Goal: Complete application form: Complete application form

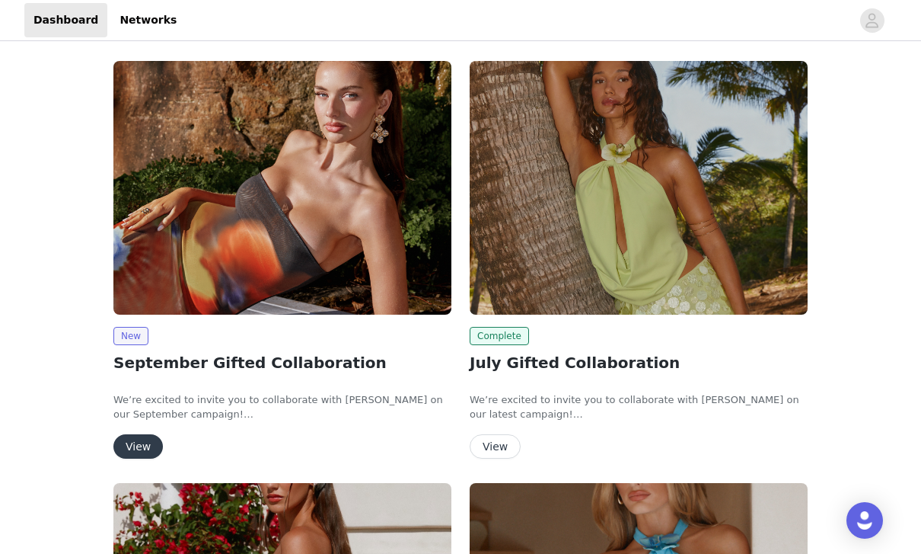
scroll to position [43, 0]
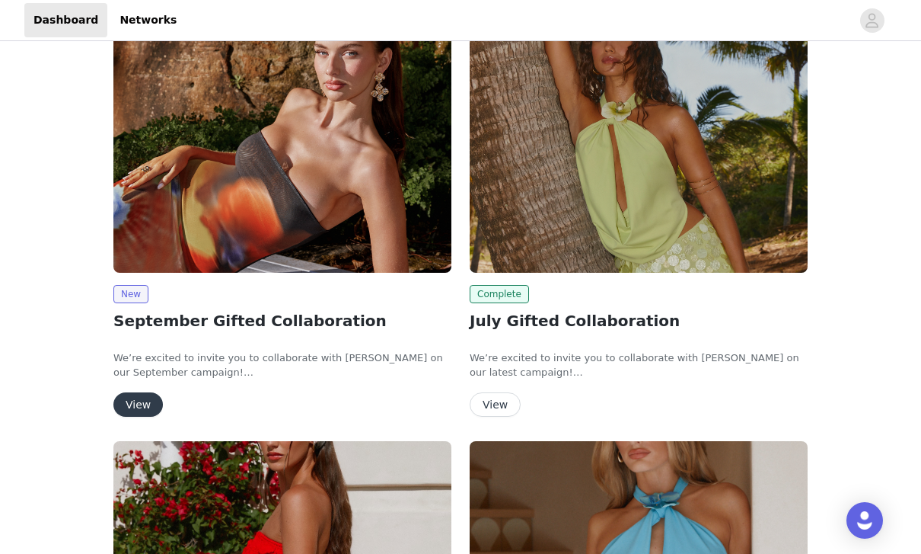
click at [133, 404] on button "View" at bounding box center [137, 404] width 49 height 24
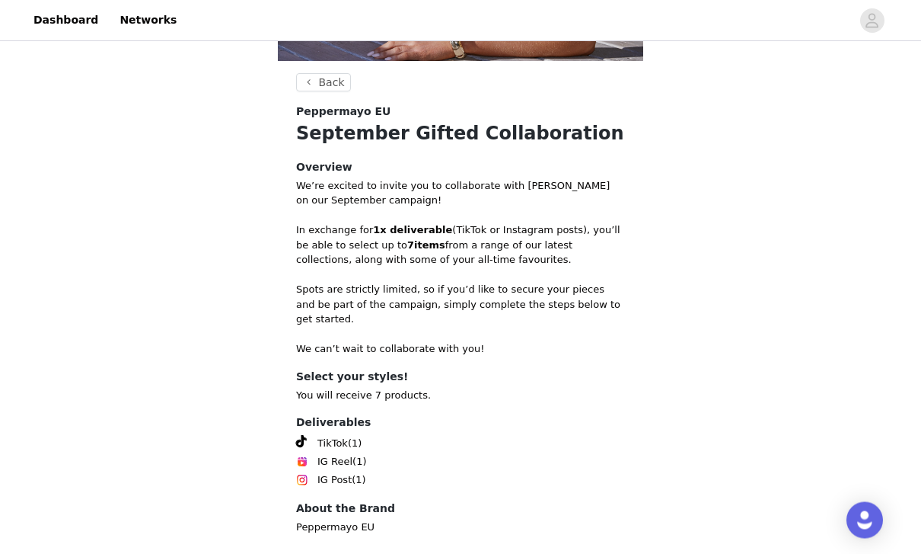
scroll to position [392, 0]
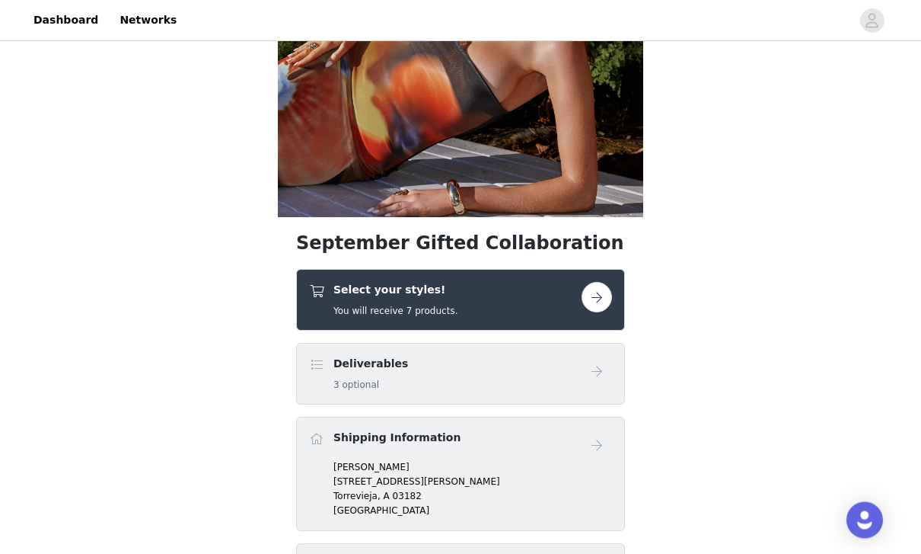
scroll to position [246, 0]
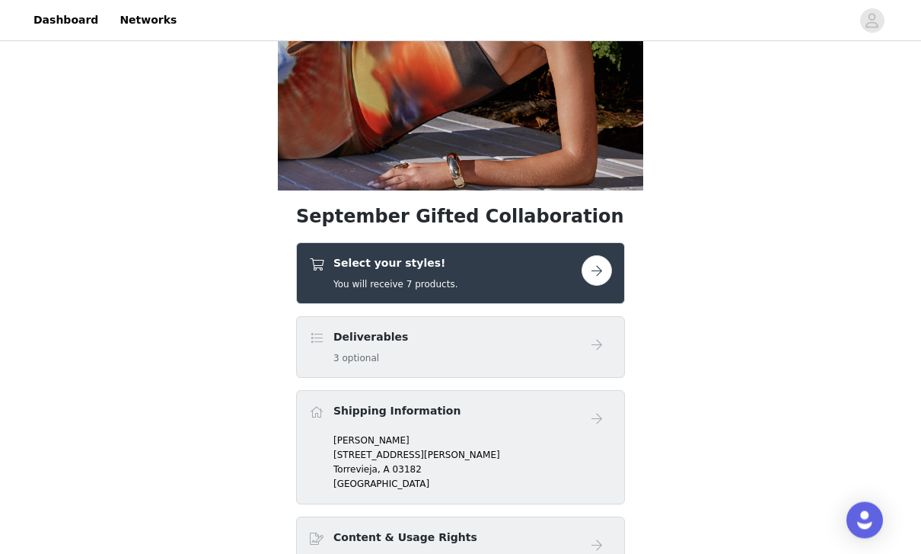
click at [606, 267] on button "button" at bounding box center [597, 271] width 30 height 30
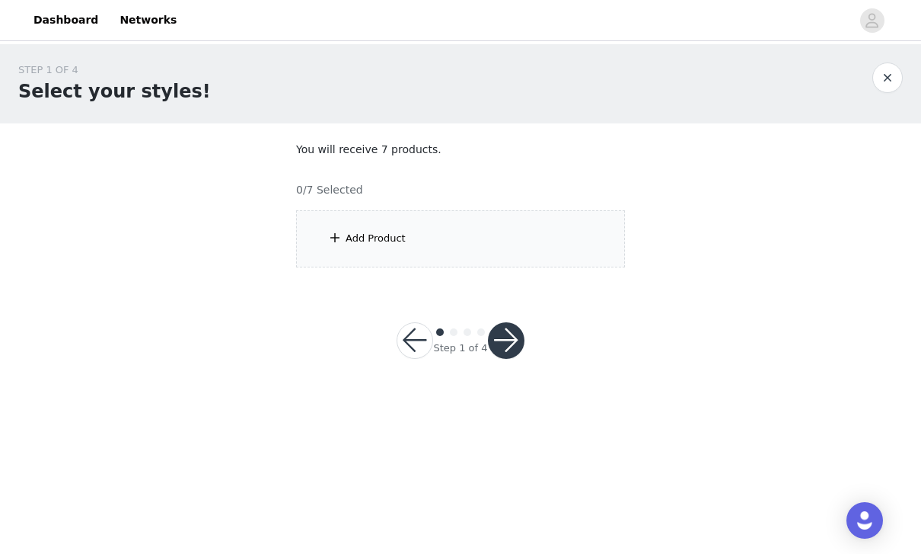
click at [410, 235] on div "Add Product" at bounding box center [460, 238] width 329 height 57
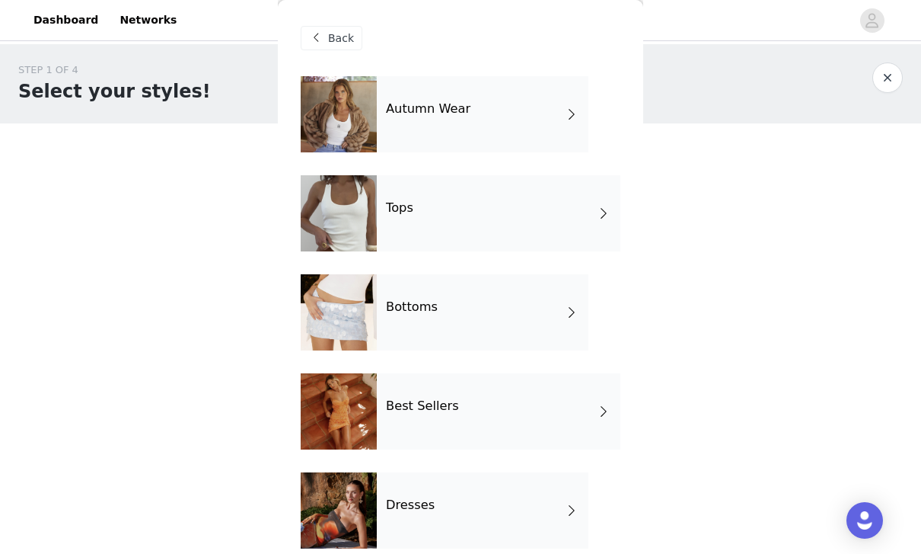
click at [545, 119] on div "Autumn Wear" at bounding box center [483, 114] width 212 height 76
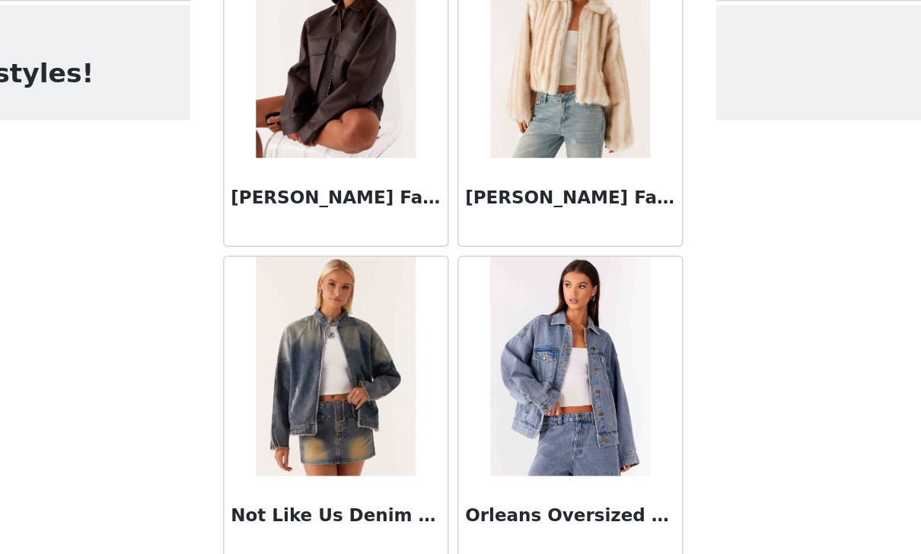
scroll to position [1313, 0]
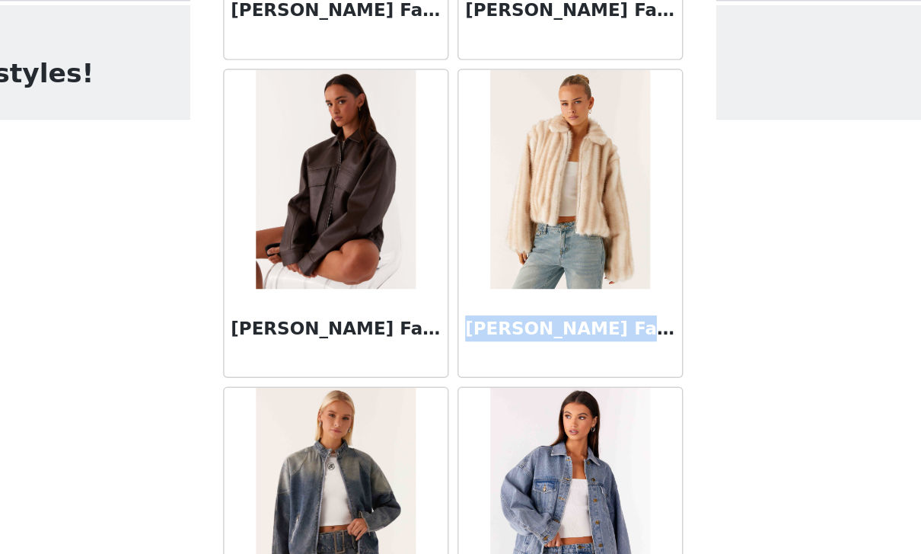
copy h3 "Naylor Faux Fur Jacket"
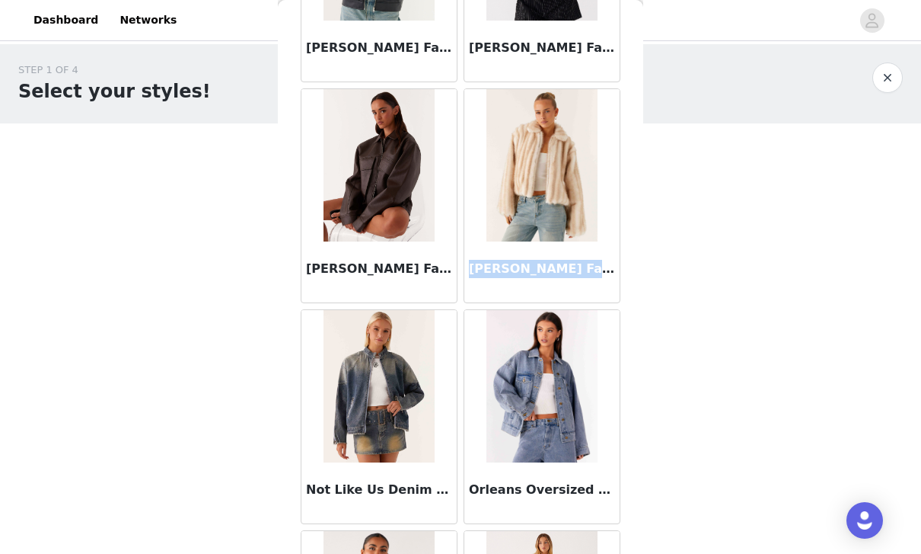
click at [711, 314] on div "STEP 1 OF 4 Select your styles! You will receive 7 products. 0/7 Selected Add P…" at bounding box center [460, 219] width 921 height 351
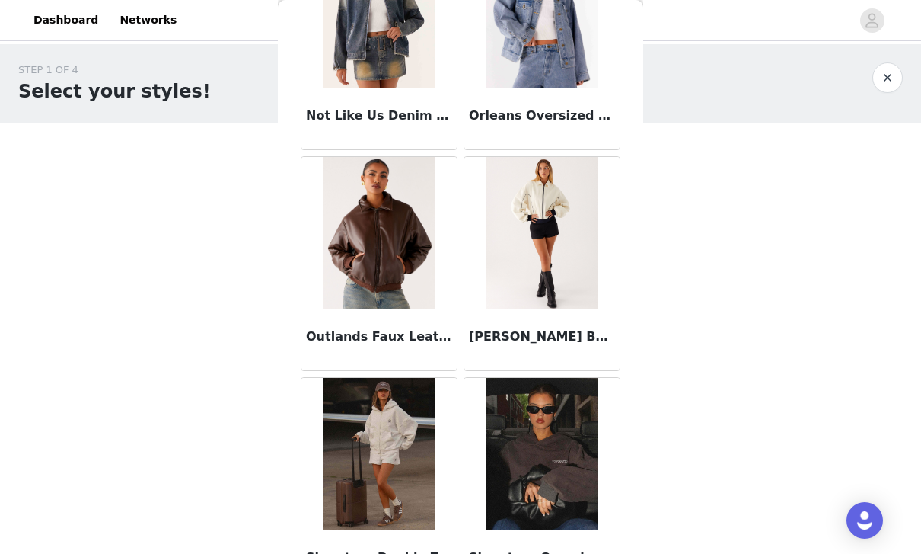
scroll to position [1700, 0]
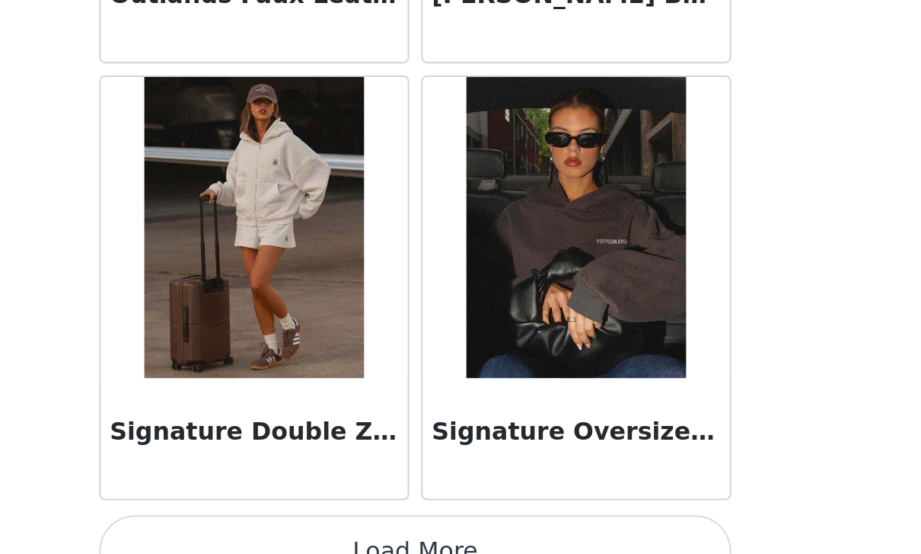
click at [301, 509] on button "Load More" at bounding box center [461, 527] width 320 height 37
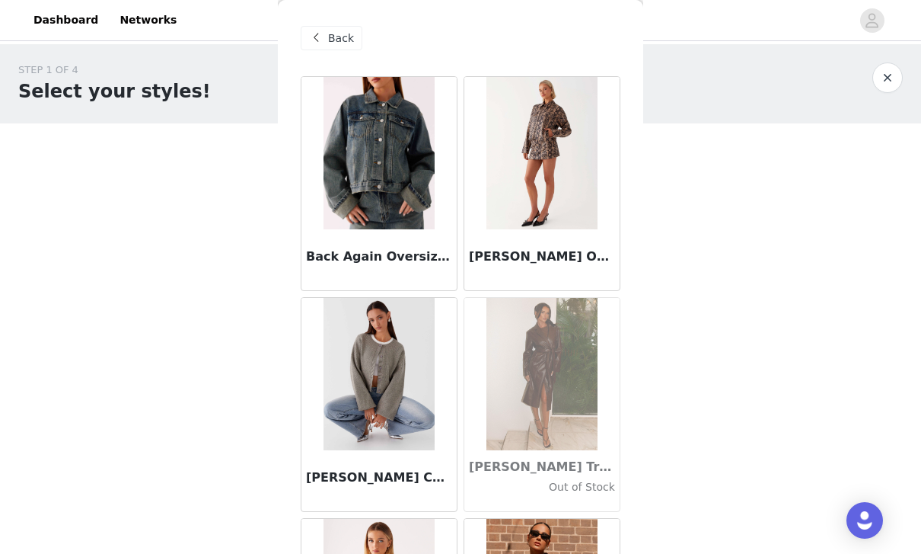
scroll to position [0, 0]
click at [331, 31] on span "Back" at bounding box center [341, 38] width 26 height 16
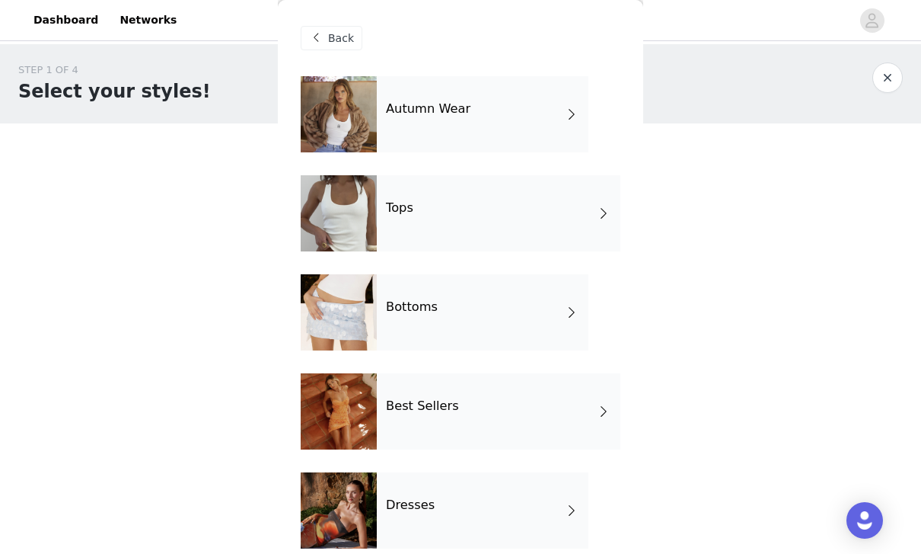
click at [423, 219] on div "Tops" at bounding box center [499, 213] width 244 height 76
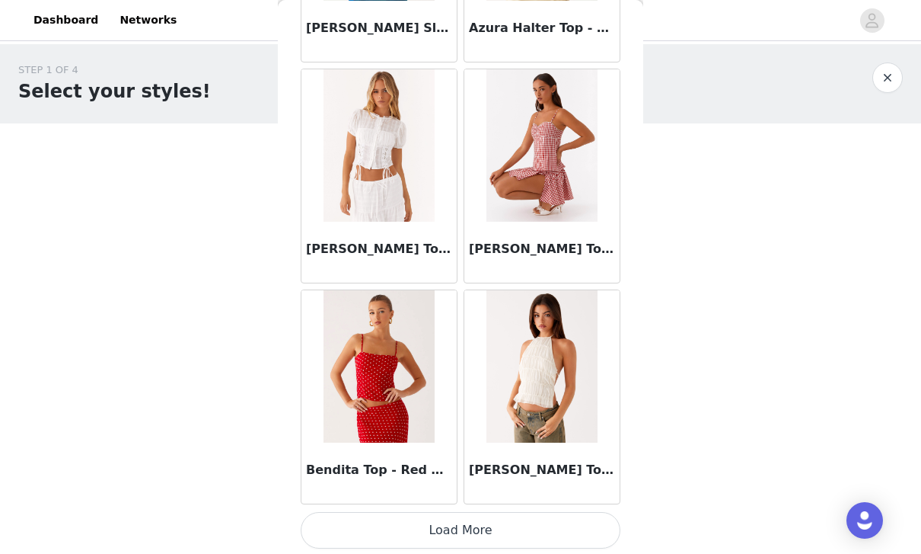
click at [596, 520] on button "Load More" at bounding box center [461, 530] width 320 height 37
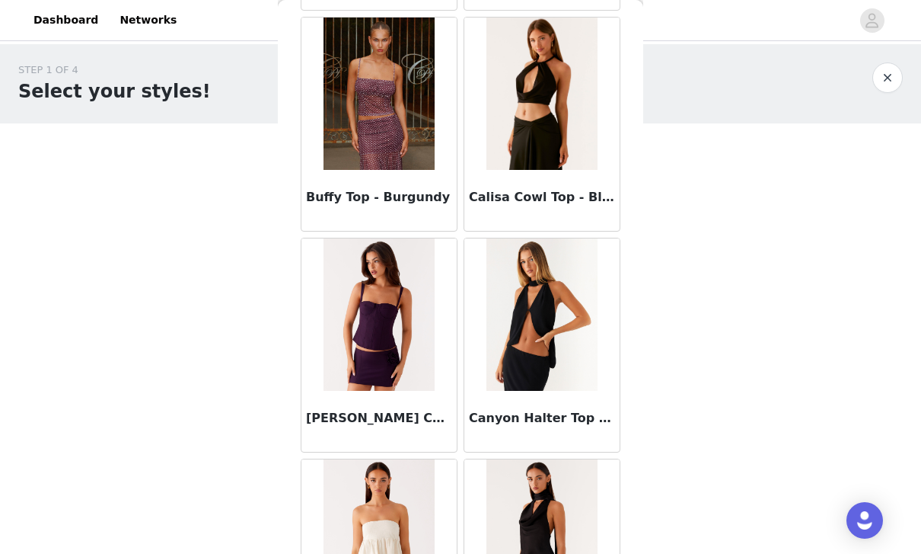
scroll to position [3596, 0]
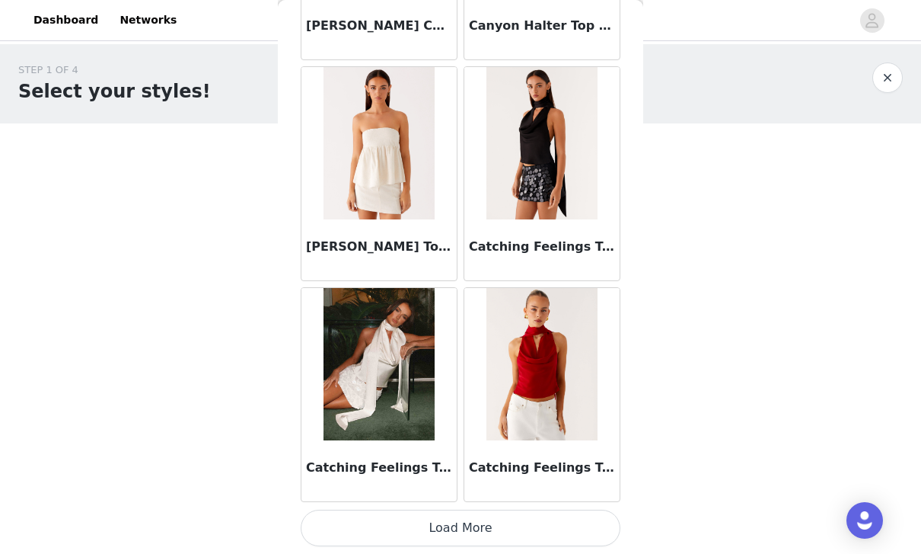
click at [568, 516] on button "Load More" at bounding box center [461, 527] width 320 height 37
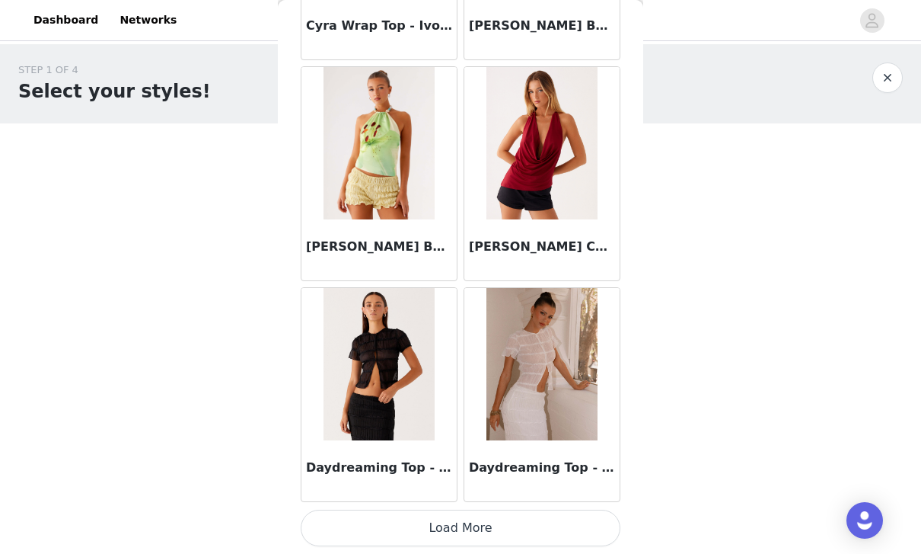
click at [577, 515] on button "Load More" at bounding box center [461, 527] width 320 height 37
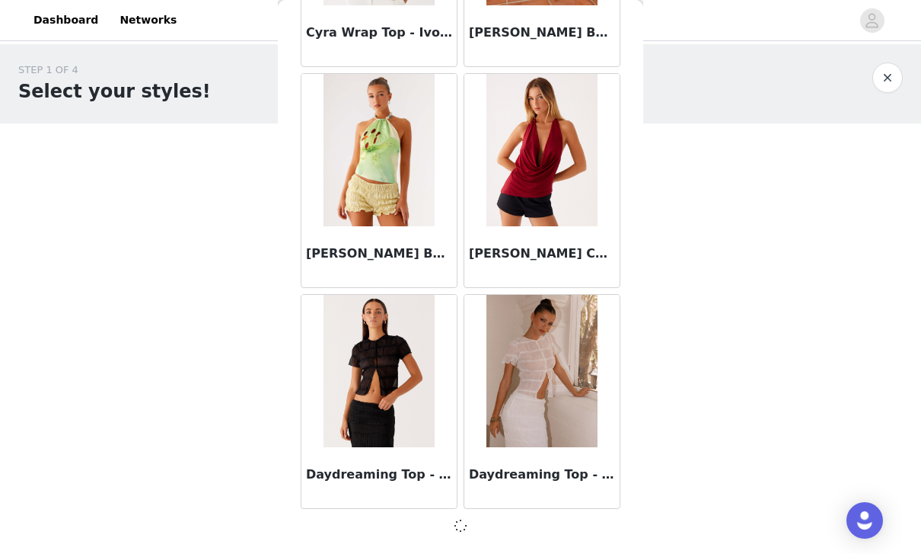
scroll to position [6187, 0]
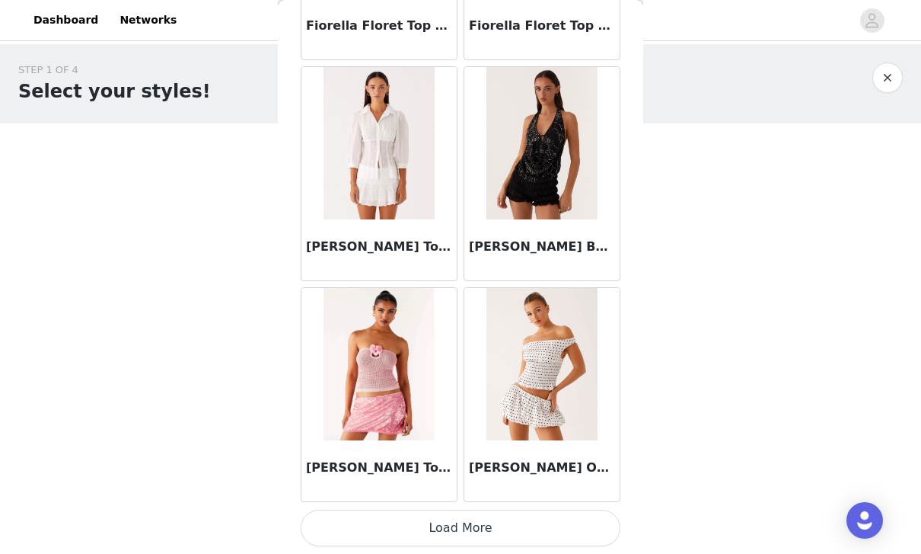
click at [554, 519] on button "Load More" at bounding box center [461, 527] width 320 height 37
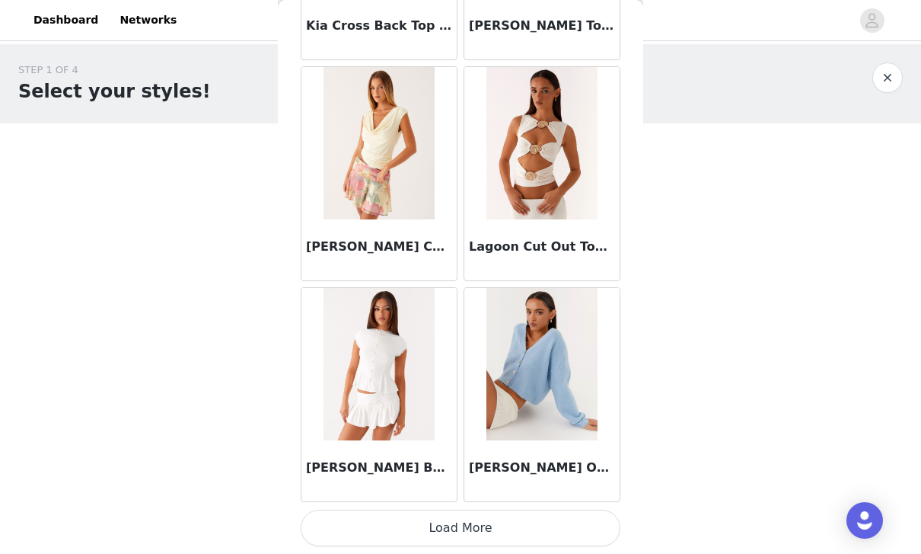
click at [575, 525] on button "Load More" at bounding box center [461, 527] width 320 height 37
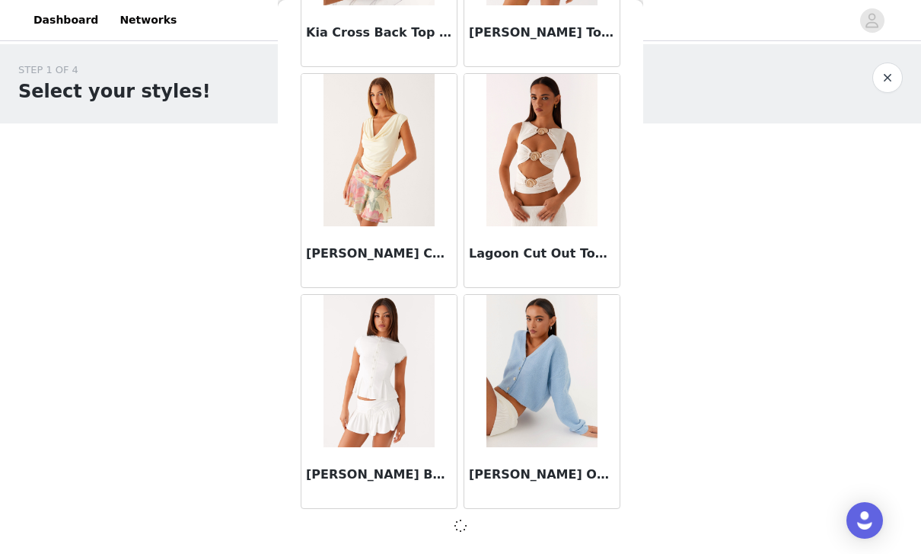
scroll to position [10604, 0]
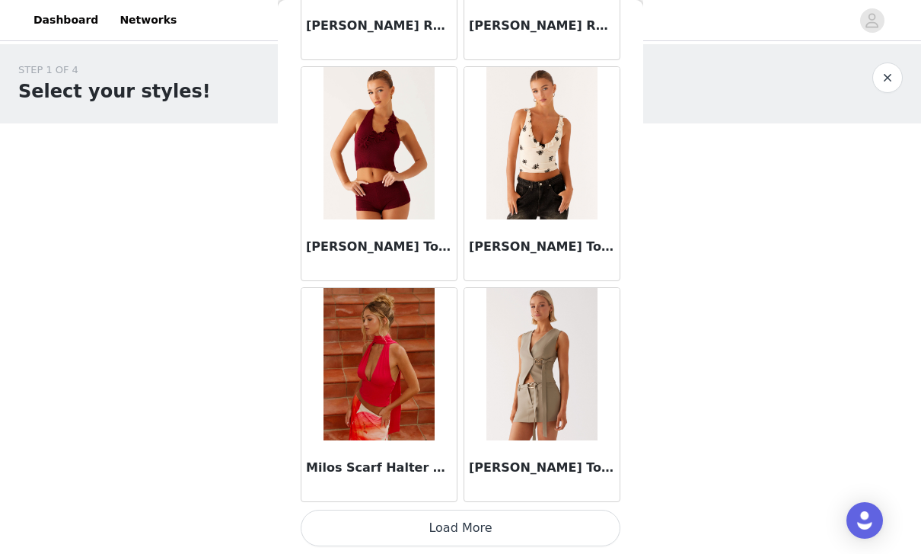
click at [537, 522] on button "Load More" at bounding box center [461, 527] width 320 height 37
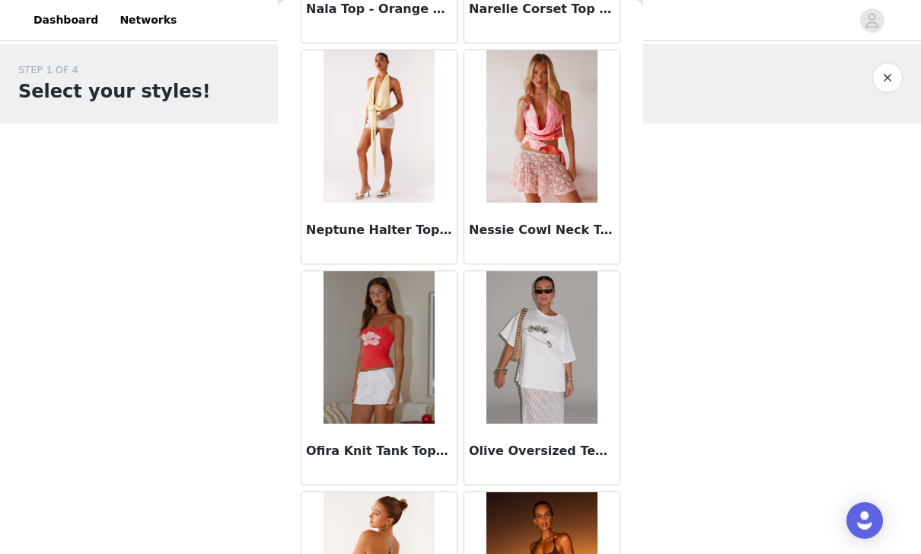
scroll to position [13950, 0]
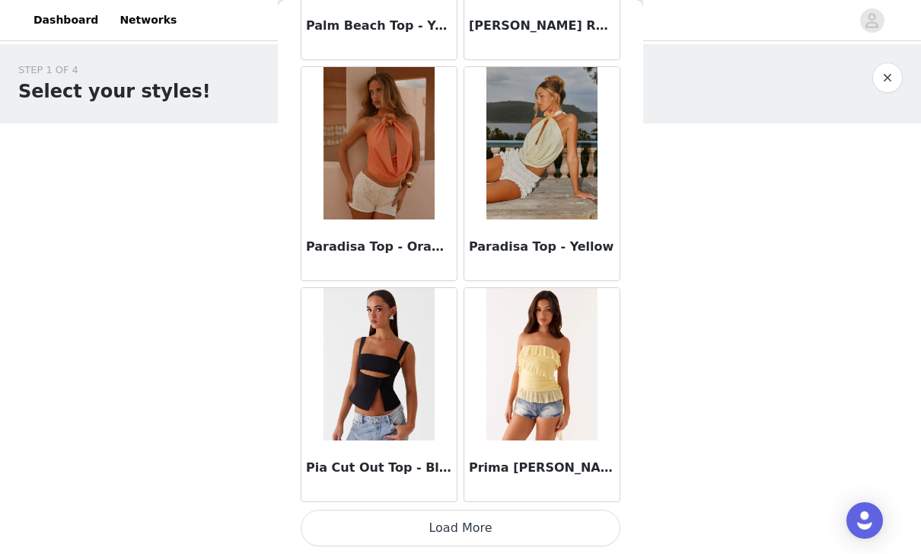
click at [553, 521] on button "Load More" at bounding box center [461, 527] width 320 height 37
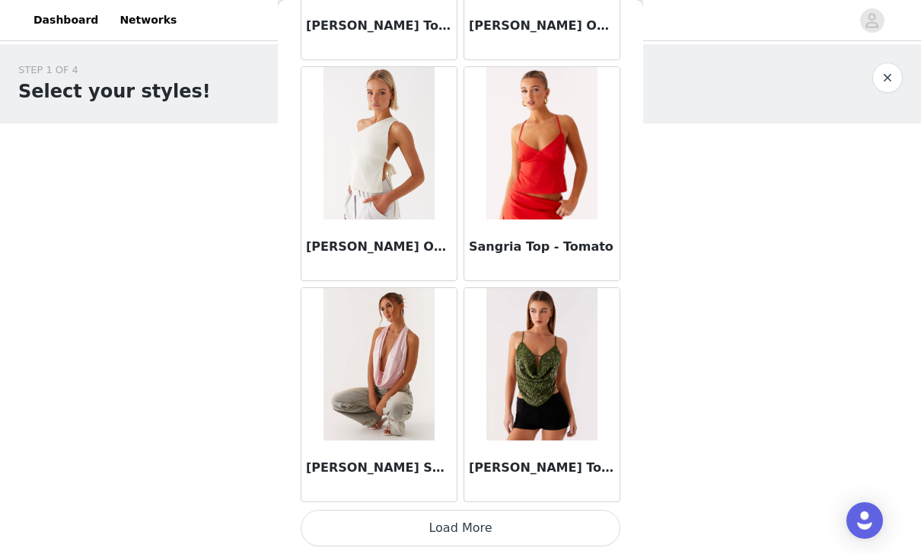
click at [576, 522] on button "Load More" at bounding box center [461, 527] width 320 height 37
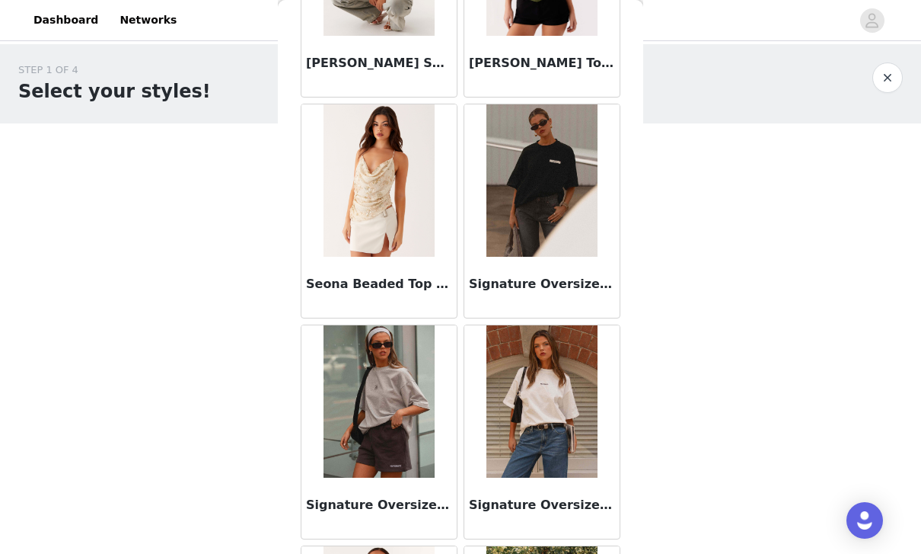
scroll to position [17642, 0]
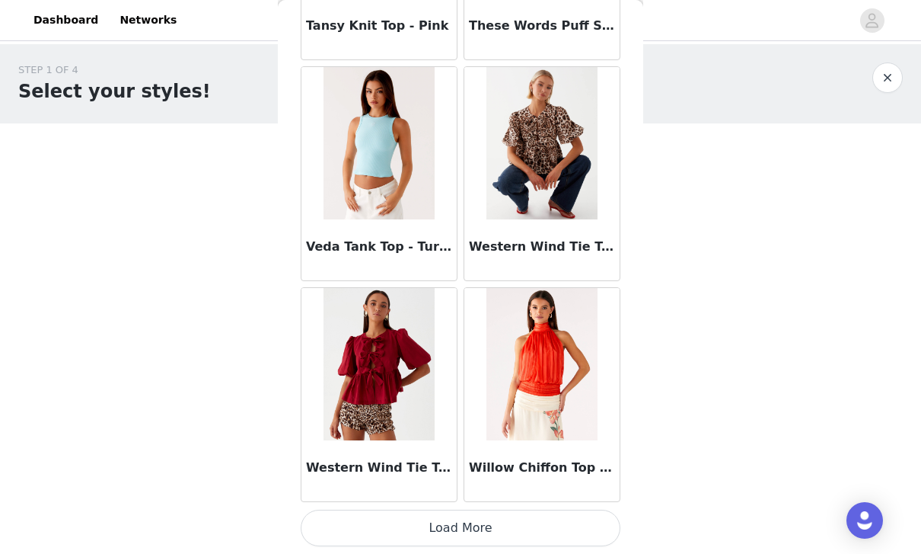
click at [570, 529] on button "Load More" at bounding box center [461, 527] width 320 height 37
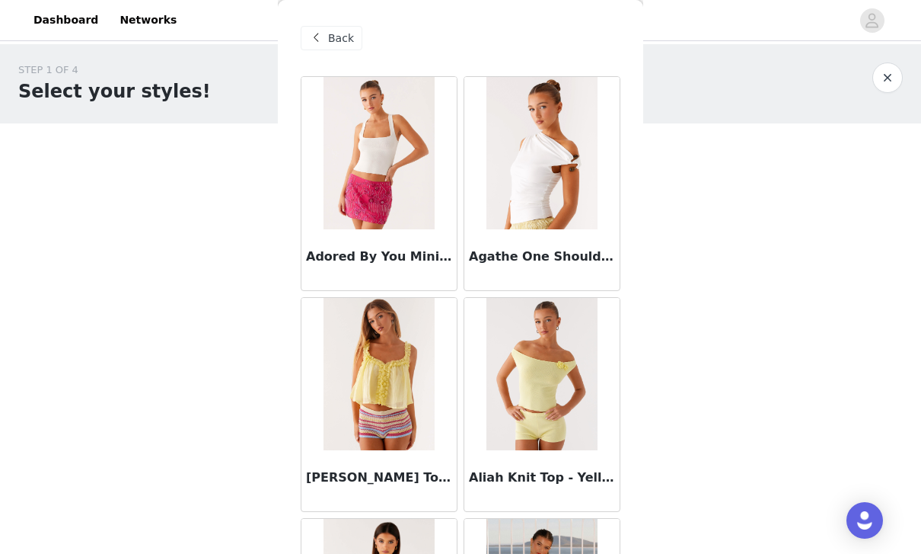
scroll to position [0, 0]
click at [335, 40] on span "Back" at bounding box center [341, 38] width 26 height 16
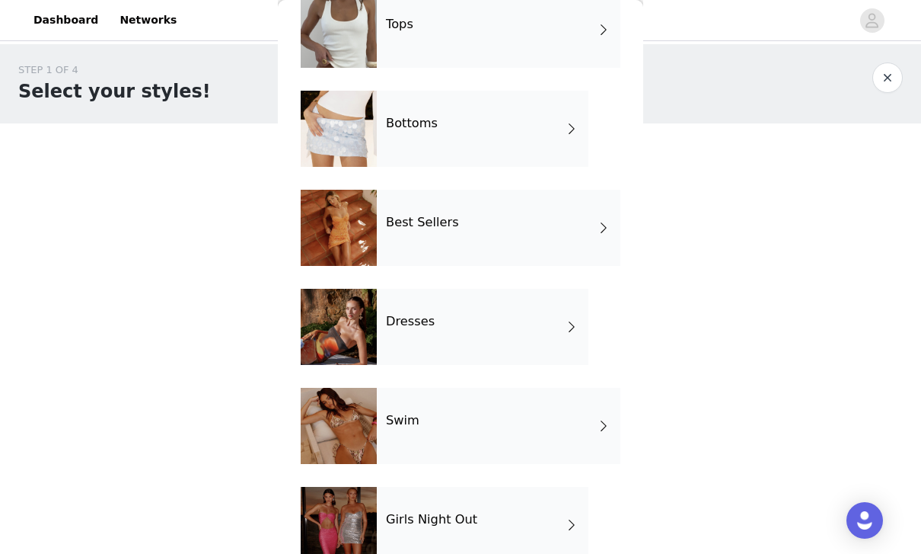
scroll to position [183, 0]
click at [565, 224] on div "Best Sellers" at bounding box center [499, 228] width 244 height 76
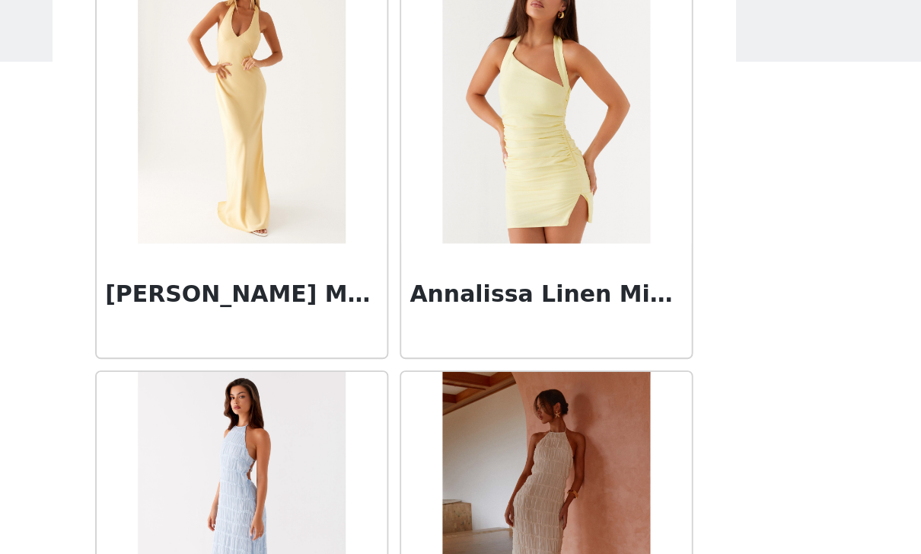
scroll to position [1774, 0]
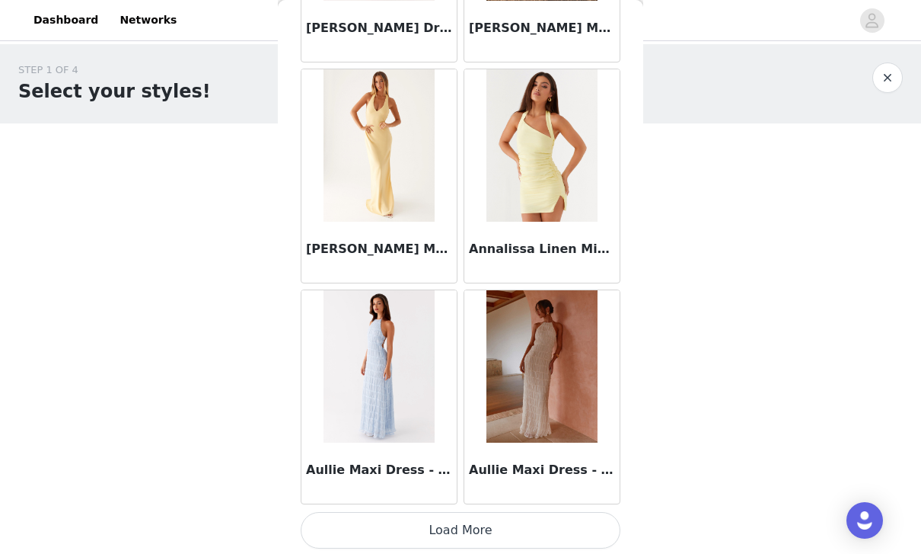
click at [557, 524] on button "Load More" at bounding box center [461, 530] width 320 height 37
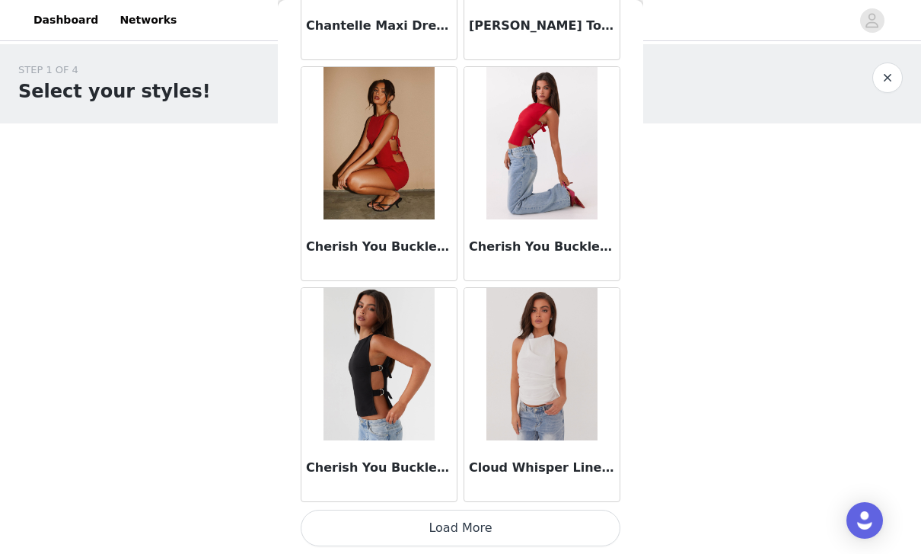
click at [597, 517] on button "Load More" at bounding box center [461, 527] width 320 height 37
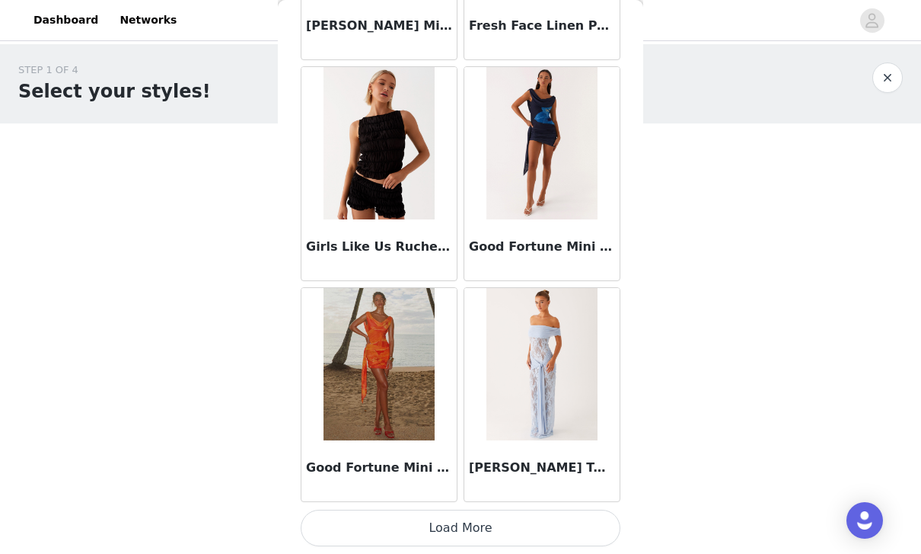
click at [577, 519] on button "Load More" at bounding box center [461, 527] width 320 height 37
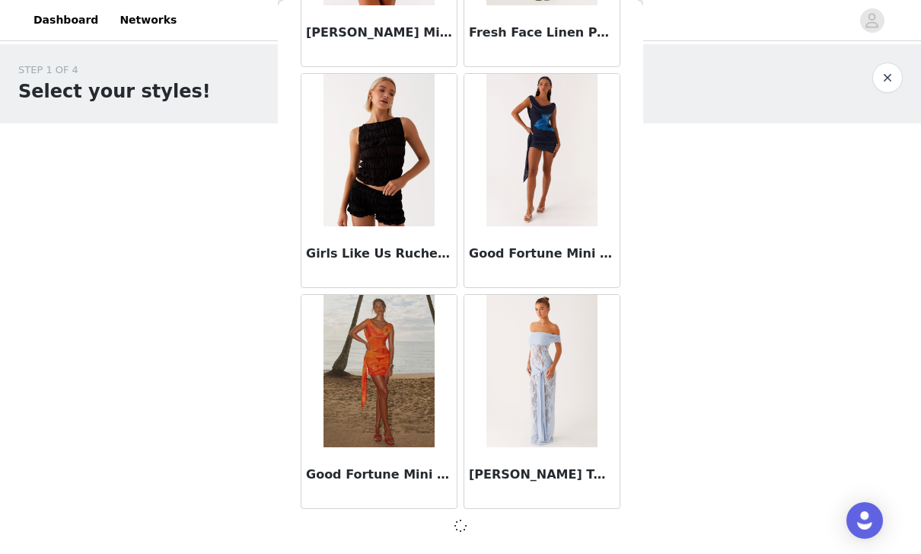
scroll to position [6187, 0]
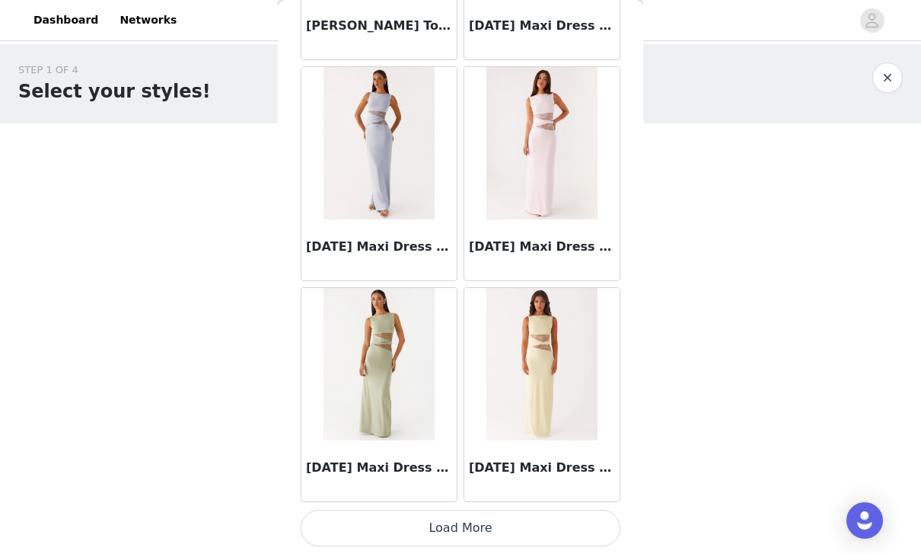
click at [563, 518] on button "Load More" at bounding box center [461, 527] width 320 height 37
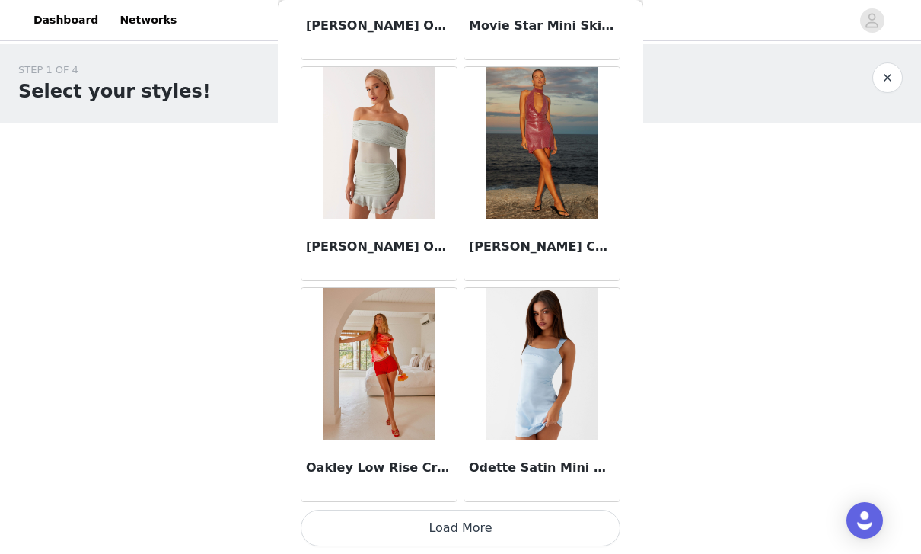
scroll to position [10610, 0]
click at [487, 520] on button "Load More" at bounding box center [461, 527] width 320 height 37
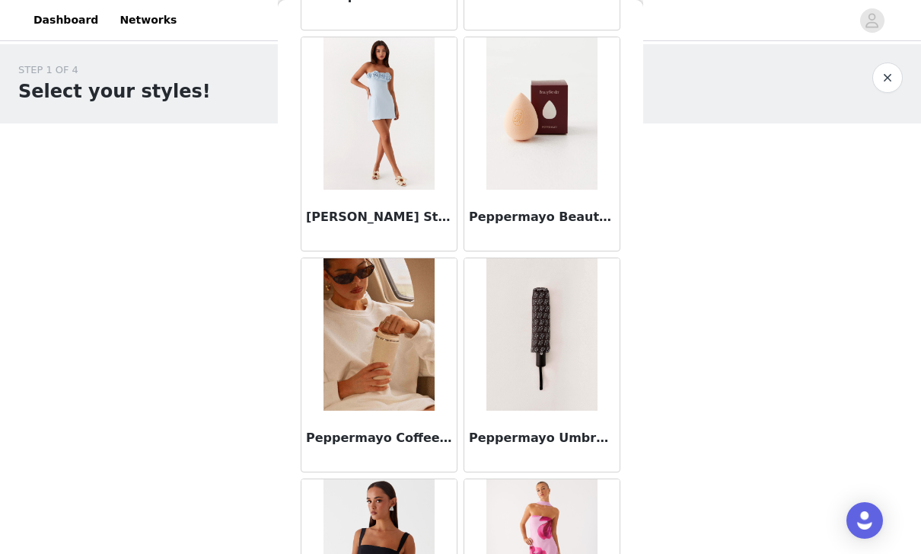
scroll to position [11747, 0]
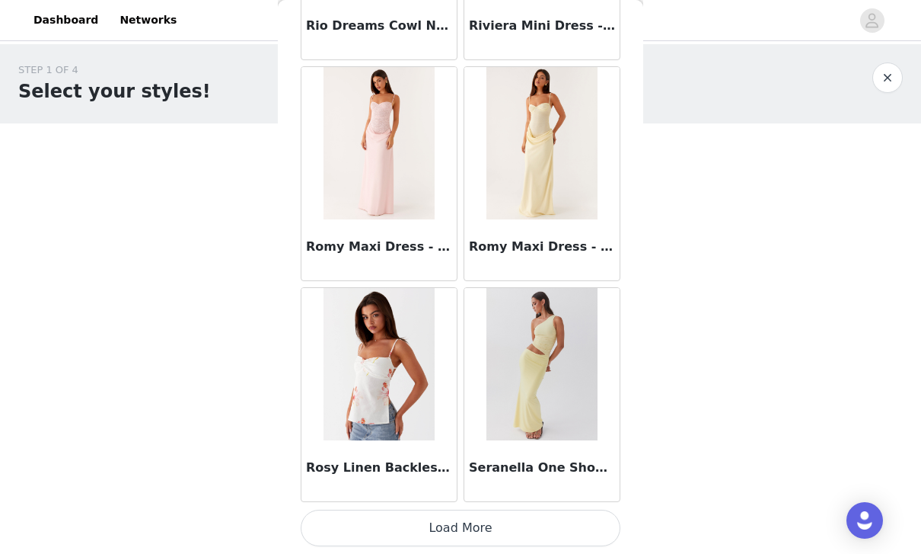
click at [519, 522] on button "Load More" at bounding box center [461, 527] width 320 height 37
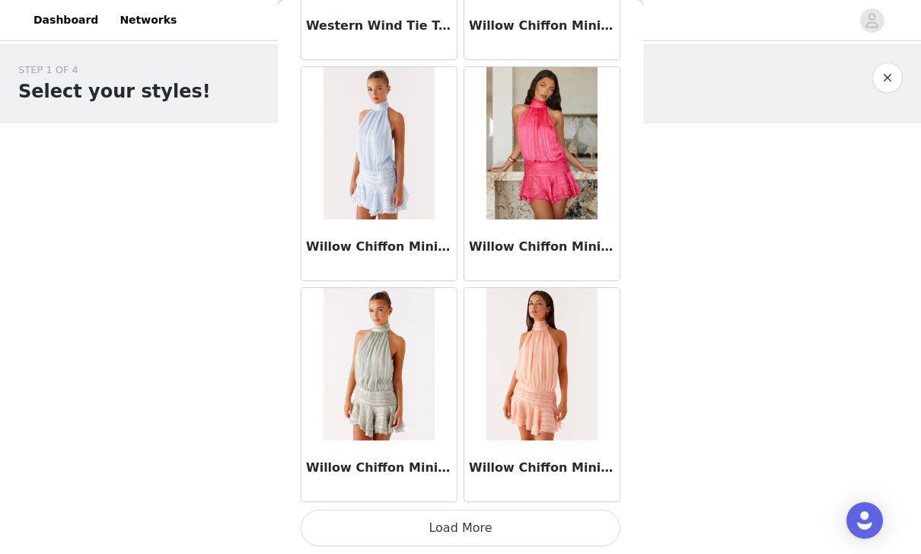
click at [532, 518] on button "Load More" at bounding box center [461, 527] width 320 height 37
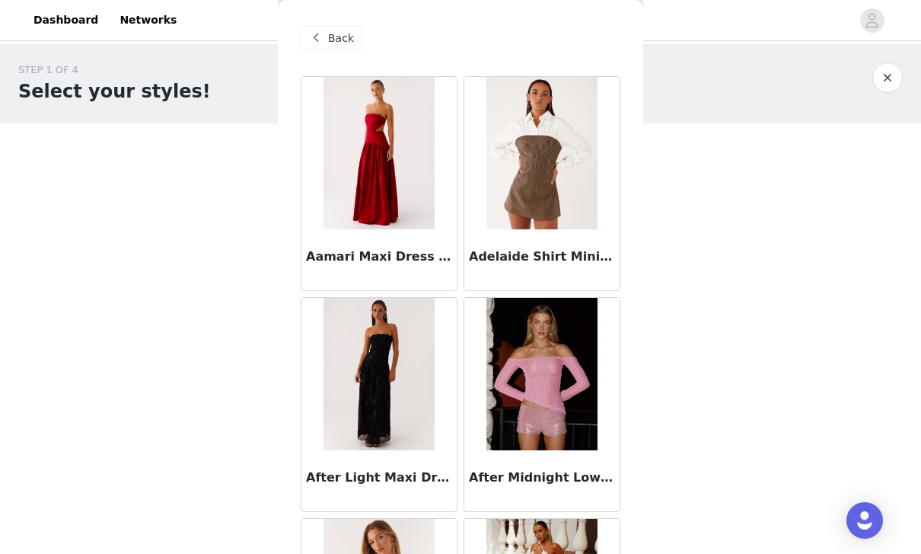
scroll to position [0, 0]
click at [329, 38] on span "Back" at bounding box center [341, 38] width 26 height 16
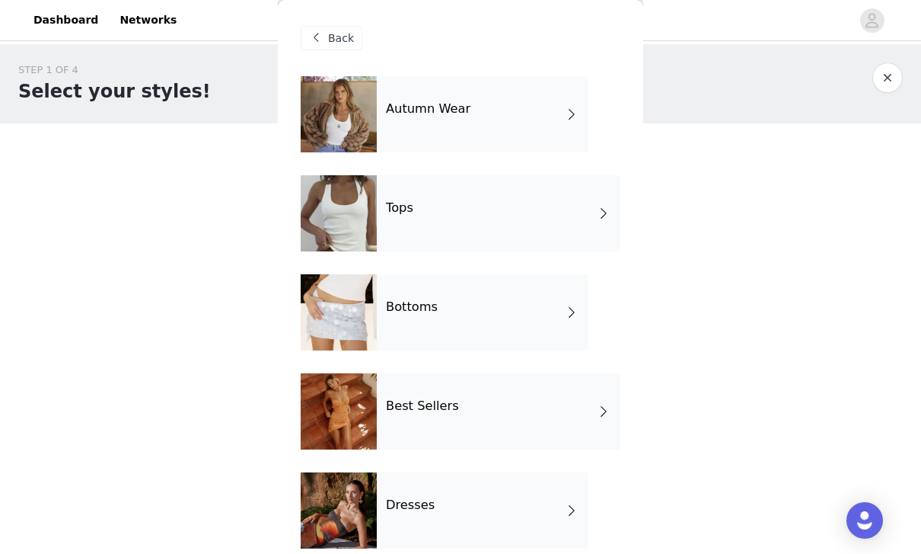
click at [527, 335] on div "Bottoms" at bounding box center [483, 312] width 212 height 76
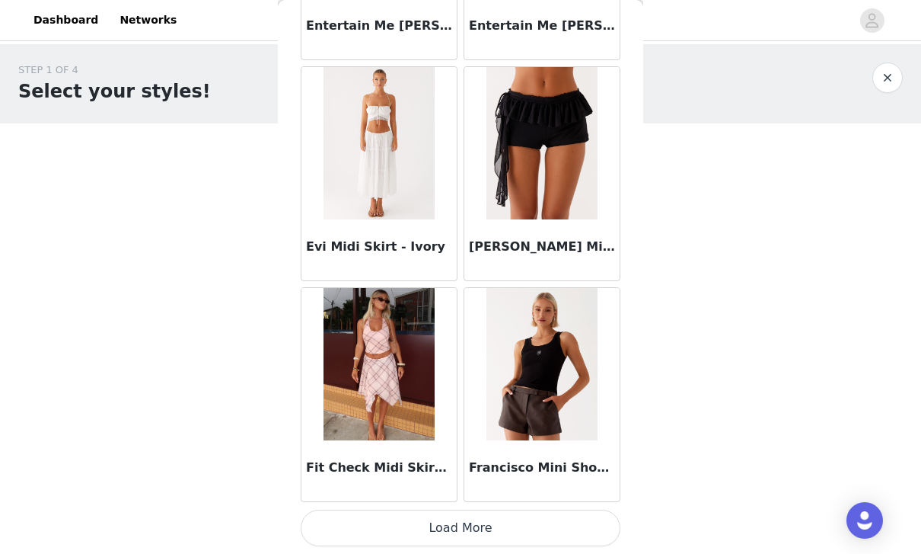
click at [559, 517] on button "Load More" at bounding box center [461, 527] width 320 height 37
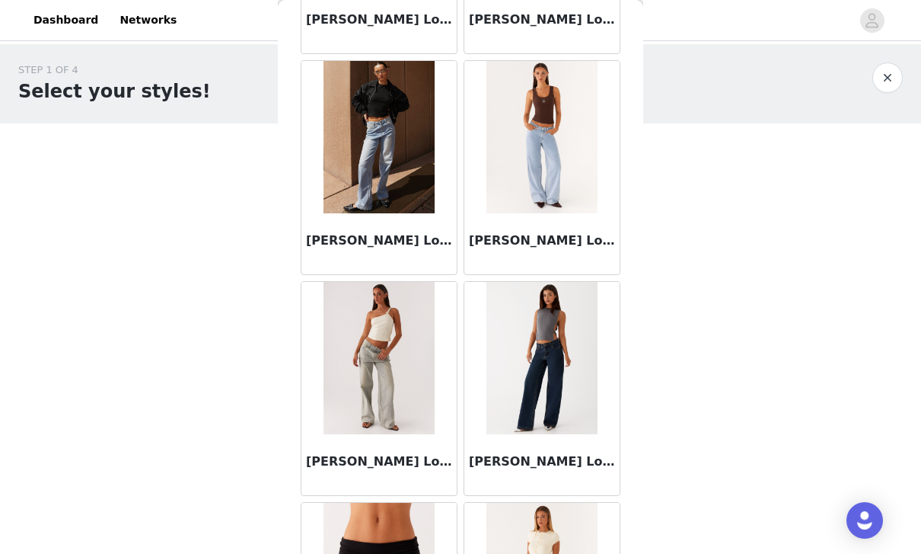
scroll to position [3334, 0]
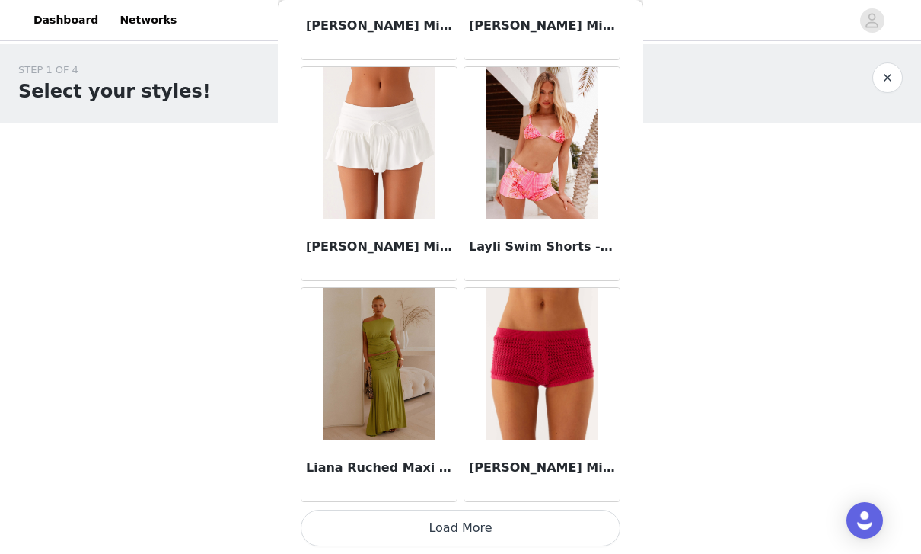
click at [583, 522] on button "Load More" at bounding box center [461, 527] width 320 height 37
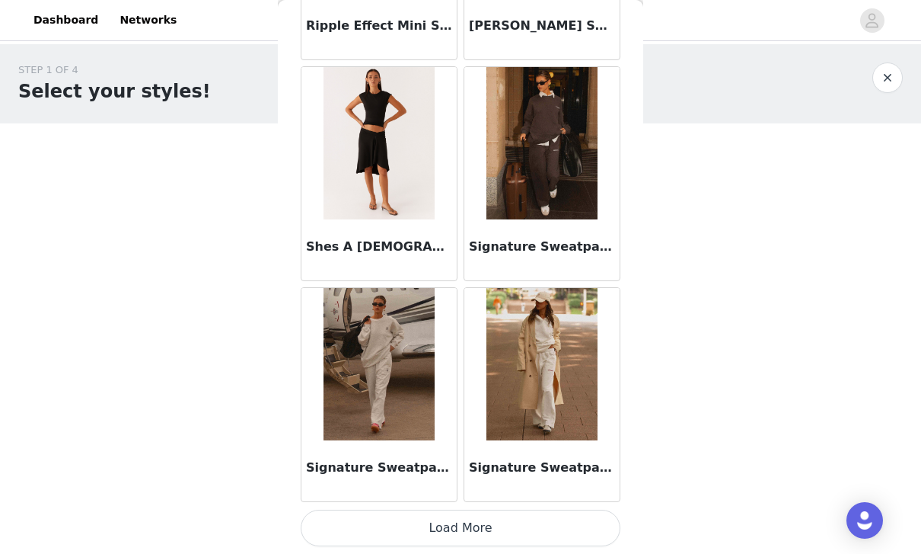
scroll to position [6194, 0]
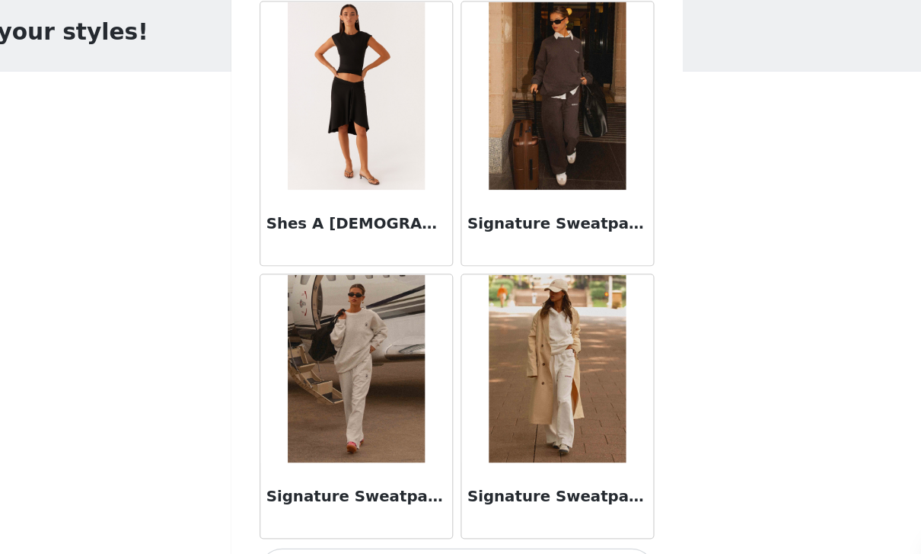
click at [473, 509] on button "Load More" at bounding box center [461, 527] width 320 height 37
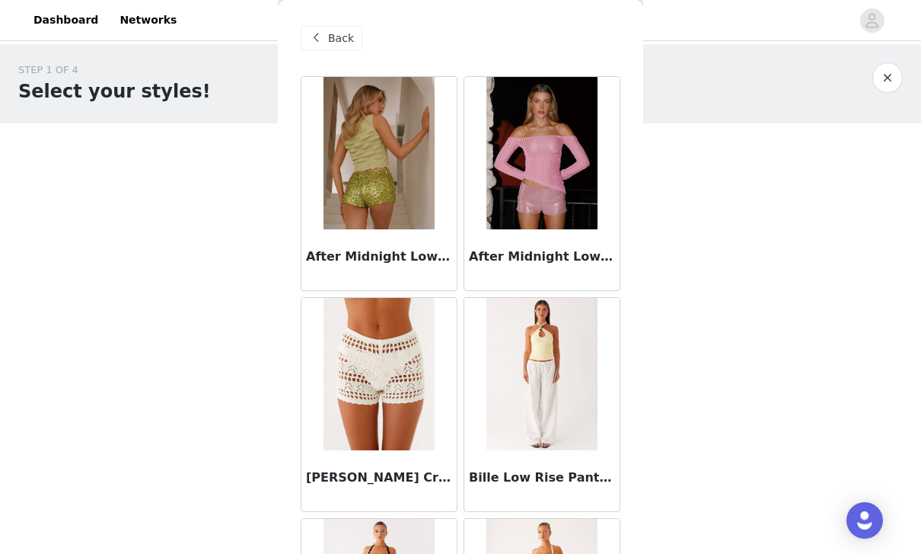
scroll to position [0, 0]
click at [341, 38] on span "Back" at bounding box center [341, 38] width 26 height 16
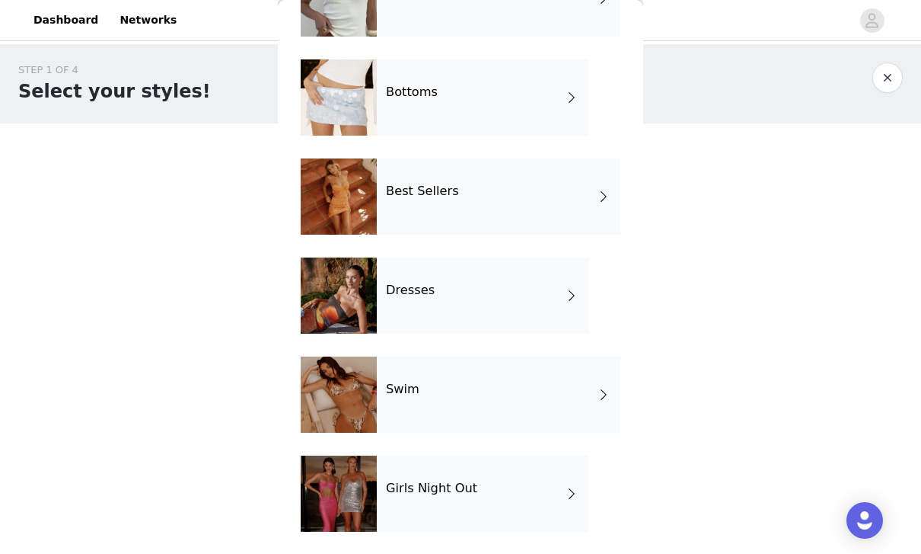
scroll to position [220, 0]
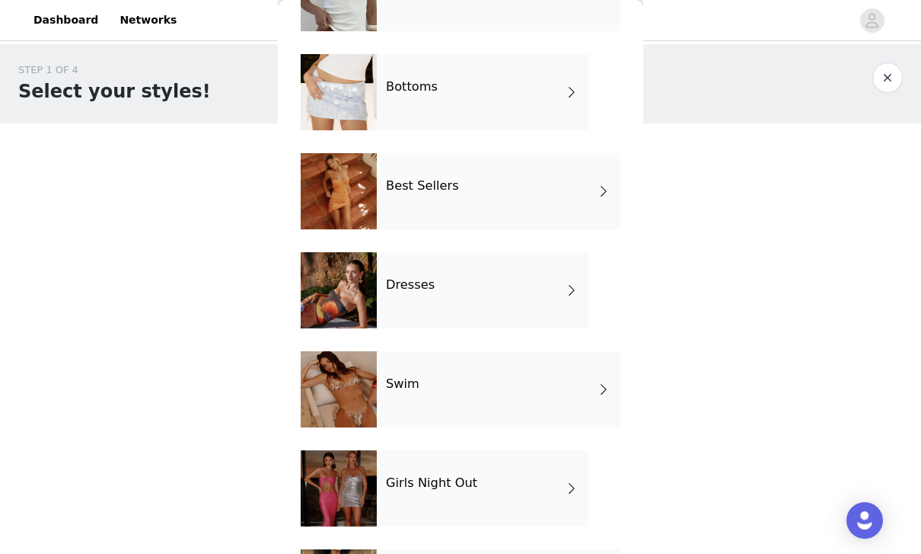
click at [549, 304] on div "Dresses" at bounding box center [483, 290] width 212 height 76
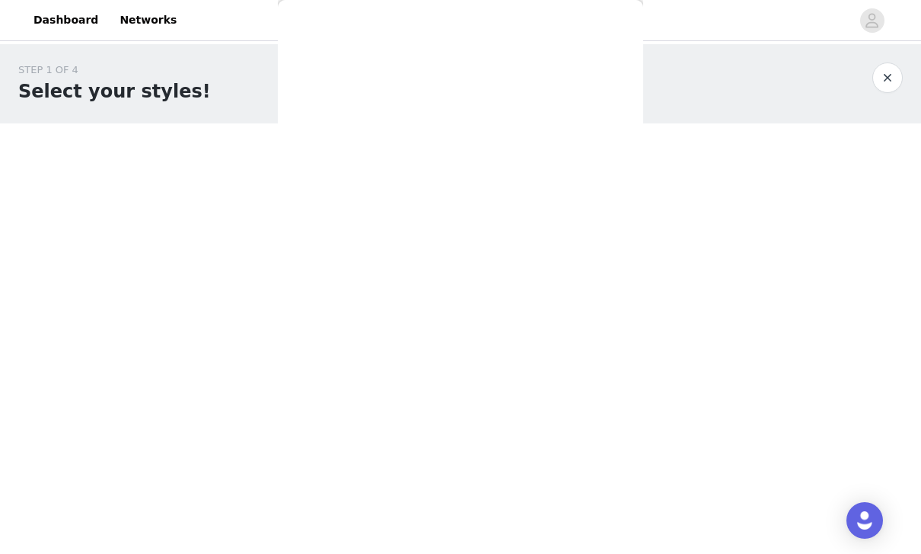
scroll to position [0, 0]
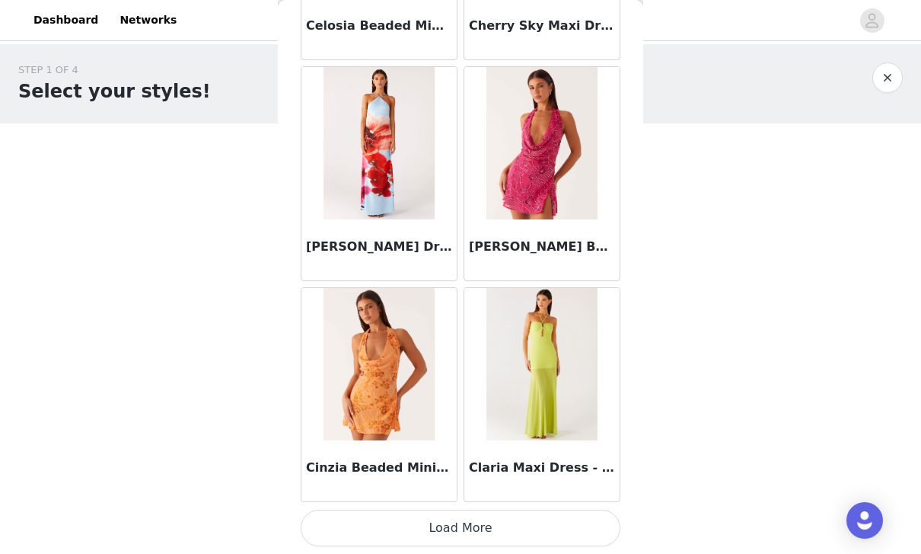
click at [605, 523] on button "Load More" at bounding box center [461, 527] width 320 height 37
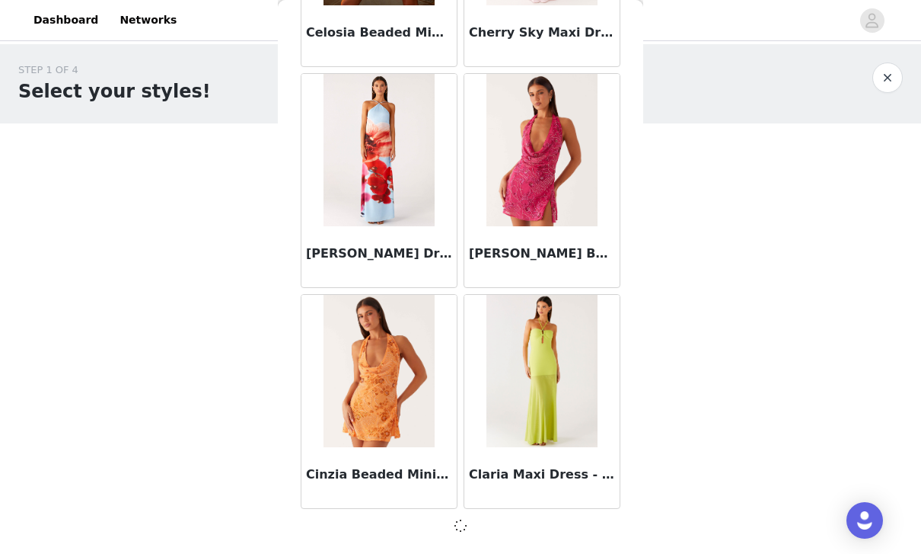
scroll to position [1770, 0]
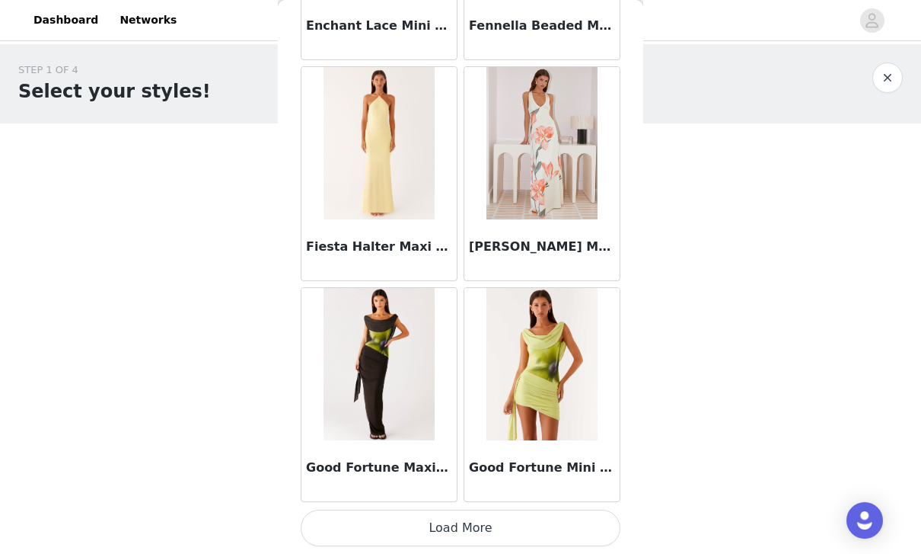
click at [579, 522] on button "Load More" at bounding box center [461, 527] width 320 height 37
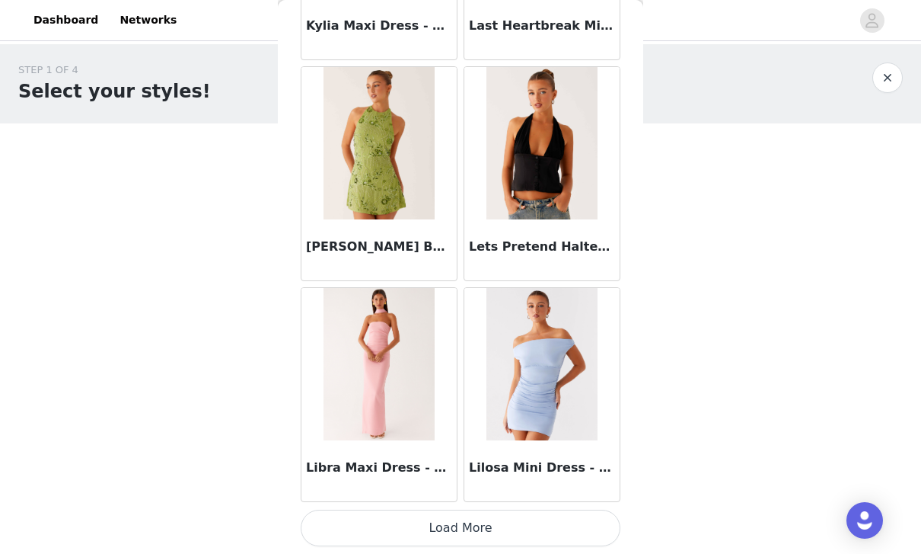
click at [557, 523] on button "Load More" at bounding box center [461, 527] width 320 height 37
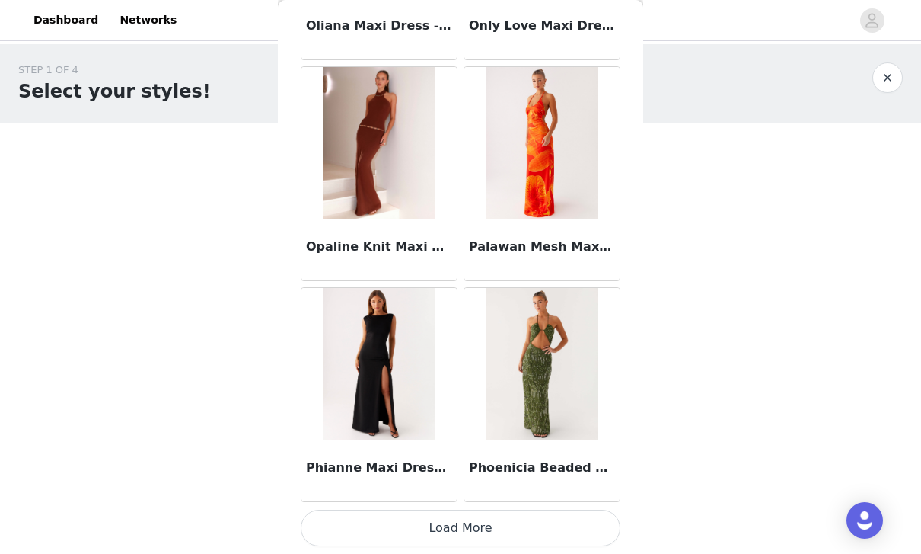
click at [554, 516] on button "Load More" at bounding box center [461, 527] width 320 height 37
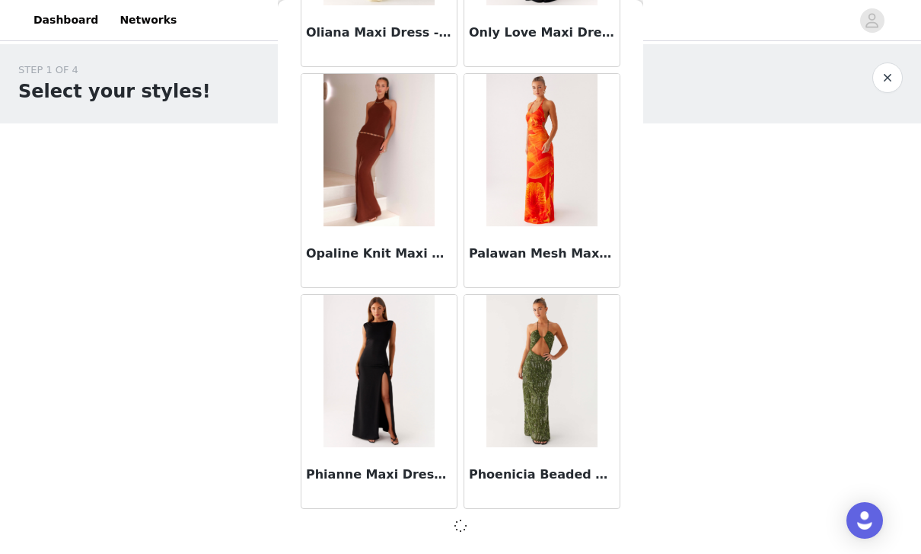
scroll to position [8395, 0]
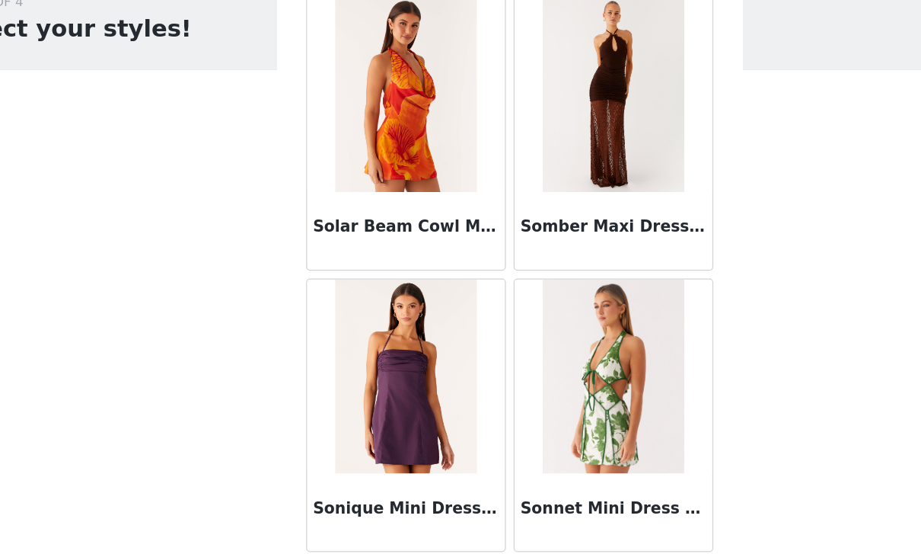
click at [461, 509] on button "Load More" at bounding box center [461, 527] width 320 height 37
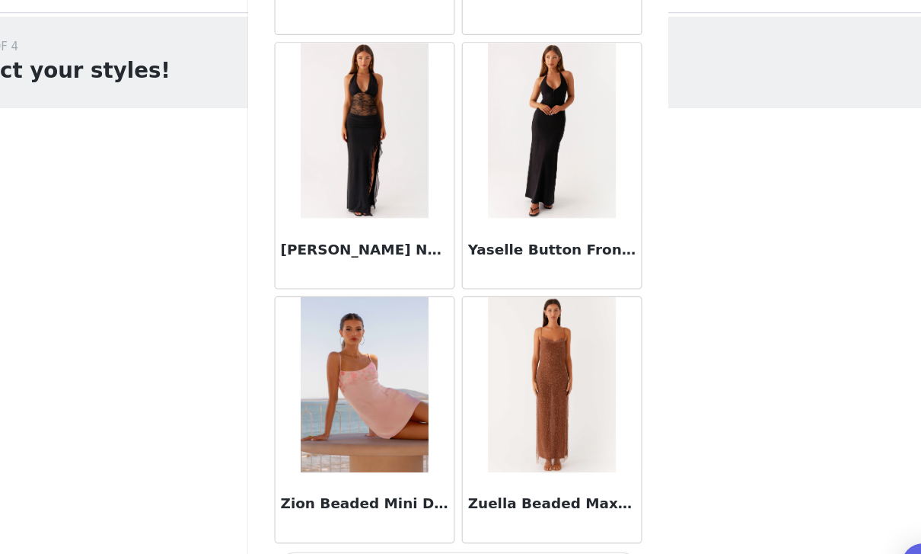
scroll to position [12812, 0]
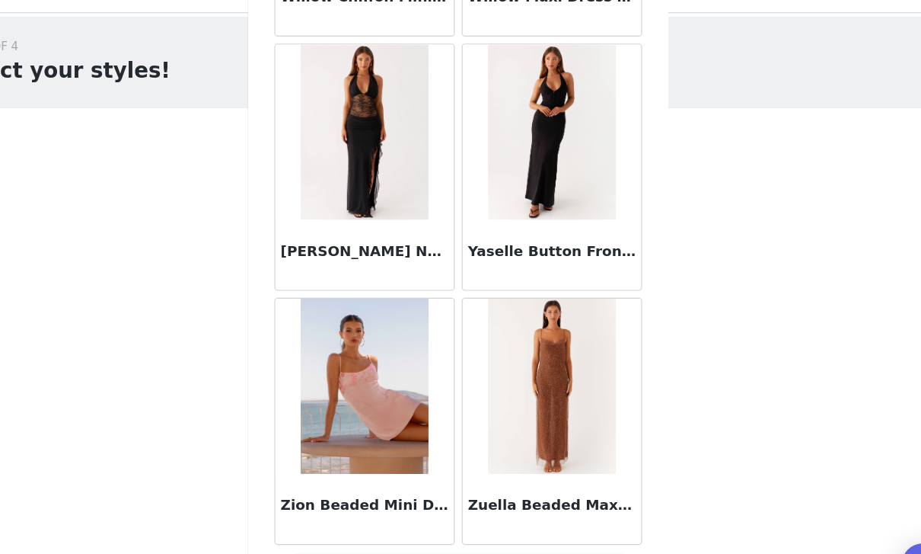
click at [507, 511] on button "Load More" at bounding box center [461, 529] width 320 height 37
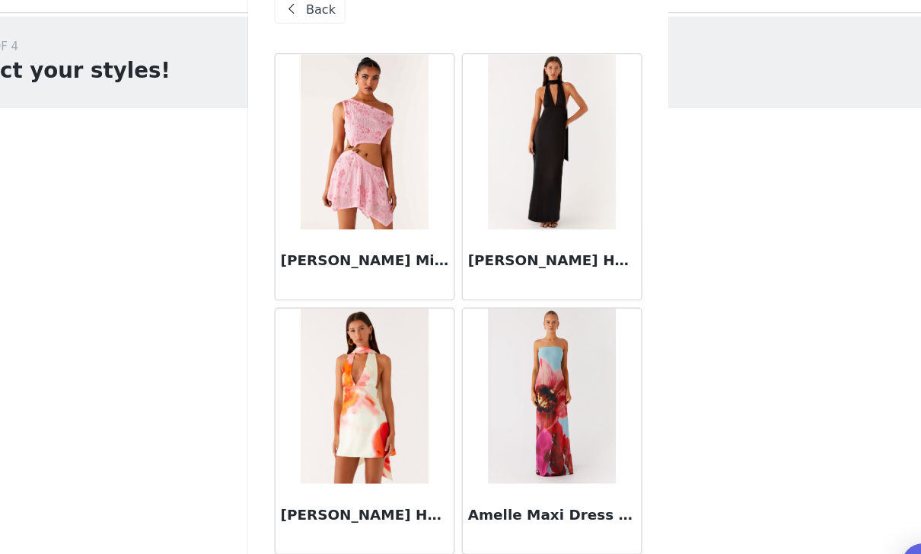
scroll to position [0, 0]
click at [328, 30] on span "Back" at bounding box center [341, 38] width 26 height 16
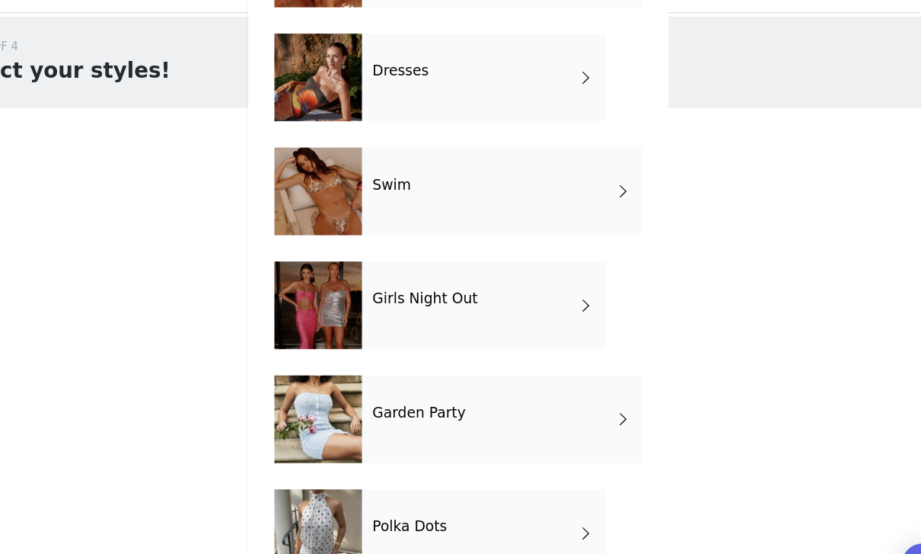
scroll to position [414, 0]
click at [503, 375] on div "Garden Party" at bounding box center [499, 394] width 244 height 76
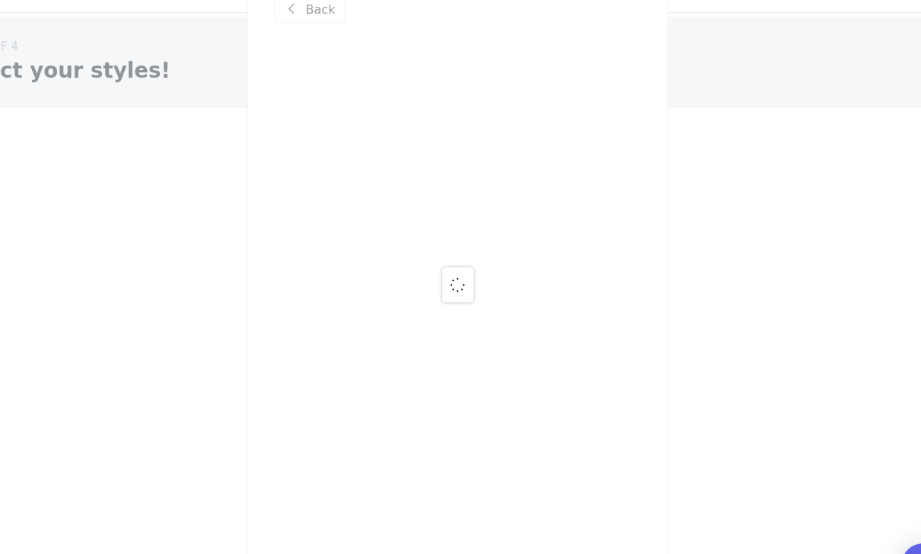
scroll to position [0, 0]
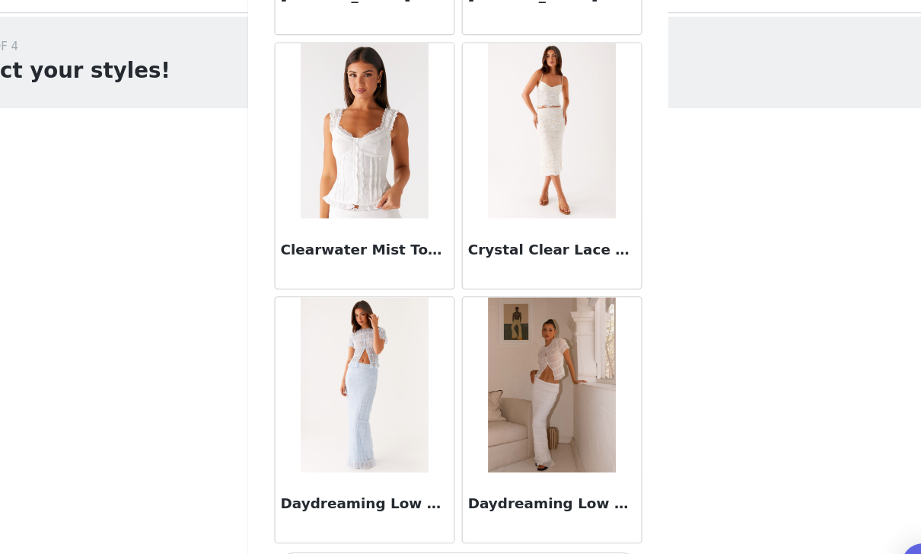
click at [492, 509] on button "Load More" at bounding box center [461, 527] width 320 height 37
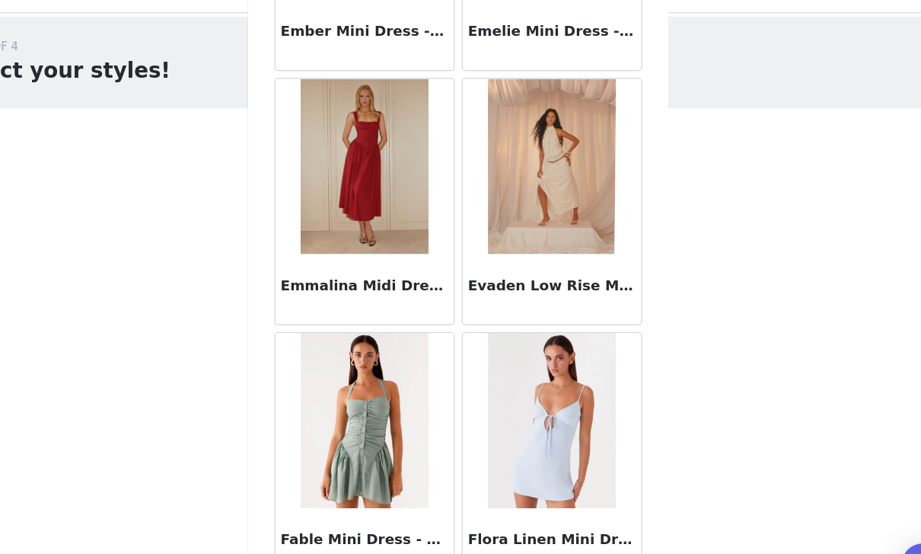
scroll to position [3252, 0]
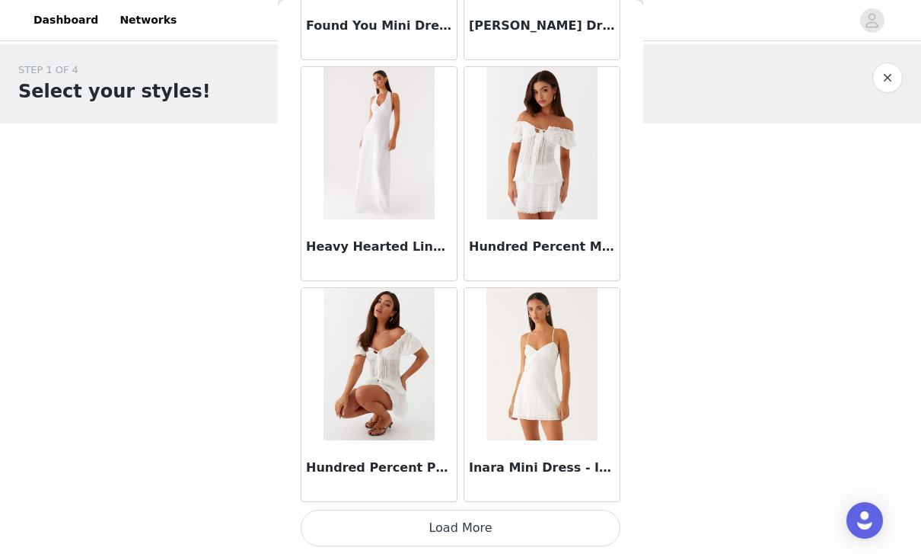
click at [421, 520] on button "Load More" at bounding box center [461, 527] width 320 height 37
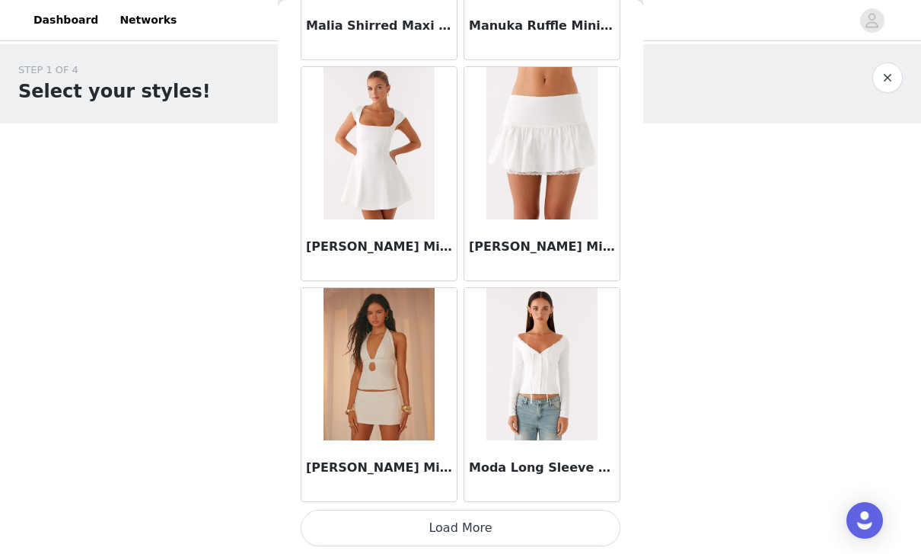
click at [580, 519] on button "Load More" at bounding box center [461, 527] width 320 height 37
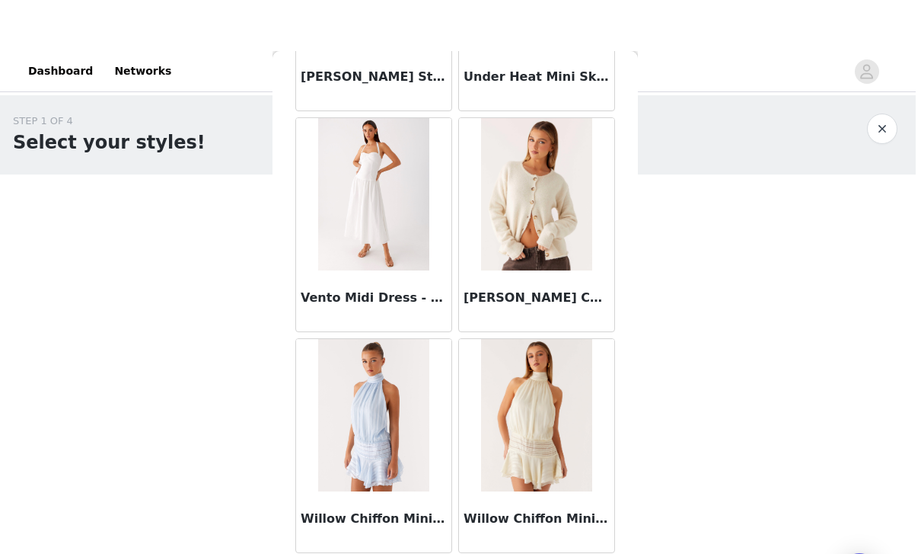
scroll to position [8398, 0]
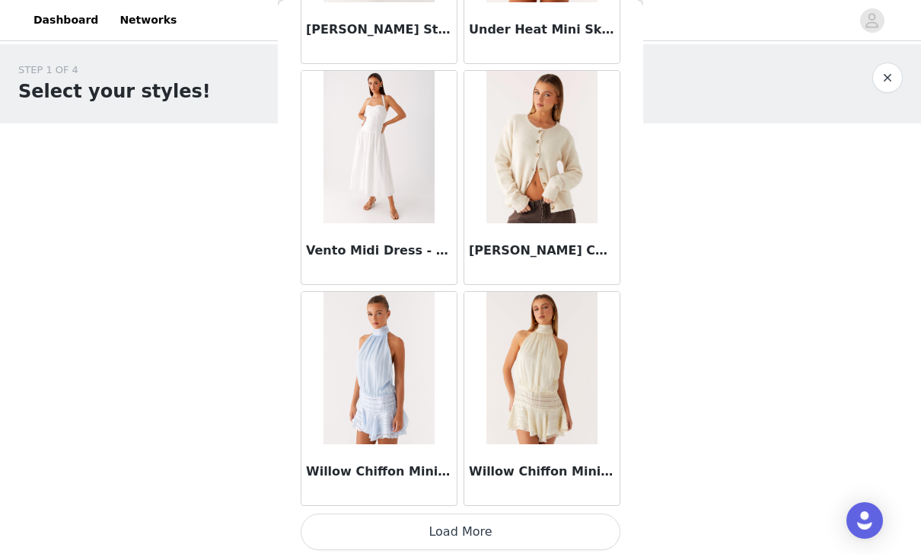
click at [579, 525] on button "Load More" at bounding box center [461, 531] width 320 height 37
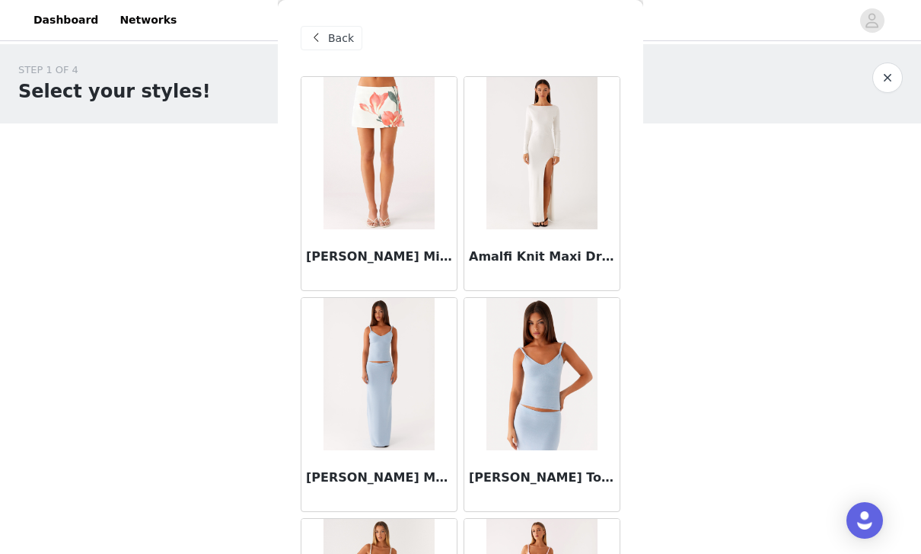
scroll to position [0, 0]
click at [646, 331] on div "STEP 1 OF 4 Select your styles! You will receive 7 products. 0/7 Selected Add P…" at bounding box center [460, 219] width 921 height 351
click at [337, 40] on span "Back" at bounding box center [341, 38] width 26 height 16
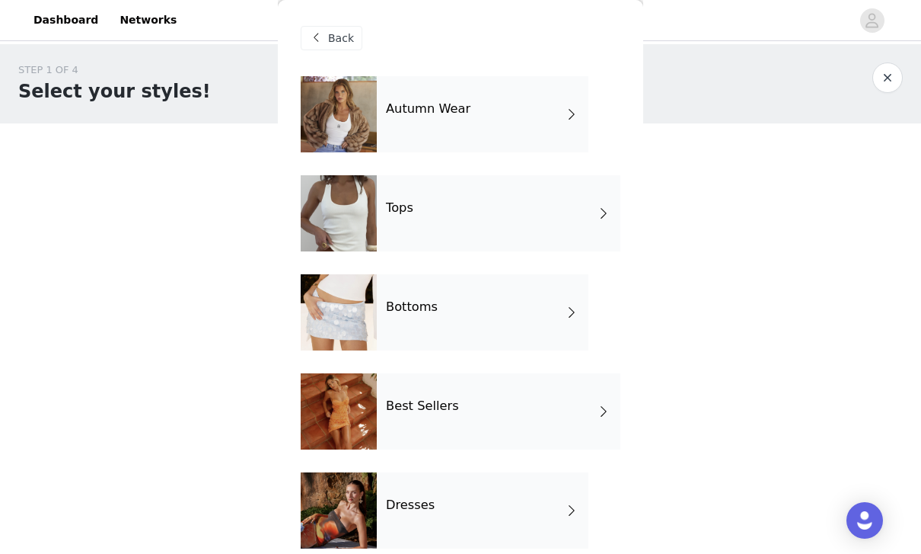
click at [534, 132] on div "Autumn Wear" at bounding box center [483, 114] width 212 height 76
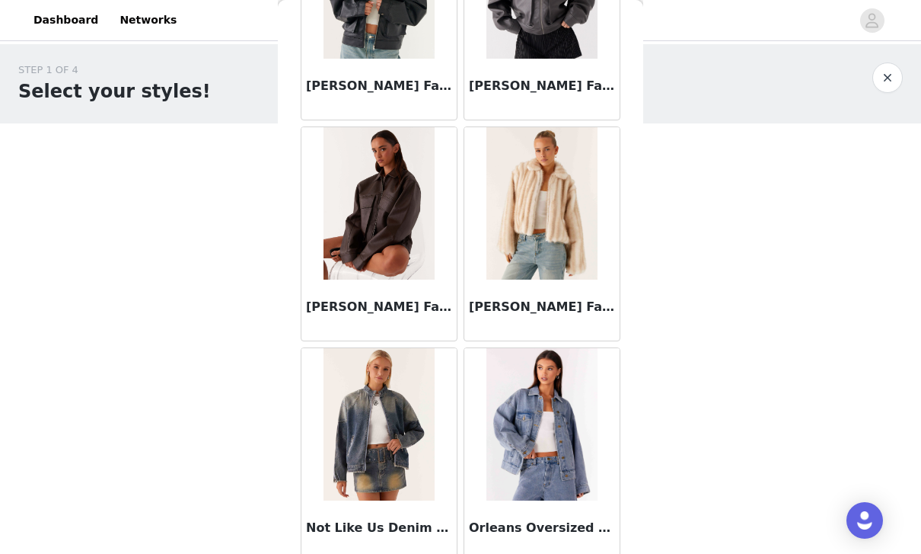
scroll to position [1279, 0]
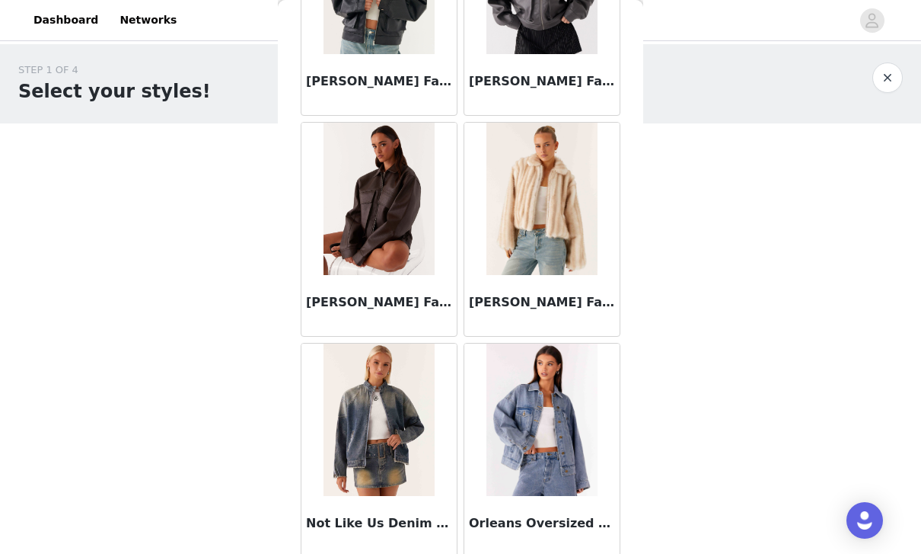
click at [569, 250] on img at bounding box center [542, 199] width 110 height 152
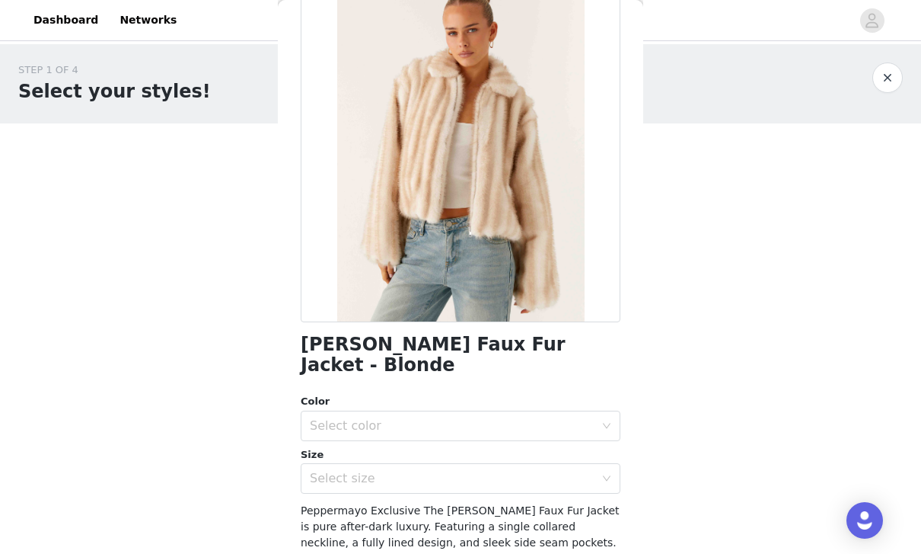
scroll to position [132, 0]
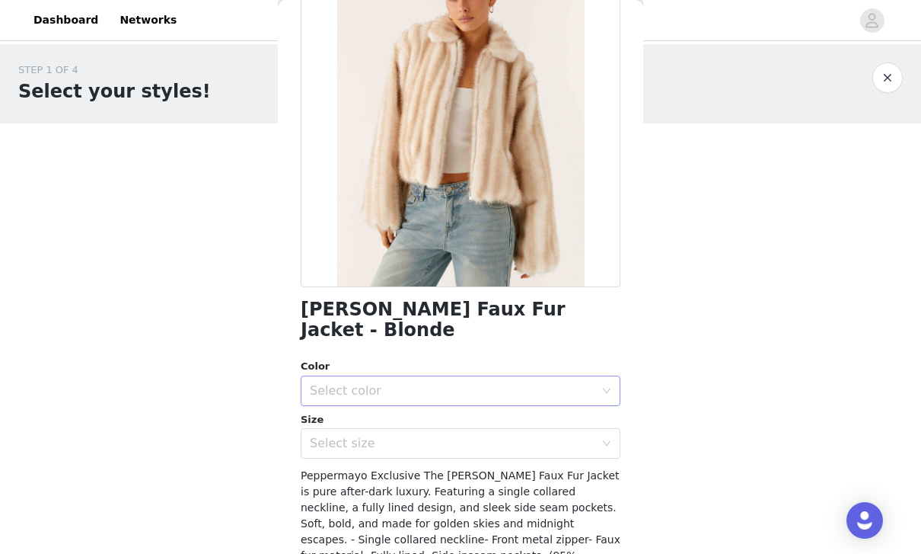
click at [554, 383] on div "Select color" at bounding box center [452, 390] width 285 height 15
click at [408, 405] on li "Blonde" at bounding box center [461, 403] width 320 height 24
click at [406, 436] on div "Select size" at bounding box center [452, 443] width 285 height 15
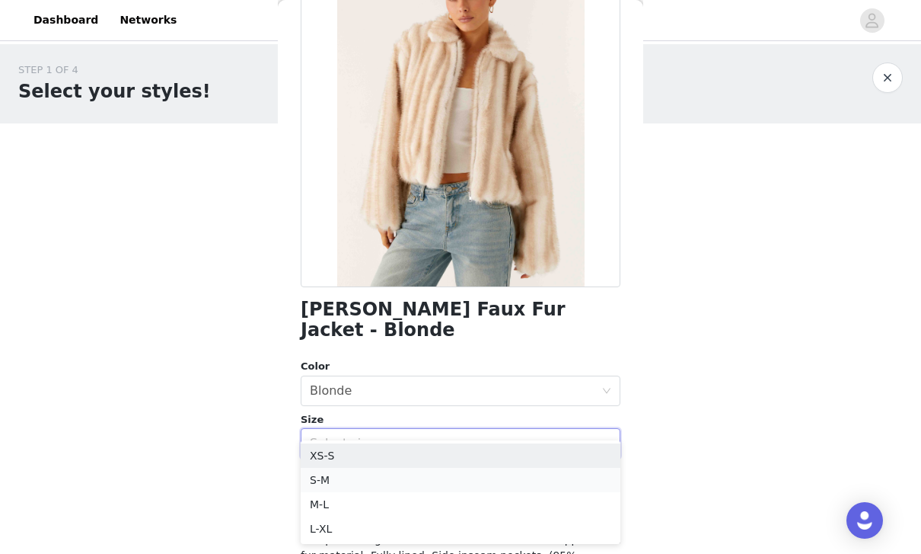
click at [402, 482] on li "S-M" at bounding box center [461, 480] width 320 height 24
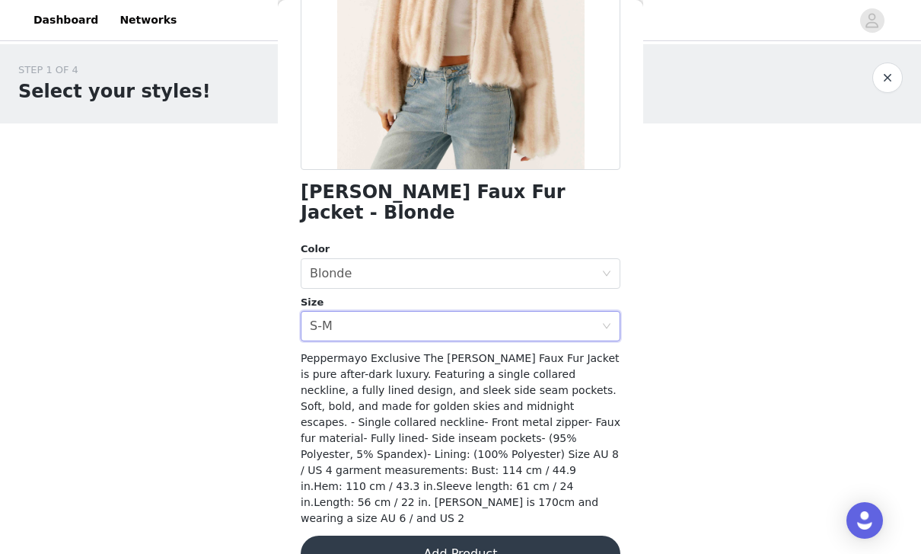
scroll to position [248, 0]
click at [565, 536] on button "Add Product" at bounding box center [461, 554] width 320 height 37
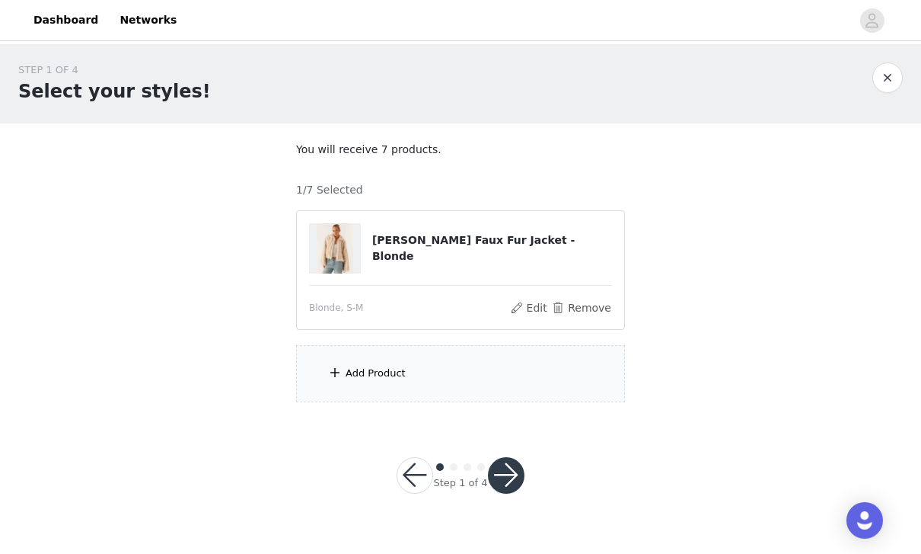
click at [423, 378] on div "Add Product" at bounding box center [460, 373] width 329 height 57
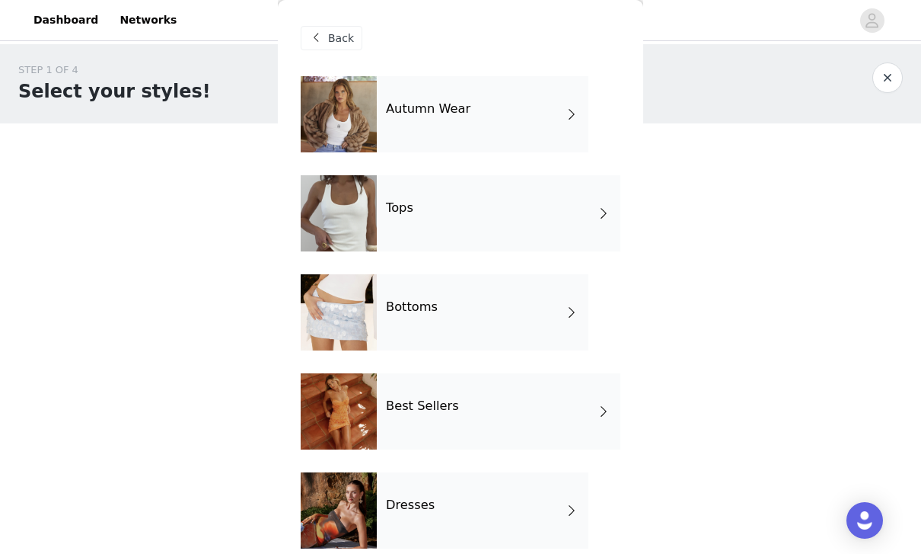
click at [535, 126] on div "Autumn Wear" at bounding box center [483, 114] width 212 height 76
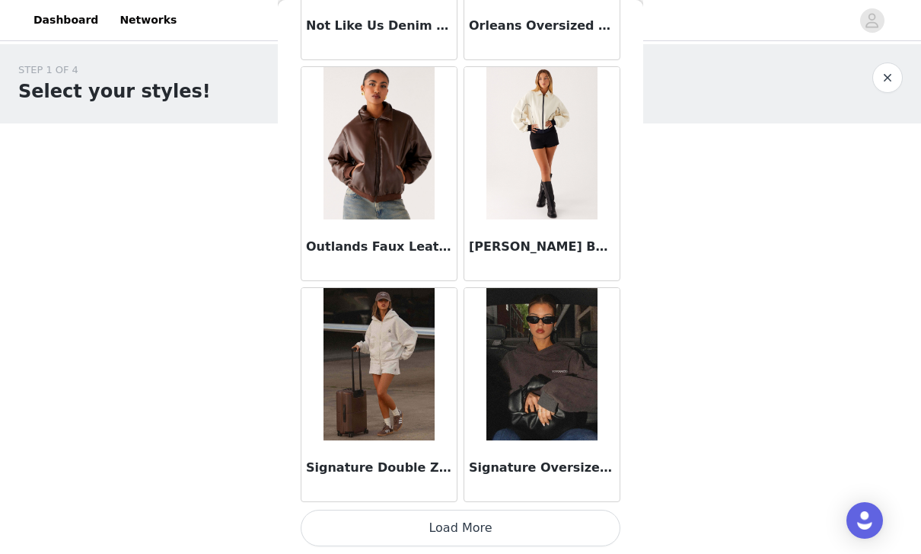
click at [598, 522] on button "Load More" at bounding box center [461, 527] width 320 height 37
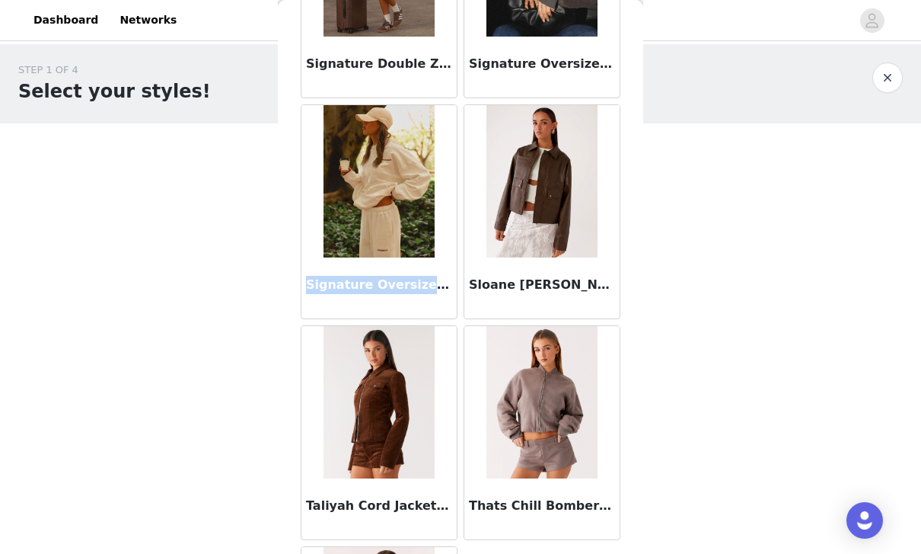
scroll to position [2181, 0]
click at [398, 230] on img at bounding box center [379, 180] width 110 height 152
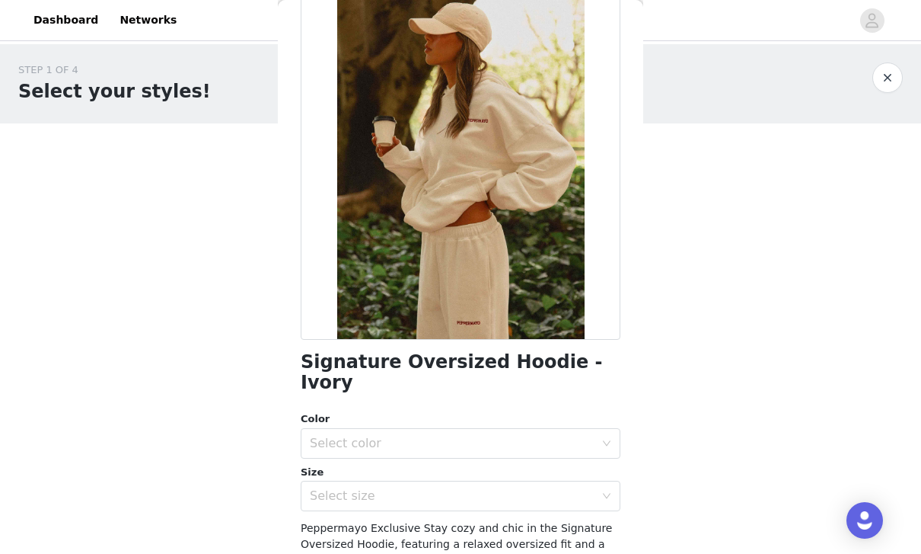
scroll to position [110, 0]
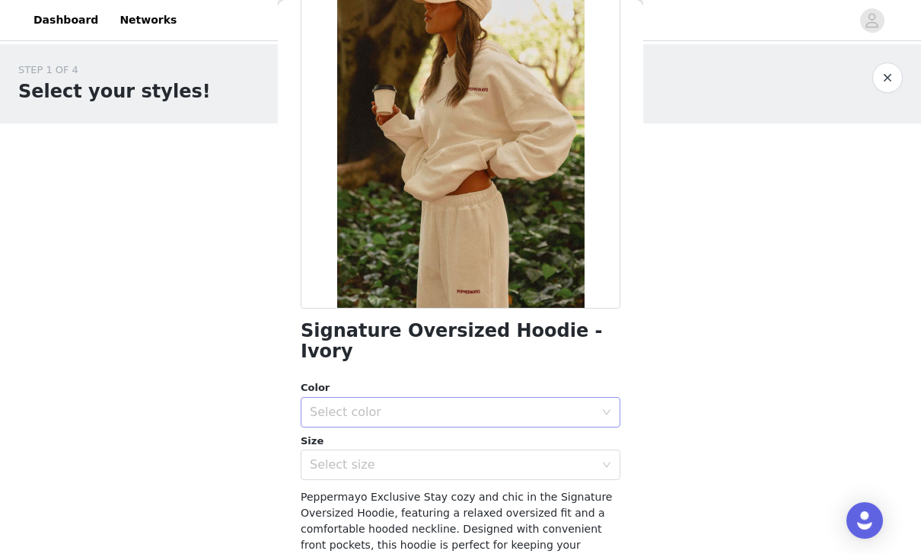
click at [589, 404] on div "Select color" at bounding box center [452, 411] width 285 height 15
click at [388, 426] on li "Ivory" at bounding box center [461, 424] width 320 height 24
click at [435, 457] on div "Select size" at bounding box center [452, 464] width 285 height 15
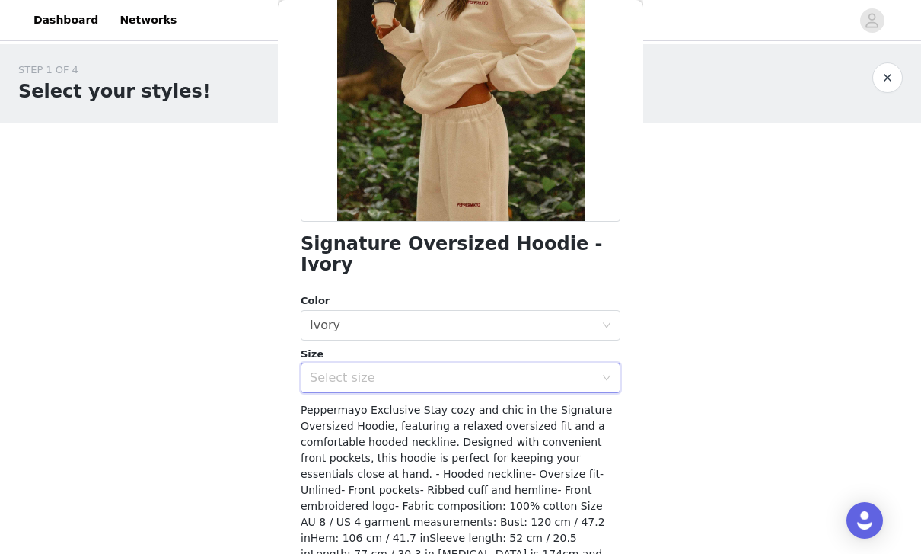
scroll to position [196, 0]
click at [603, 374] on icon "icon: down" at bounding box center [606, 378] width 9 height 9
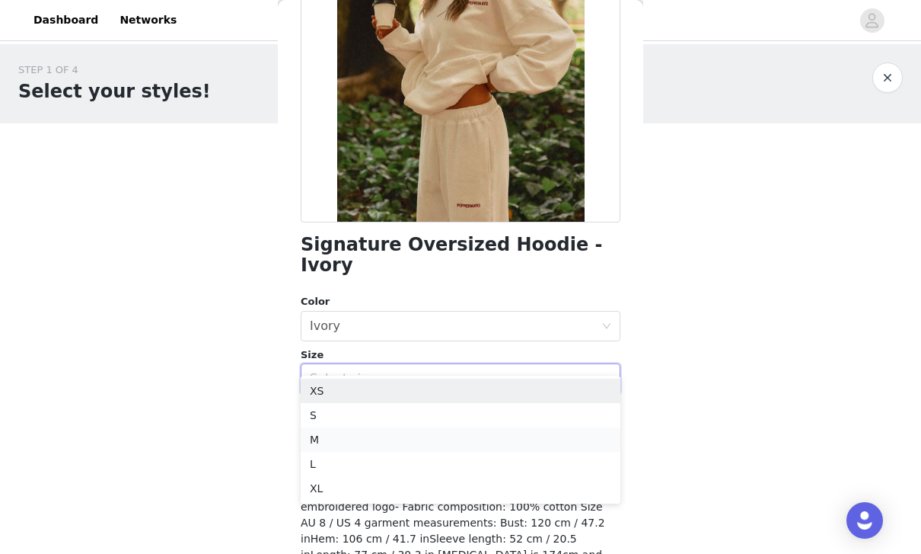
click at [382, 436] on li "M" at bounding box center [461, 439] width 320 height 24
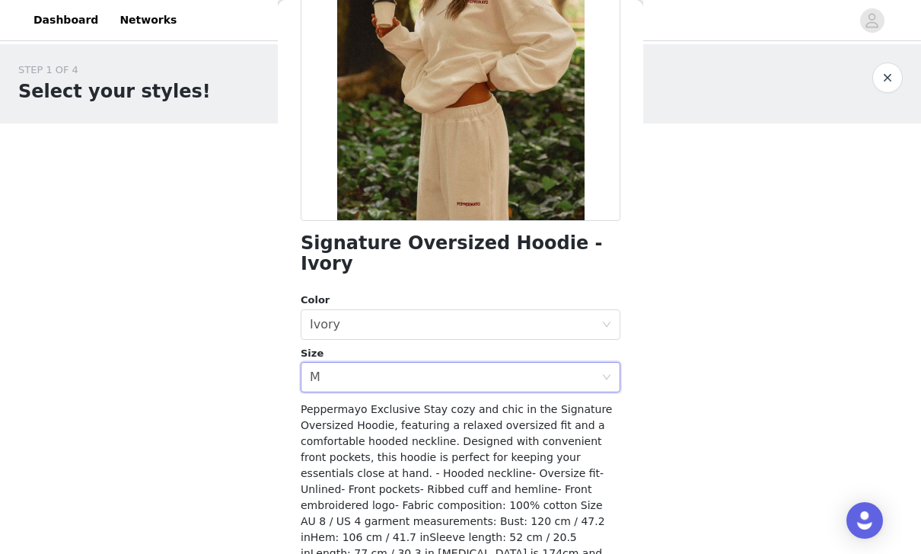
scroll to position [200, 0]
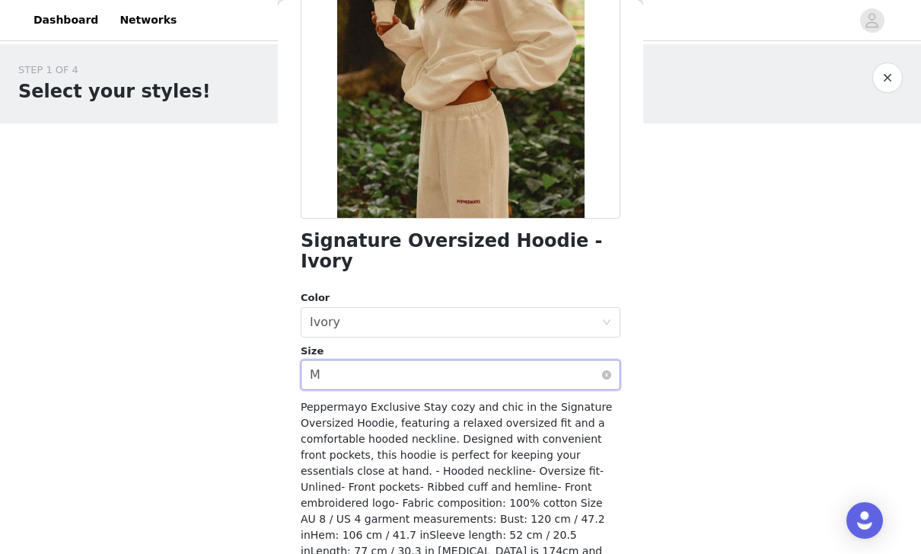
click at [580, 360] on div "Select size M" at bounding box center [456, 374] width 292 height 29
click at [685, 404] on div "STEP 1 OF 4 Select your styles! You will receive 7 products. 1/7 Selected Naylo…" at bounding box center [460, 232] width 921 height 376
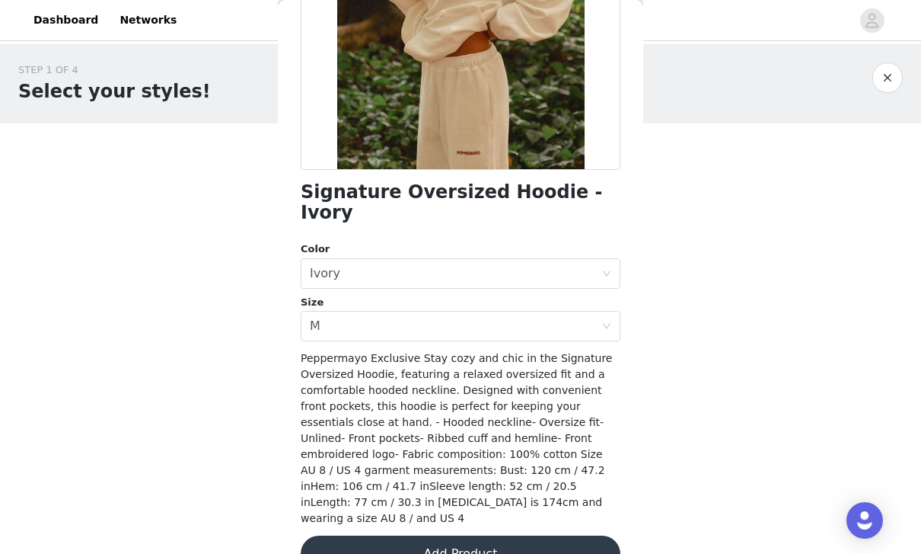
scroll to position [248, 0]
click at [558, 536] on button "Add Product" at bounding box center [461, 554] width 320 height 37
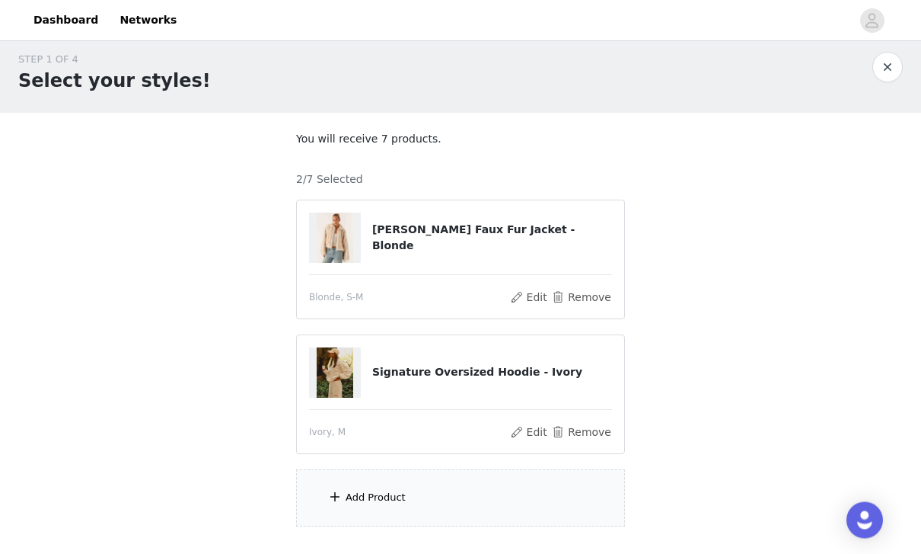
click at [433, 492] on div "Add Product" at bounding box center [460, 498] width 329 height 57
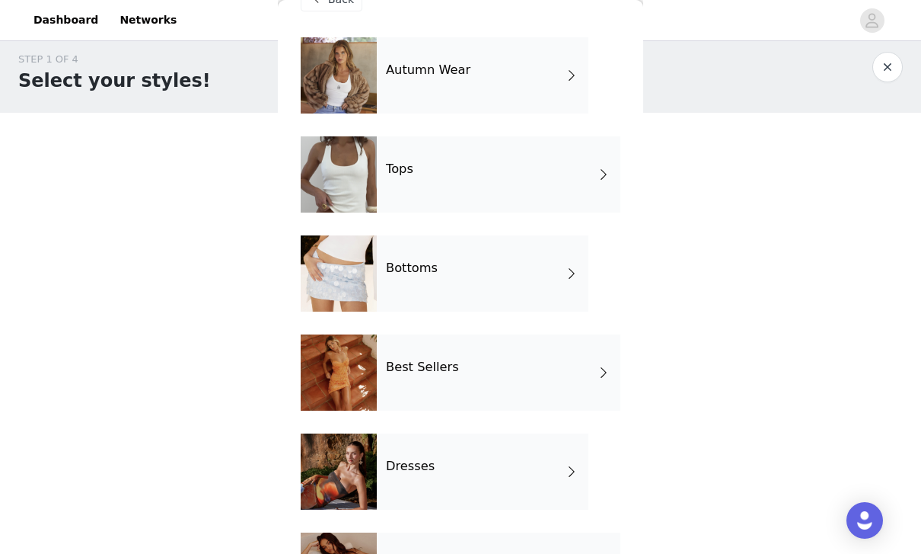
scroll to position [42, 0]
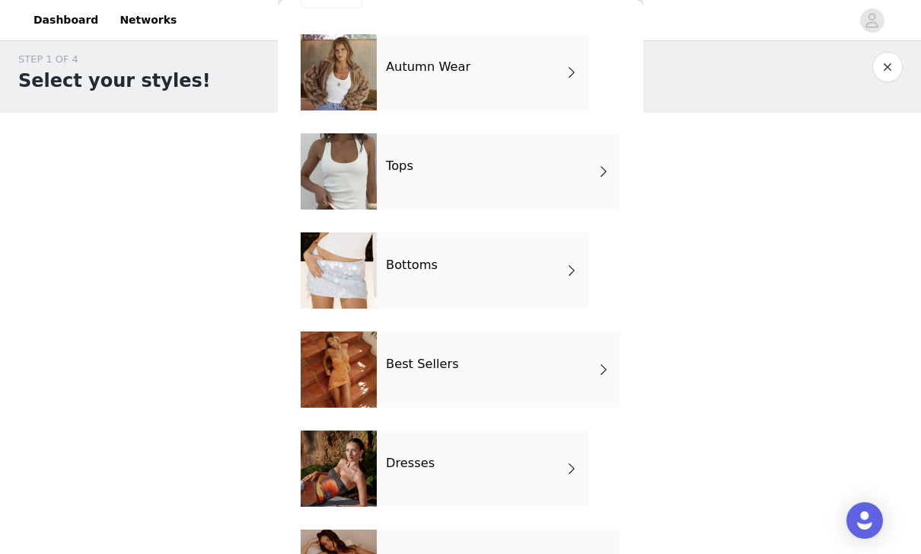
click at [573, 180] on div "Tops" at bounding box center [499, 171] width 244 height 76
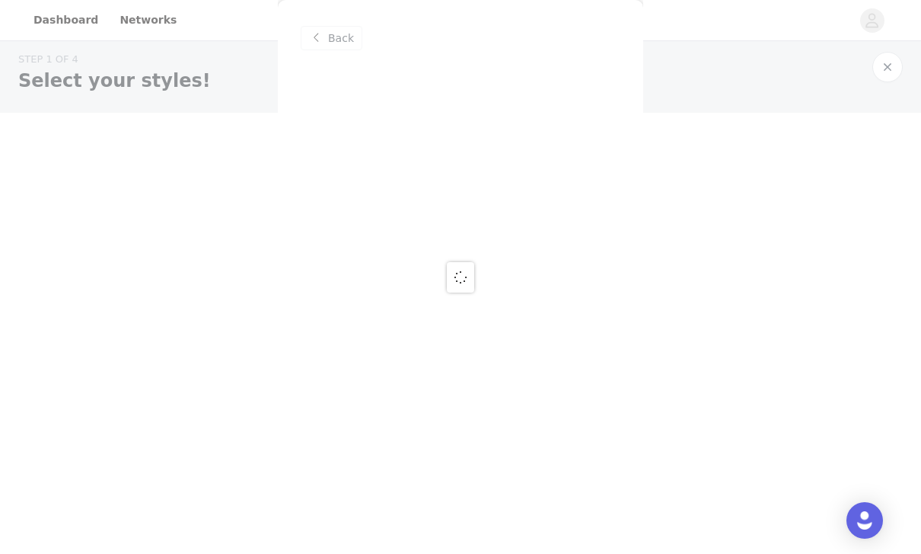
scroll to position [0, 0]
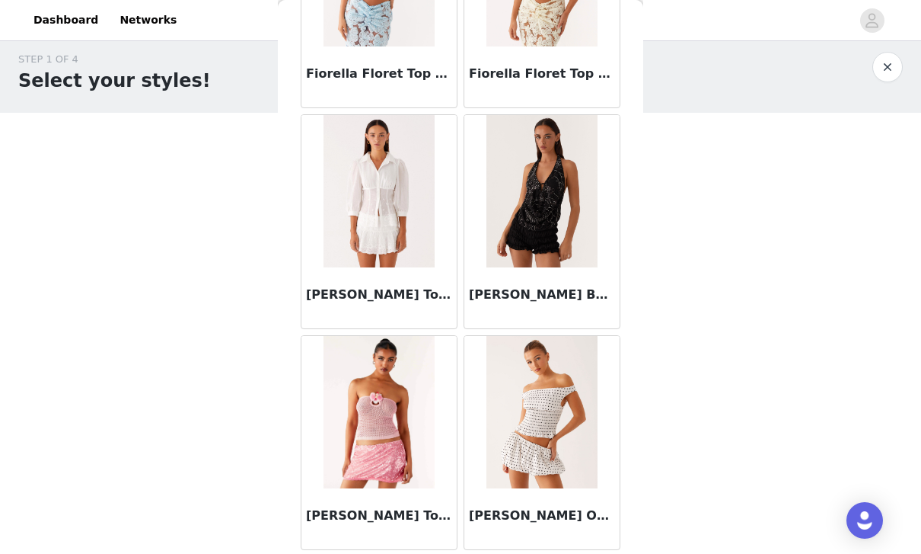
scroll to position [8346, 0]
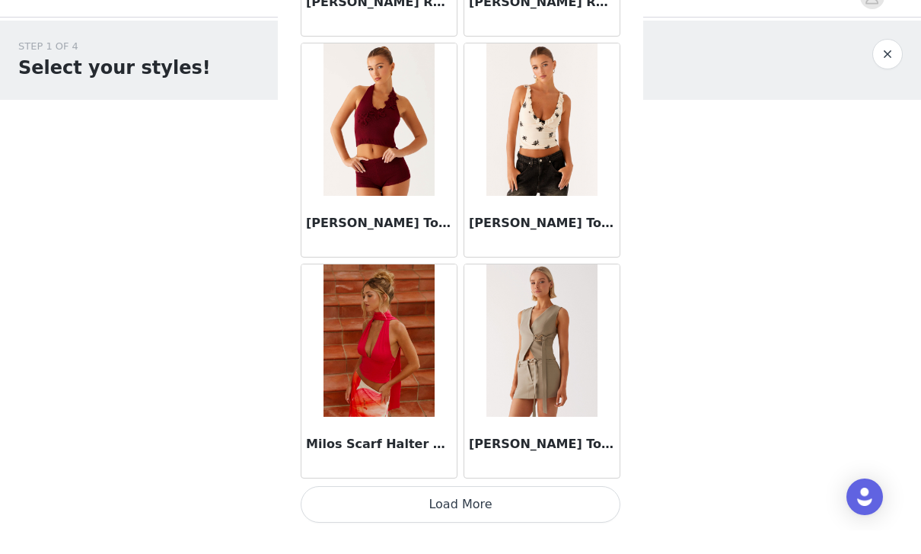
scroll to position [24, 0]
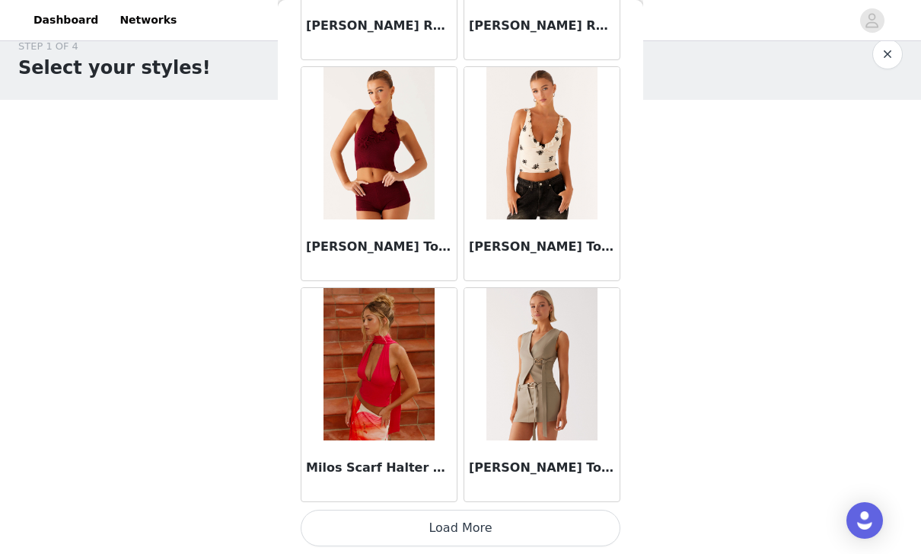
click at [570, 522] on button "Load More" at bounding box center [461, 527] width 320 height 37
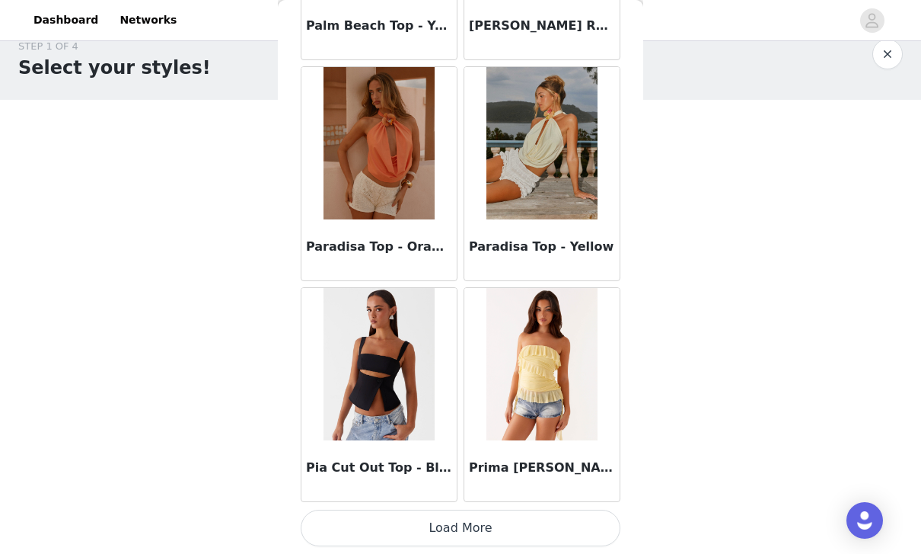
click at [543, 525] on button "Load More" at bounding box center [461, 527] width 320 height 37
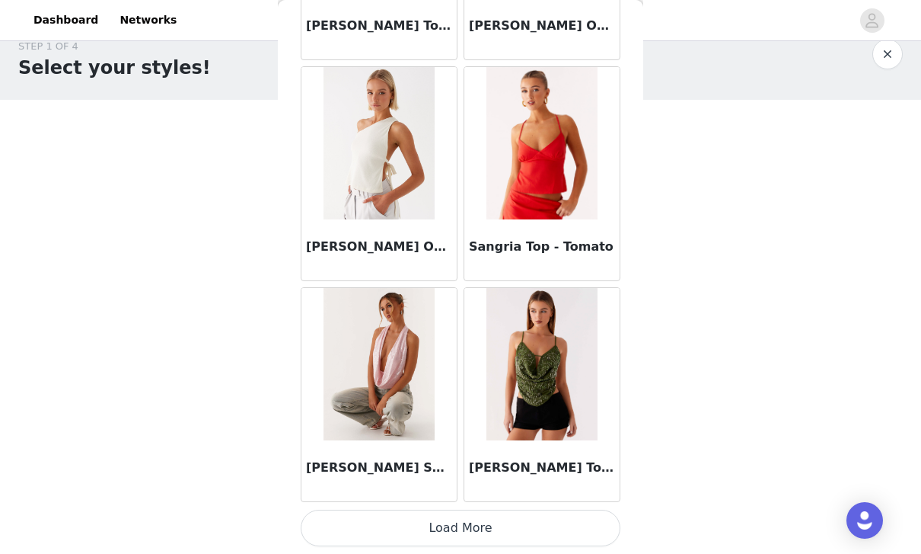
click at [567, 516] on button "Load More" at bounding box center [461, 527] width 320 height 37
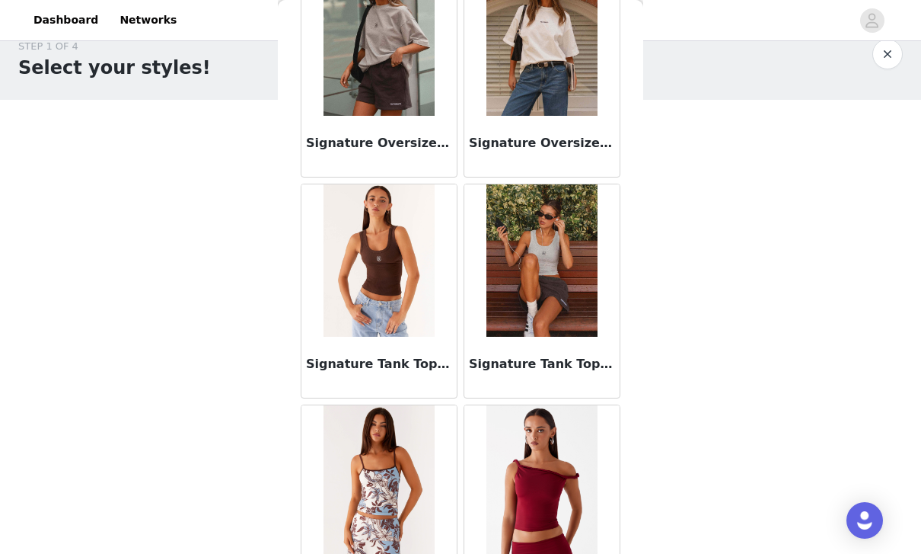
scroll to position [18006, 0]
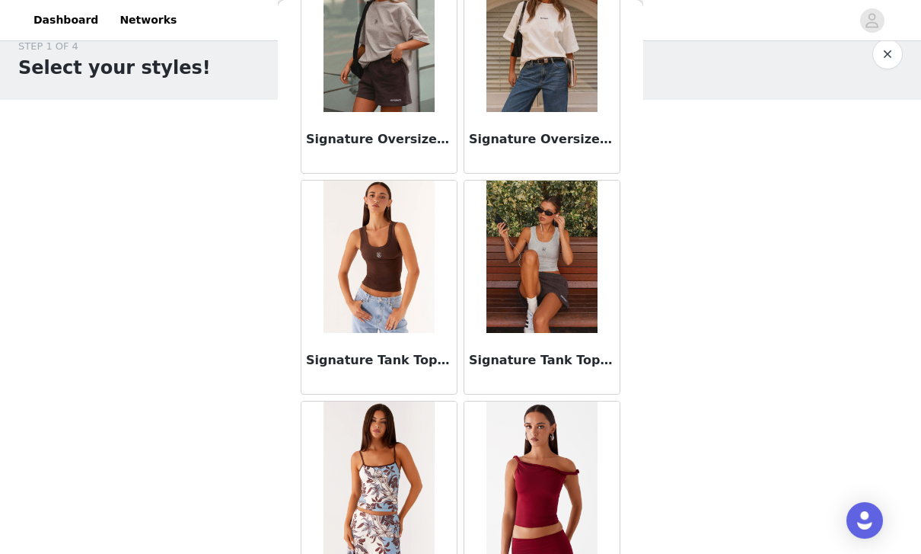
click at [578, 293] on img at bounding box center [542, 256] width 110 height 152
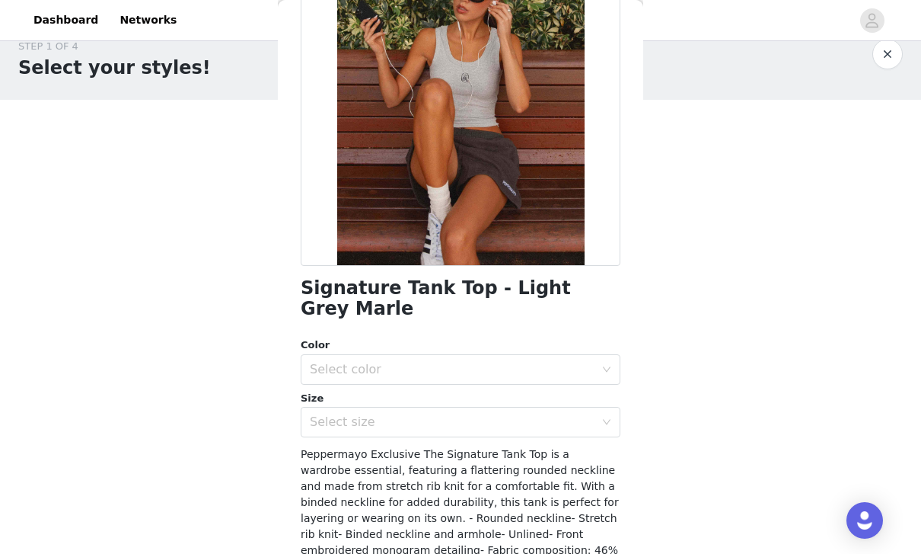
scroll to position [161, 0]
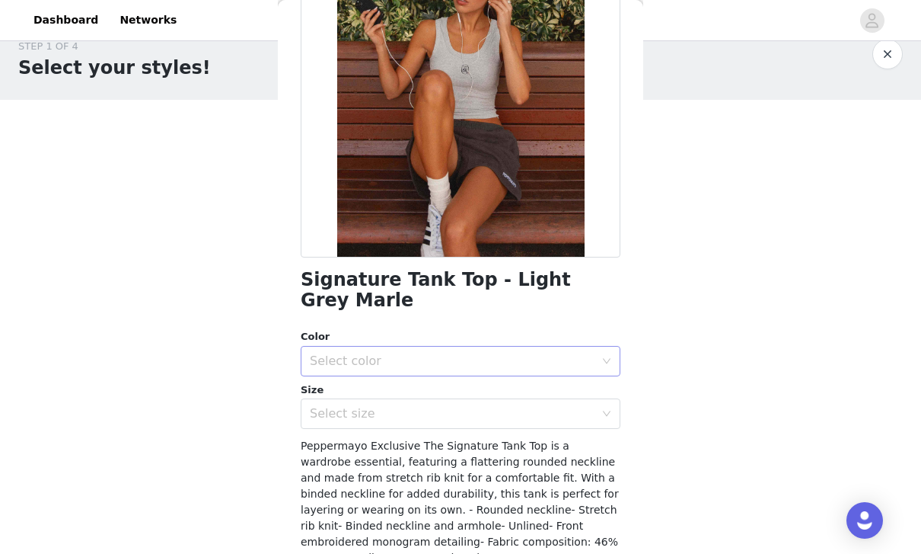
click at [594, 353] on div "Select color" at bounding box center [452, 360] width 285 height 15
click at [400, 375] on li "Light Grey Marle" at bounding box center [461, 373] width 320 height 24
click at [461, 406] on div "Select size" at bounding box center [452, 413] width 285 height 15
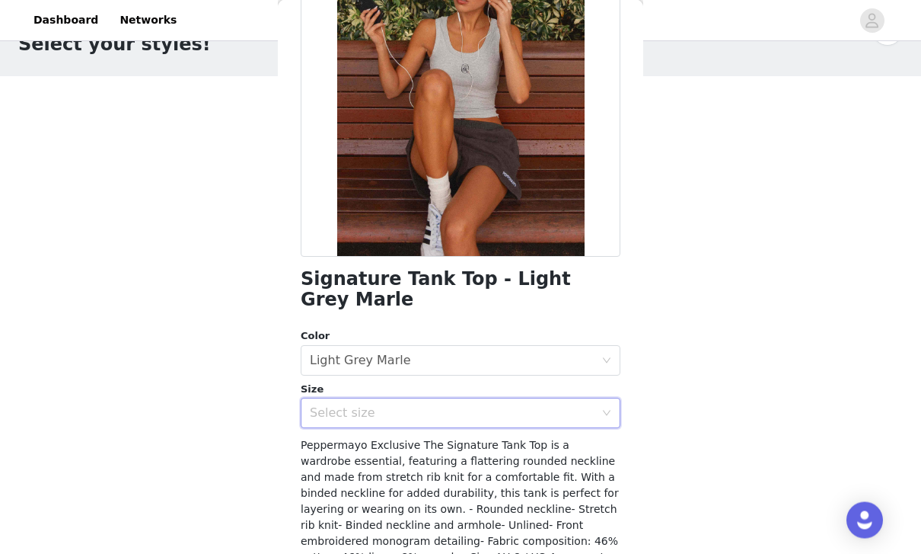
click at [607, 409] on icon "icon: down" at bounding box center [606, 414] width 9 height 11
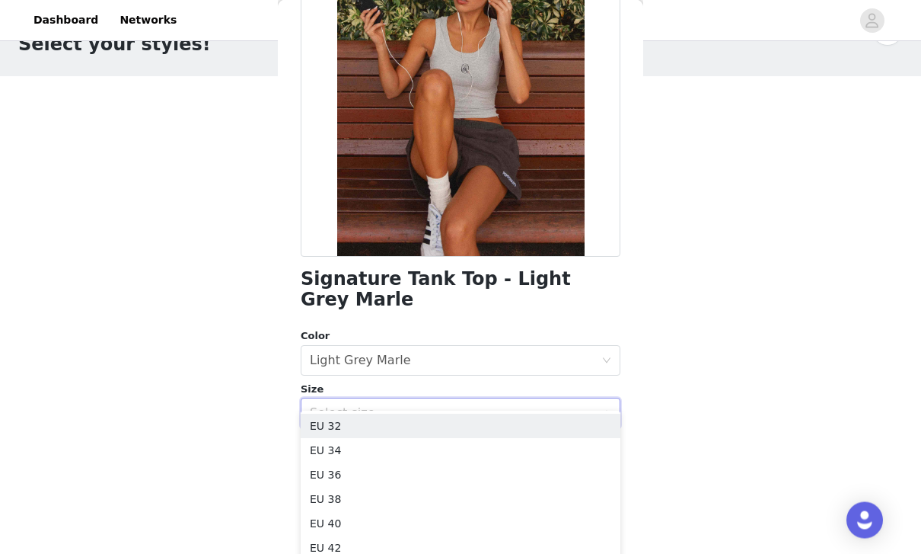
scroll to position [47, 0]
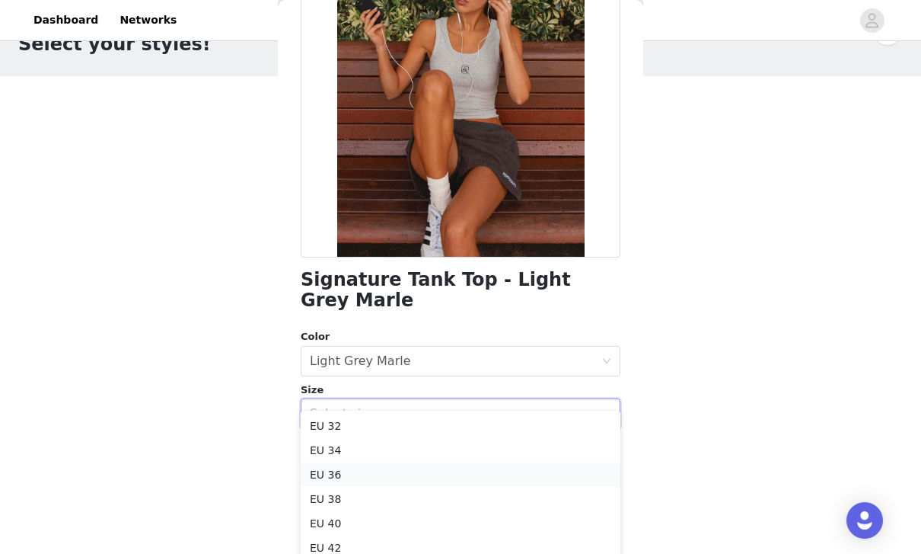
click at [363, 479] on li "EU 36" at bounding box center [461, 474] width 320 height 24
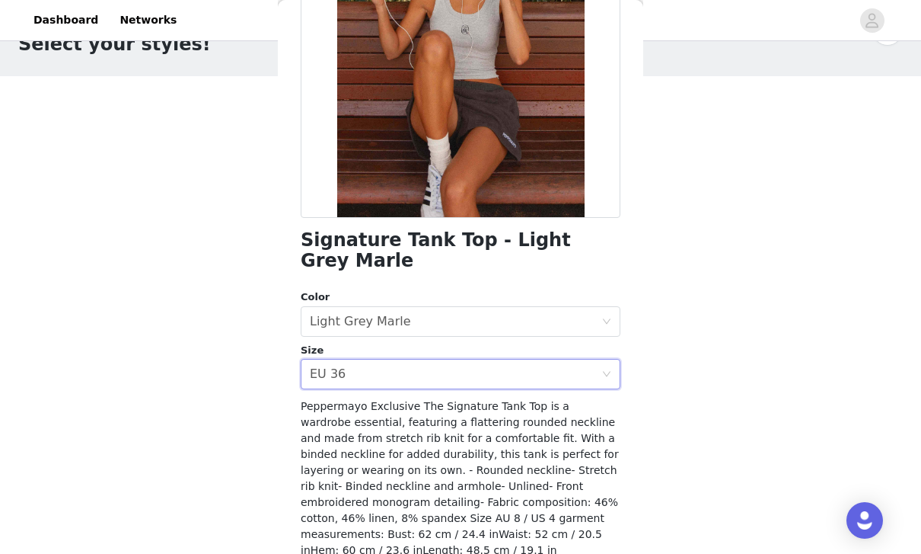
scroll to position [200, 0]
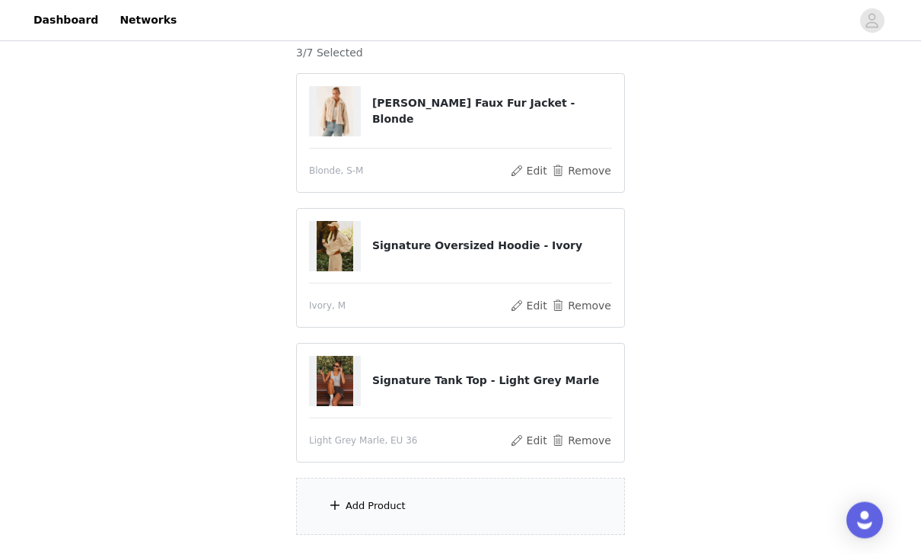
scroll to position [196, 0]
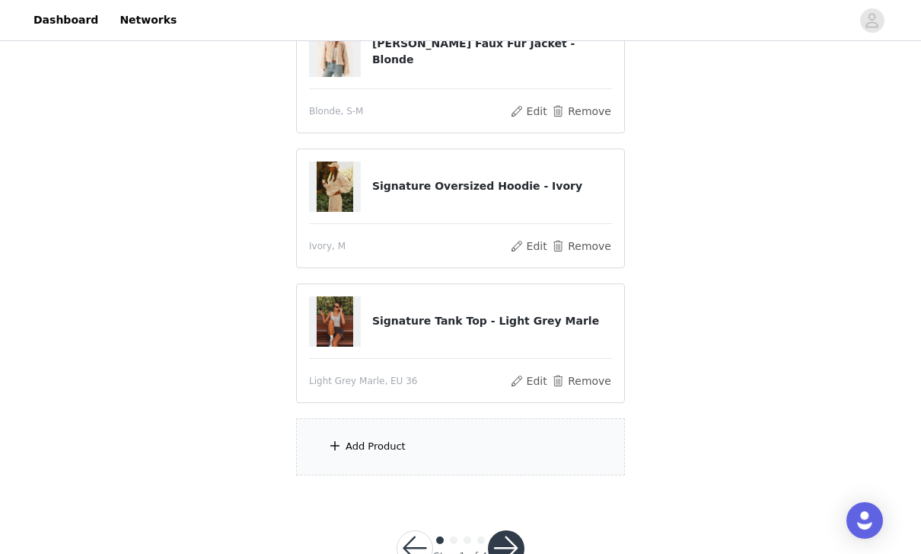
click at [383, 449] on div "Add Product" at bounding box center [376, 446] width 60 height 15
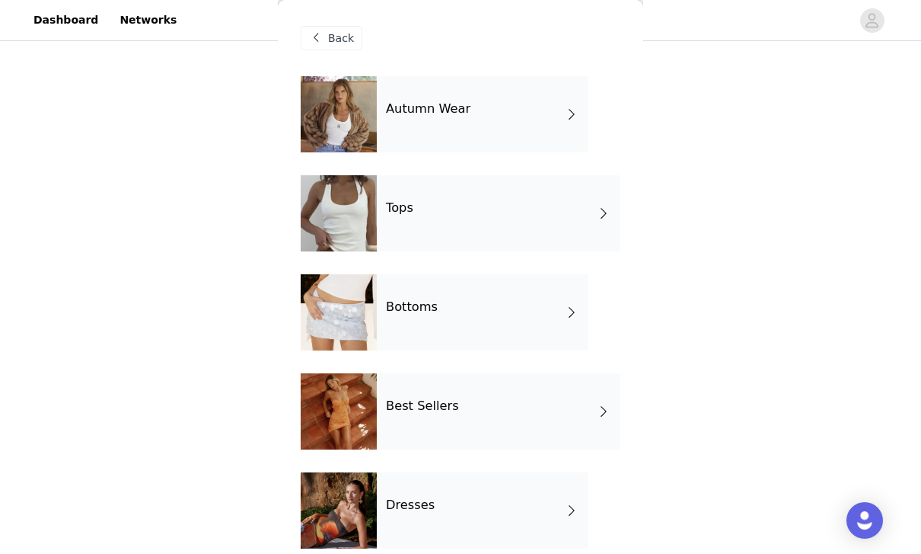
click at [539, 327] on div "Bottoms" at bounding box center [483, 312] width 212 height 76
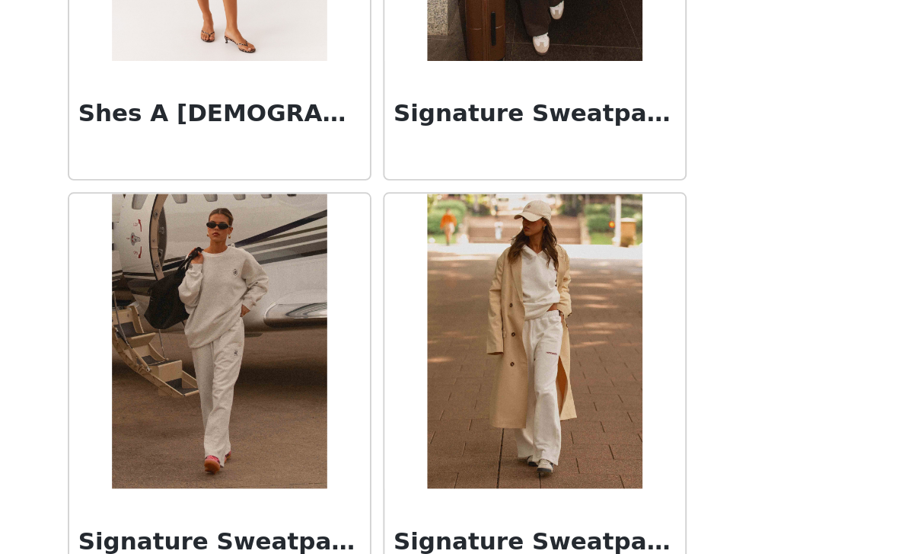
scroll to position [245, 0]
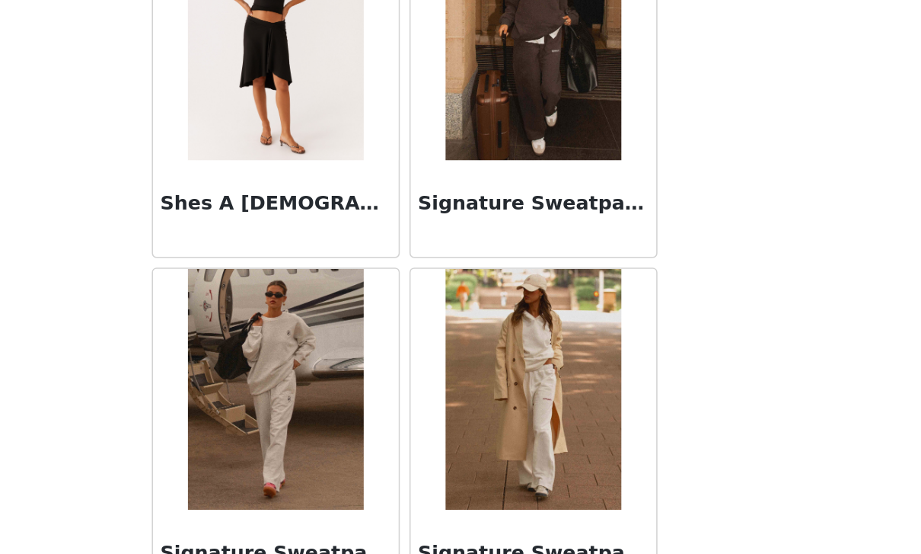
click at [487, 343] on img at bounding box center [542, 419] width 110 height 152
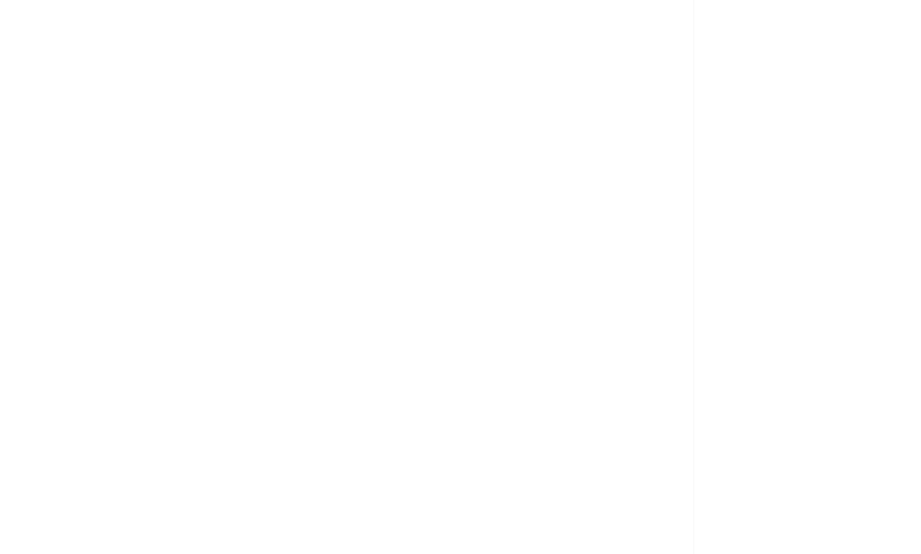
scroll to position [0, 0]
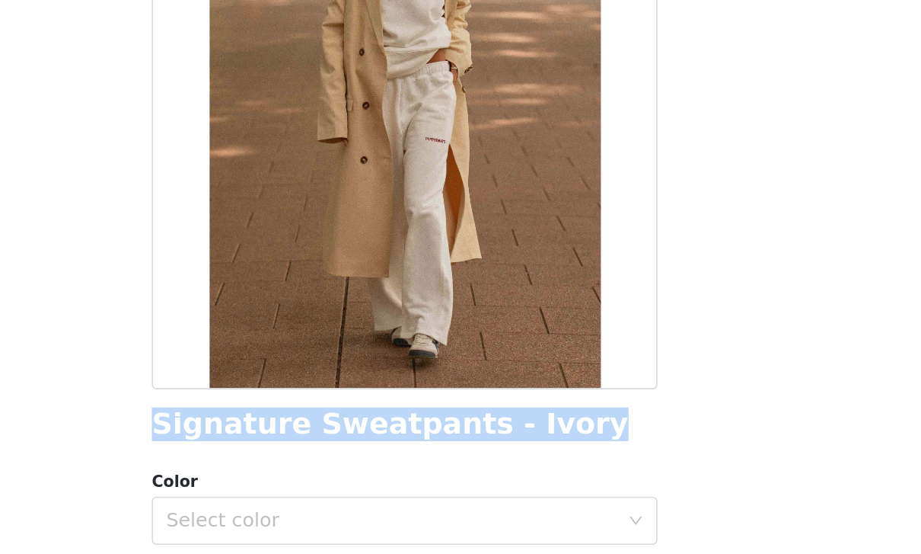
click at [474, 225] on div "STEP 1 OF 4 Select your styles! You will receive 7 products. 3/7 Selected Naylo…" at bounding box center [460, 122] width 921 height 646
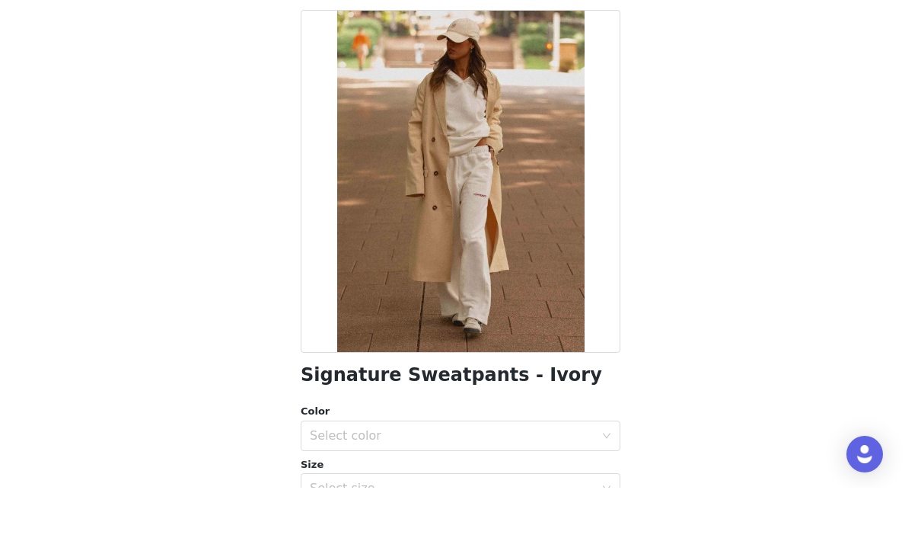
scroll to position [196, 0]
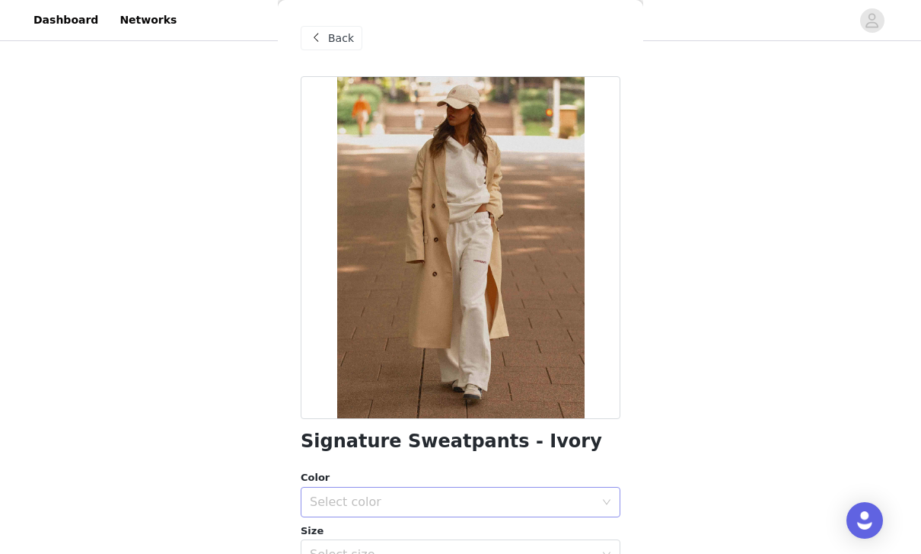
click at [555, 497] on div "Select color" at bounding box center [452, 501] width 285 height 15
click at [406, 537] on li "Ivory" at bounding box center [461, 534] width 320 height 24
click at [433, 553] on div "Select size" at bounding box center [452, 554] width 285 height 15
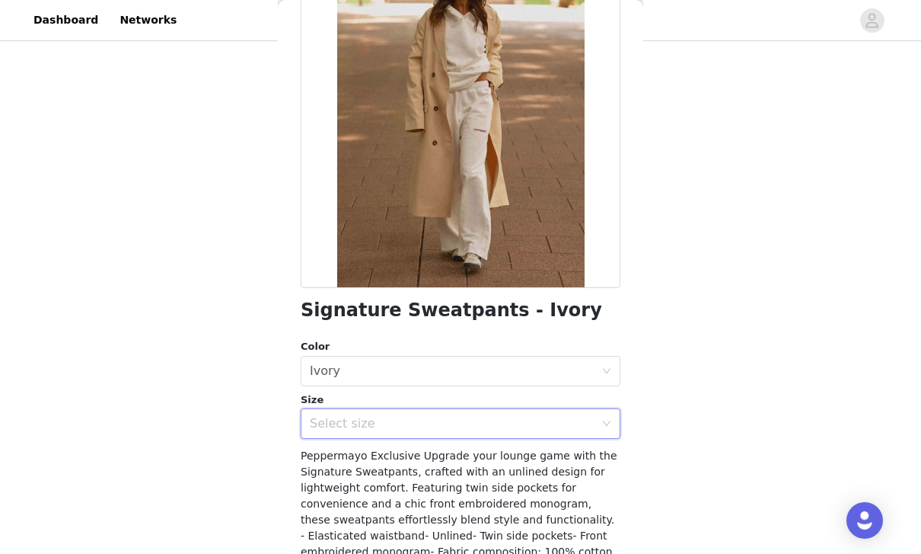
scroll to position [164, 0]
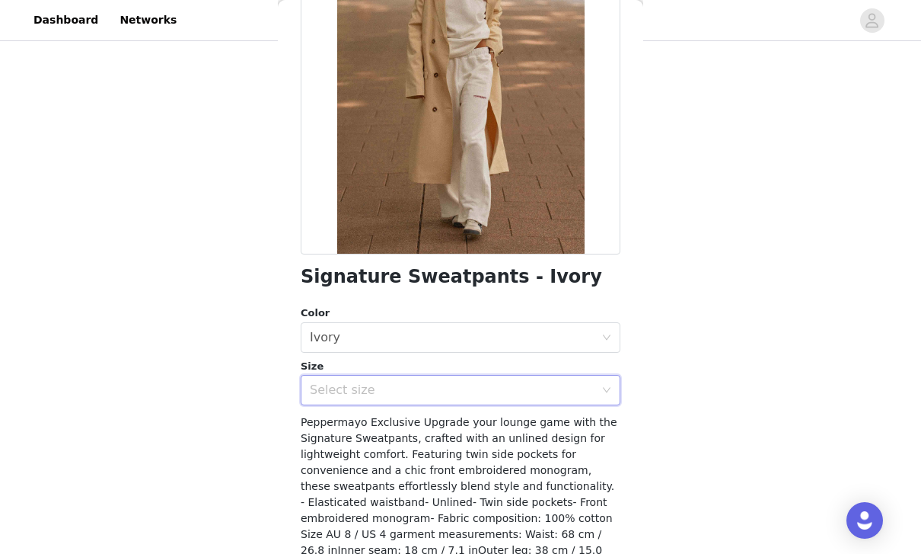
click at [605, 388] on icon "icon: down" at bounding box center [607, 390] width 8 height 5
click at [148, 449] on div "STEP 1 OF 4 Select your styles! You will receive 7 products. 3/7 Selected Naylo…" at bounding box center [460, 171] width 921 height 646
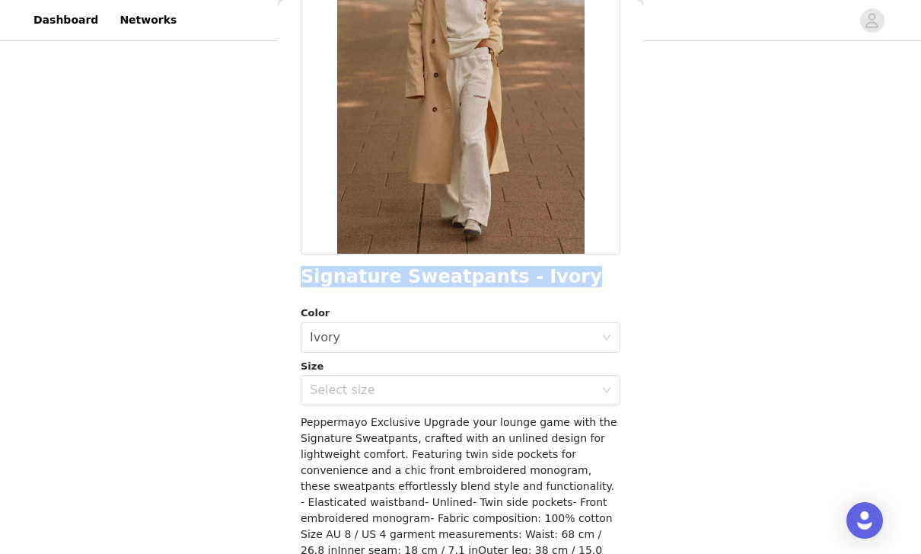
copy h1 "Signature Sweatpants - Ivory"
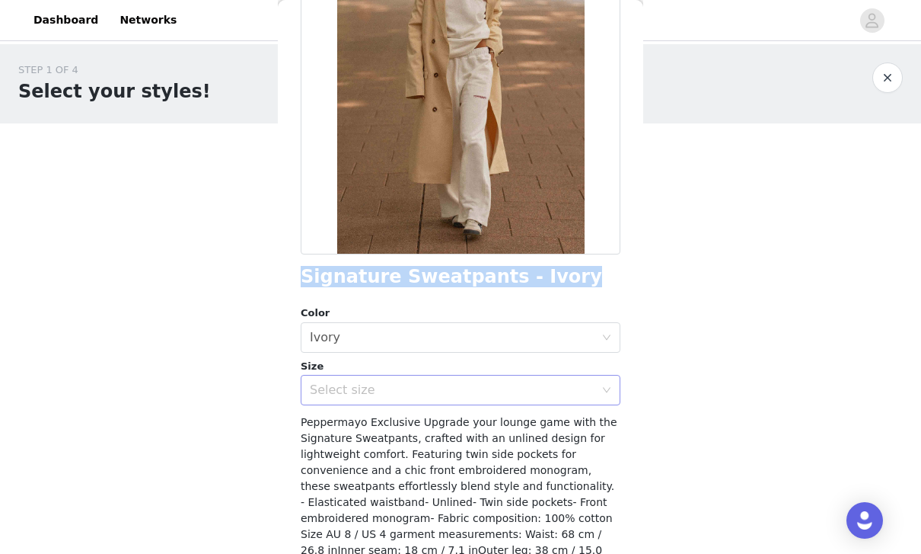
click at [555, 395] on div "Select size" at bounding box center [452, 389] width 285 height 15
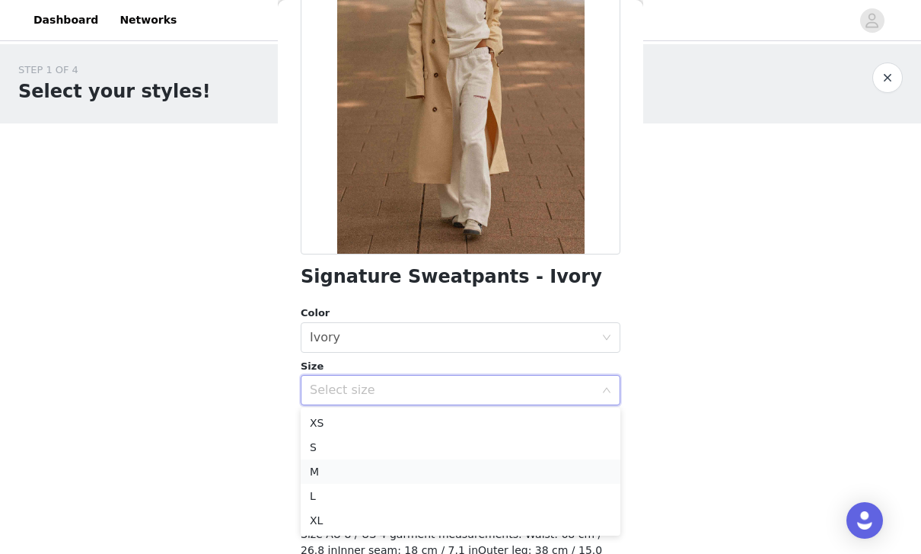
click at [420, 477] on li "M" at bounding box center [461, 471] width 320 height 24
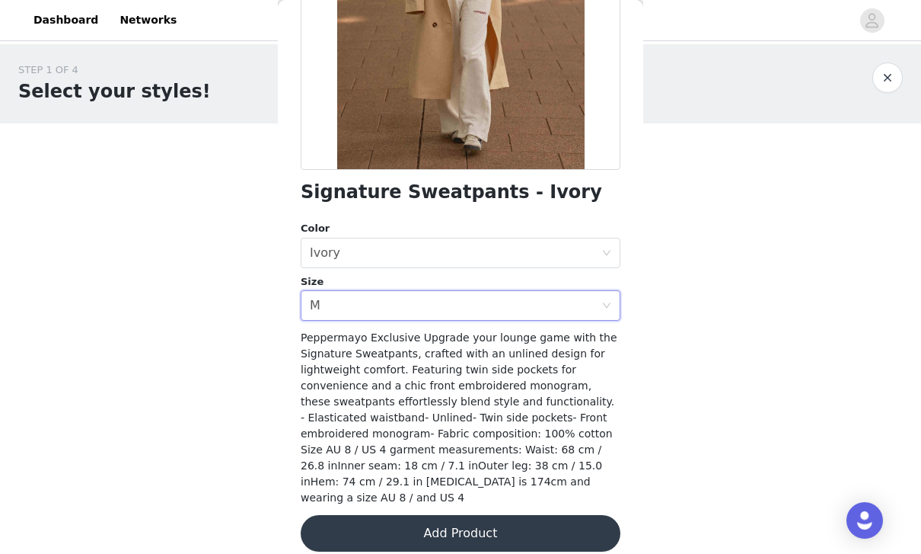
scroll to position [248, 0]
click at [582, 518] on button "Add Product" at bounding box center [461, 534] width 320 height 37
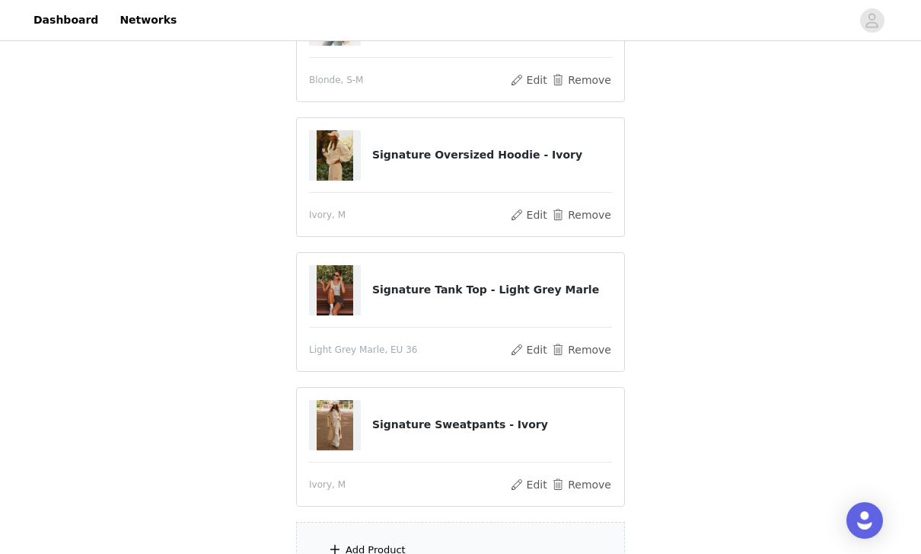
scroll to position [249, 0]
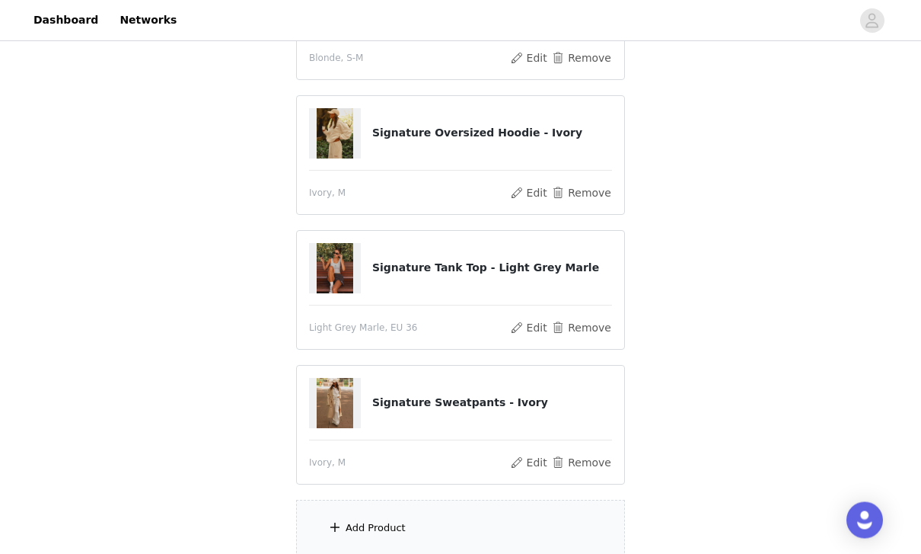
click at [392, 529] on div "Add Product" at bounding box center [376, 528] width 60 height 15
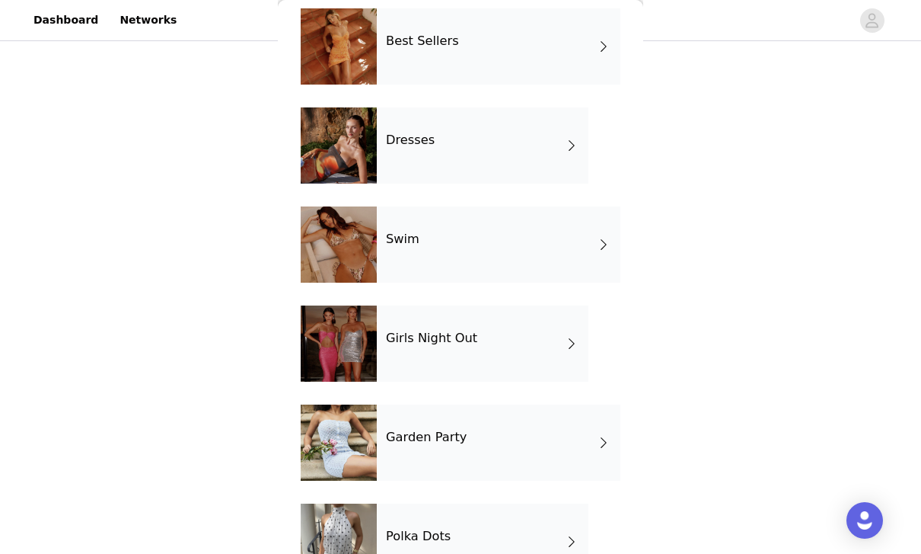
scroll to position [365, 0]
click at [537, 551] on div "Polka Dots" at bounding box center [483, 541] width 212 height 76
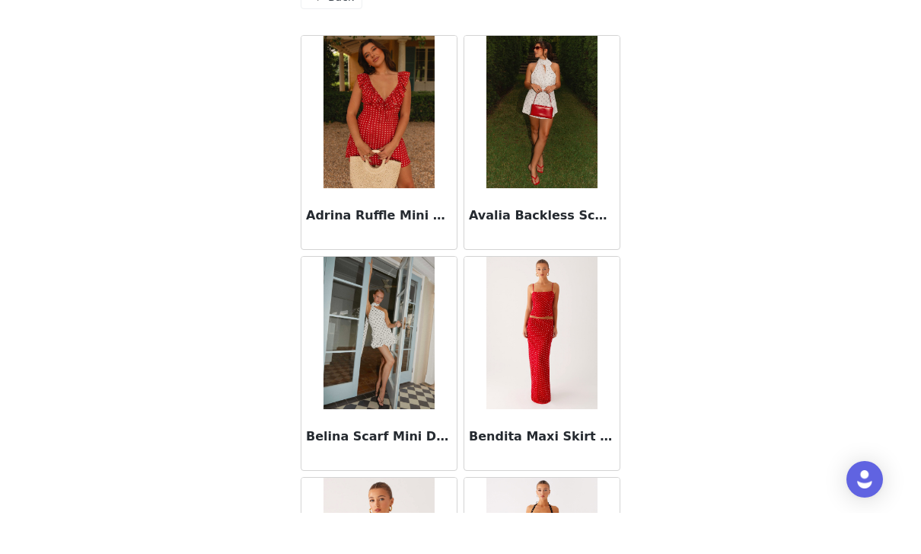
scroll to position [0, 0]
click at [344, 77] on img at bounding box center [379, 153] width 110 height 152
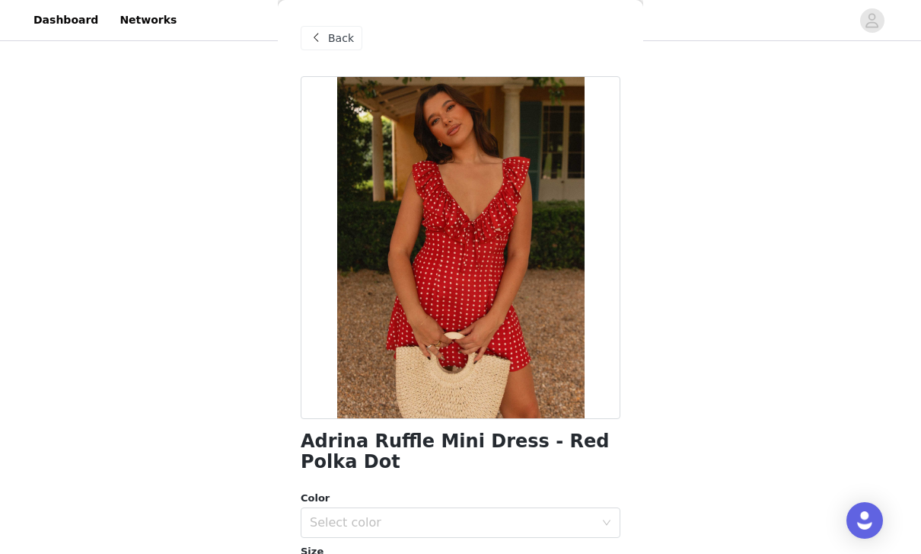
click at [348, 37] on span "Back" at bounding box center [341, 38] width 26 height 16
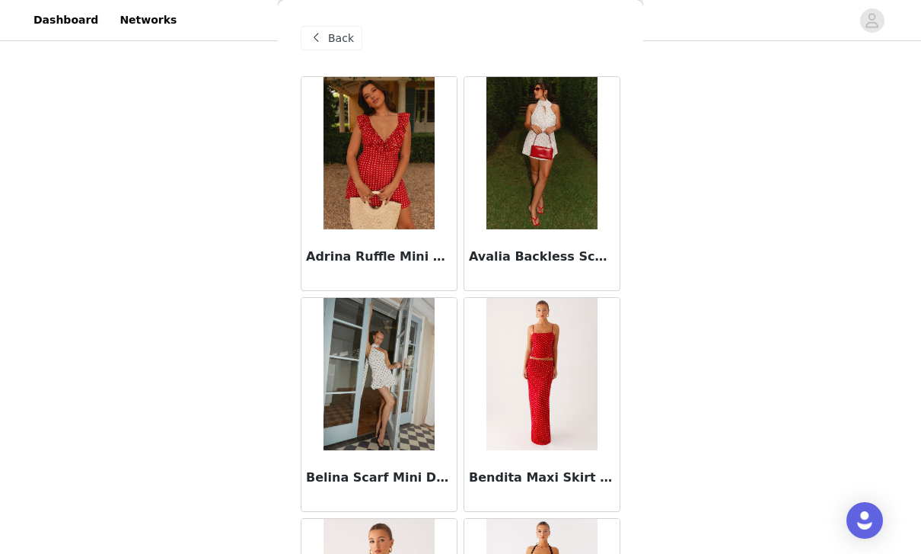
click at [338, 35] on span "Back" at bounding box center [341, 38] width 26 height 16
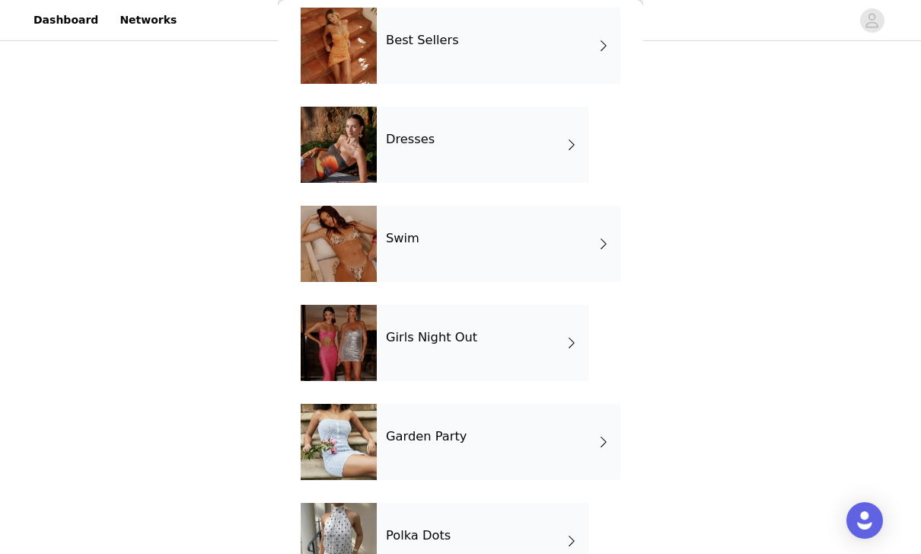
scroll to position [365, 0]
click at [581, 463] on div "Garden Party" at bounding box center [499, 442] width 244 height 76
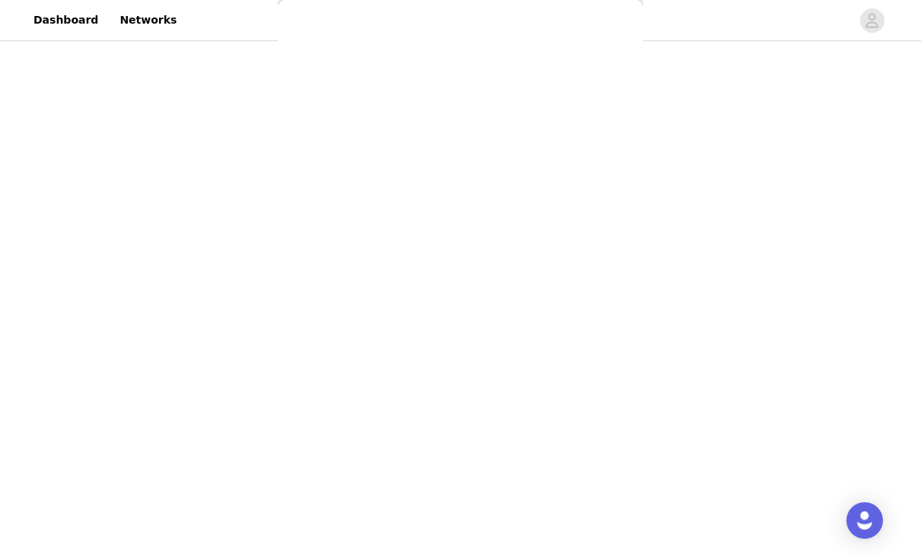
scroll to position [0, 0]
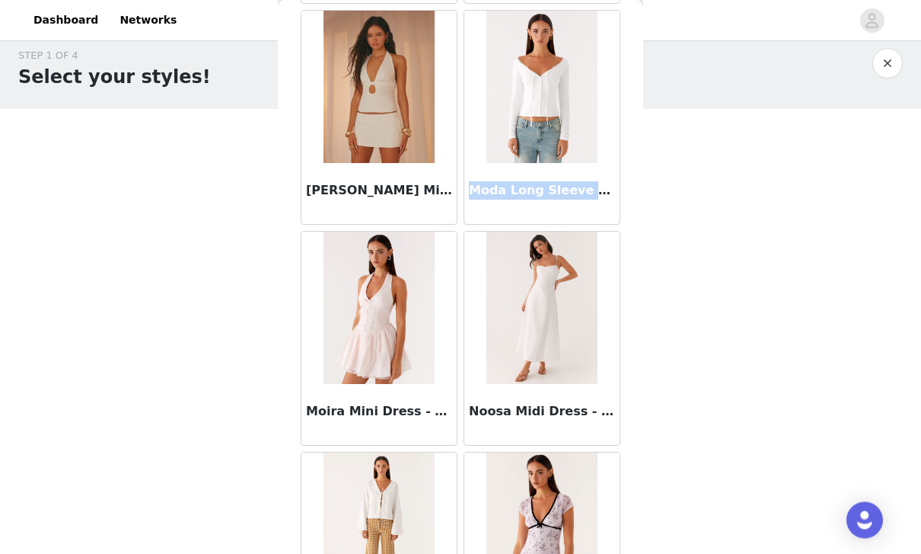
scroll to position [59, 0]
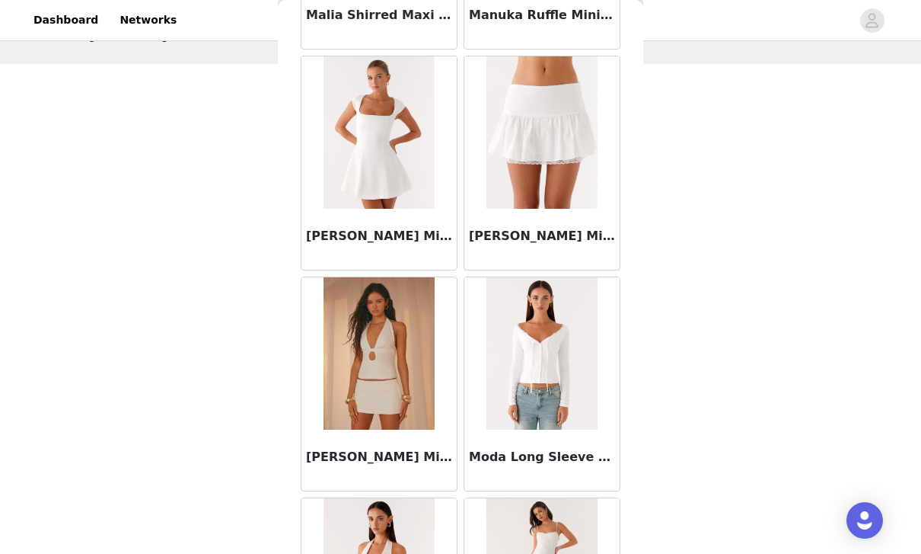
scroll to position [6224, 0]
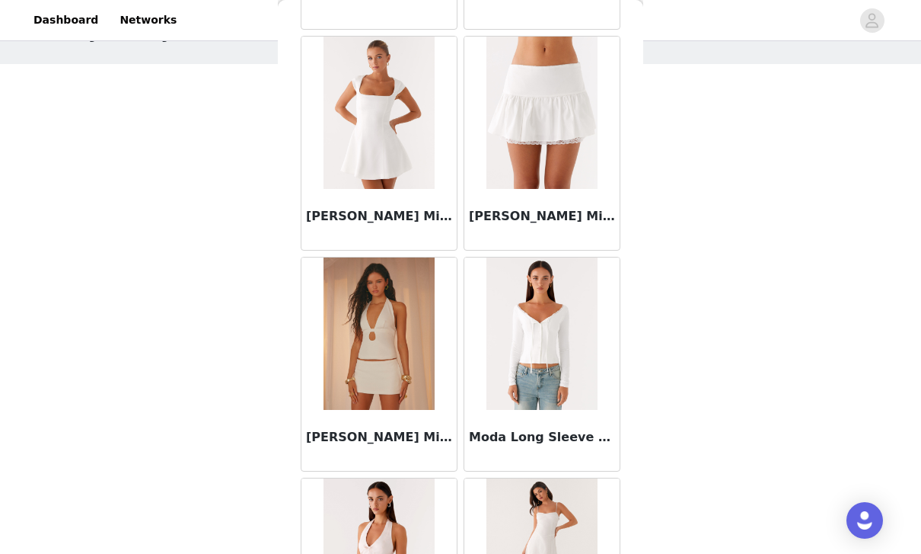
click at [548, 396] on img at bounding box center [542, 333] width 110 height 152
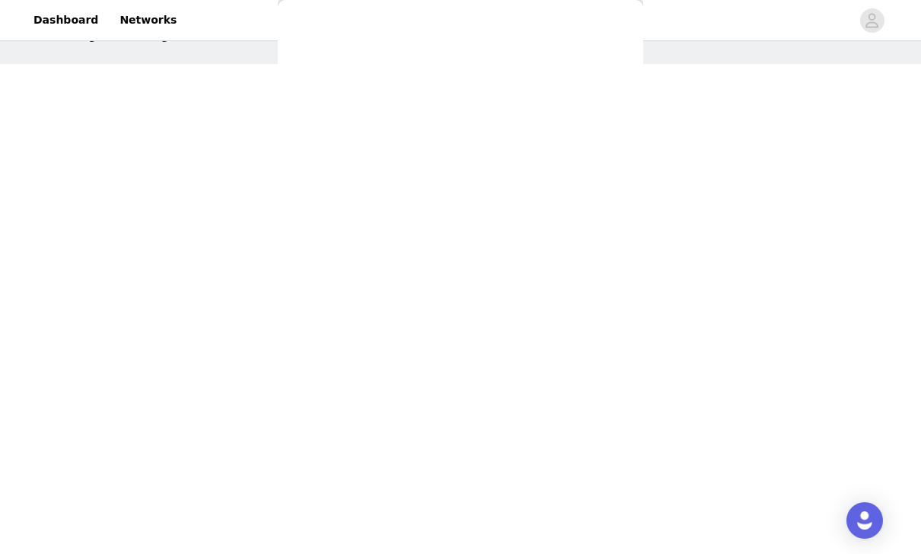
scroll to position [0, 0]
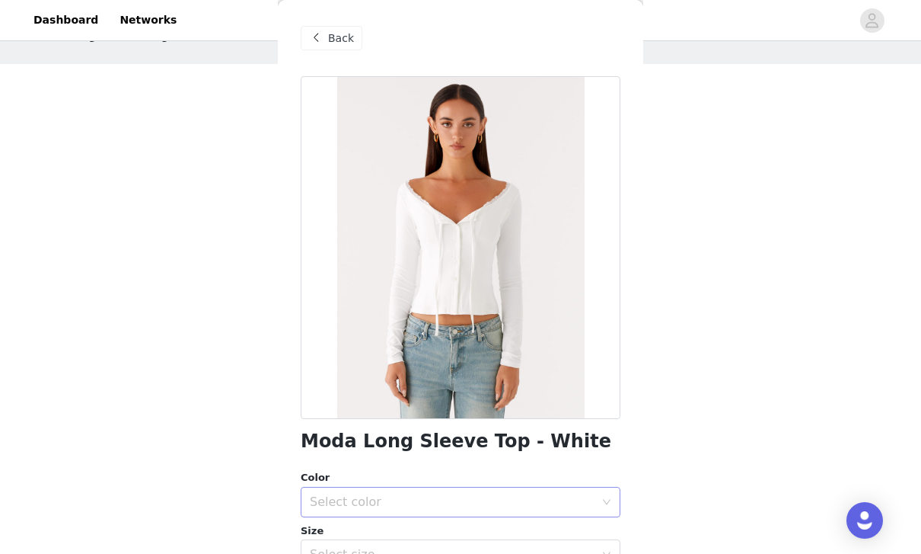
click at [520, 506] on div "Select color" at bounding box center [452, 501] width 285 height 15
click at [438, 533] on li "White" at bounding box center [461, 534] width 320 height 24
click at [442, 553] on div "Select size" at bounding box center [452, 554] width 285 height 15
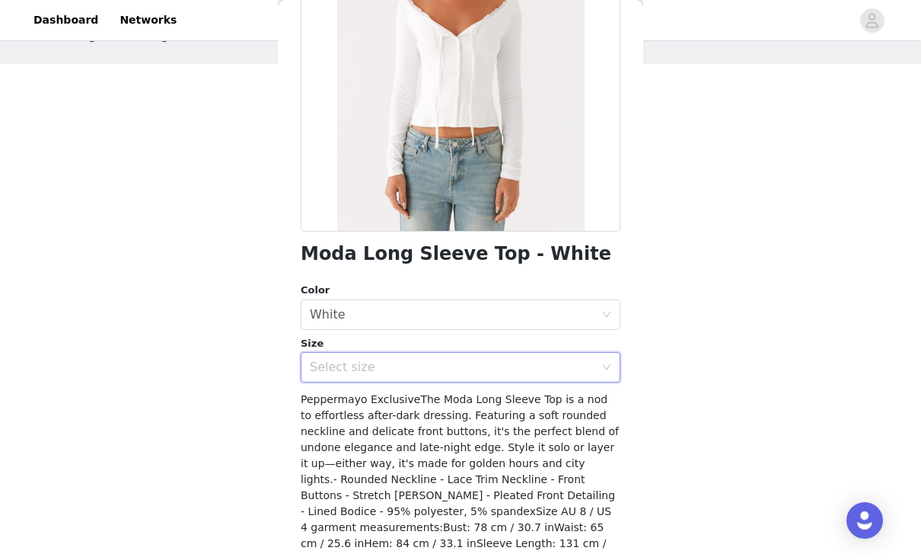
scroll to position [210, 0]
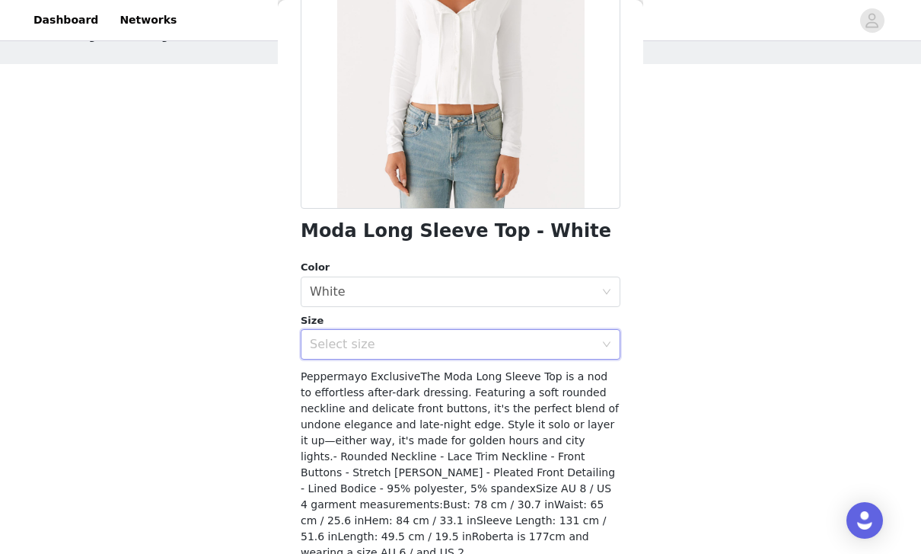
click at [594, 334] on div "Select size" at bounding box center [456, 344] width 292 height 29
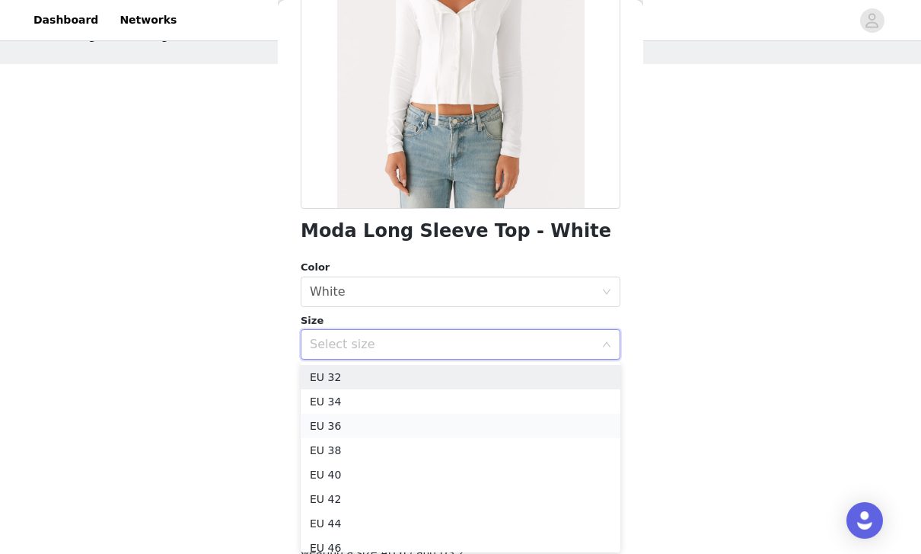
click at [401, 432] on li "EU 36" at bounding box center [461, 426] width 320 height 24
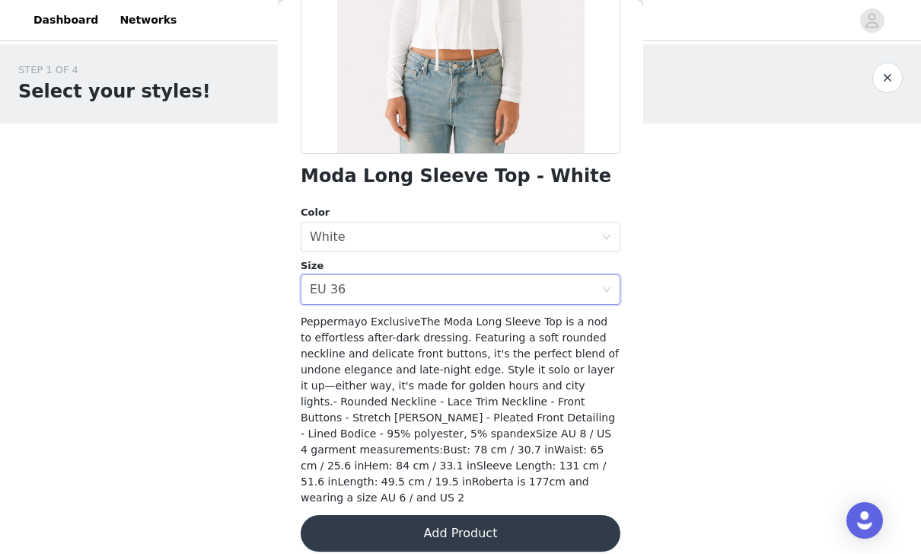
scroll to position [264, 0]
click at [558, 519] on button "Add Product" at bounding box center [461, 534] width 320 height 37
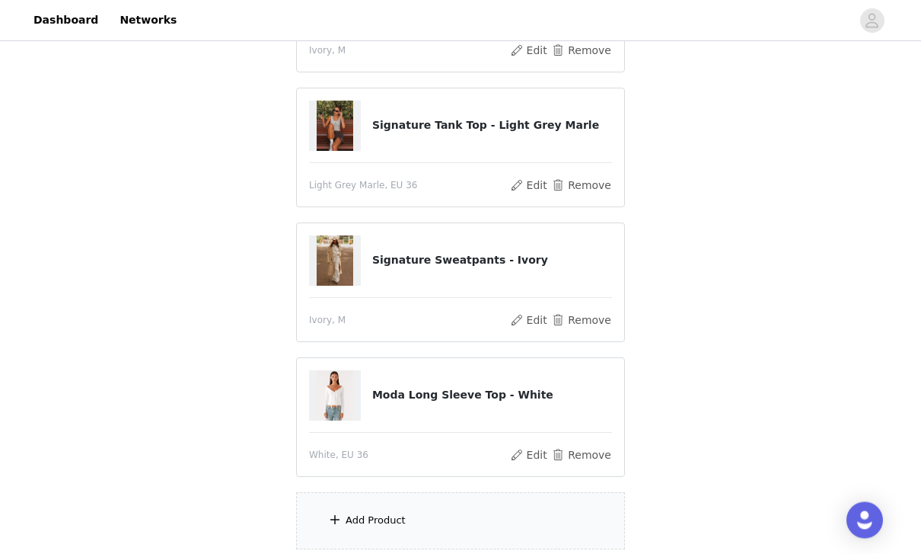
scroll to position [466, 0]
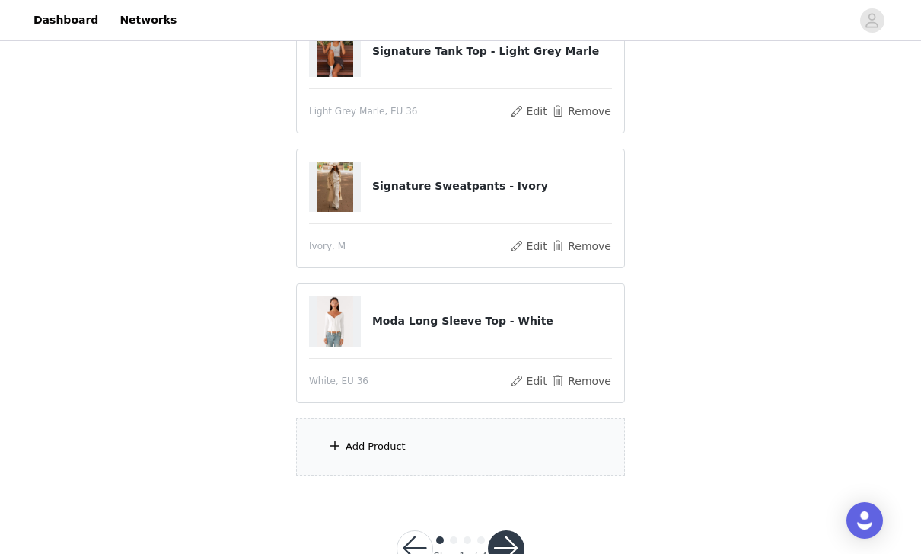
click at [481, 458] on div "Add Product" at bounding box center [460, 446] width 329 height 57
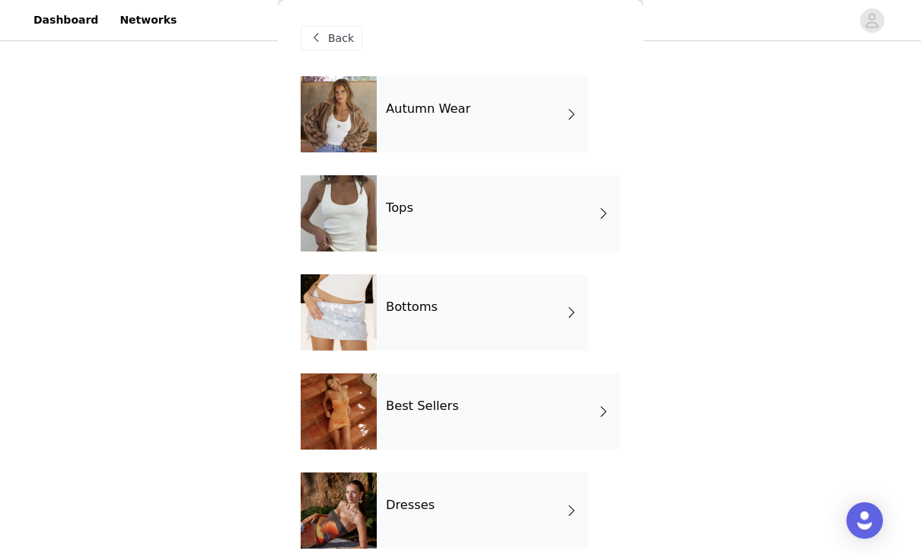
scroll to position [0, 0]
click at [539, 123] on div "Autumn Wear" at bounding box center [483, 114] width 212 height 76
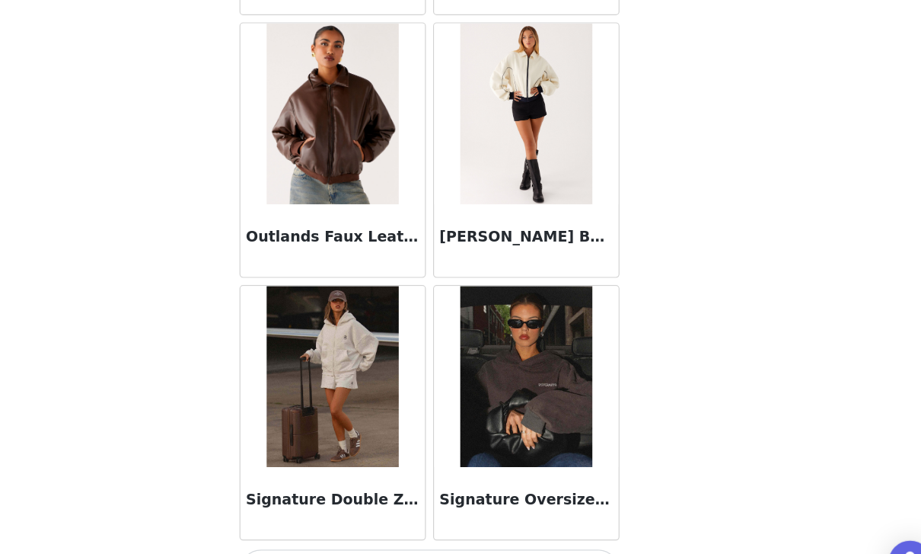
scroll to position [1777, 0]
click at [455, 509] on button "Load More" at bounding box center [461, 527] width 320 height 37
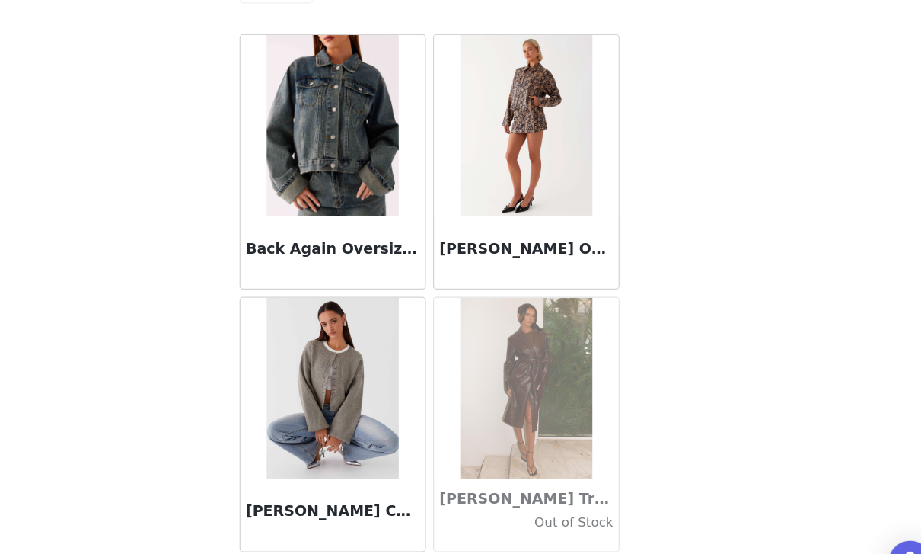
scroll to position [477, 0]
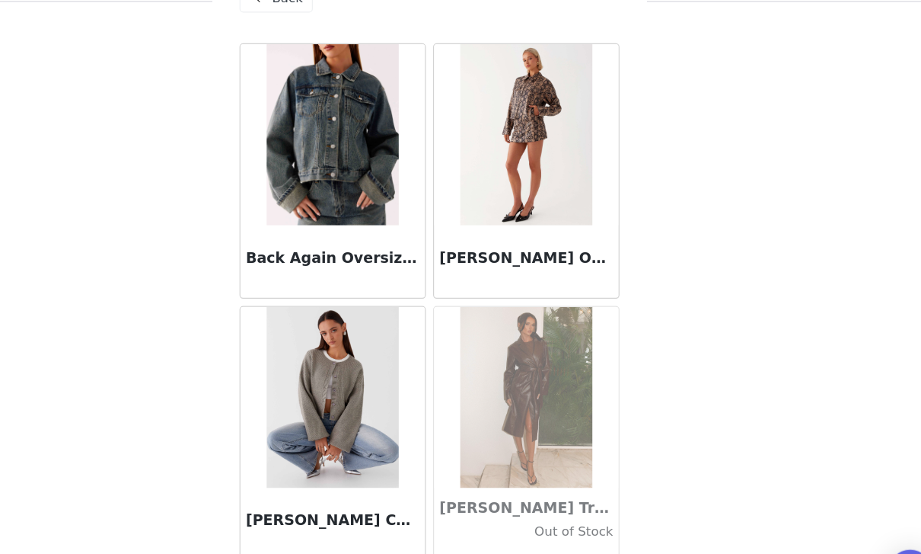
click at [301, 26] on div "Back" at bounding box center [332, 38] width 62 height 24
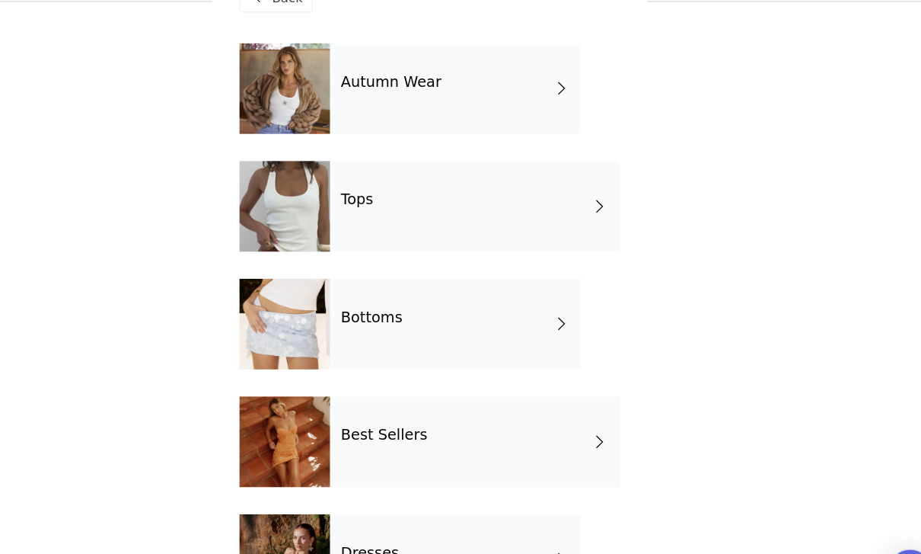
scroll to position [0, 0]
click at [459, 280] on div "Bottoms" at bounding box center [483, 312] width 212 height 76
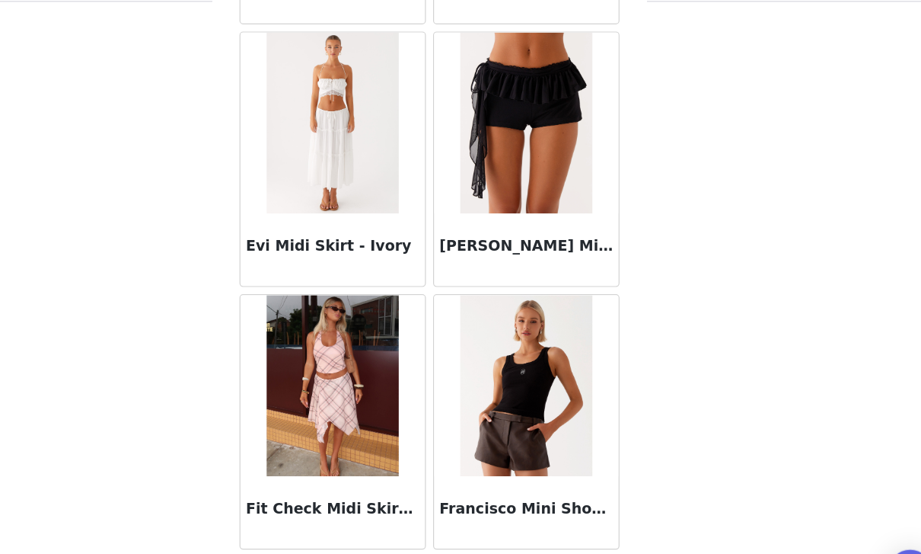
click at [491, 509] on button "Load More" at bounding box center [461, 527] width 320 height 37
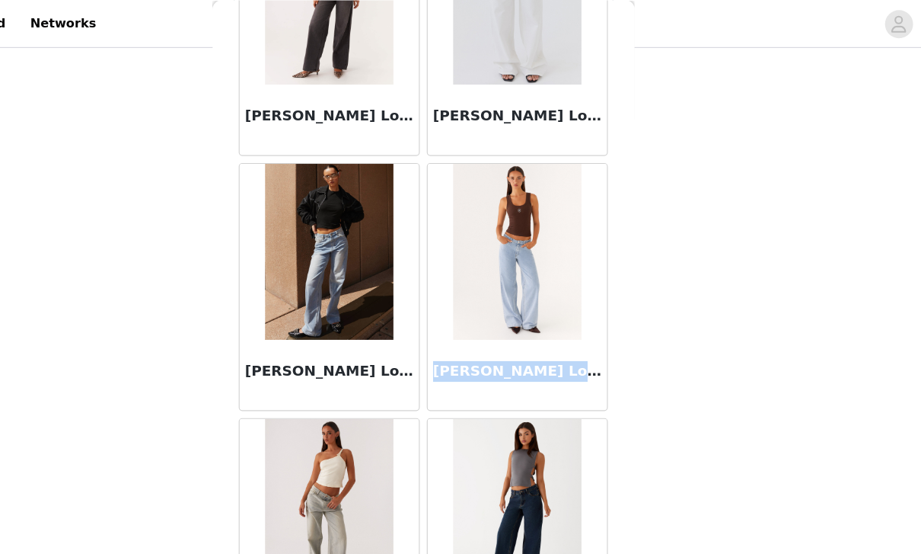
scroll to position [295, 0]
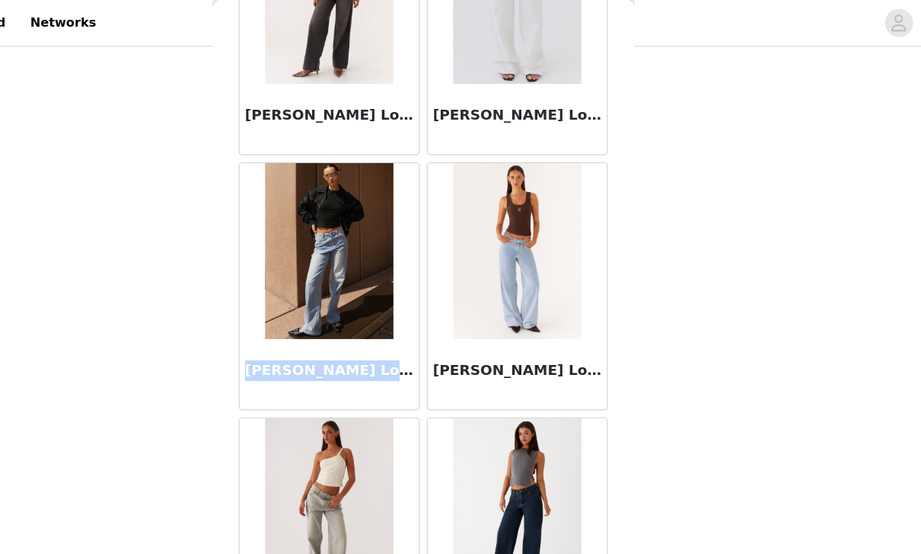
click at [704, 200] on div "STEP 1 OF 4 Select your styles! You will receive 7 products. 5/7 Selected Naylo…" at bounding box center [460, 206] width 921 height 915
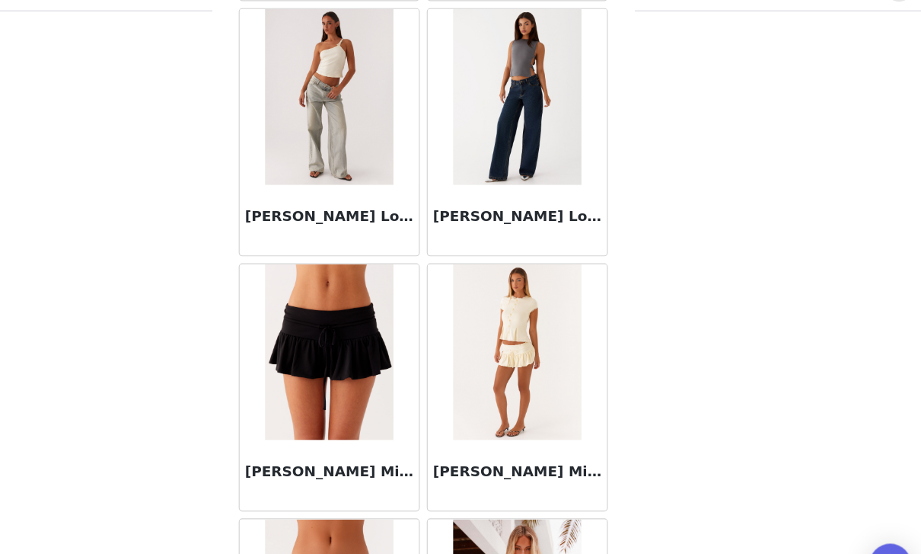
scroll to position [3577, 0]
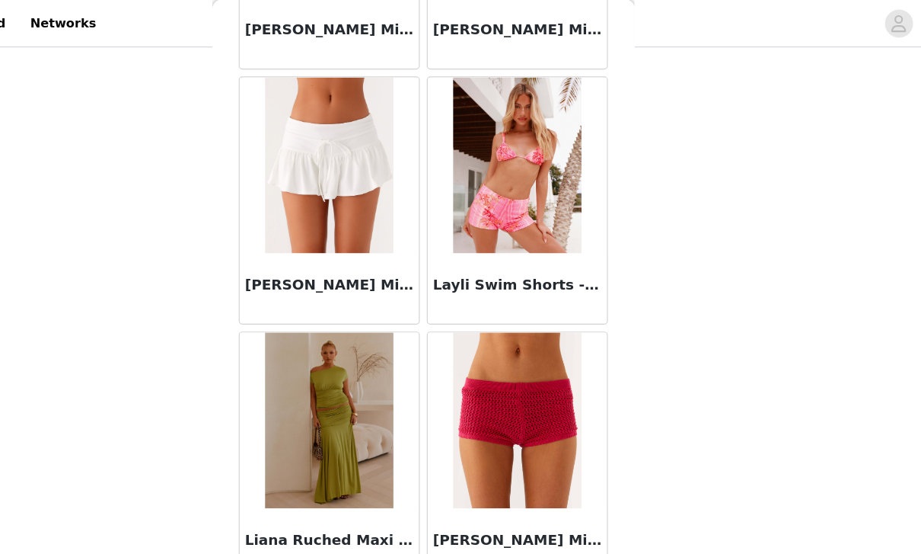
scroll to position [3985, 0]
click at [545, 302] on div "Back After Midnight Low Rise Sequin Mini Shorts - Olive After Midnight Low Rise…" at bounding box center [461, 277] width 366 height 554
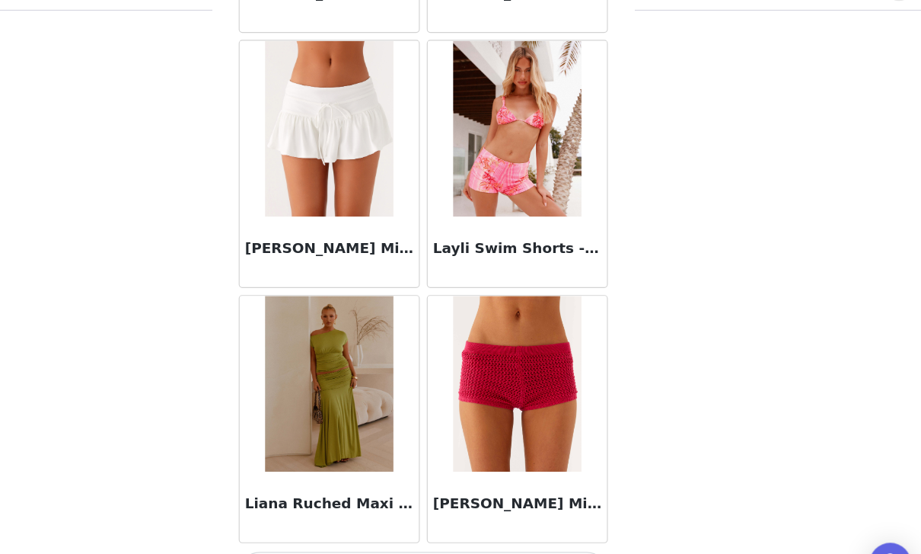
scroll to position [515, 0]
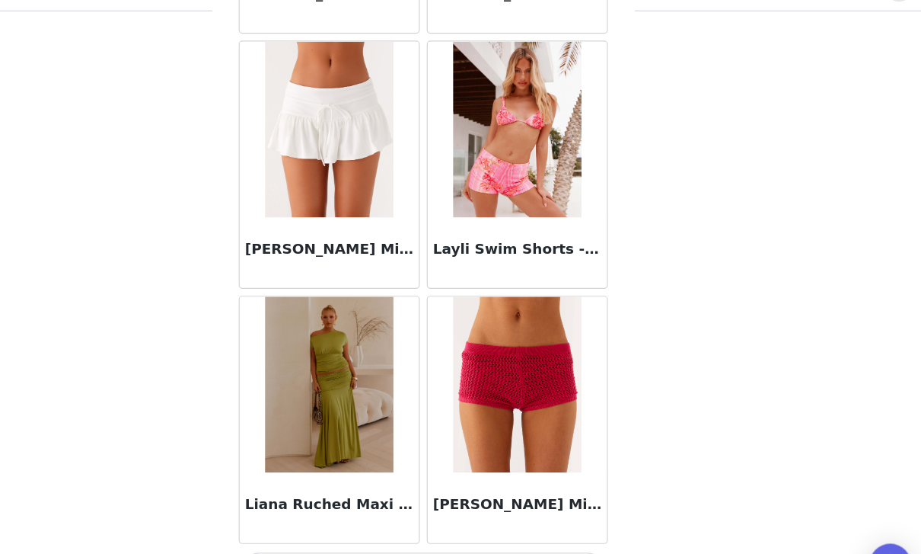
click at [424, 509] on button "Load More" at bounding box center [461, 527] width 320 height 37
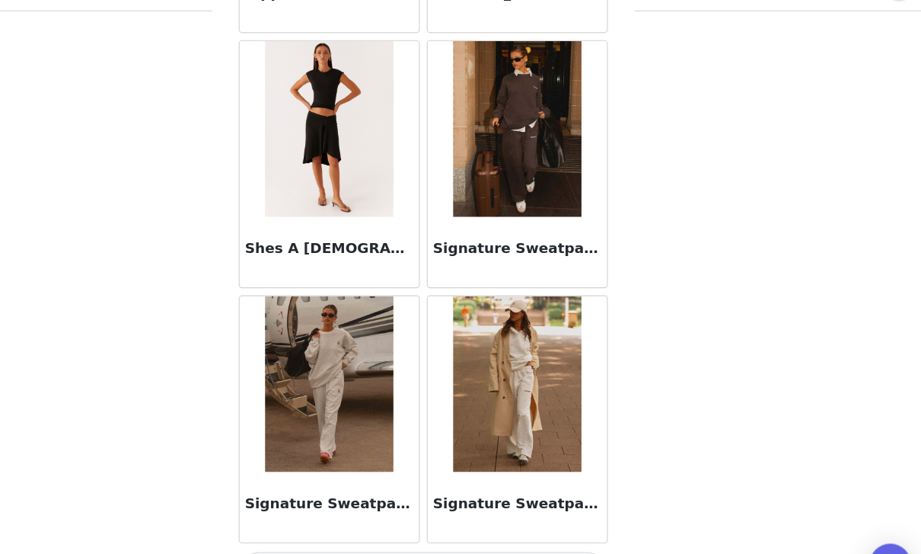
click at [484, 509] on button "Load More" at bounding box center [461, 527] width 320 height 37
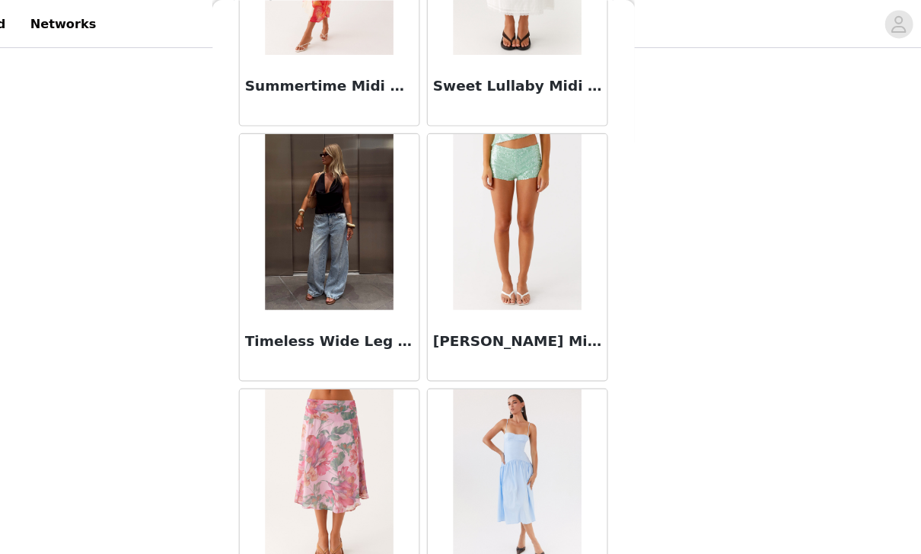
scroll to position [0, 0]
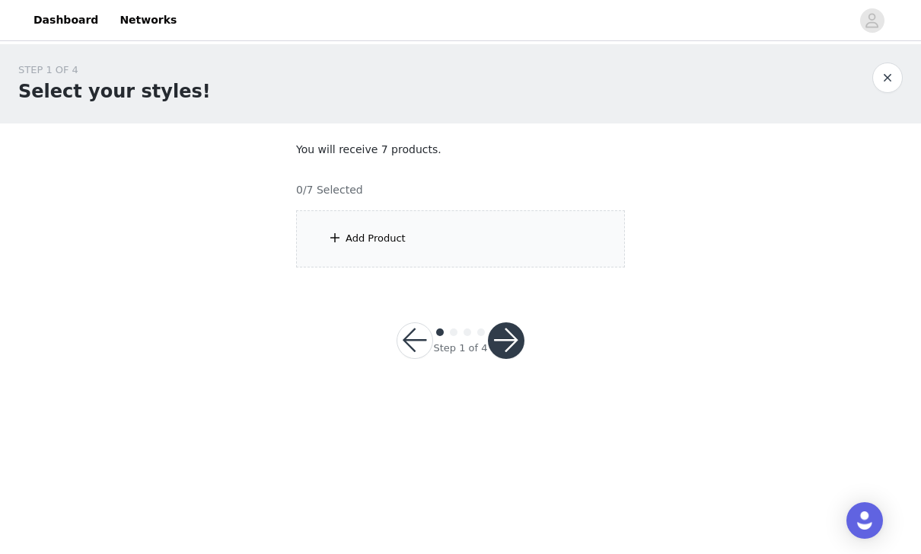
click at [351, 236] on div "Add Product" at bounding box center [376, 238] width 60 height 15
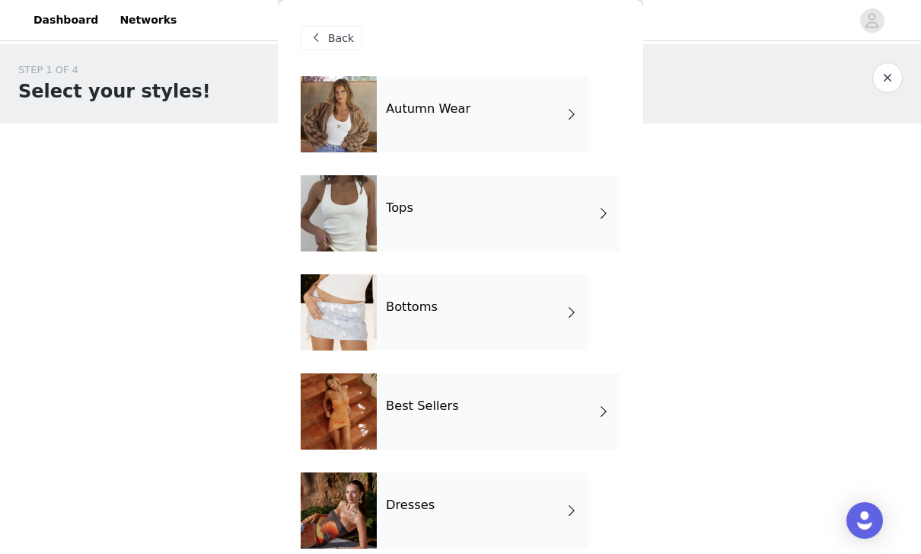
click at [343, 37] on span "Back" at bounding box center [341, 38] width 26 height 16
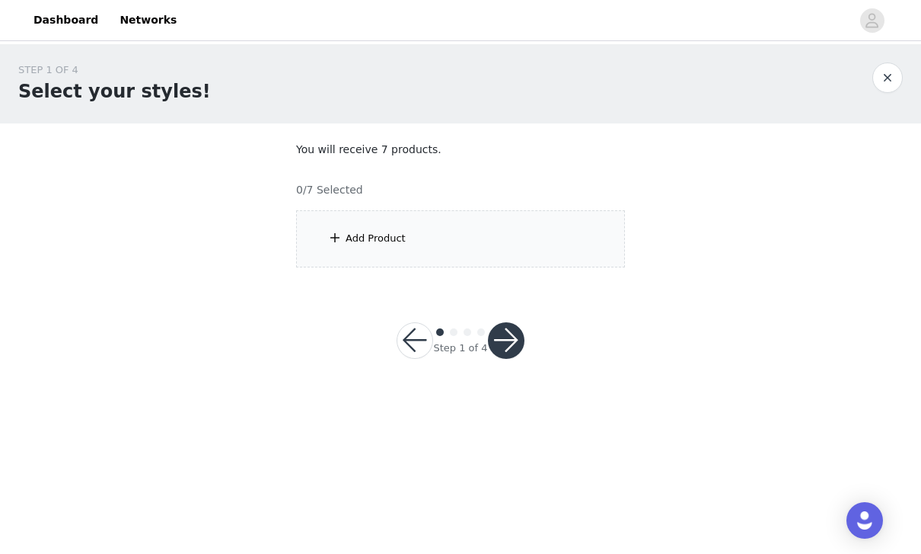
click at [446, 241] on div "Add Product" at bounding box center [460, 238] width 329 height 57
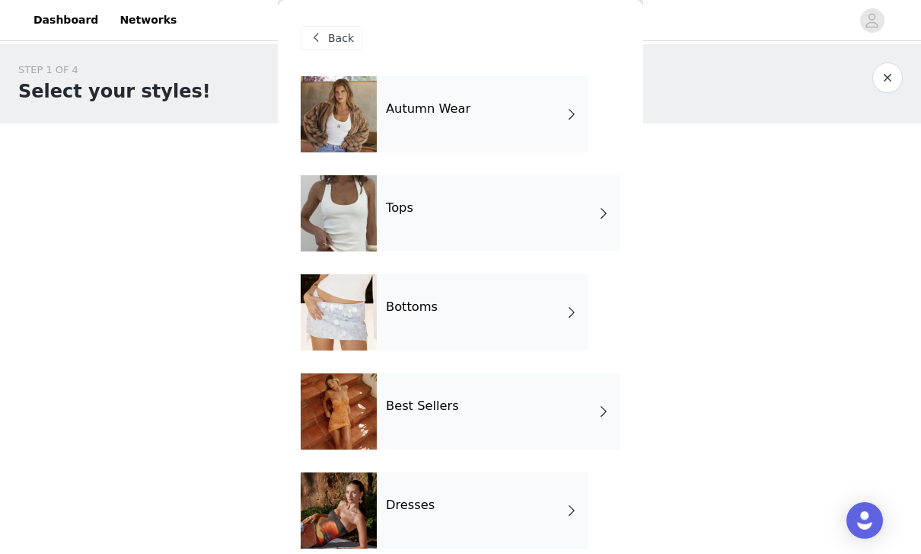
click at [540, 124] on div "Autumn Wear" at bounding box center [483, 114] width 212 height 76
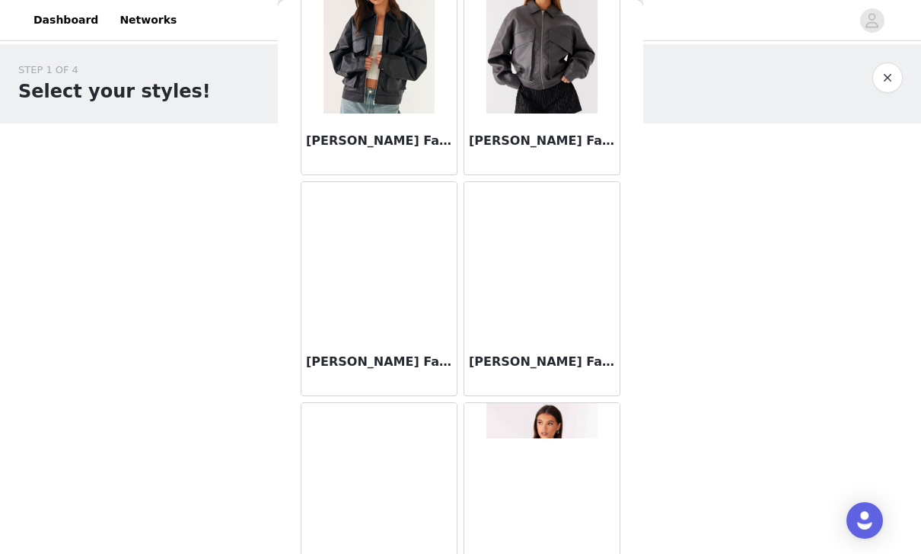
scroll to position [1293, 0]
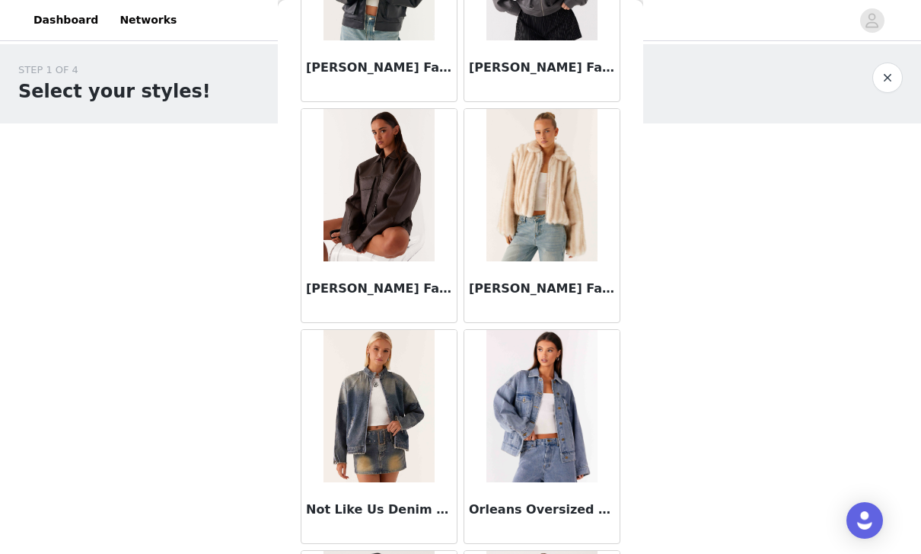
click at [555, 227] on img at bounding box center [542, 185] width 110 height 152
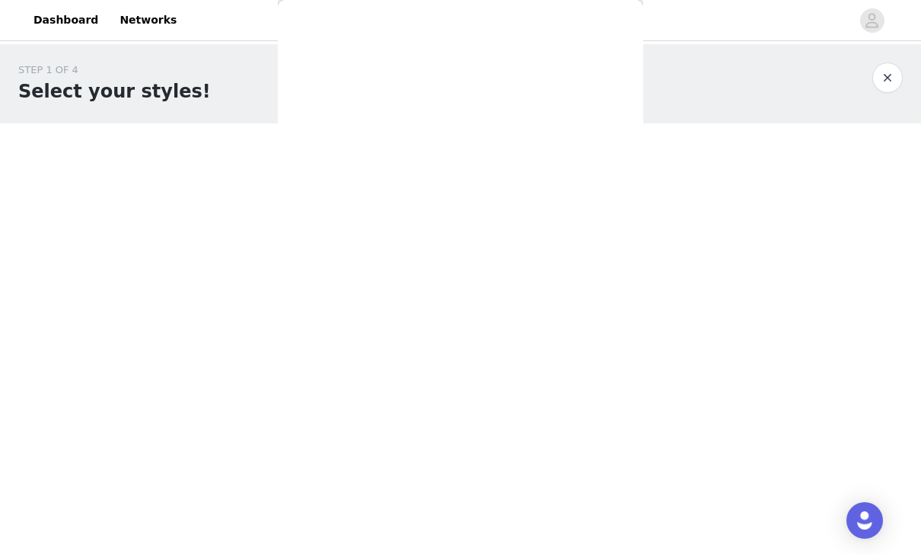
scroll to position [0, 0]
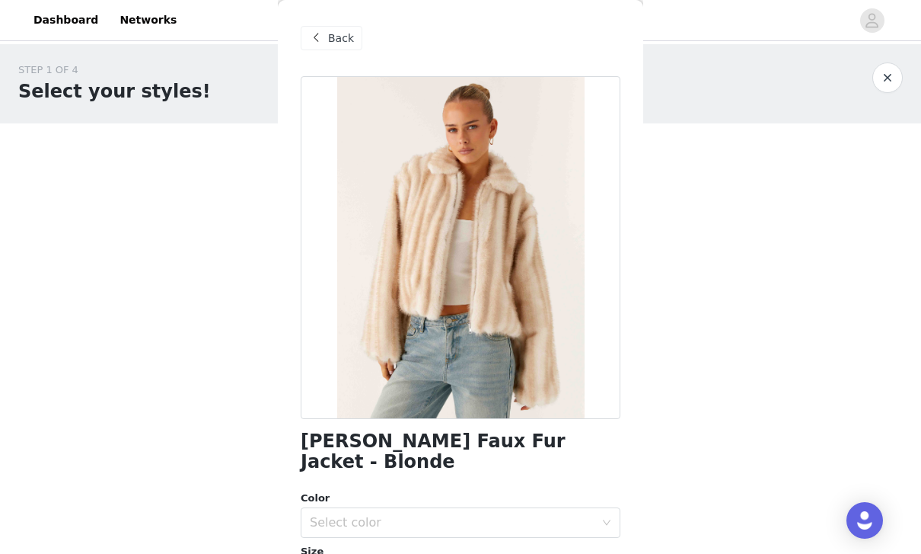
click at [490, 515] on div "Select color" at bounding box center [452, 522] width 285 height 15
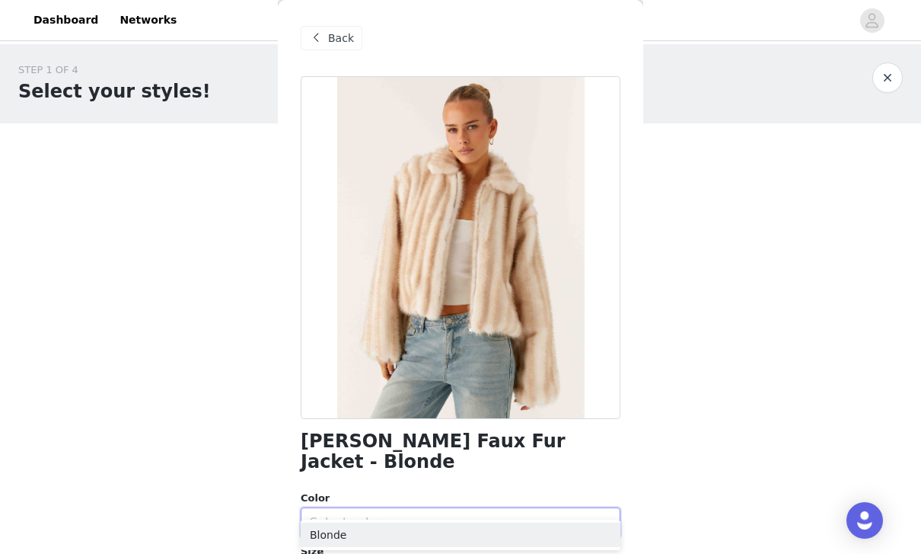
click at [318, 531] on li "Blonde" at bounding box center [461, 534] width 320 height 24
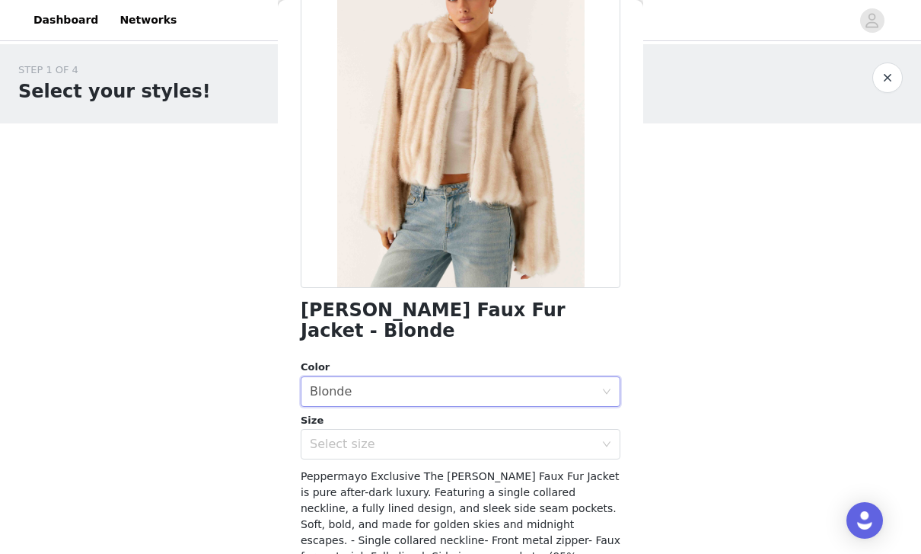
scroll to position [134, 0]
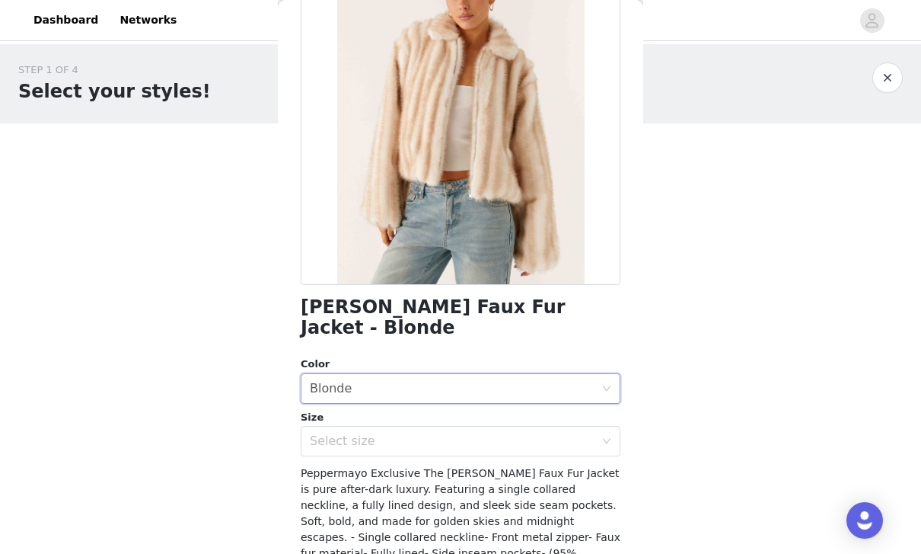
click at [514, 433] on div "Select size" at bounding box center [452, 440] width 285 height 15
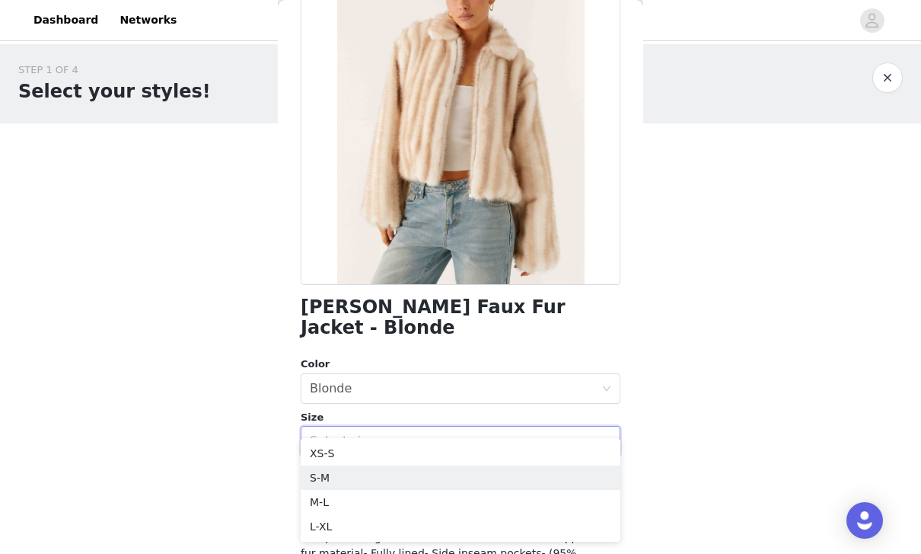
click at [421, 481] on li "S-M" at bounding box center [461, 477] width 320 height 24
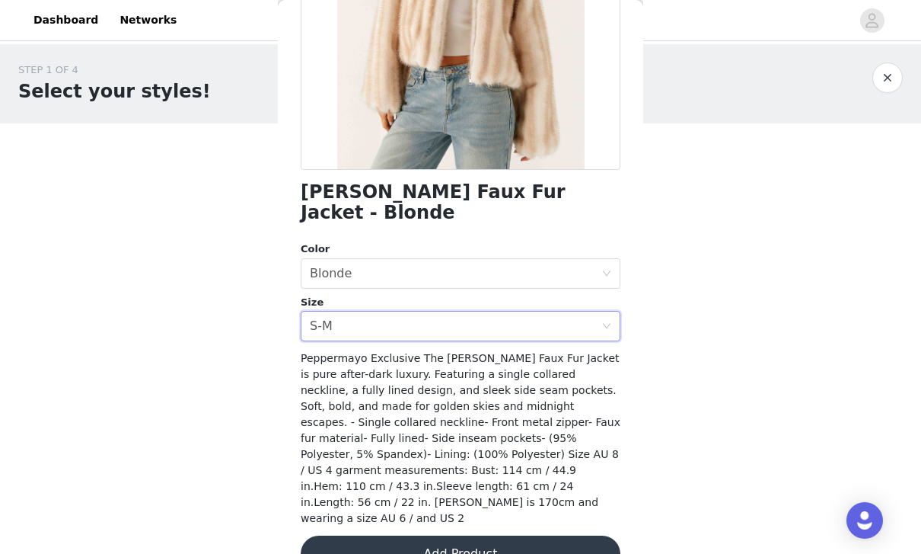
scroll to position [248, 0]
click at [536, 536] on button "Add Product" at bounding box center [461, 554] width 320 height 37
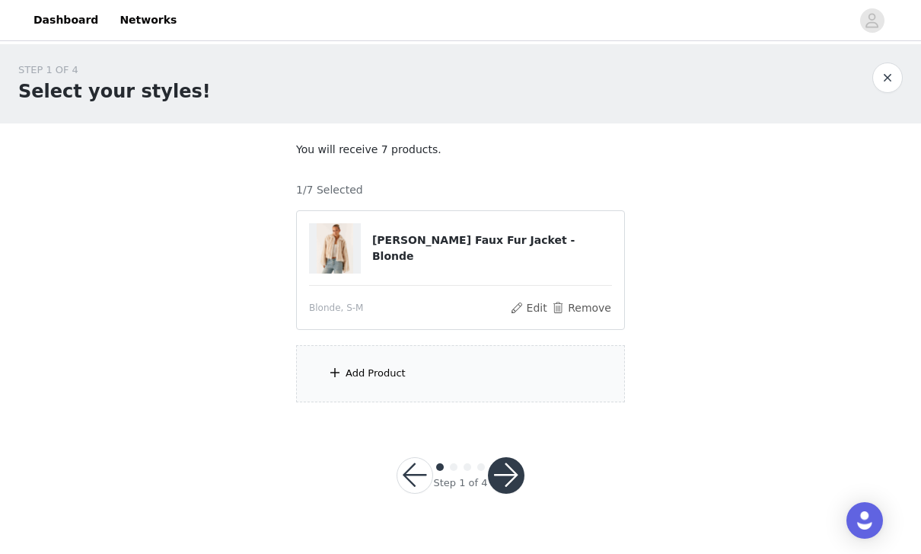
click at [406, 377] on div "Add Product" at bounding box center [460, 373] width 329 height 57
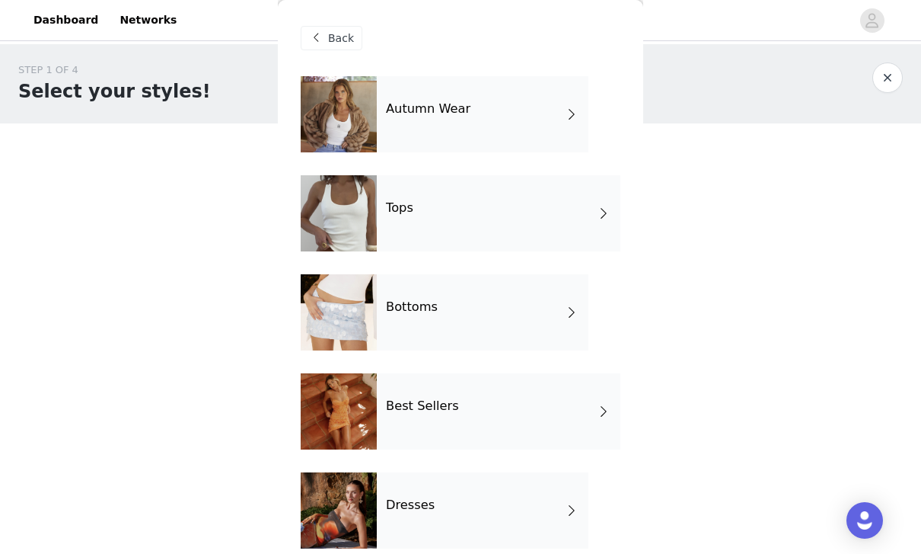
click at [521, 221] on div "Tops" at bounding box center [499, 213] width 244 height 76
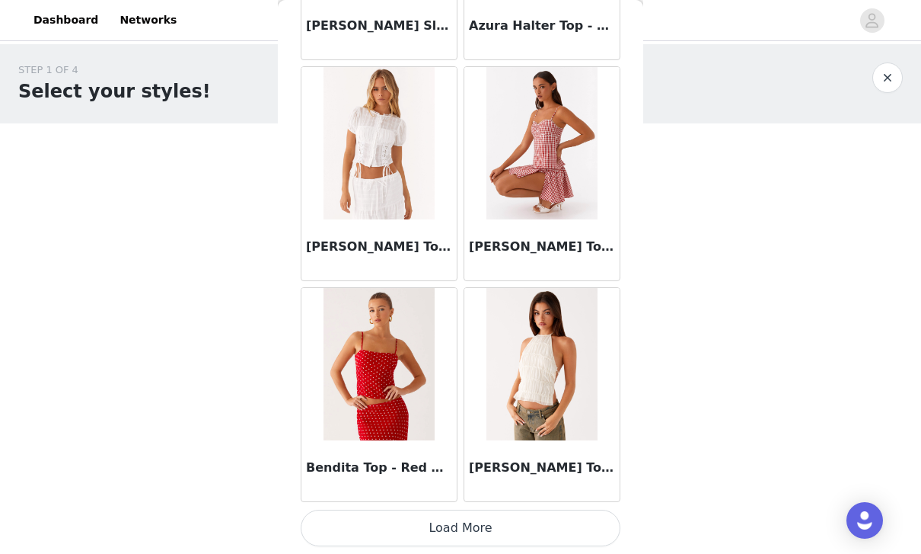
click at [598, 523] on button "Load More" at bounding box center [461, 527] width 320 height 37
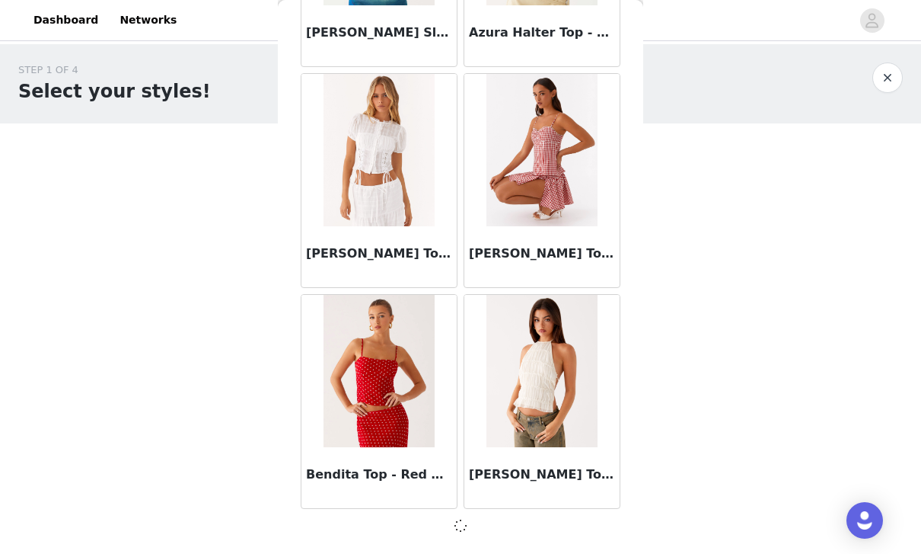
scroll to position [1770, 0]
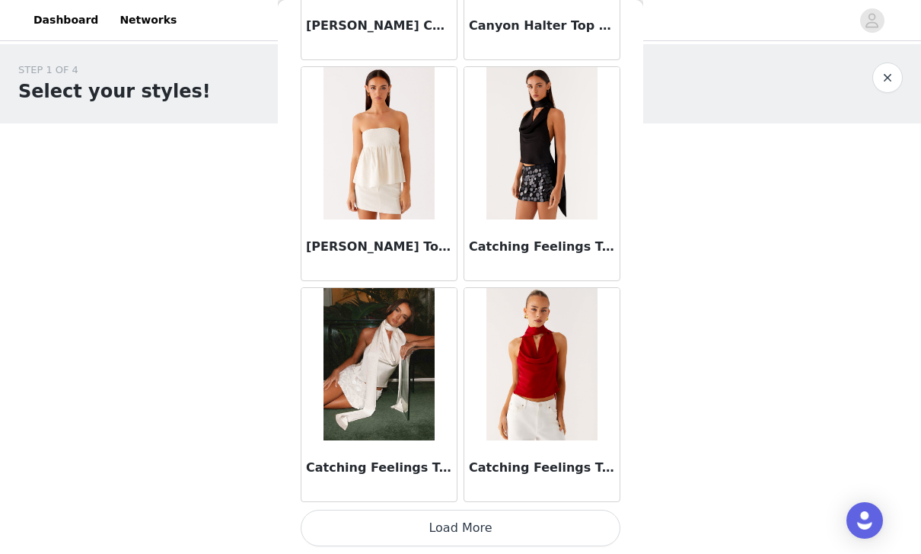
click at [588, 528] on button "Load More" at bounding box center [461, 527] width 320 height 37
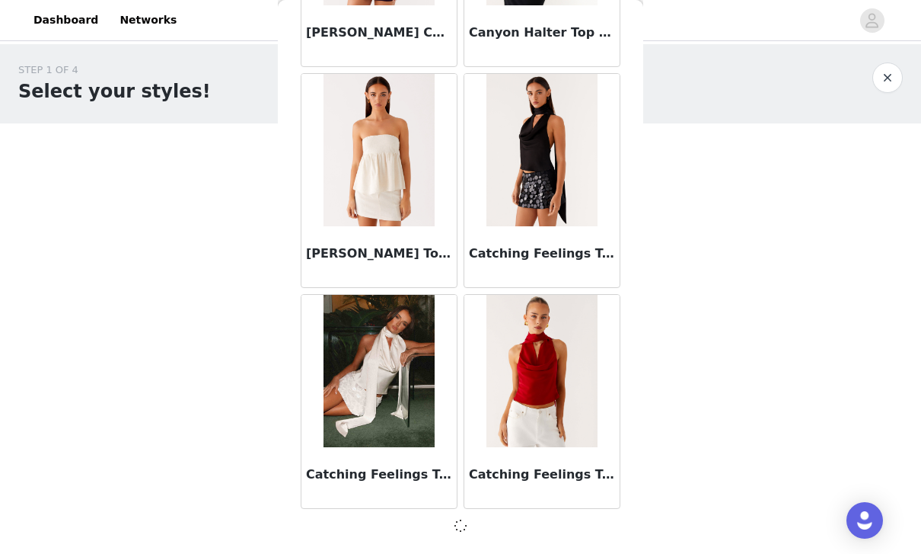
scroll to position [3978, 0]
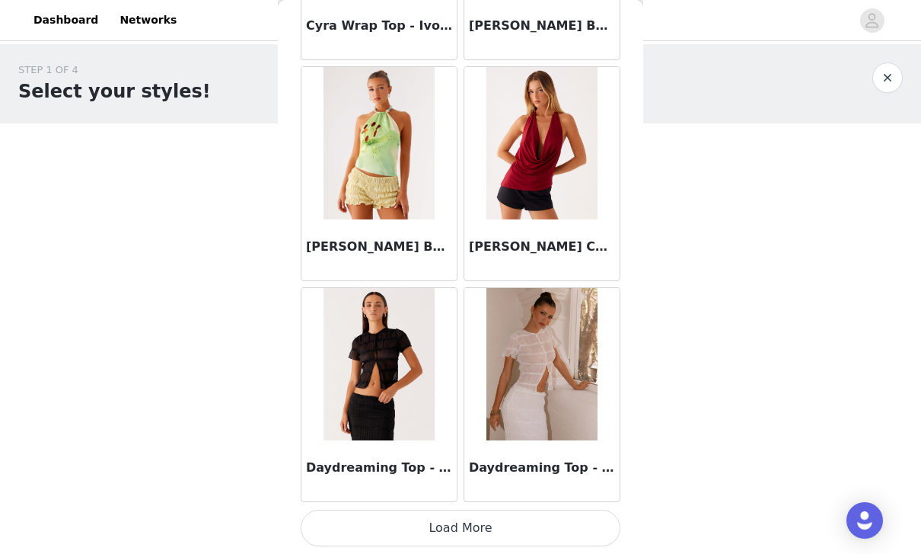
click at [596, 516] on button "Load More" at bounding box center [461, 527] width 320 height 37
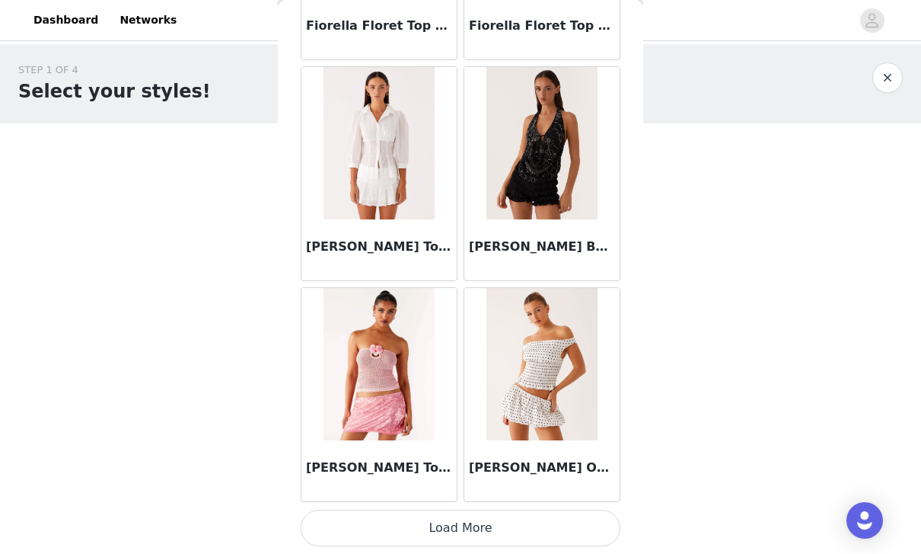
click at [596, 522] on button "Load More" at bounding box center [461, 527] width 320 height 37
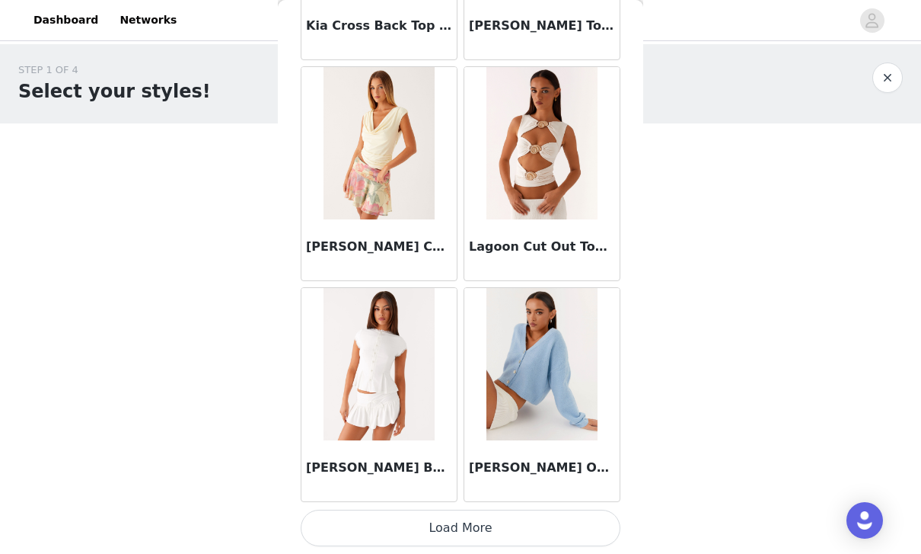
click at [599, 524] on button "Load More" at bounding box center [461, 527] width 320 height 37
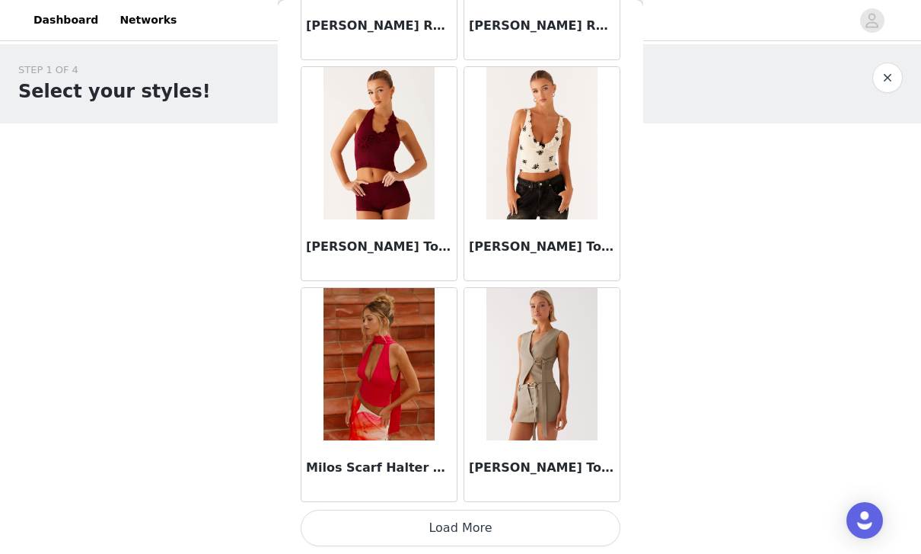
click at [590, 519] on button "Load More" at bounding box center [461, 527] width 320 height 37
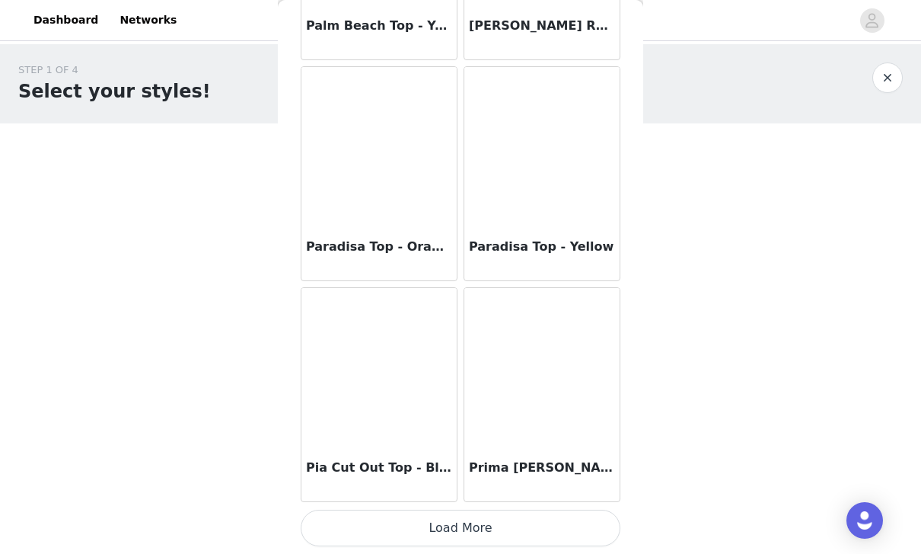
click at [570, 516] on button "Load More" at bounding box center [461, 527] width 320 height 37
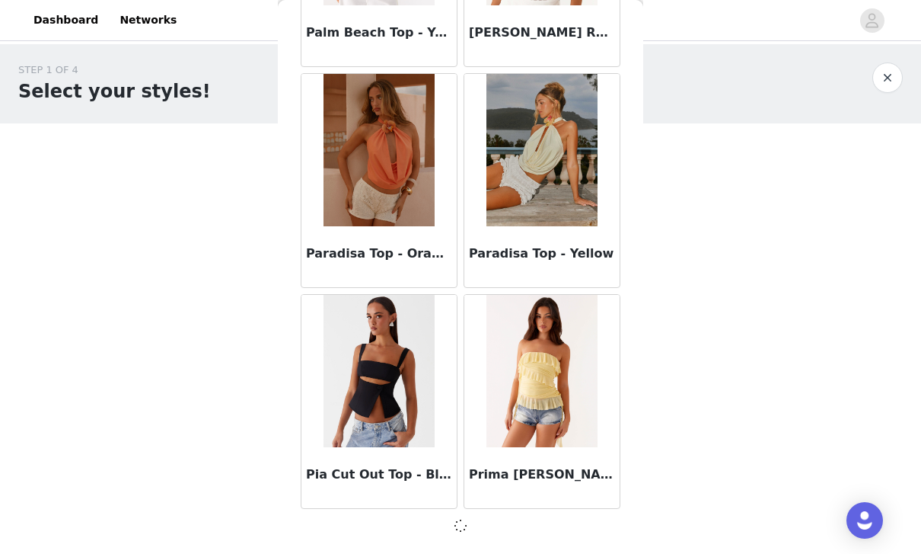
scroll to position [15020, 0]
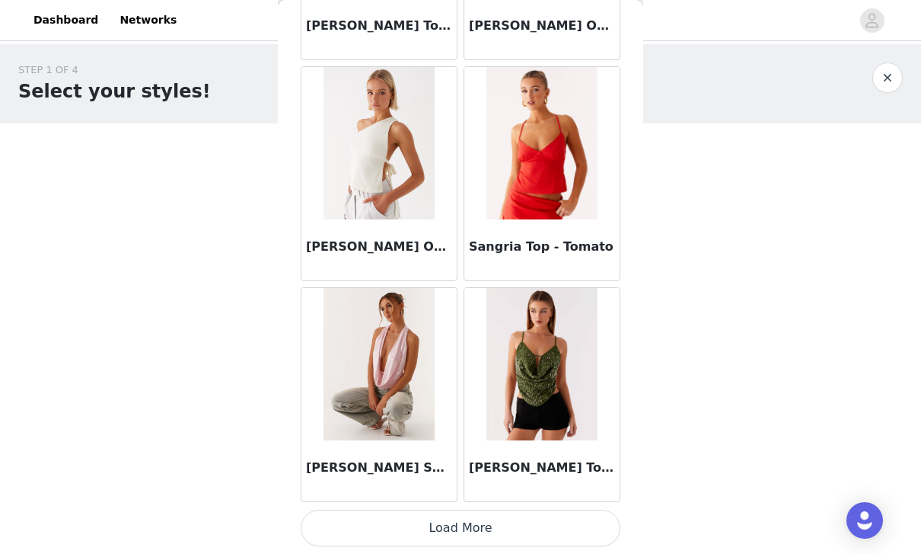
click at [579, 529] on button "Load More" at bounding box center [461, 527] width 320 height 37
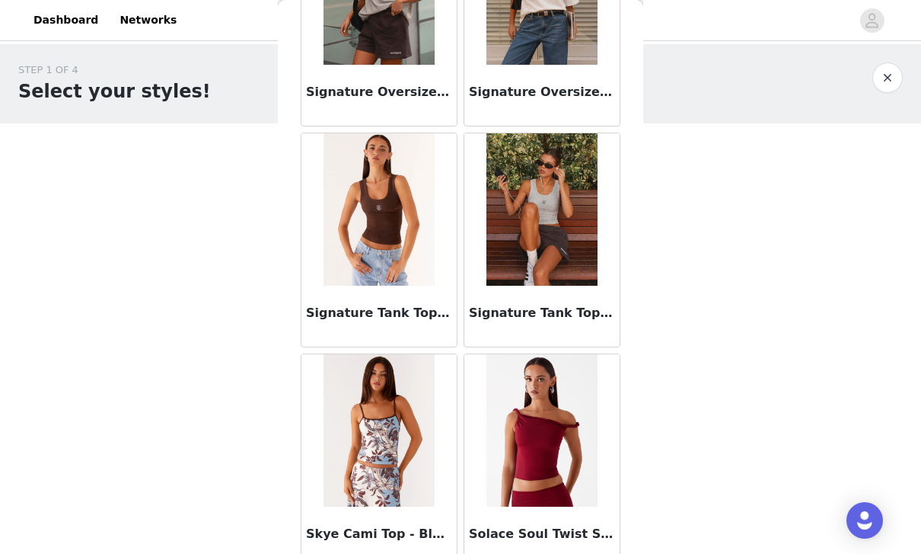
scroll to position [18083, 0]
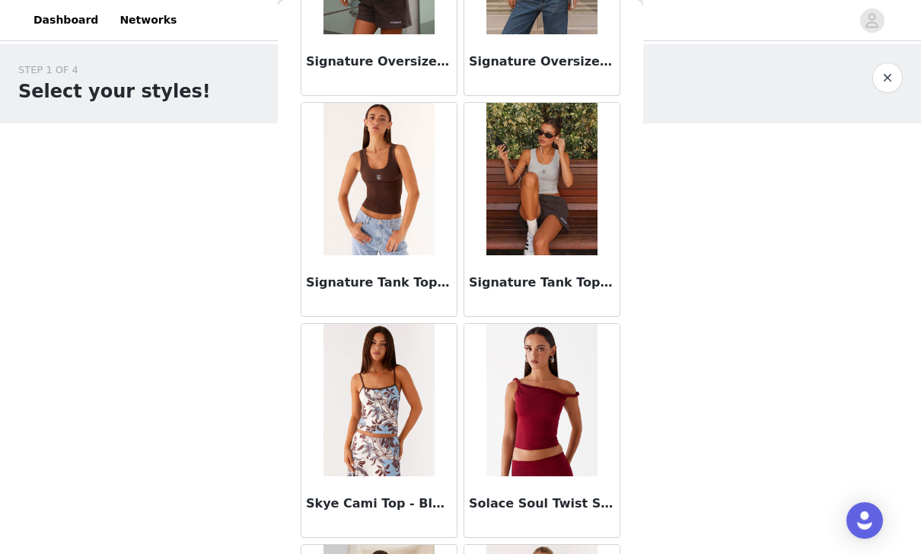
click at [565, 209] on img at bounding box center [542, 179] width 110 height 152
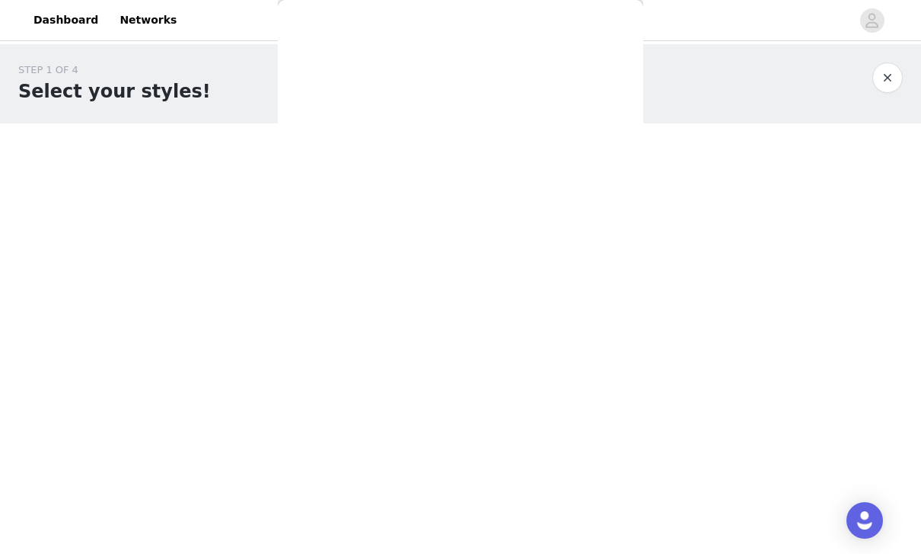
scroll to position [0, 0]
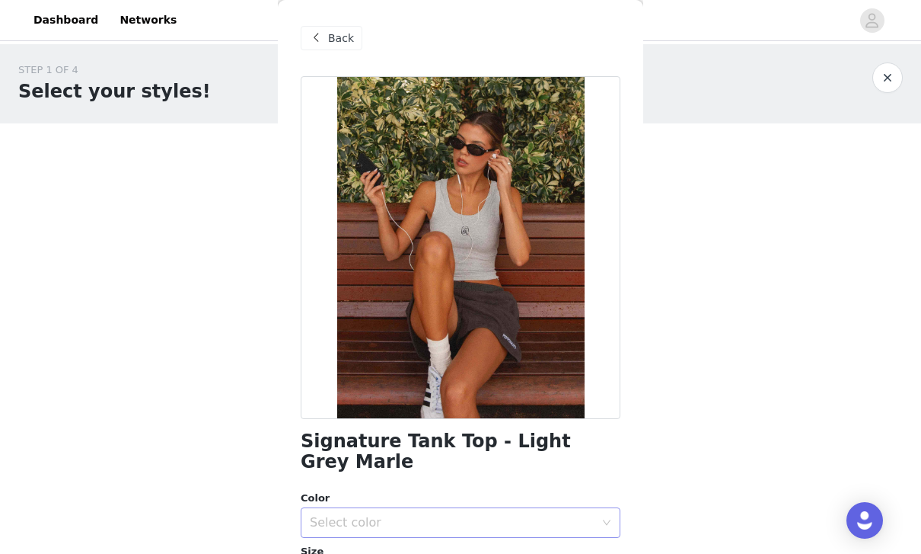
click at [519, 515] on div "Select color" at bounding box center [452, 522] width 285 height 15
click at [428, 523] on li "Light Grey Marle" at bounding box center [461, 534] width 320 height 24
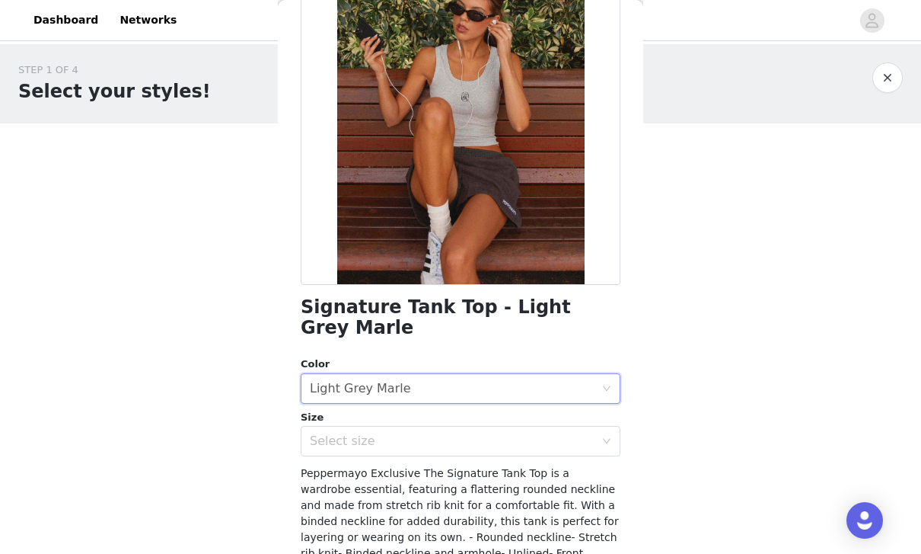
scroll to position [138, 0]
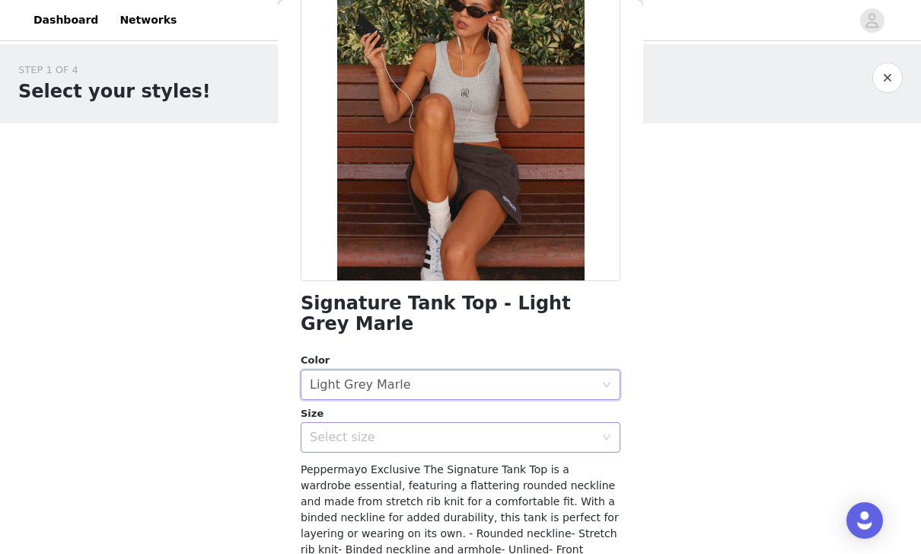
click at [575, 423] on div "Select size" at bounding box center [456, 437] width 292 height 29
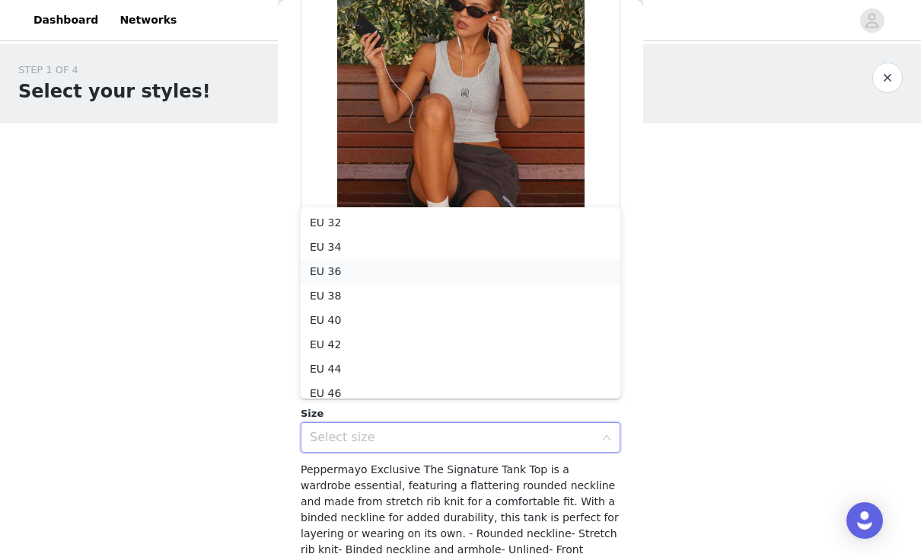
click at [394, 279] on li "EU 36" at bounding box center [461, 271] width 320 height 24
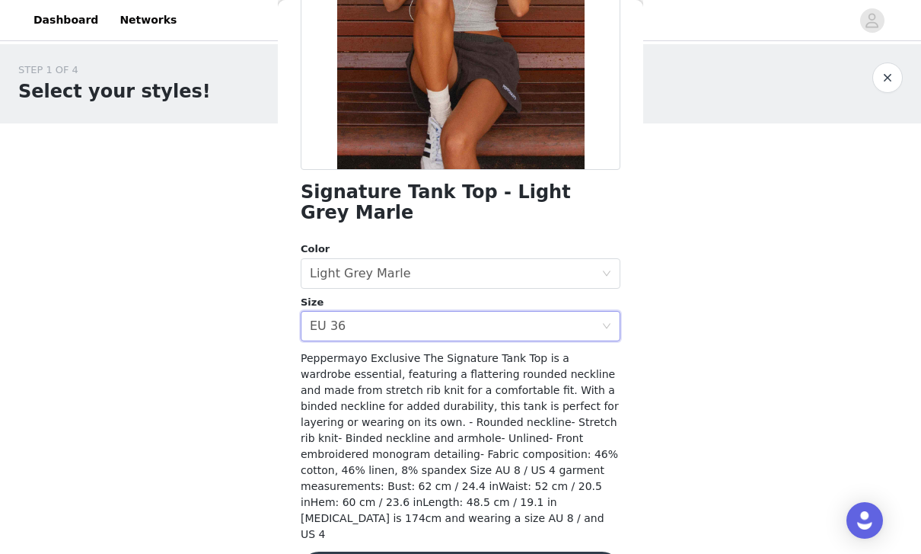
scroll to position [248, 0]
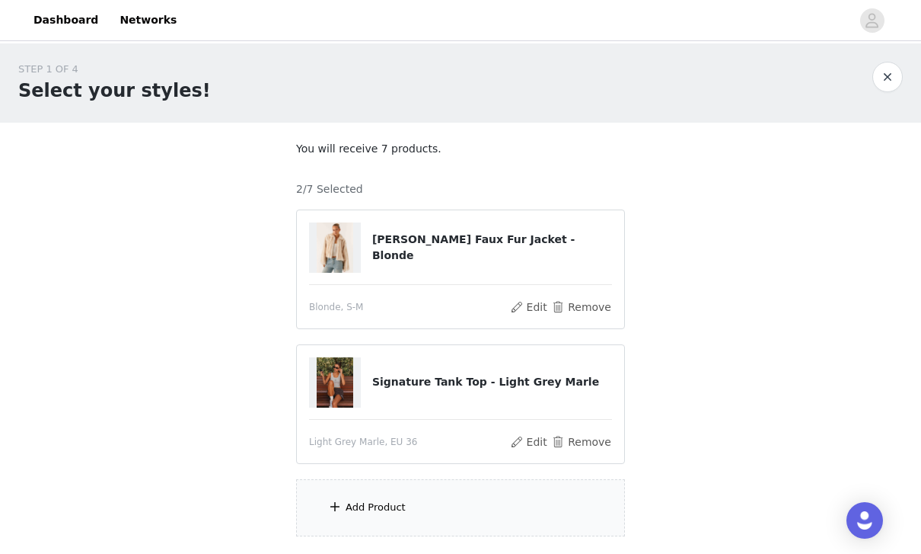
scroll to position [41, 0]
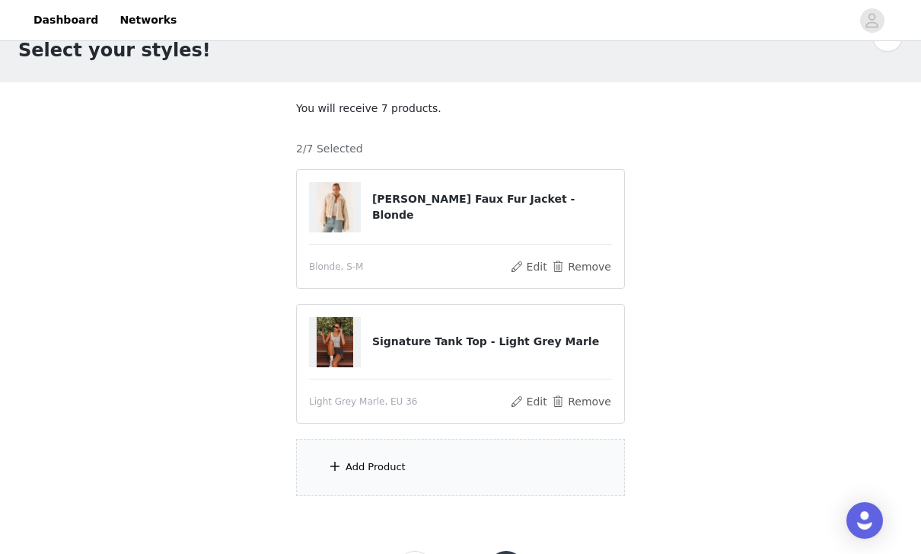
click at [504, 471] on div "Add Product" at bounding box center [460, 467] width 329 height 57
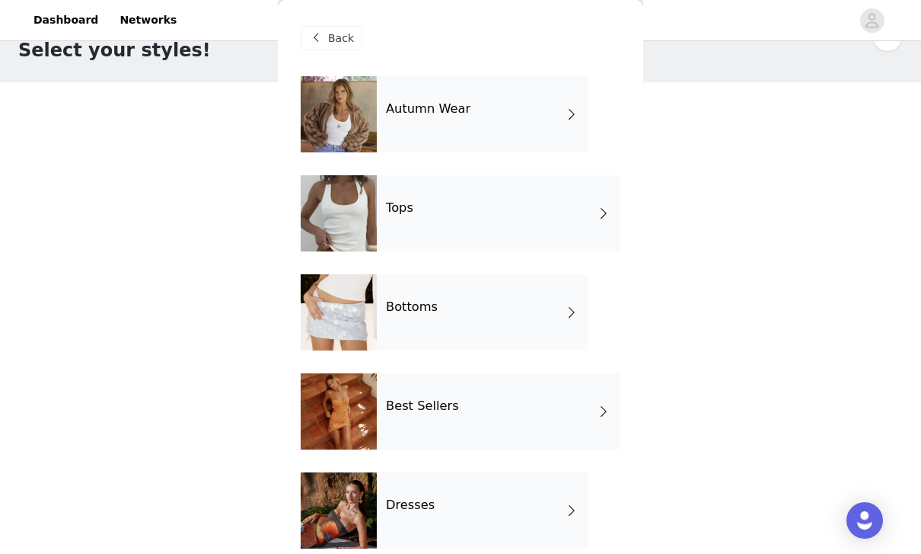
click at [557, 117] on div "Autumn Wear" at bounding box center [483, 114] width 212 height 76
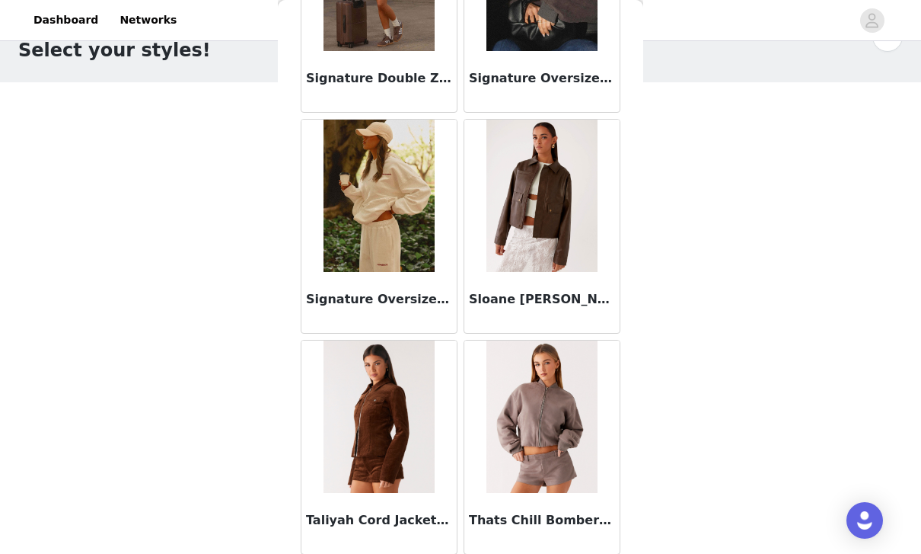
scroll to position [2171, 0]
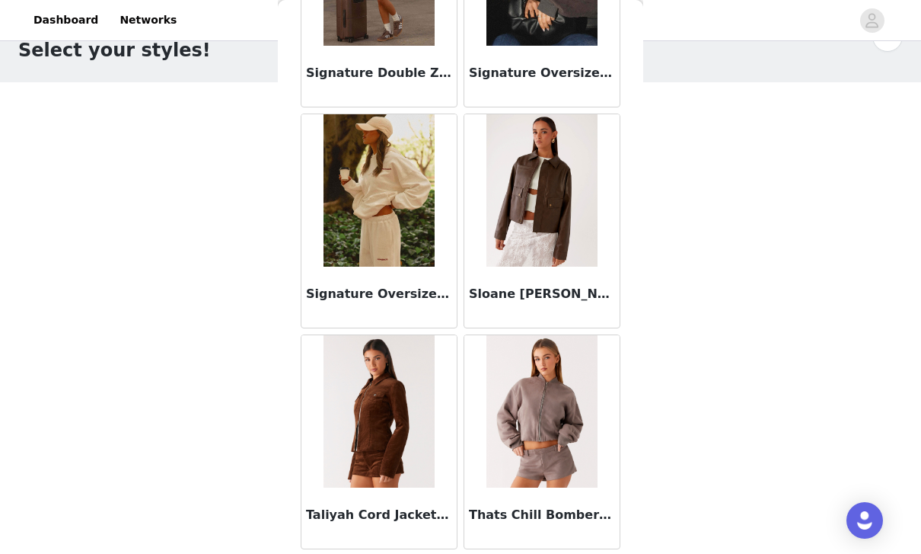
click at [400, 216] on img at bounding box center [379, 190] width 110 height 152
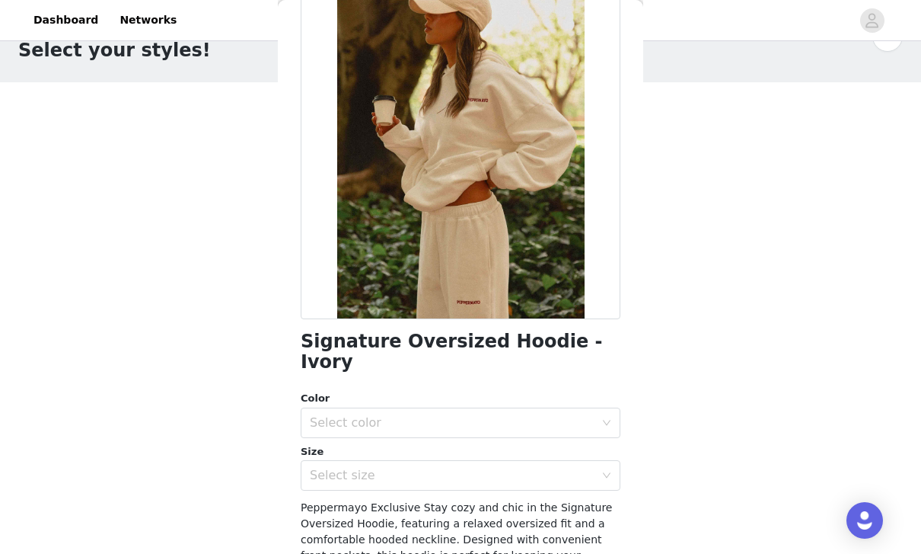
scroll to position [115, 0]
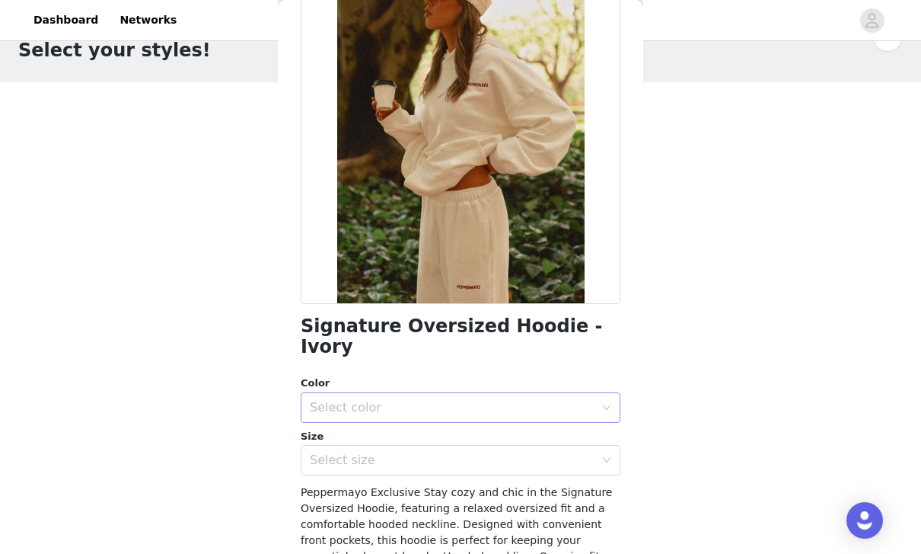
click at [591, 400] on div "Select color" at bounding box center [452, 407] width 285 height 15
click at [407, 423] on li "Ivory" at bounding box center [461, 419] width 320 height 24
click at [442, 452] on div "Select size" at bounding box center [452, 459] width 285 height 15
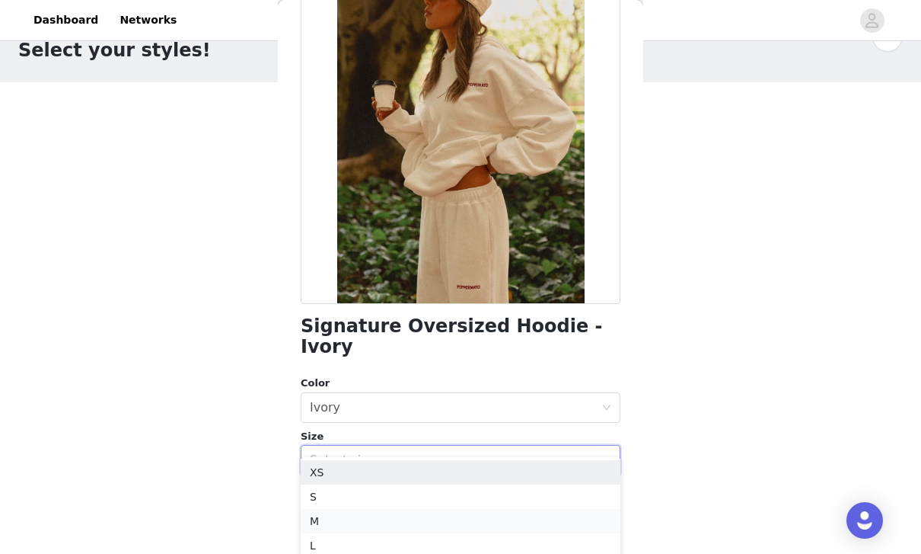
click at [385, 519] on li "M" at bounding box center [461, 521] width 320 height 24
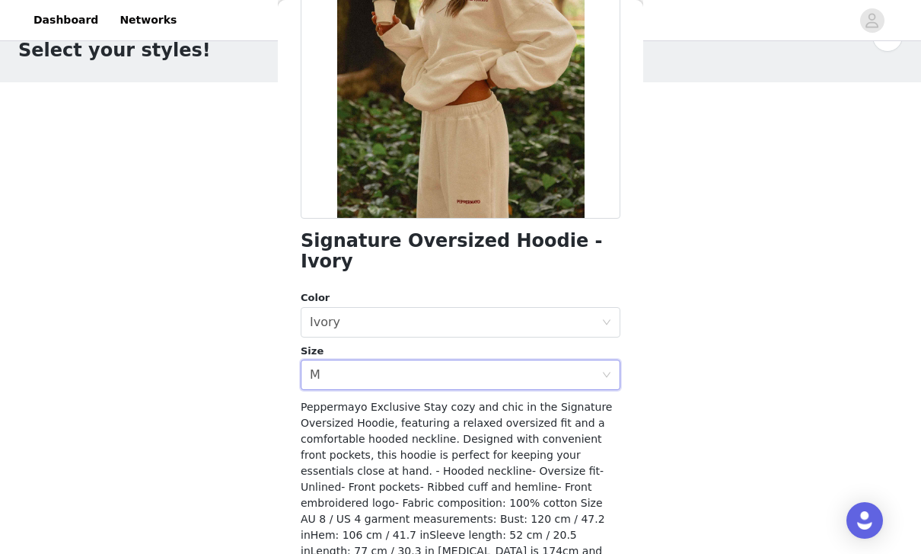
scroll to position [200, 0]
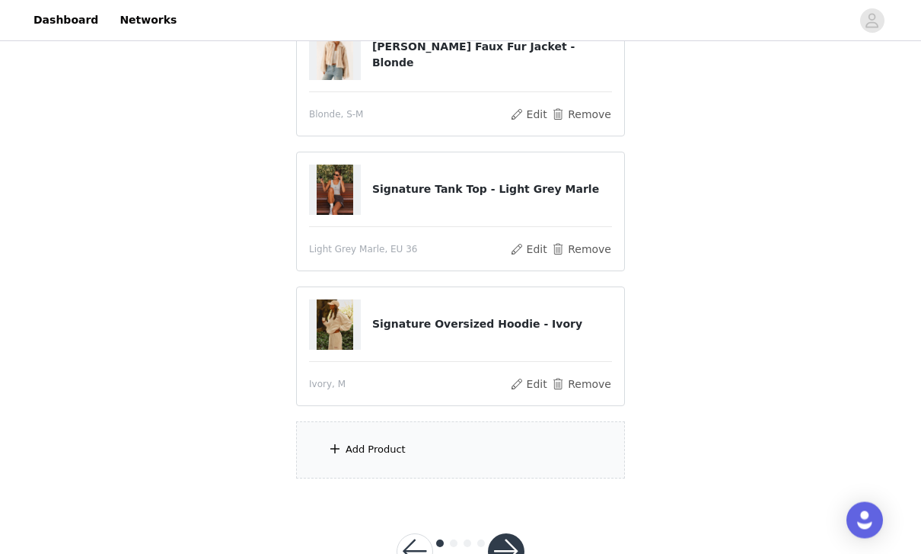
scroll to position [196, 0]
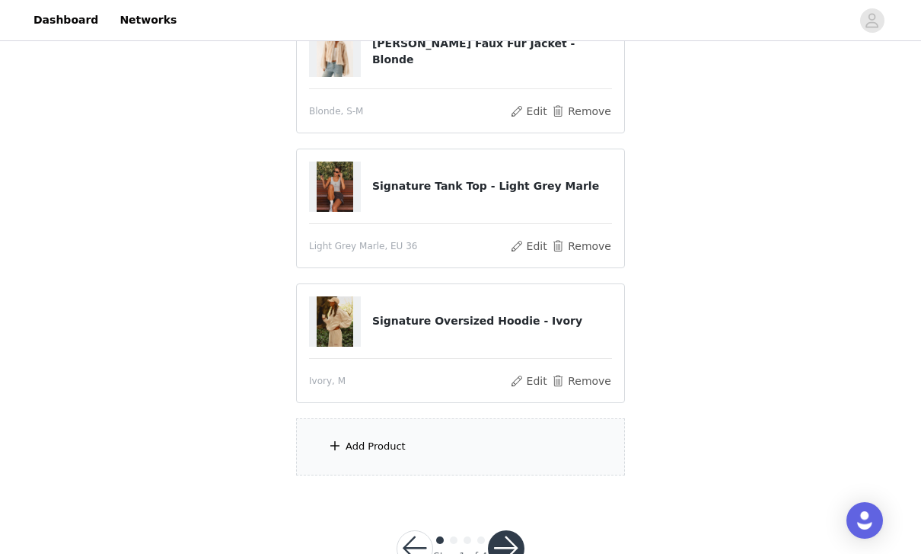
click at [390, 451] on div "Add Product" at bounding box center [376, 446] width 60 height 15
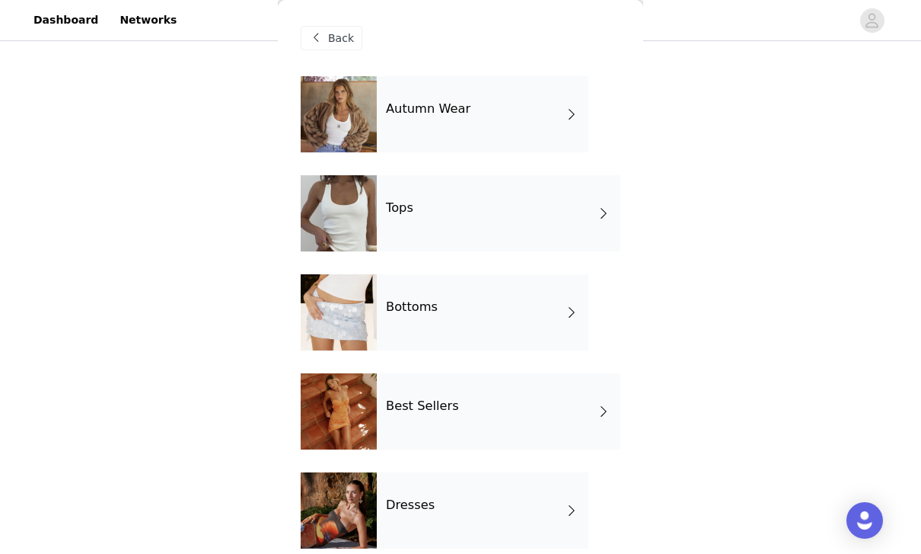
click at [548, 311] on div "Bottoms" at bounding box center [483, 312] width 212 height 76
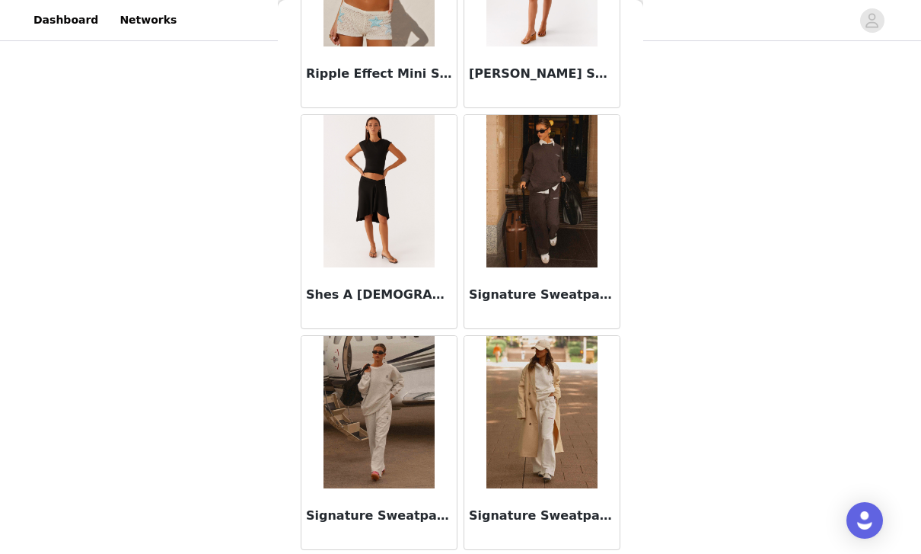
scroll to position [6145, 0]
click at [559, 447] on img at bounding box center [542, 413] width 110 height 152
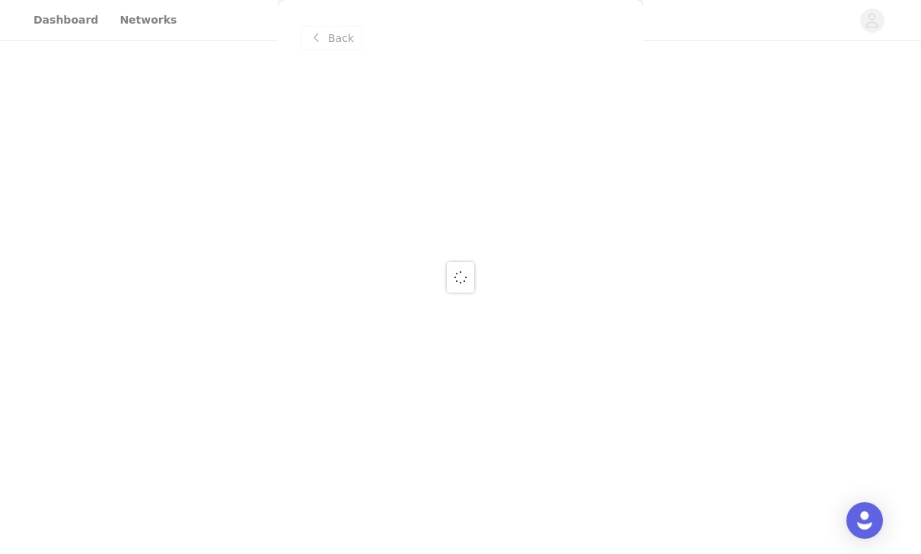
scroll to position [0, 0]
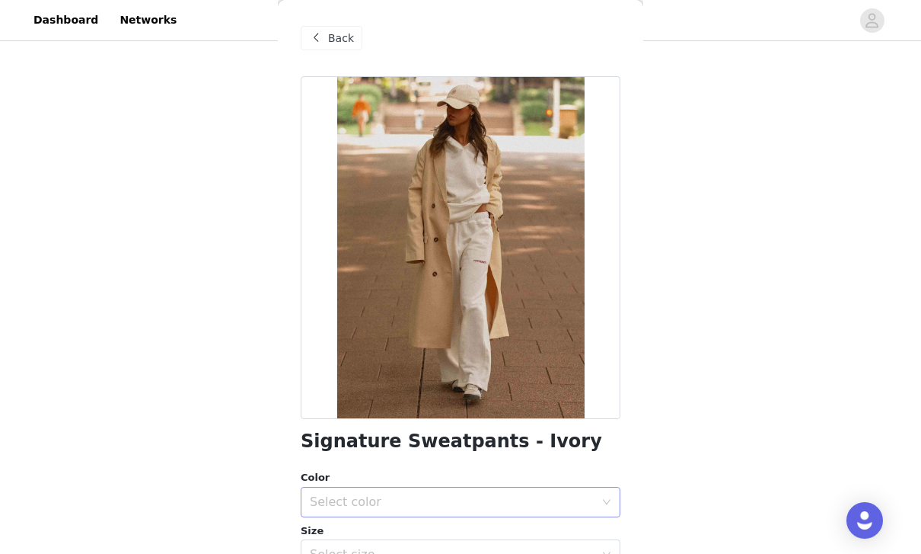
click at [534, 505] on div "Select color" at bounding box center [452, 501] width 285 height 15
click at [397, 534] on li "Ivory" at bounding box center [461, 534] width 320 height 24
click at [574, 553] on div "Select size" at bounding box center [452, 554] width 285 height 15
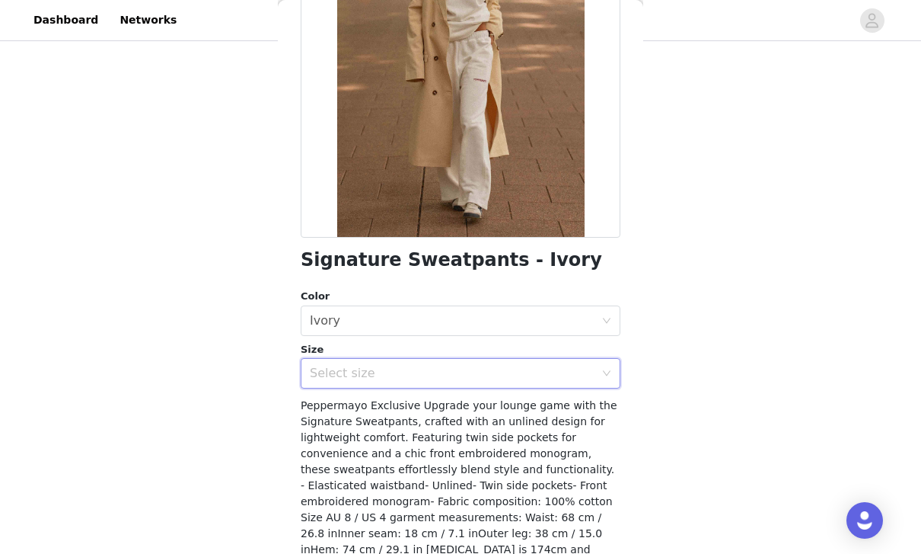
scroll to position [196, 0]
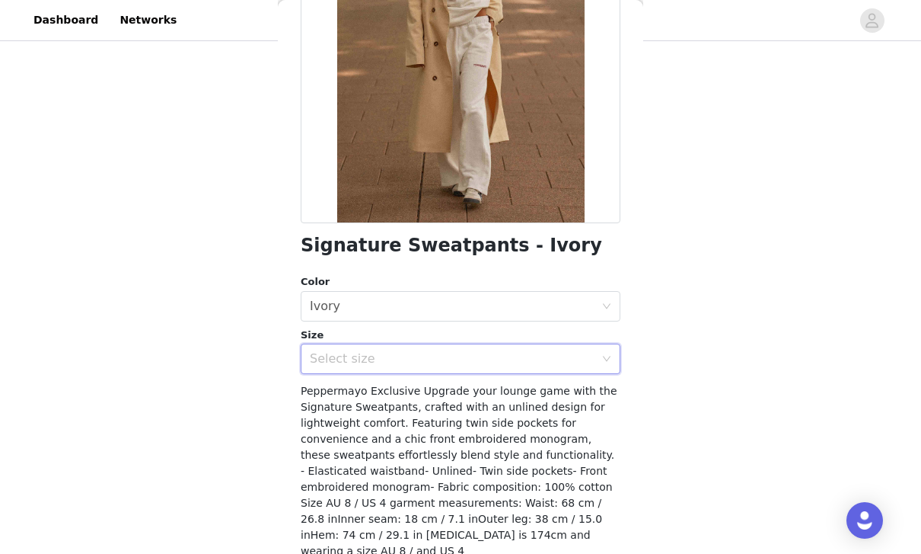
click at [570, 364] on div "Select size" at bounding box center [452, 358] width 285 height 15
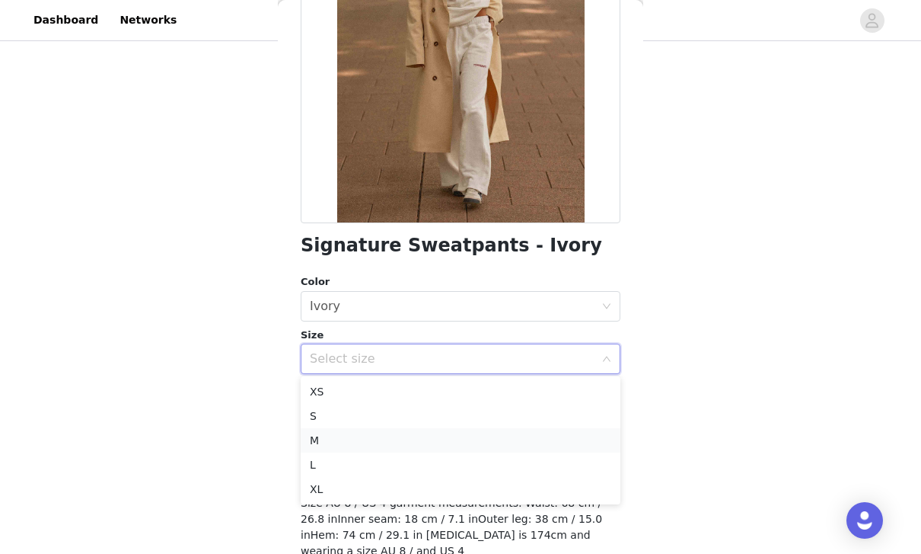
click at [387, 440] on li "M" at bounding box center [461, 440] width 320 height 24
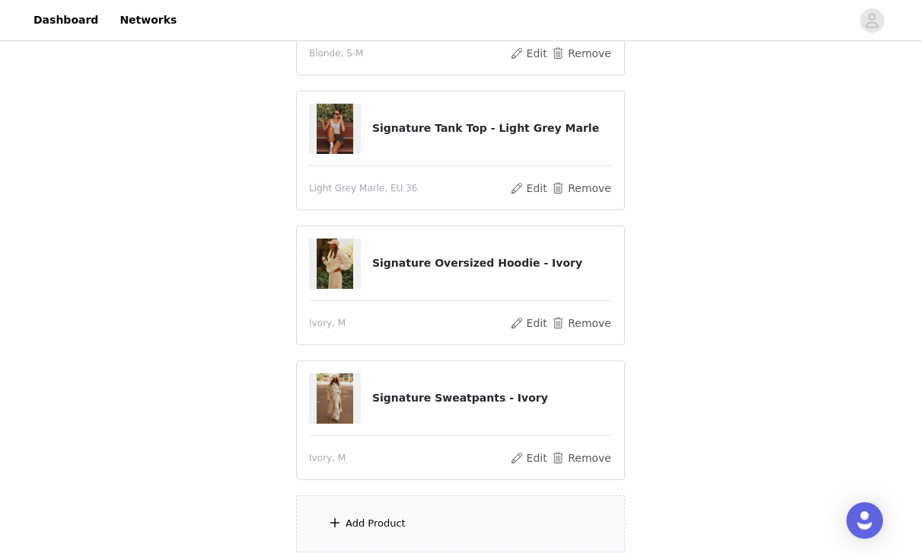
scroll to position [313, 0]
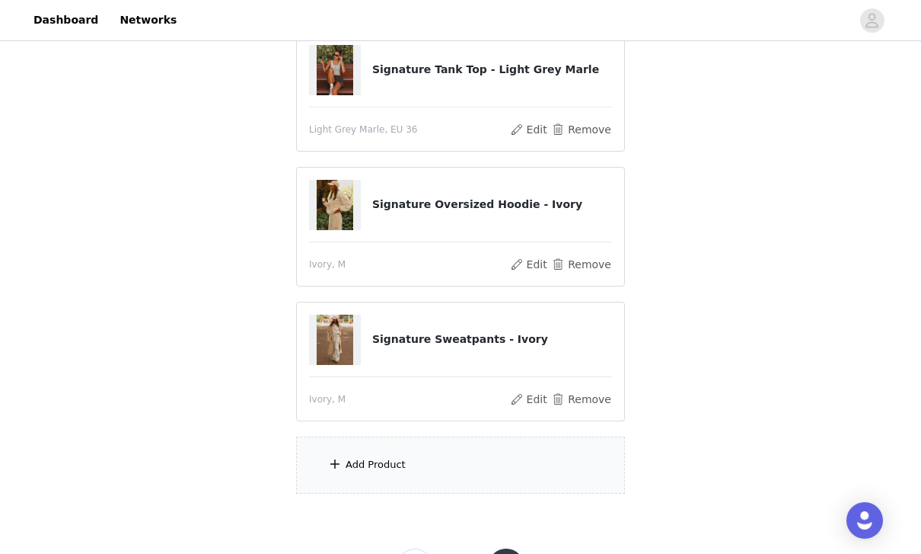
click at [513, 476] on div "Add Product" at bounding box center [460, 464] width 329 height 57
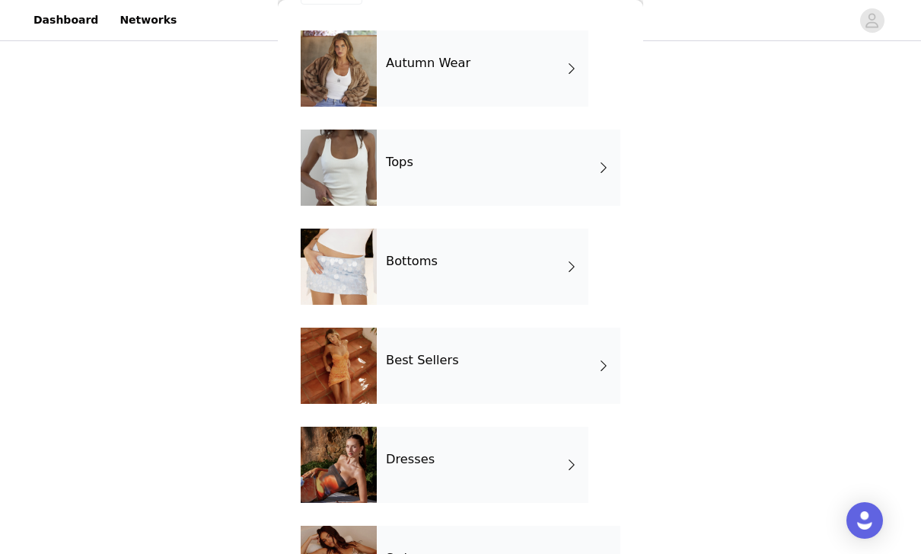
scroll to position [40, 0]
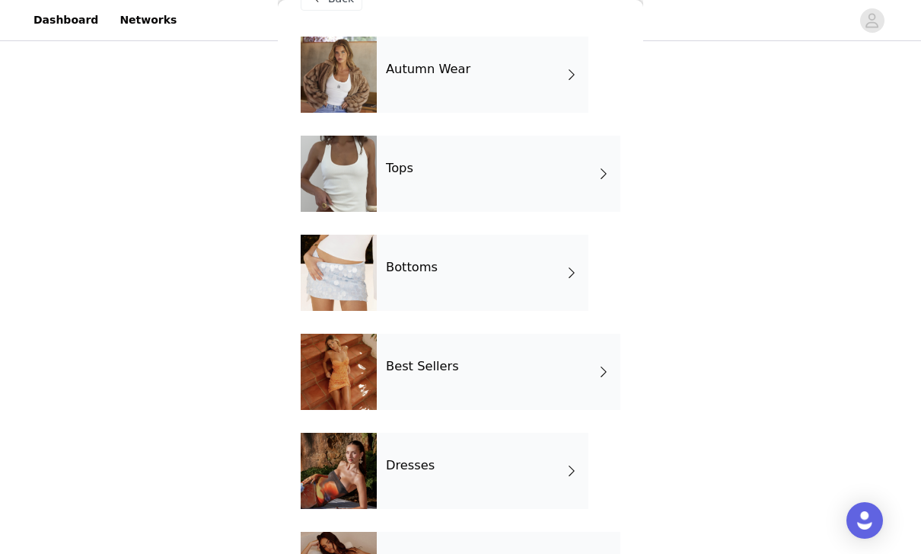
click at [563, 270] on div "Bottoms" at bounding box center [483, 273] width 212 height 76
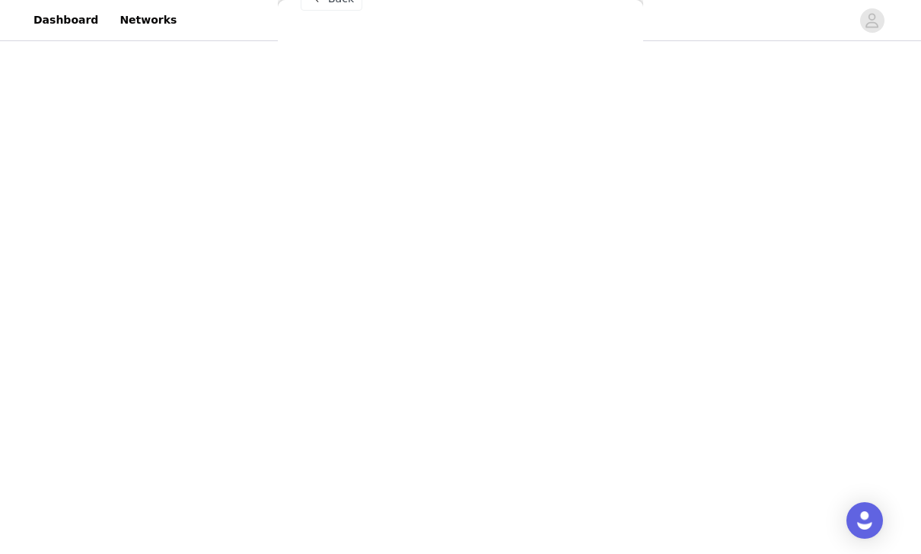
scroll to position [0, 0]
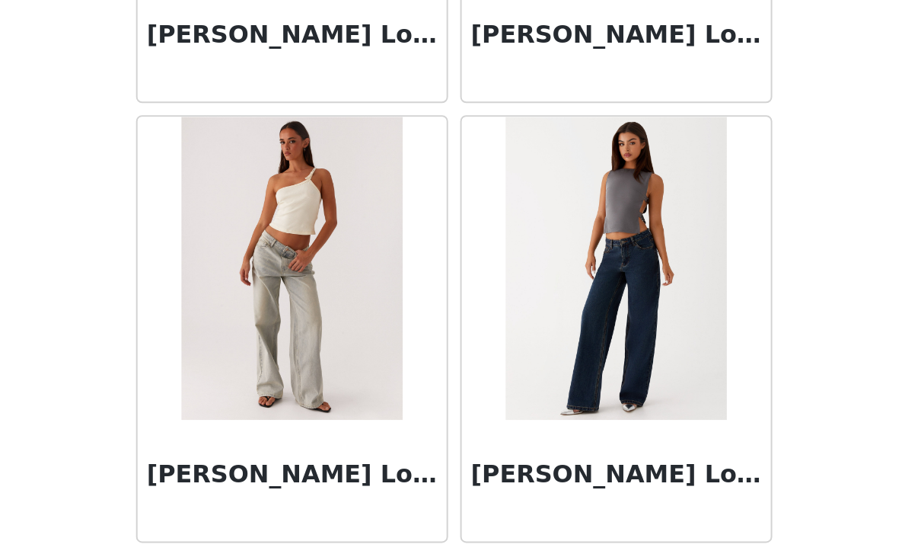
scroll to position [3442, 0]
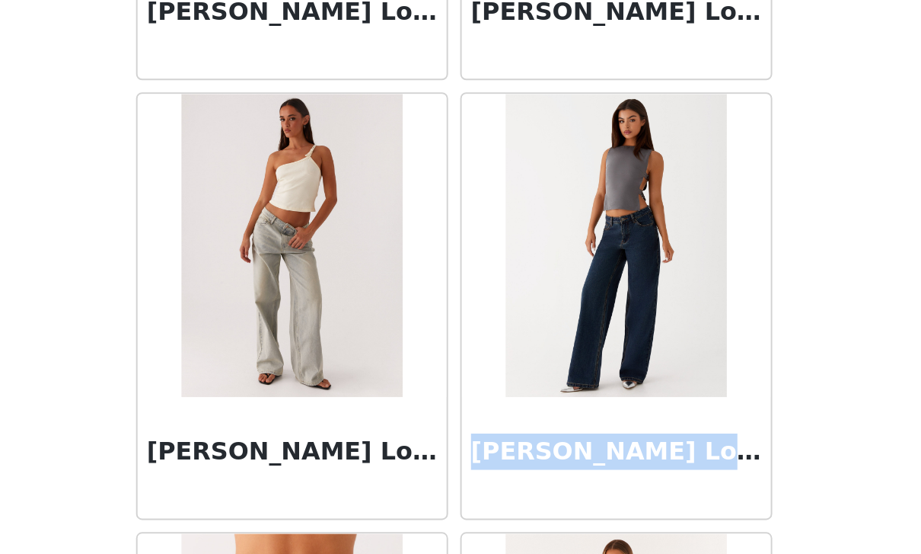
click at [437, 152] on div "STEP 1 OF 4 Select your styles! You will receive 7 products. 4/7 Selected [PERS…" at bounding box center [460, 106] width 921 height 781
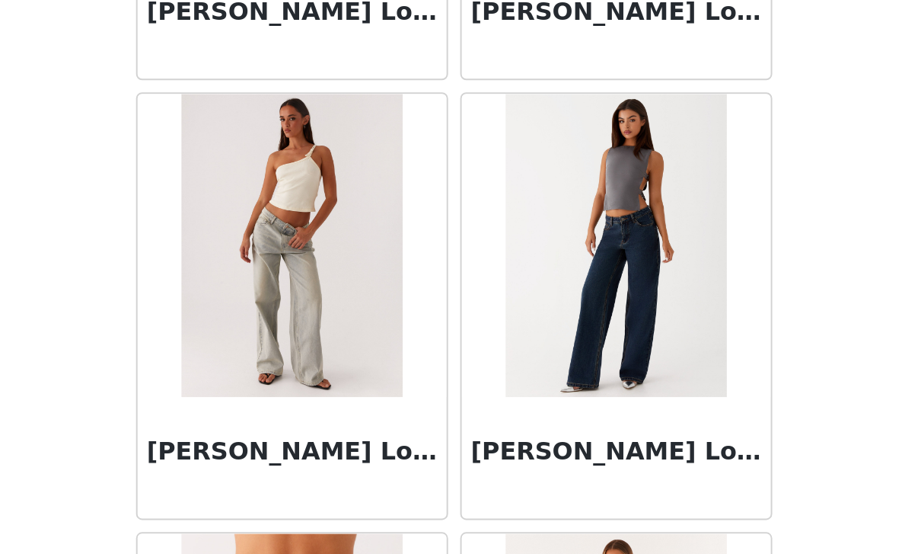
click at [487, 176] on img at bounding box center [542, 244] width 110 height 152
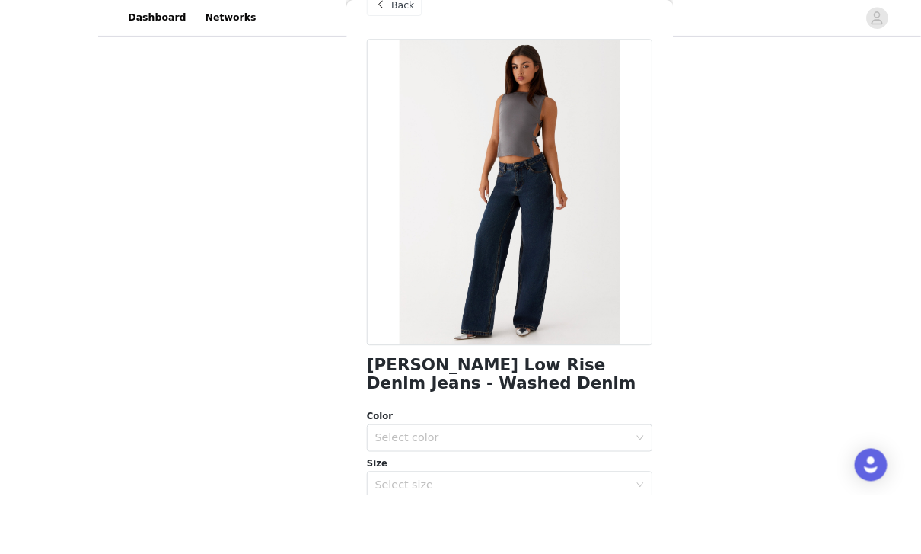
scroll to position [246, 0]
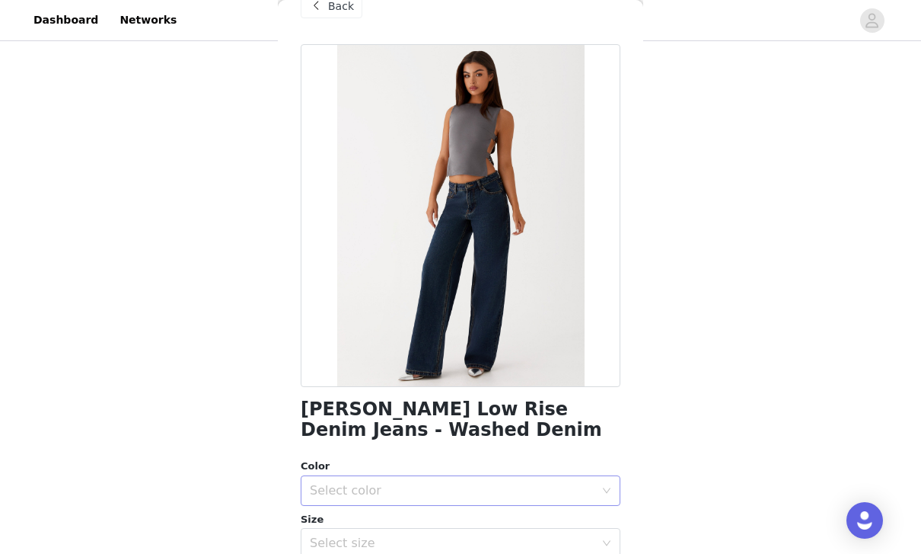
click at [563, 488] on div "Select color" at bounding box center [452, 490] width 285 height 15
click at [407, 520] on li "Washed Denim" at bounding box center [461, 523] width 320 height 24
click at [451, 548] on div "Select size" at bounding box center [452, 542] width 285 height 15
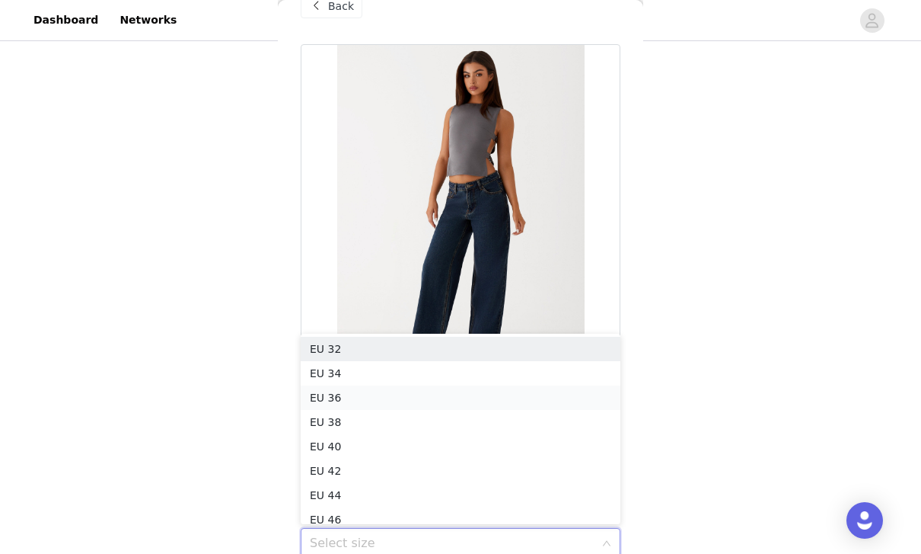
click at [398, 405] on li "EU 36" at bounding box center [461, 397] width 320 height 24
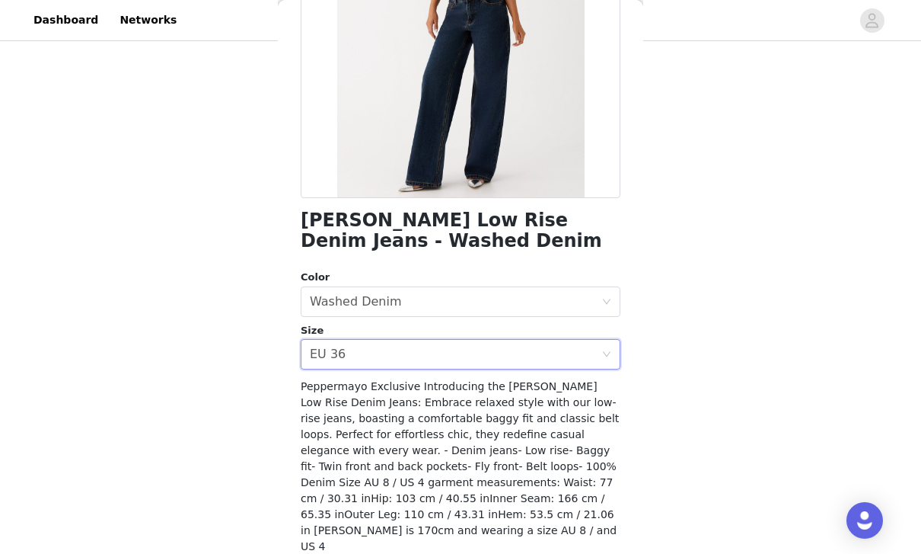
scroll to position [220, 0]
click at [513, 349] on div "Select size EU 36" at bounding box center [456, 354] width 292 height 29
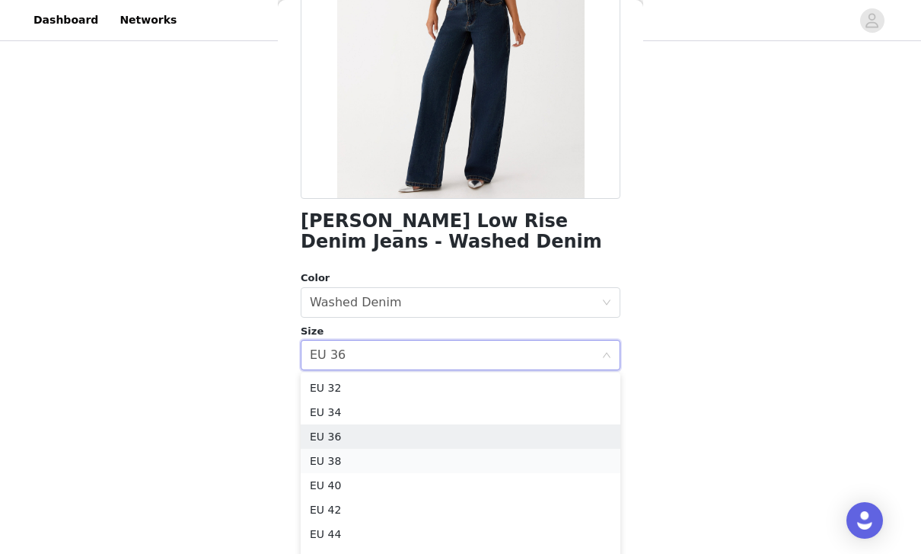
click at [404, 466] on li "EU 38" at bounding box center [461, 461] width 320 height 24
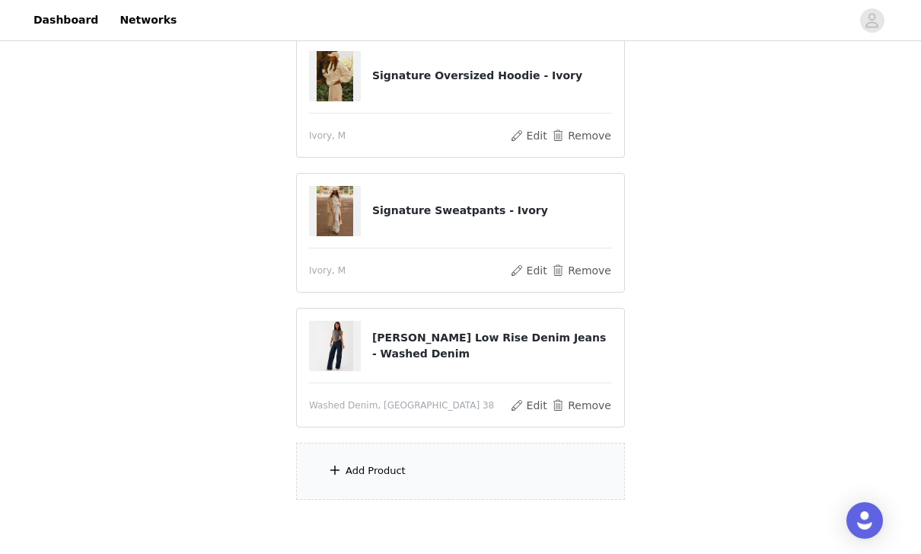
scroll to position [466, 0]
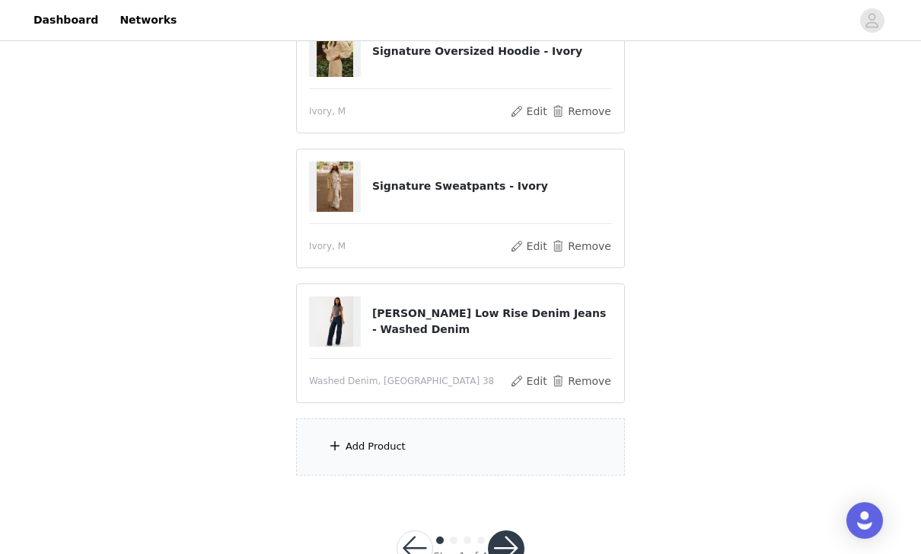
click at [395, 454] on div "Add Product" at bounding box center [460, 446] width 329 height 57
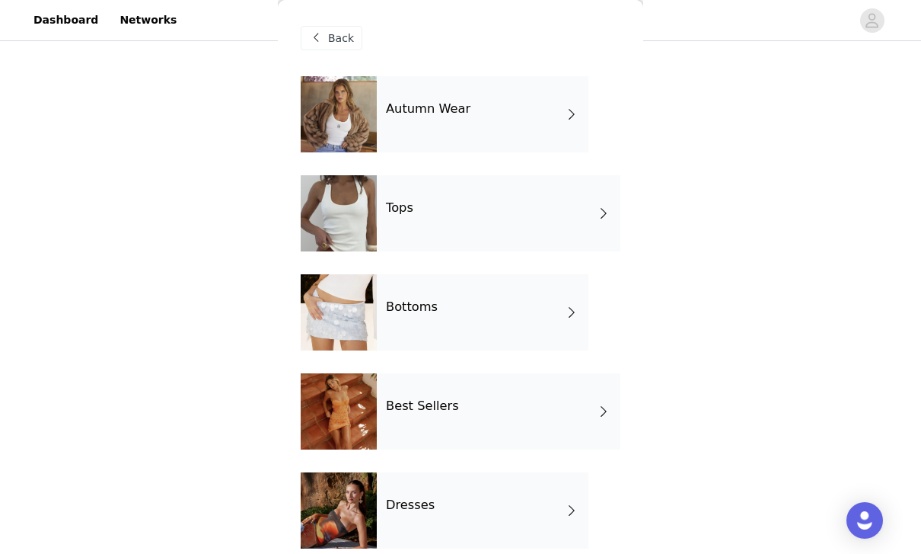
click at [478, 223] on div "Tops" at bounding box center [499, 213] width 244 height 76
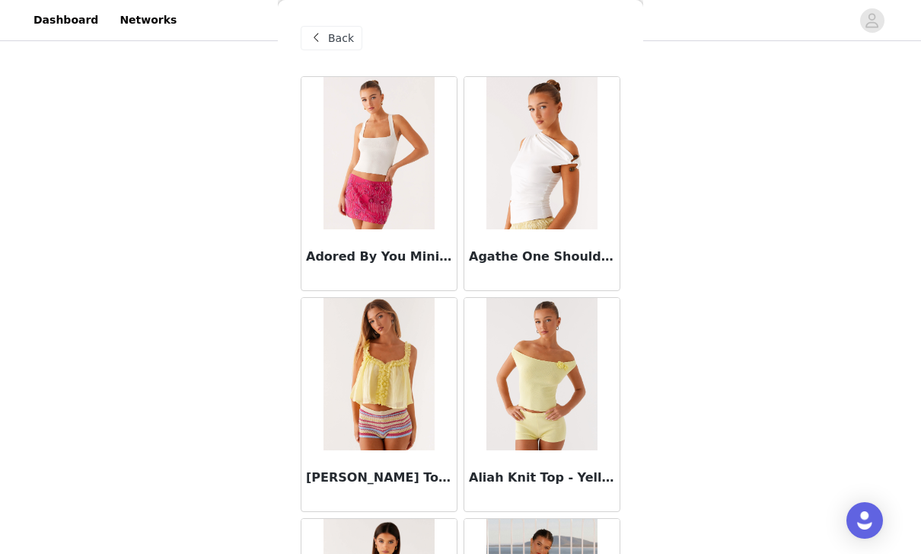
scroll to position [0, 0]
click at [341, 34] on span "Back" at bounding box center [341, 38] width 26 height 16
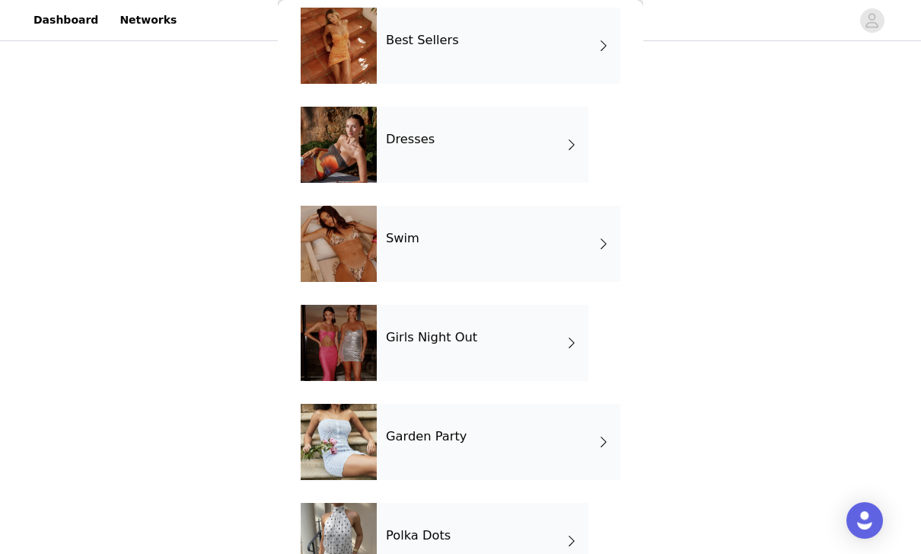
scroll to position [365, 0]
click at [570, 442] on div "Garden Party" at bounding box center [499, 442] width 244 height 76
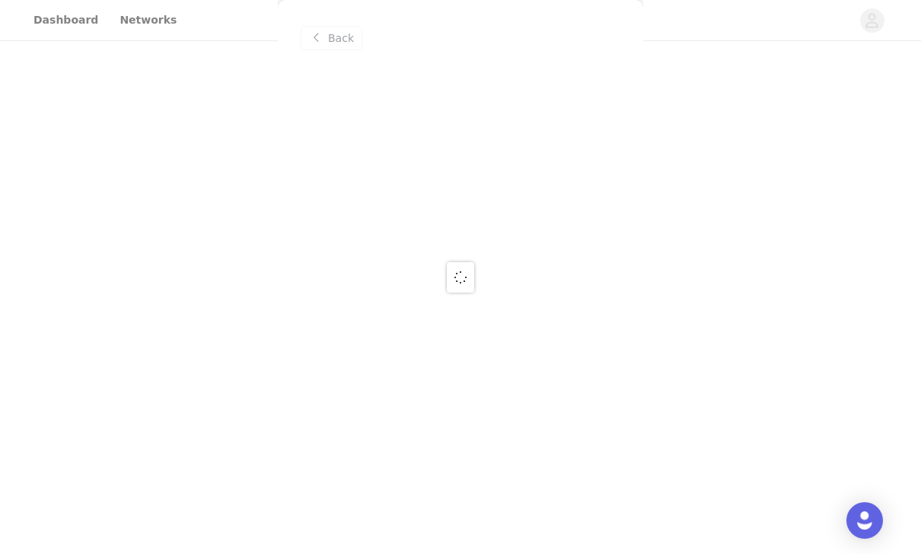
scroll to position [0, 0]
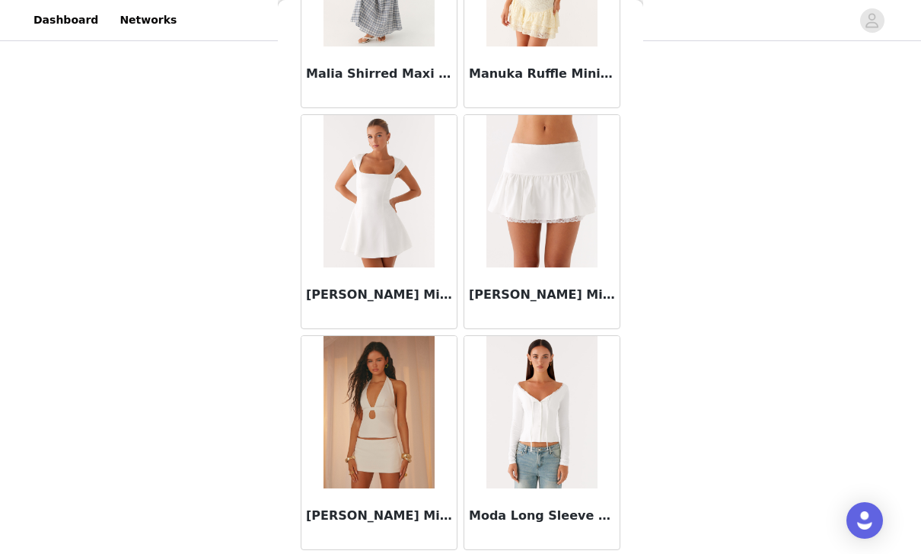
scroll to position [6145, 0]
click at [564, 446] on img at bounding box center [542, 413] width 110 height 152
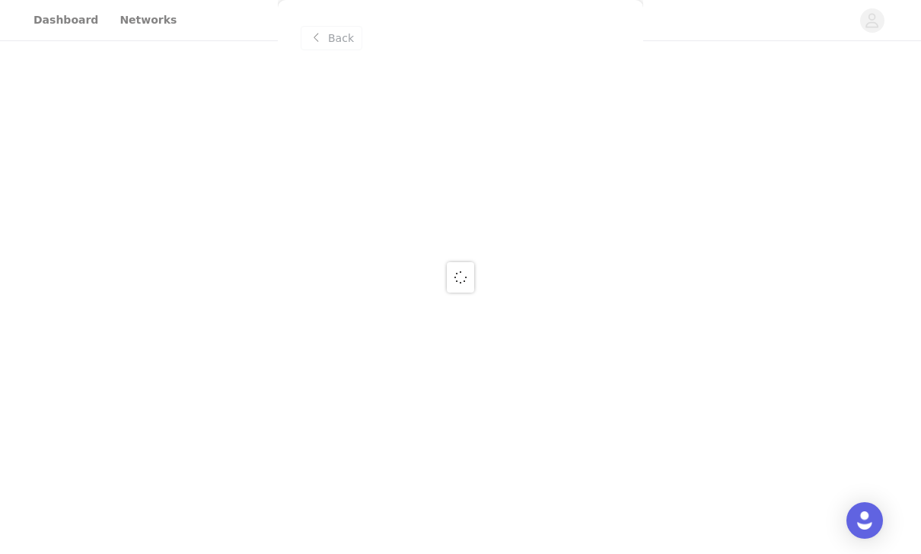
scroll to position [0, 0]
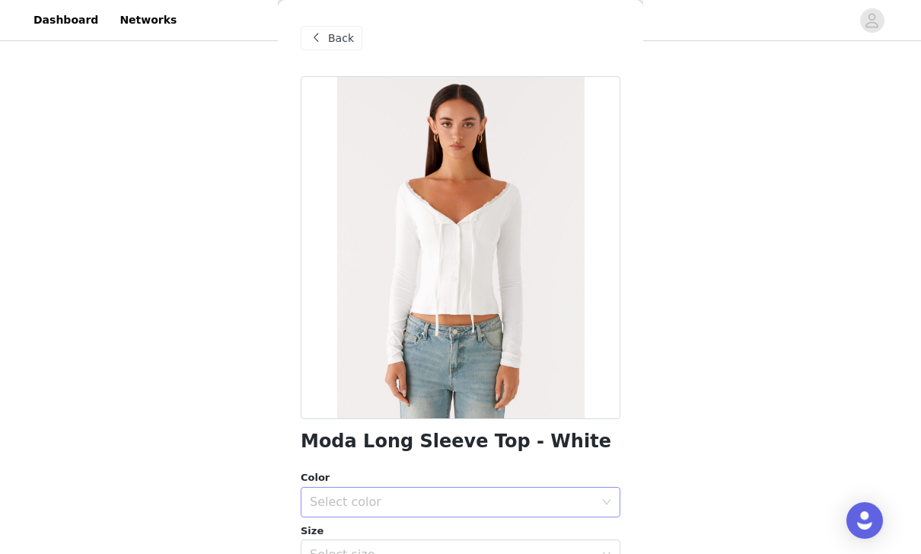
click at [542, 500] on div "Select color" at bounding box center [452, 501] width 285 height 15
click at [415, 530] on li "White" at bounding box center [461, 534] width 320 height 24
click at [444, 553] on div "Select size" at bounding box center [452, 554] width 285 height 15
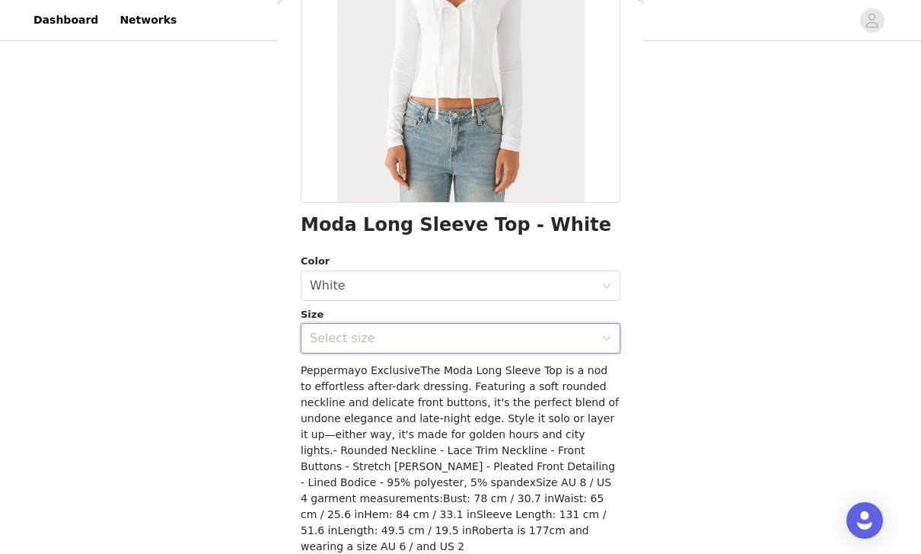
scroll to position [216, 0]
click at [599, 334] on div "Select size" at bounding box center [456, 338] width 292 height 29
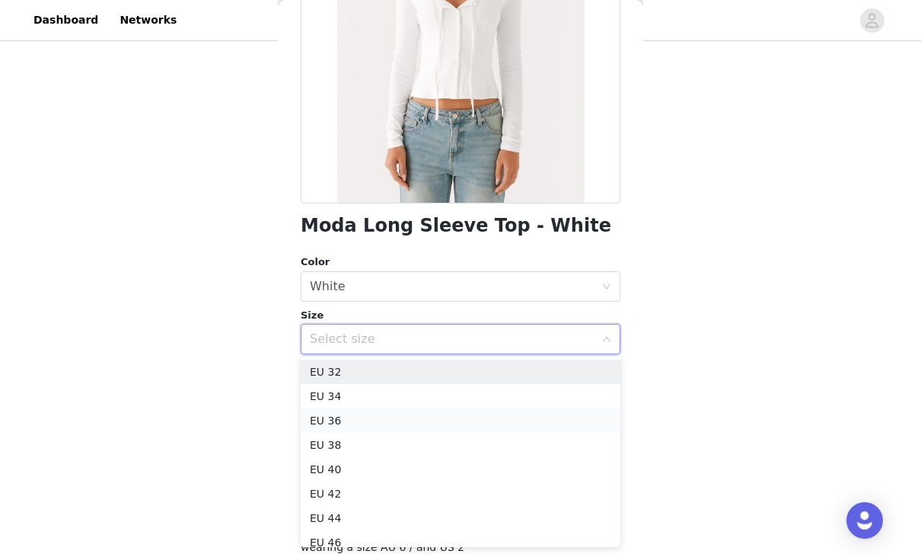
click at [404, 423] on li "EU 36" at bounding box center [461, 420] width 320 height 24
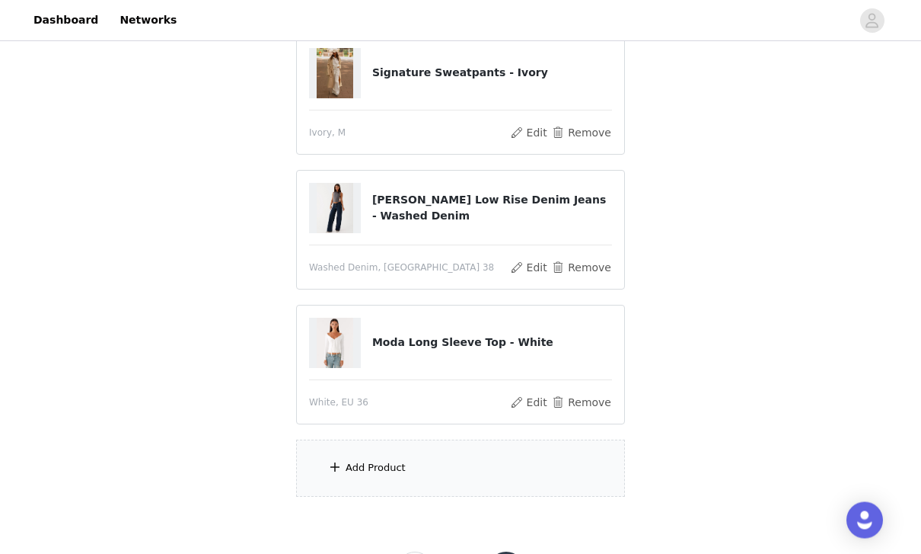
scroll to position [601, 0]
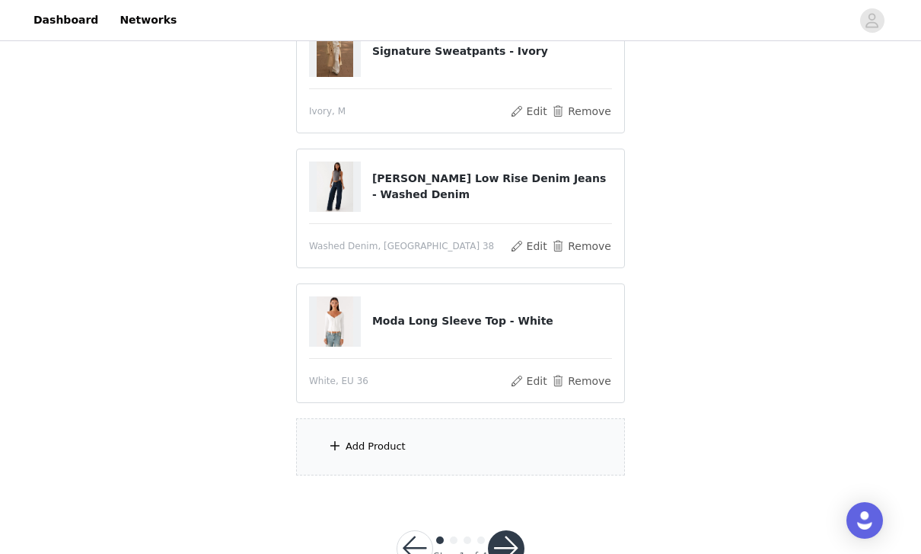
click at [375, 445] on div "Add Product" at bounding box center [376, 446] width 60 height 15
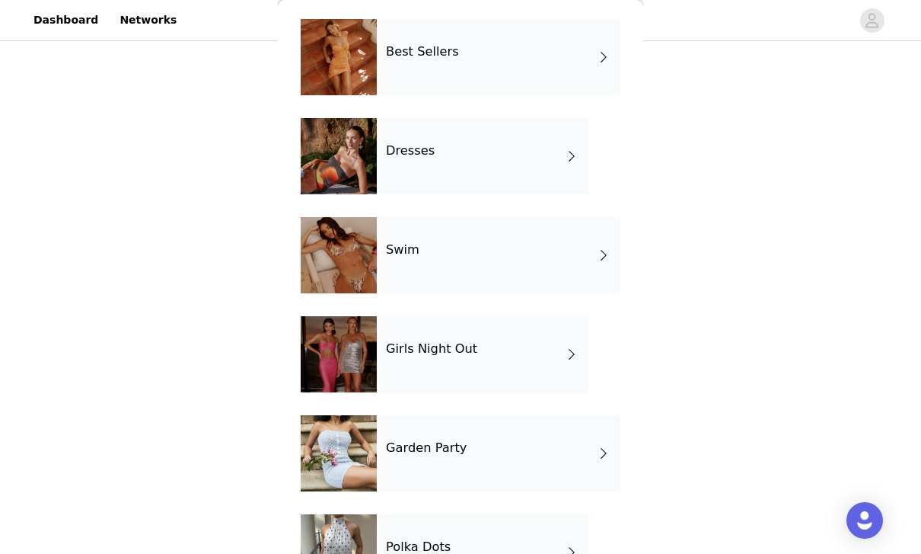
scroll to position [355, 0]
click at [570, 460] on div "Garden Party" at bounding box center [499, 452] width 244 height 76
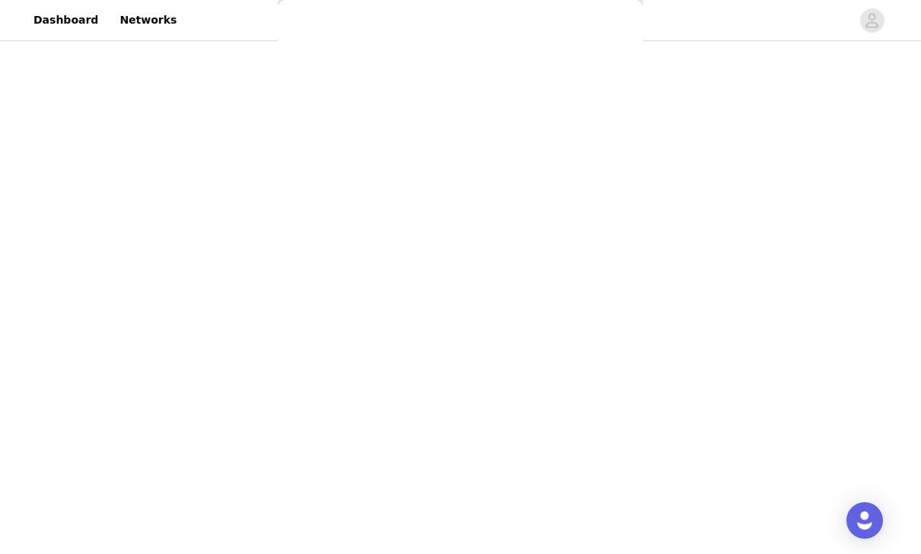
scroll to position [0, 0]
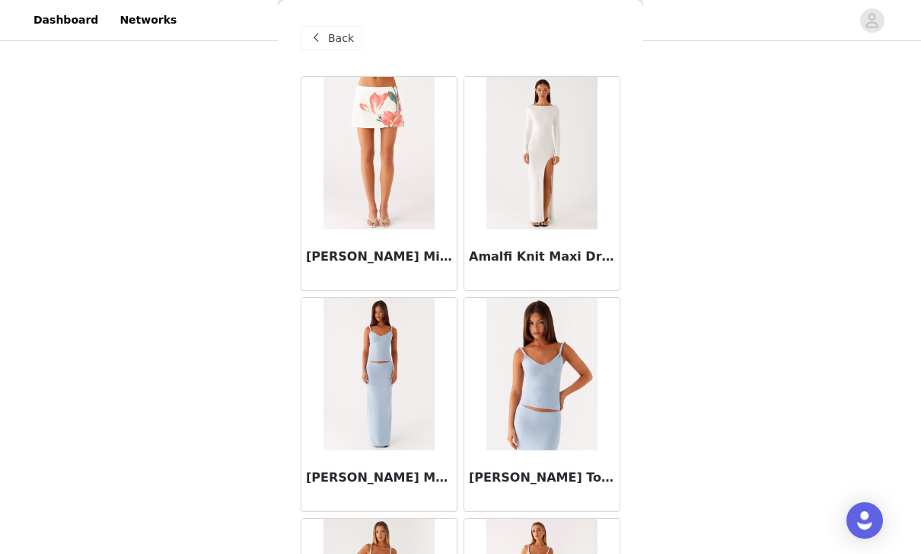
scroll to position [0, 0]
click at [339, 36] on span "Back" at bounding box center [341, 38] width 26 height 16
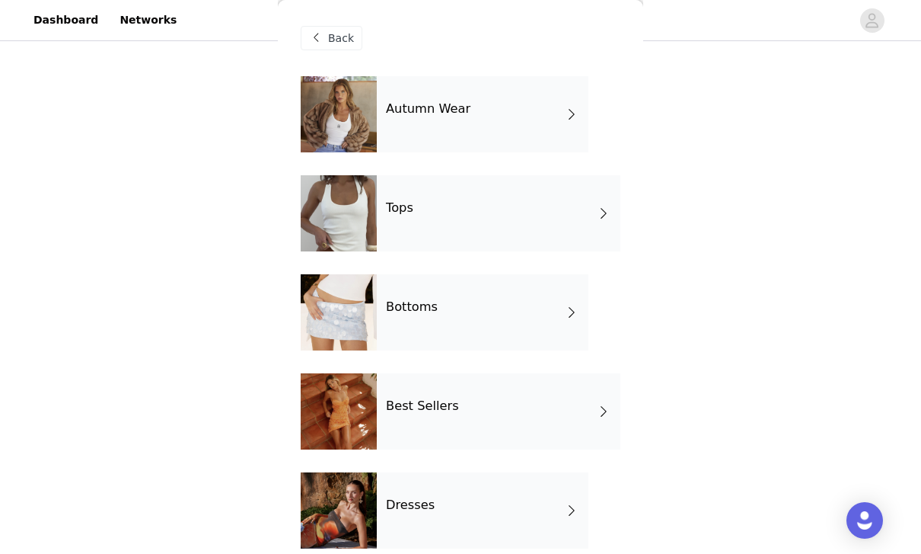
click at [551, 132] on div "Autumn Wear" at bounding box center [483, 114] width 212 height 76
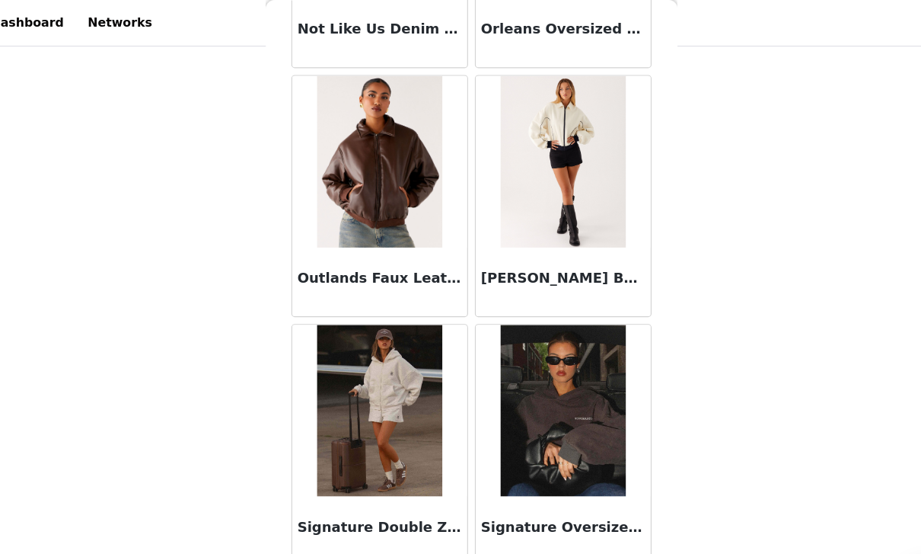
scroll to position [1777, 0]
click at [559, 522] on button "Load More" at bounding box center [461, 527] width 320 height 37
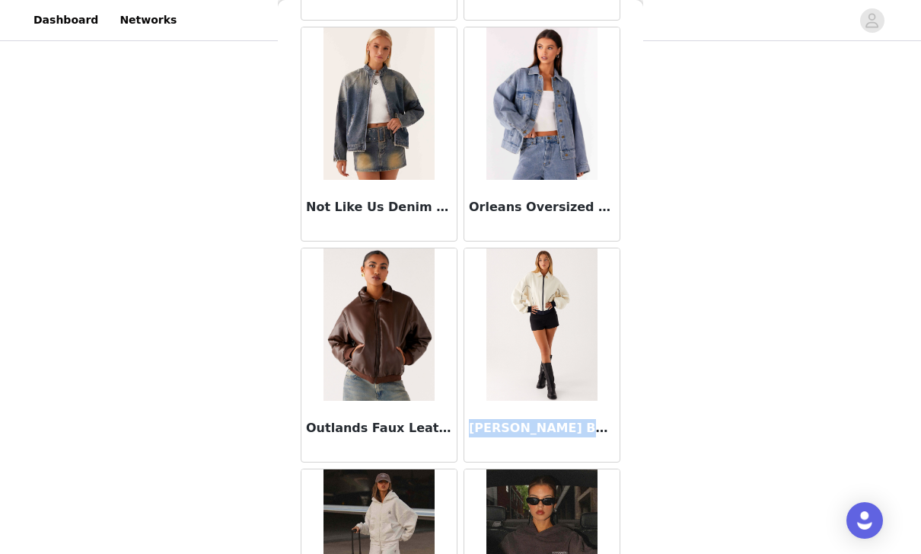
scroll to position [1628, 0]
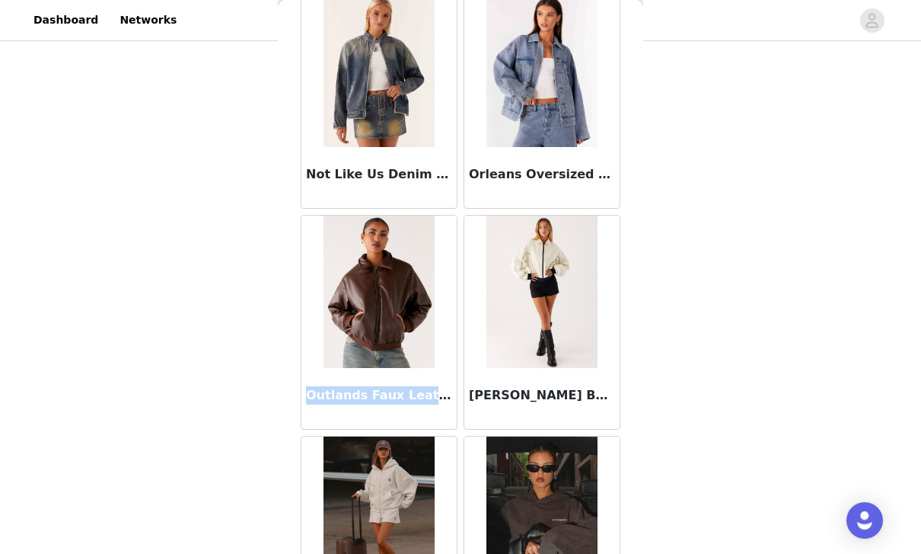
click at [554, 323] on img at bounding box center [542, 292] width 110 height 152
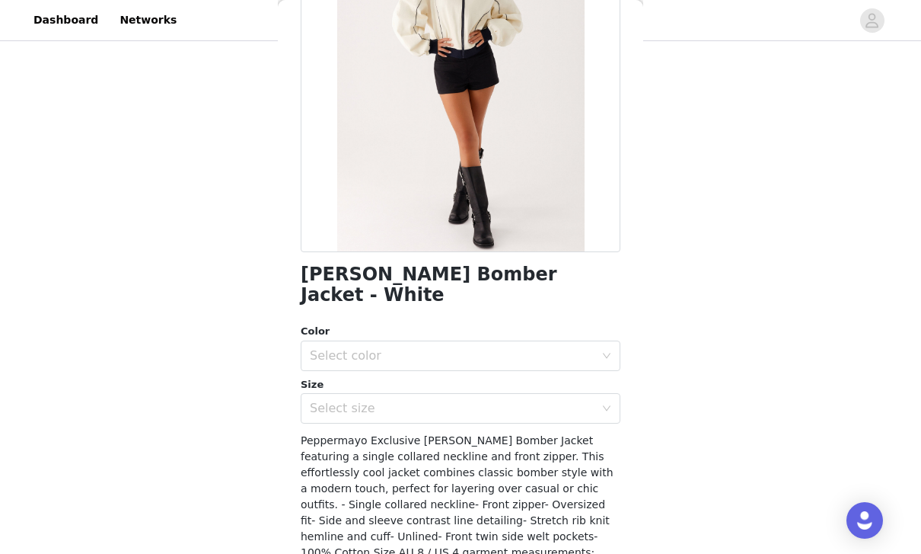
scroll to position [168, 0]
click at [565, 347] on div "Select color" at bounding box center [452, 354] width 285 height 15
click at [401, 372] on li "White" at bounding box center [461, 367] width 320 height 24
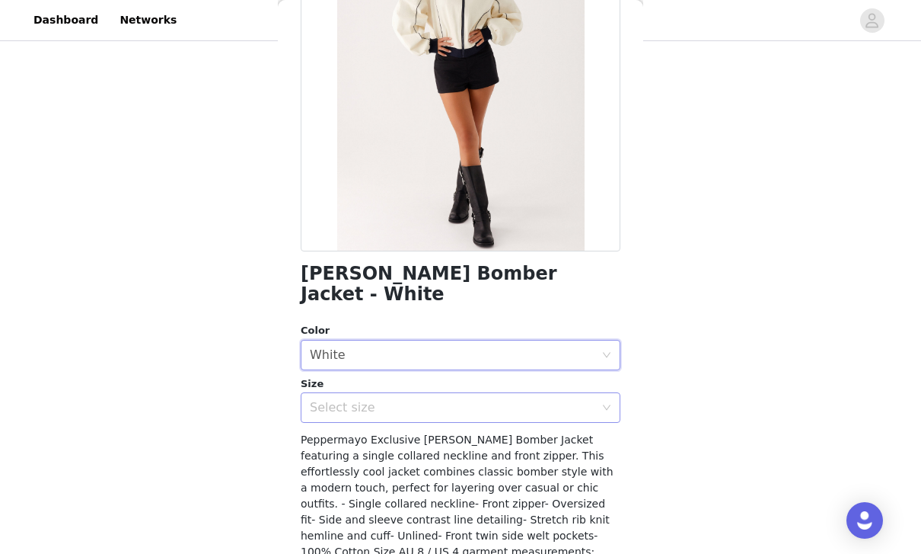
click at [418, 400] on div "Select size" at bounding box center [452, 407] width 285 height 15
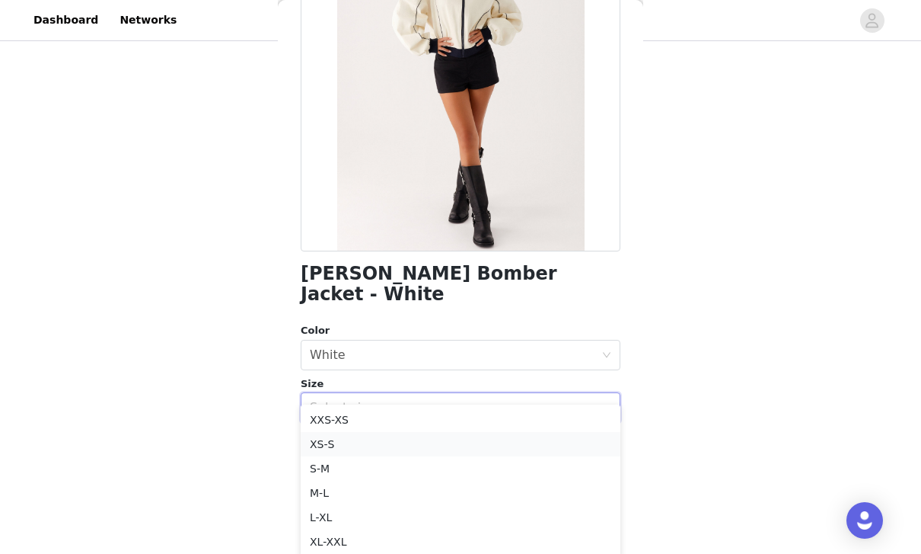
click at [406, 450] on li "XS-S" at bounding box center [461, 444] width 320 height 24
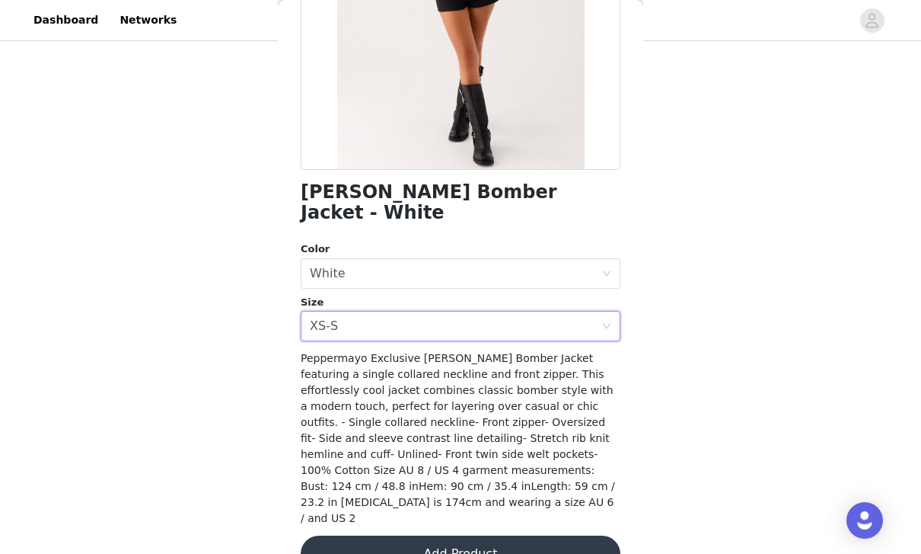
scroll to position [248, 0]
click at [551, 312] on div "Select size XS-S" at bounding box center [456, 326] width 292 height 29
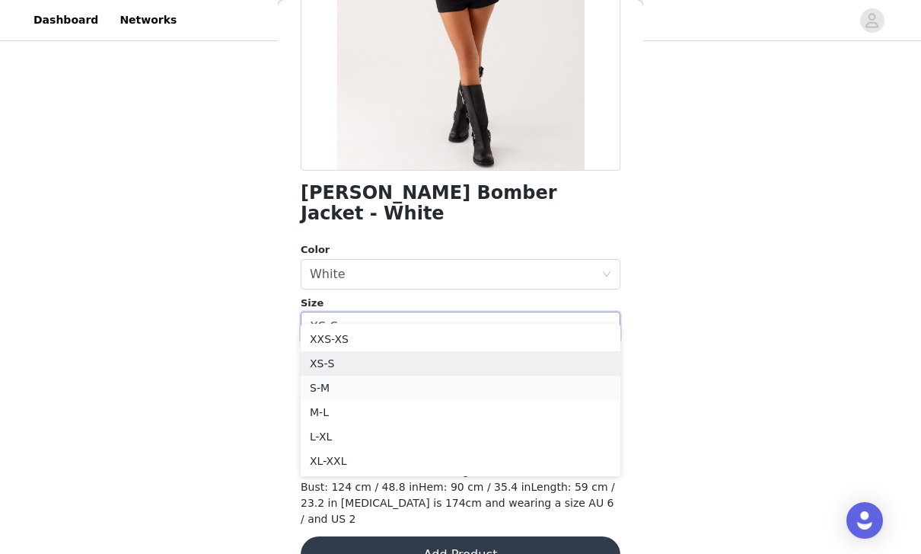
click at [415, 391] on li "S-M" at bounding box center [461, 387] width 320 height 24
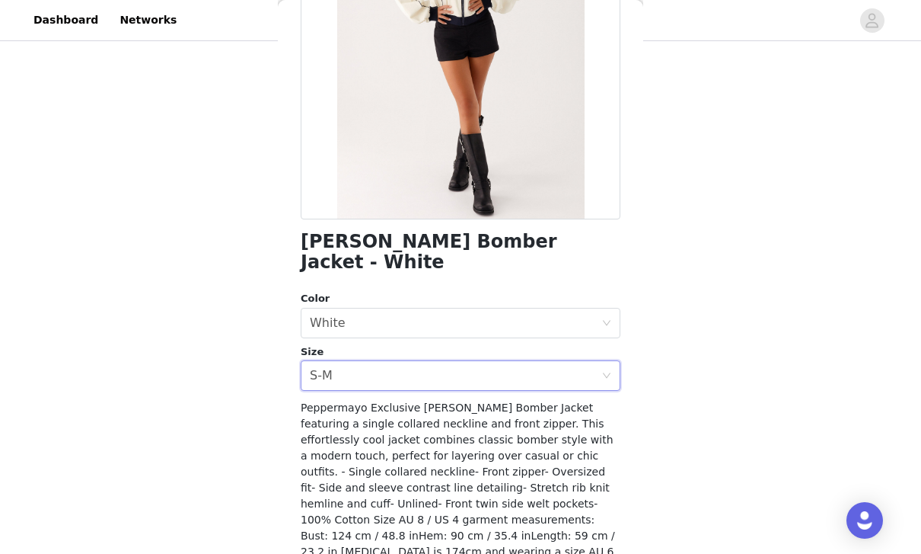
scroll to position [273, 0]
click at [606, 371] on icon "icon: close-circle" at bounding box center [606, 375] width 9 height 9
click at [588, 368] on div "Select size" at bounding box center [452, 375] width 285 height 15
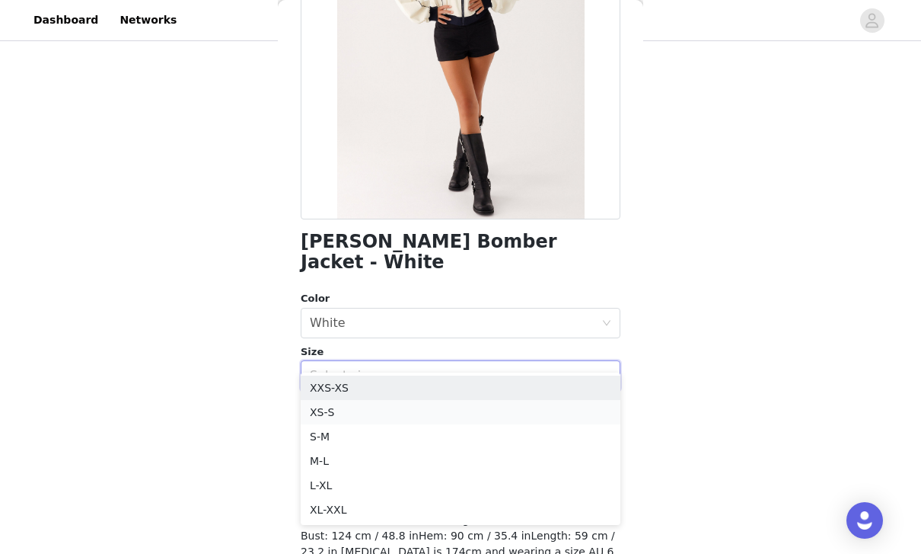
click at [350, 415] on li "XS-S" at bounding box center [461, 412] width 320 height 24
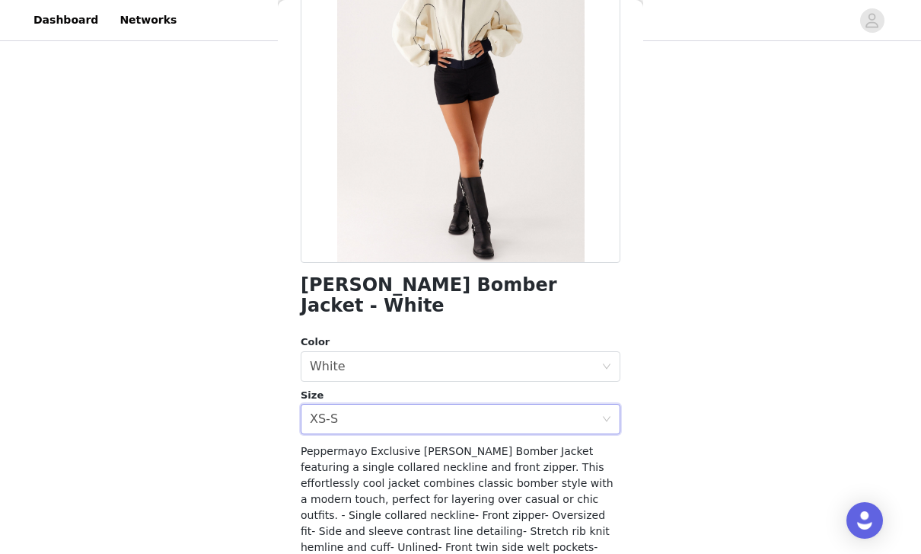
scroll to position [157, 0]
click at [607, 414] on icon "icon: close-circle" at bounding box center [606, 418] width 9 height 9
click at [551, 410] on div "Select size" at bounding box center [452, 417] width 285 height 15
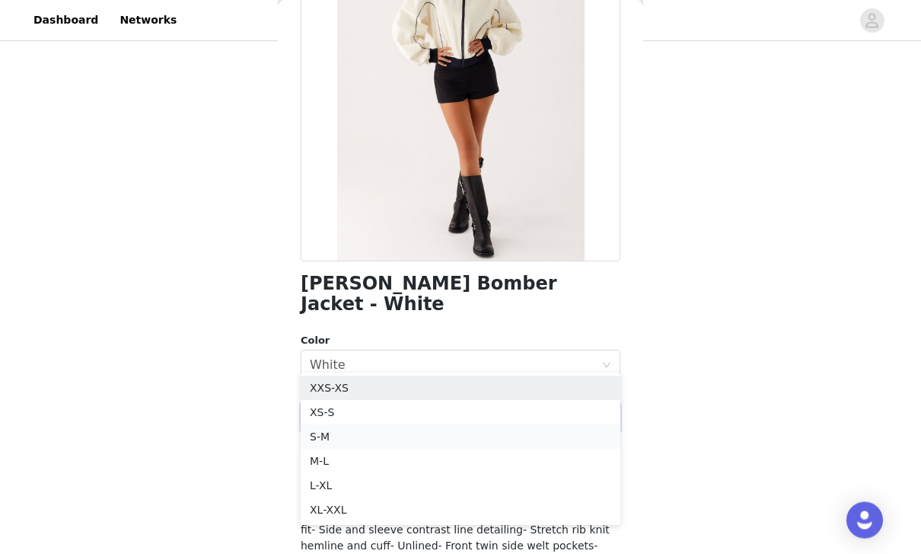
click at [413, 443] on li "S-M" at bounding box center [461, 437] width 320 height 24
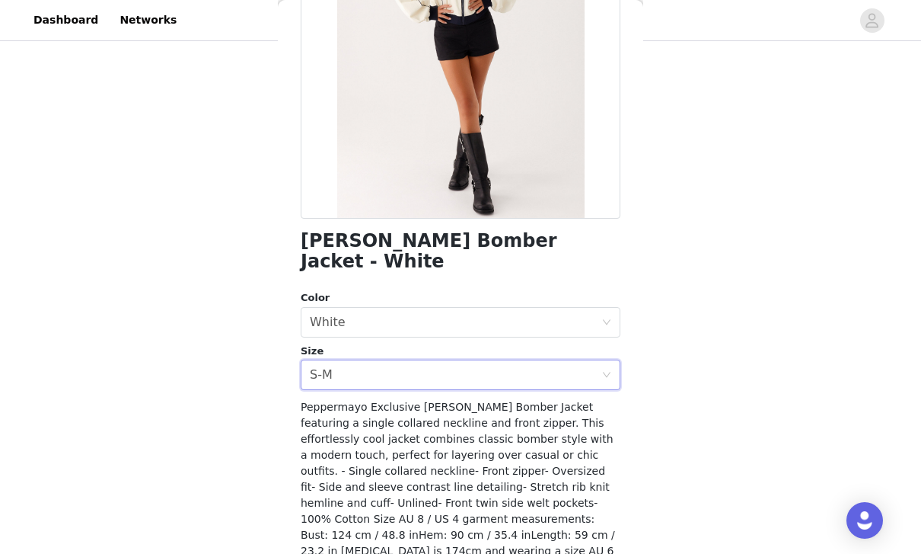
scroll to position [200, 0]
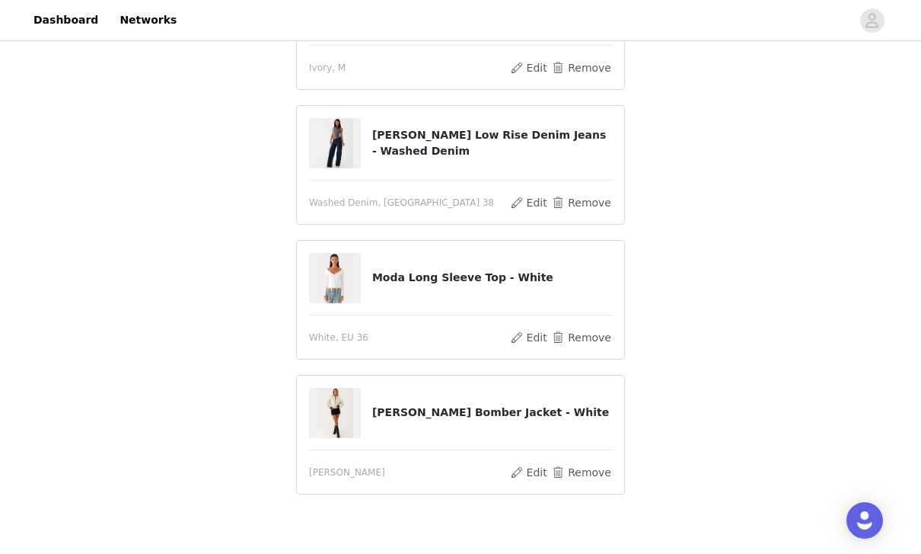
scroll to position [637, 0]
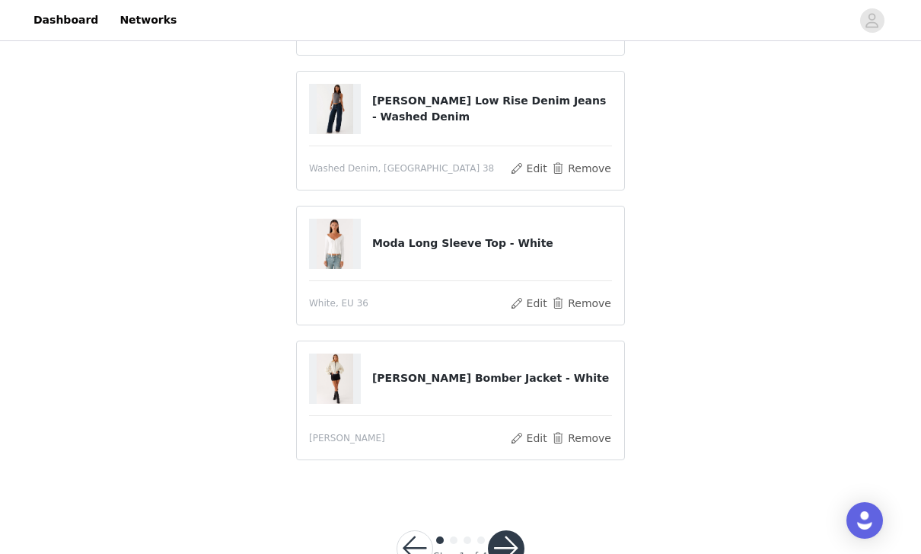
click at [511, 549] on button "button" at bounding box center [506, 548] width 37 height 37
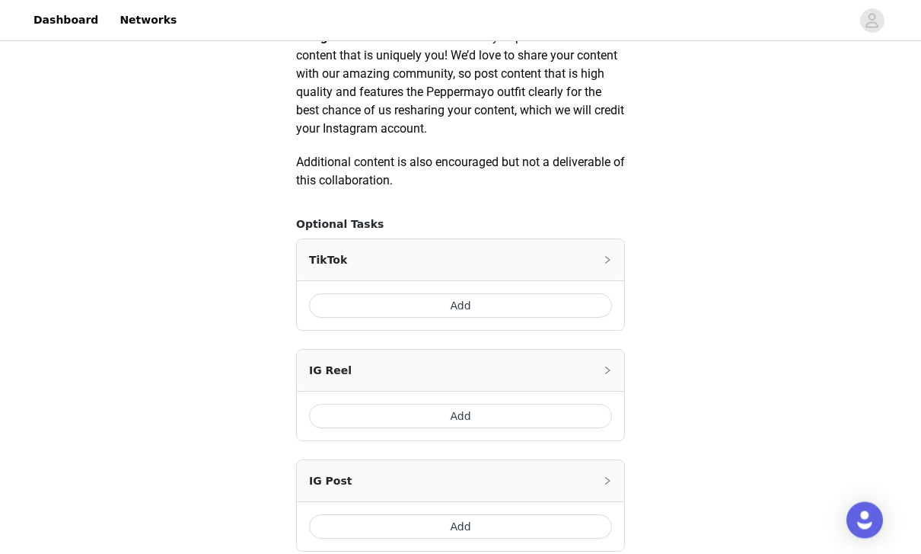
scroll to position [791, 0]
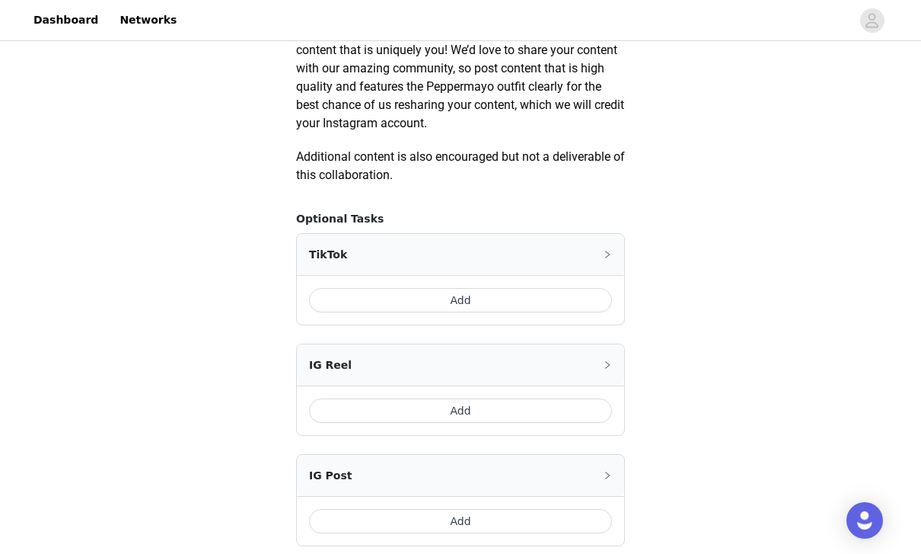
click at [541, 300] on button "Add" at bounding box center [460, 300] width 303 height 24
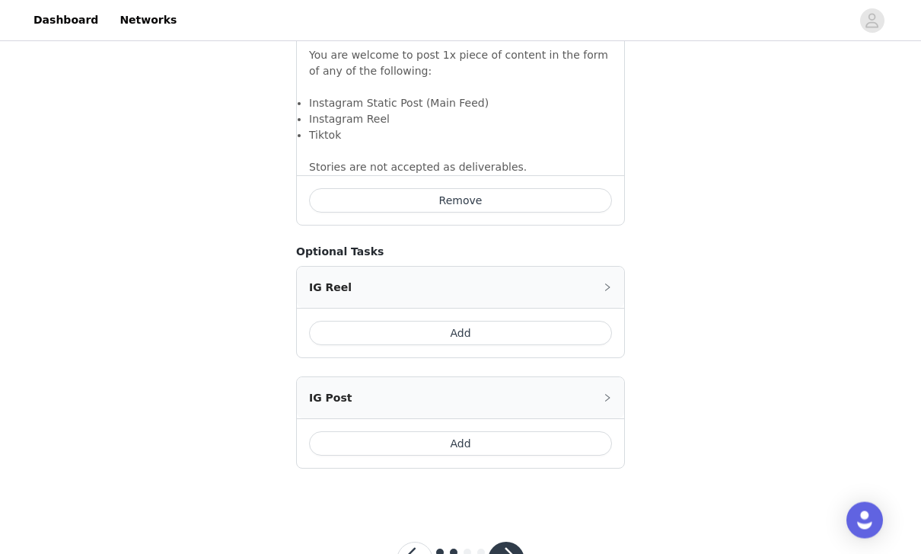
scroll to position [1085, 0]
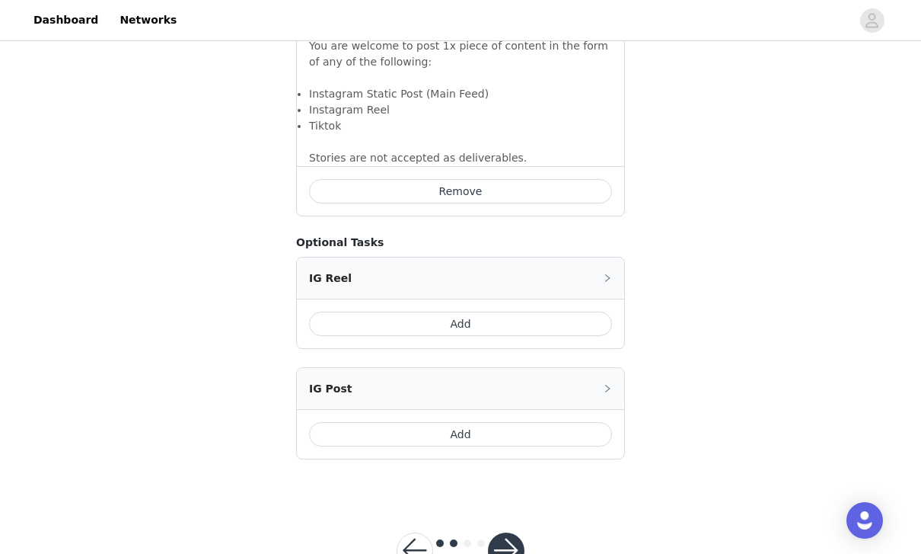
click at [560, 321] on button "Add" at bounding box center [460, 323] width 303 height 24
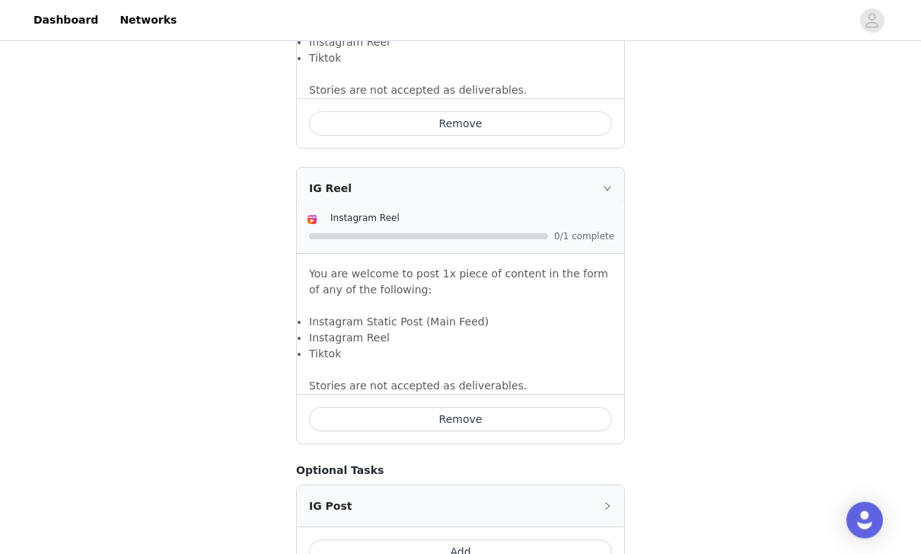
scroll to position [1270, 0]
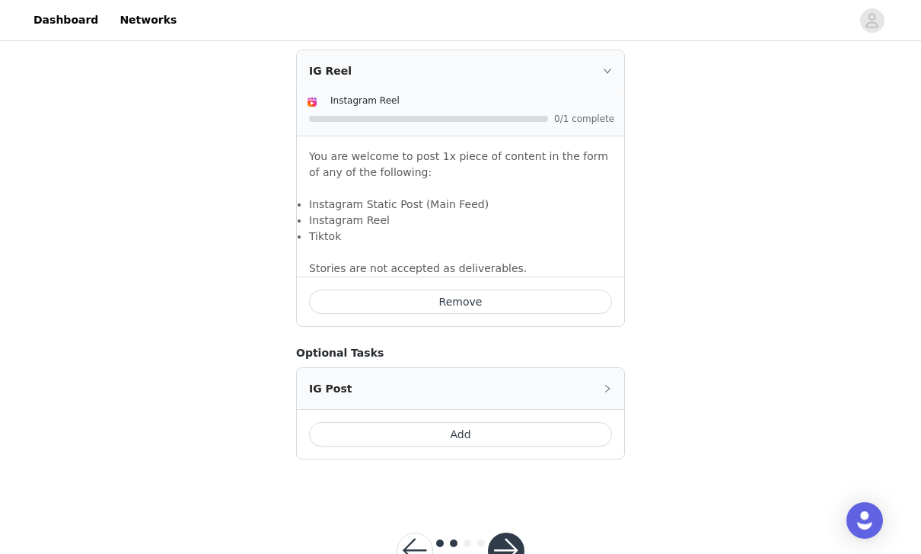
click at [512, 548] on button "button" at bounding box center [506, 550] width 37 height 37
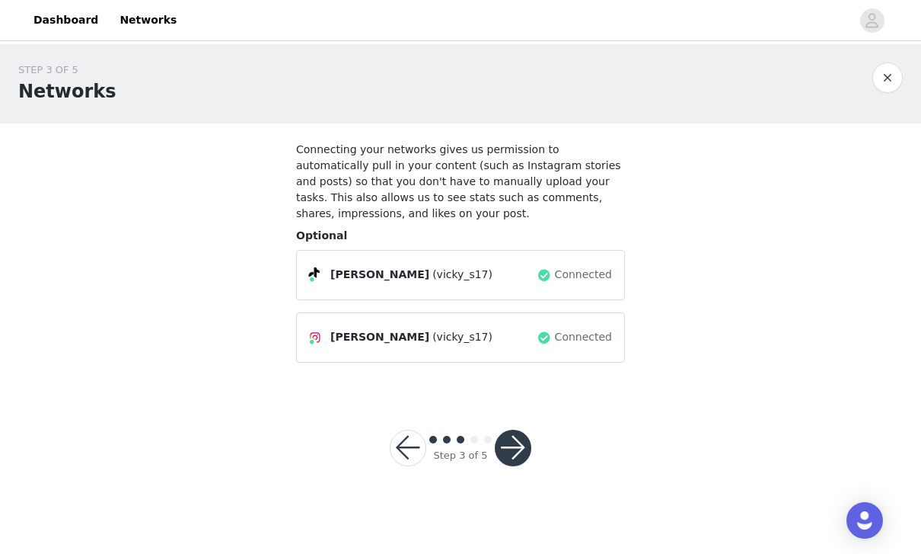
click at [522, 445] on button "button" at bounding box center [513, 448] width 37 height 37
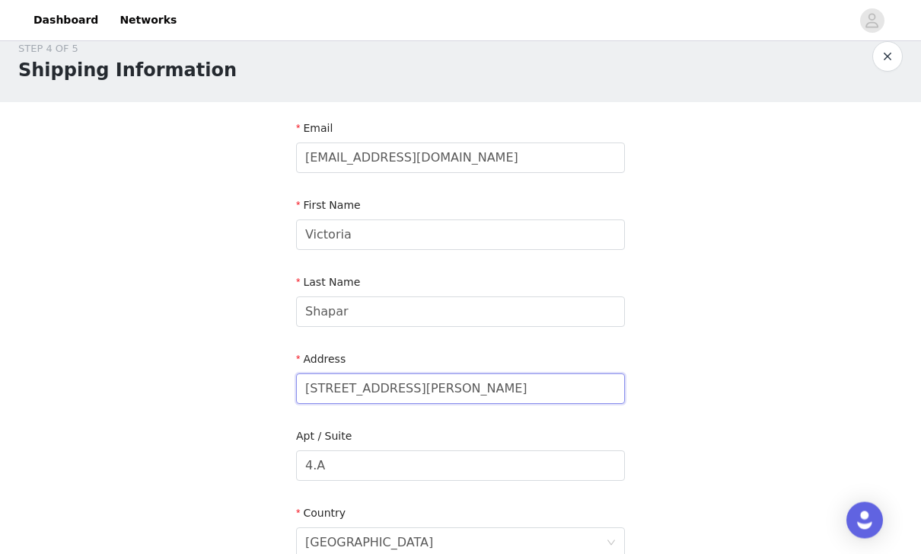
click at [472, 391] on input "[STREET_ADDRESS][PERSON_NAME]" at bounding box center [460, 389] width 329 height 30
type input "c"
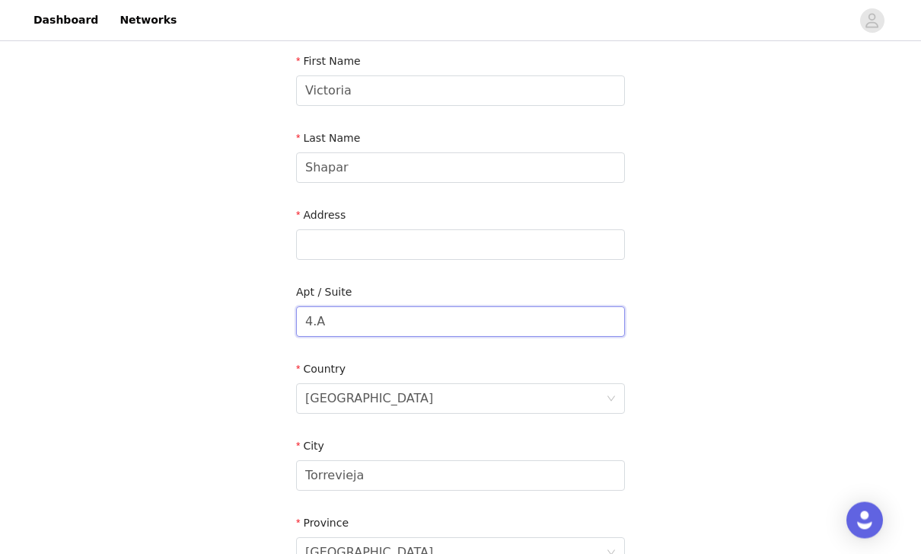
click at [536, 321] on input "4.A" at bounding box center [460, 322] width 329 height 30
type input "4"
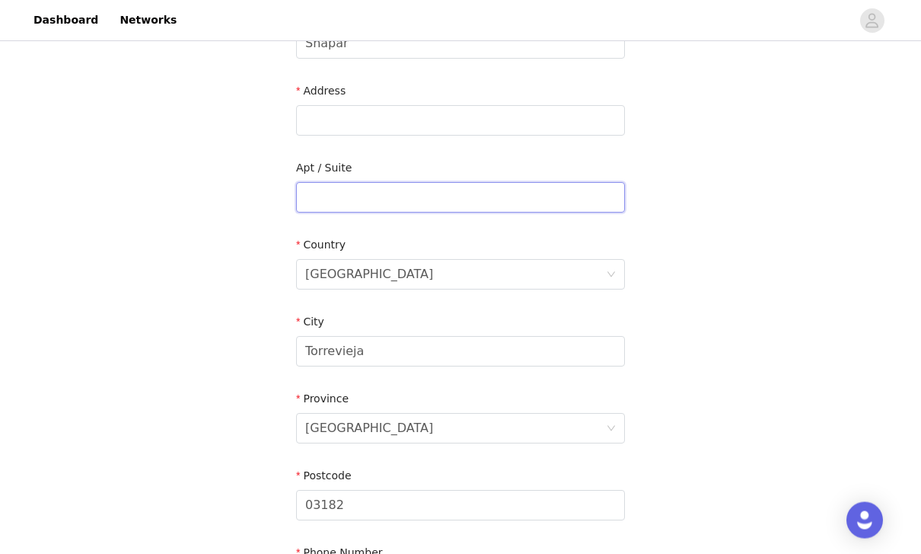
scroll to position [289, 0]
click at [513, 365] on input "Torrevieja" at bounding box center [460, 351] width 329 height 30
type input "T"
click at [614, 422] on div "[GEOGRAPHIC_DATA]" at bounding box center [460, 428] width 329 height 30
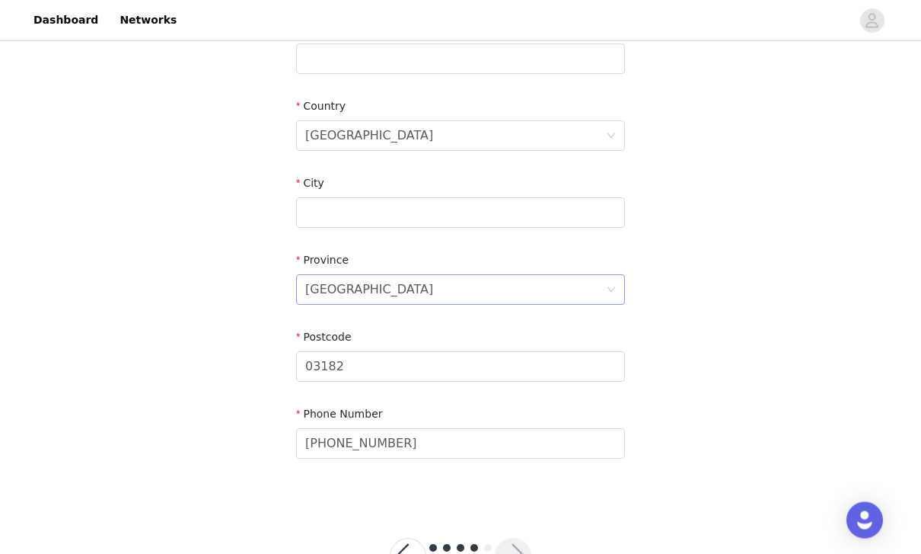
scroll to position [436, 0]
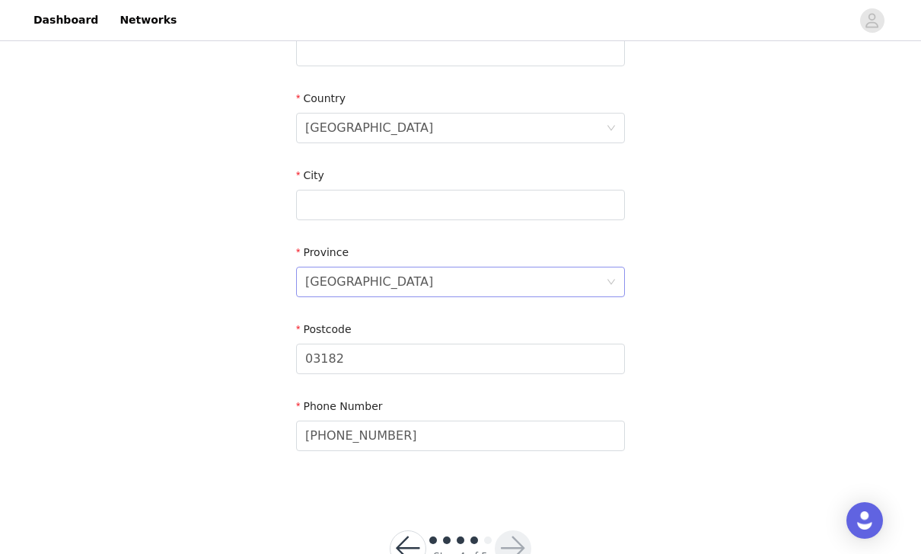
click at [615, 278] on icon "icon: down" at bounding box center [611, 281] width 9 height 9
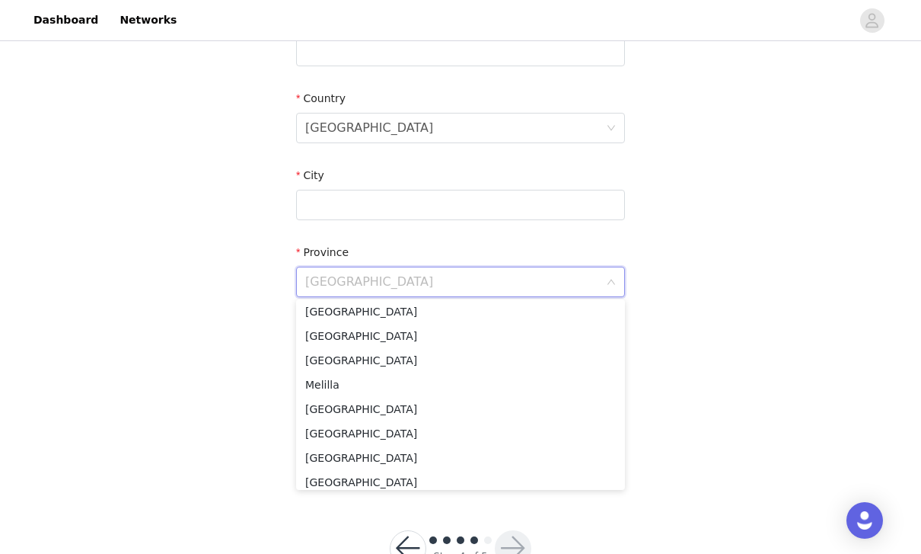
scroll to position [691, 0]
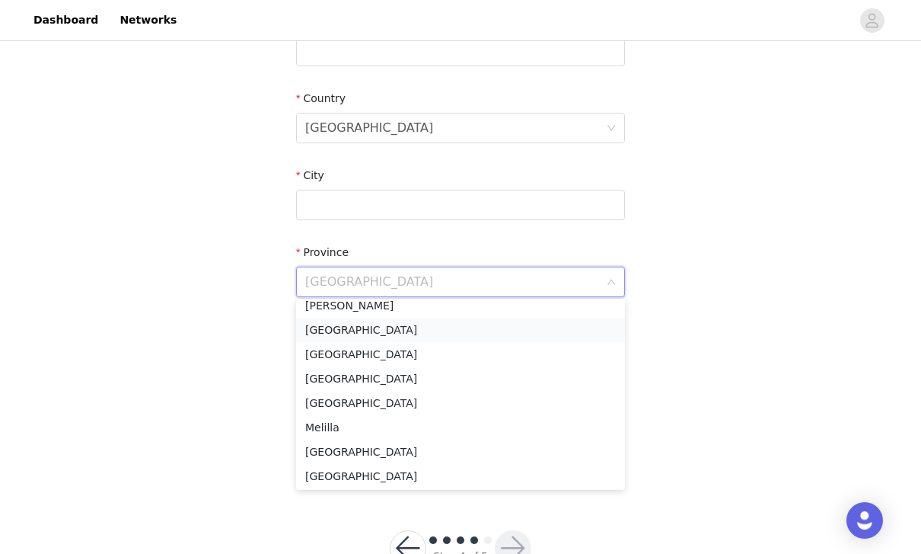
click at [362, 330] on li "[GEOGRAPHIC_DATA]" at bounding box center [460, 330] width 329 height 24
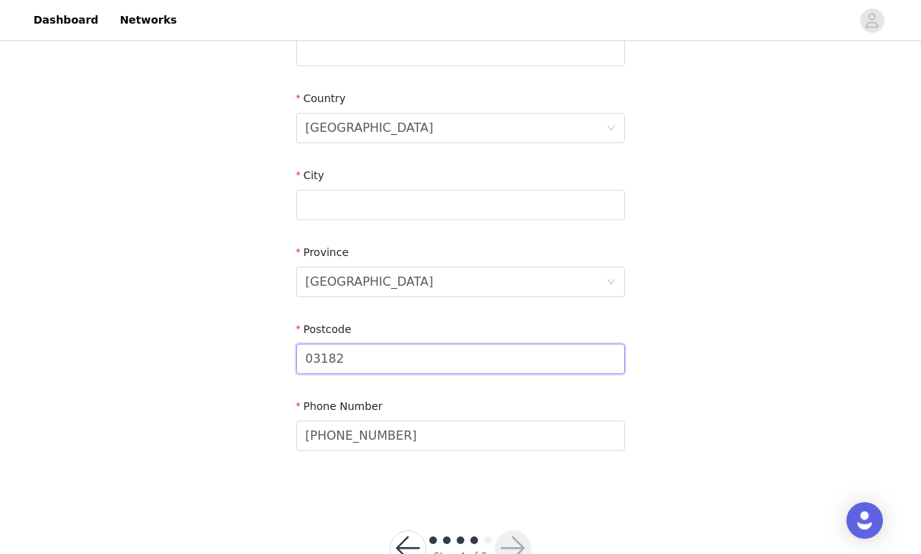
click at [438, 363] on input "03182" at bounding box center [460, 358] width 329 height 30
type input "0"
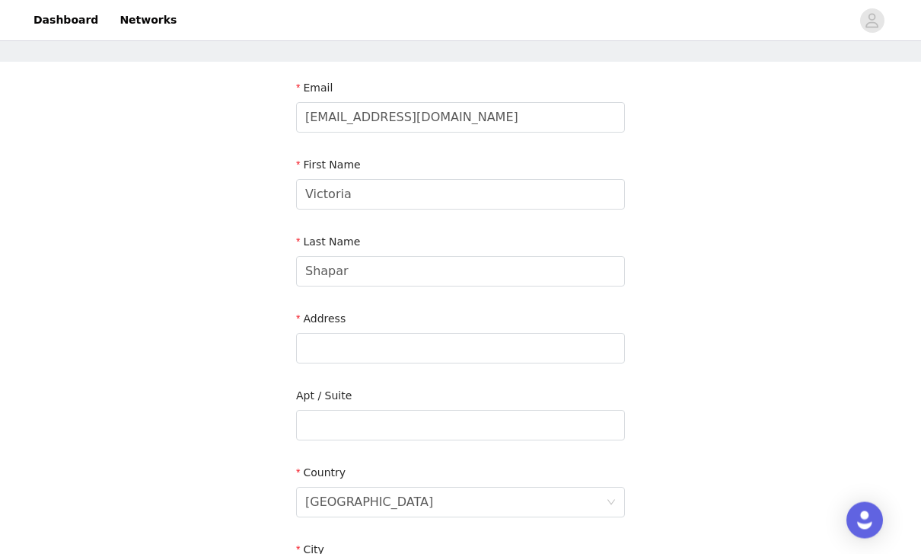
scroll to position [62, 0]
click at [365, 346] on input "text" at bounding box center [460, 348] width 329 height 30
paste input "[STREET_ADDRESS]"
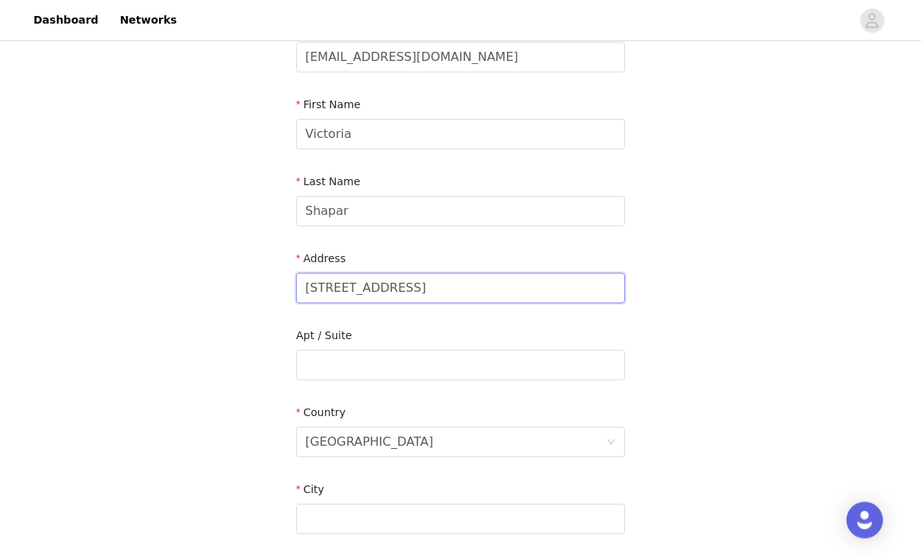
scroll to position [132, 0]
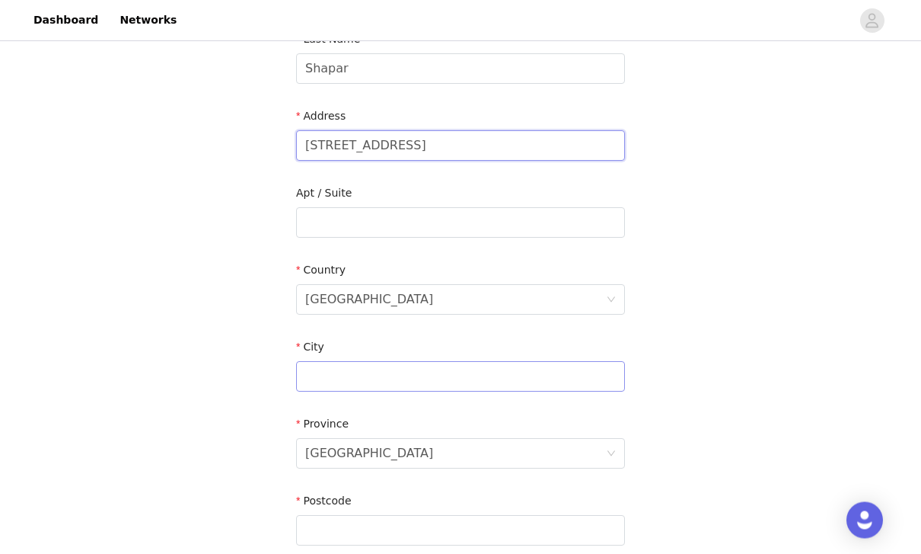
type input "[STREET_ADDRESS]"
click at [410, 382] on input "text" at bounding box center [460, 377] width 329 height 30
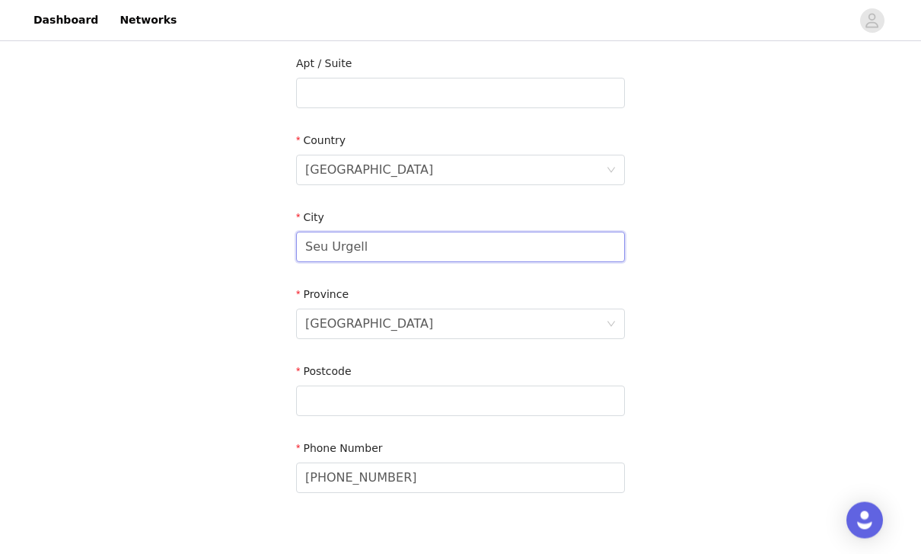
scroll to position [394, 0]
type input "Seu Urgell"
click at [461, 401] on input "text" at bounding box center [460, 400] width 329 height 30
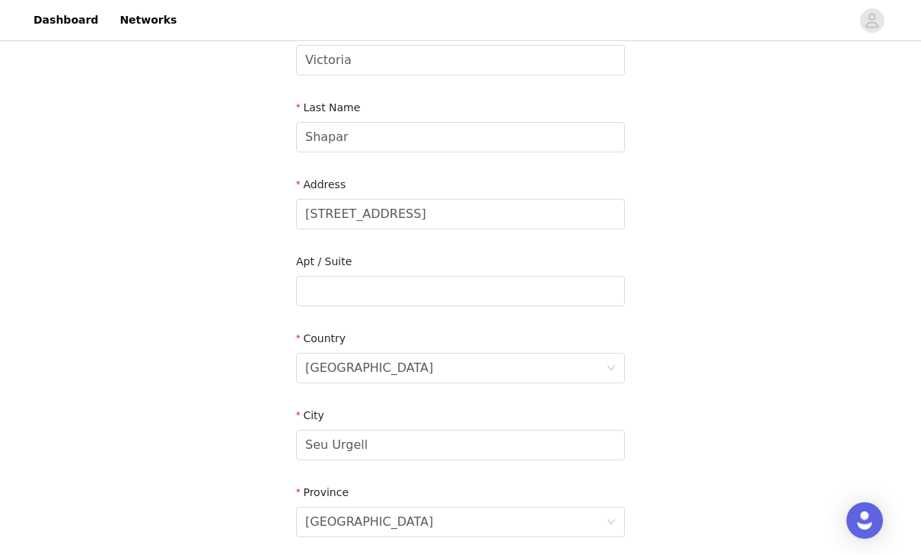
scroll to position [194, 0]
type input "25700"
click at [532, 219] on input "[STREET_ADDRESS]" at bounding box center [460, 215] width 329 height 30
type input "[STREET_ADDRESS]"
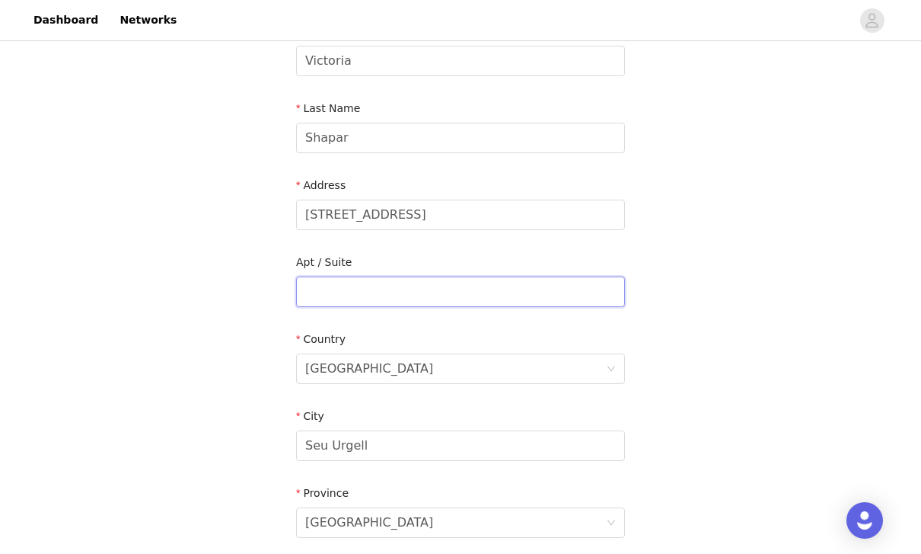
click at [395, 281] on input "text" at bounding box center [460, 291] width 329 height 30
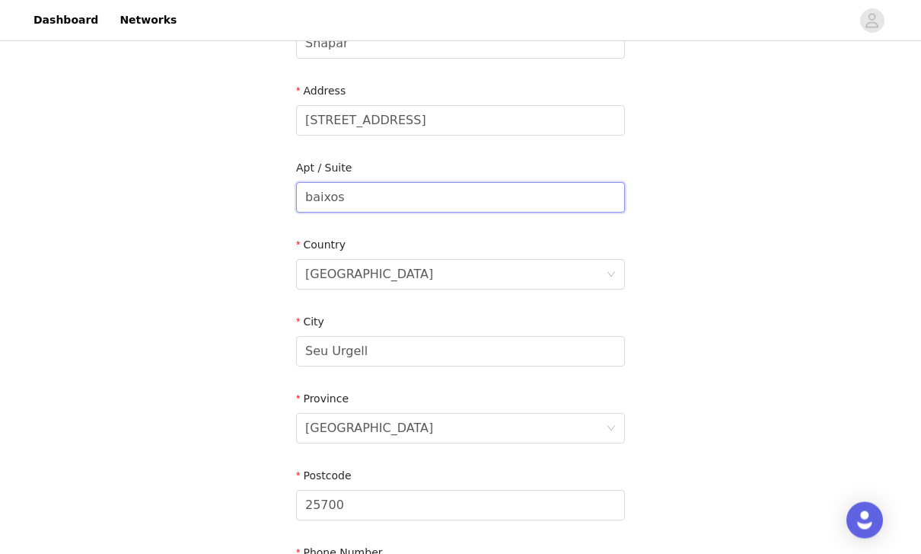
scroll to position [436, 0]
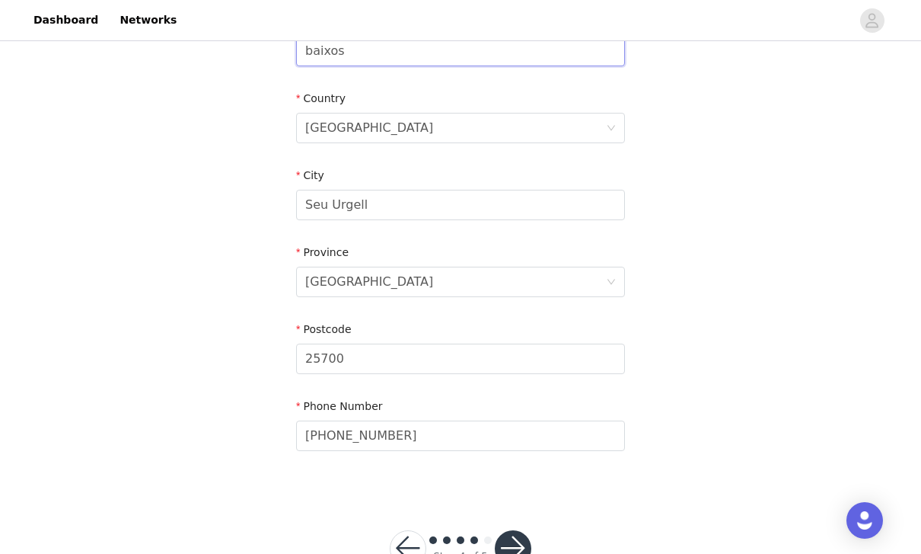
type input "baixos"
click at [509, 553] on button "button" at bounding box center [513, 548] width 37 height 37
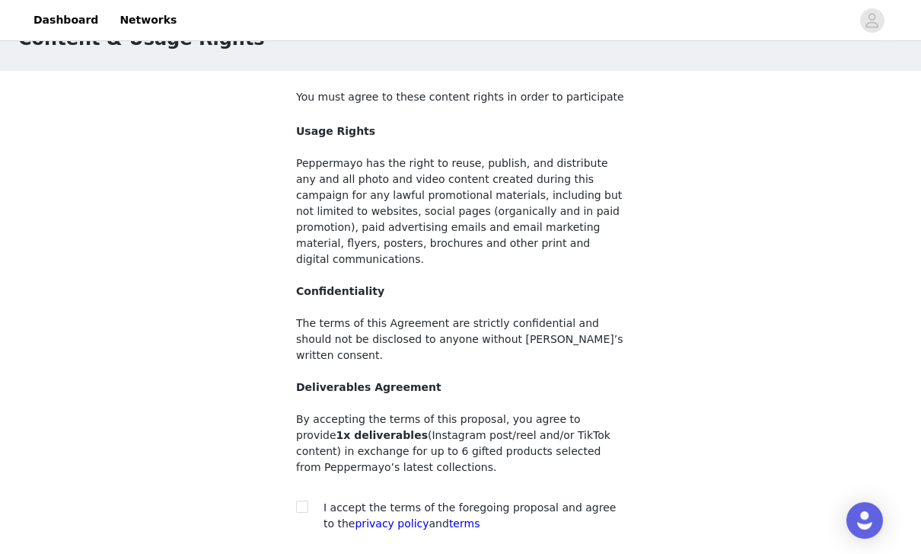
scroll to position [101, 0]
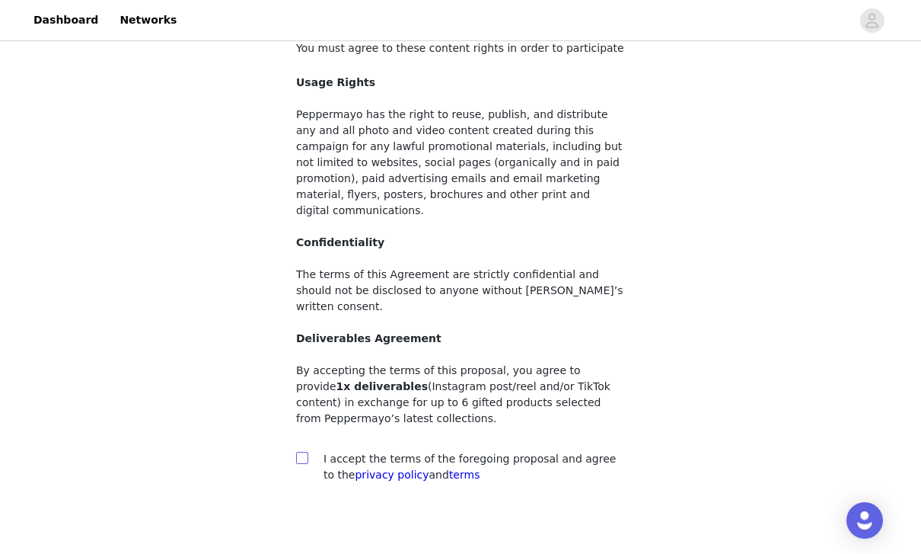
click at [297, 452] on input "checkbox" at bounding box center [301, 457] width 11 height 11
checkbox input "true"
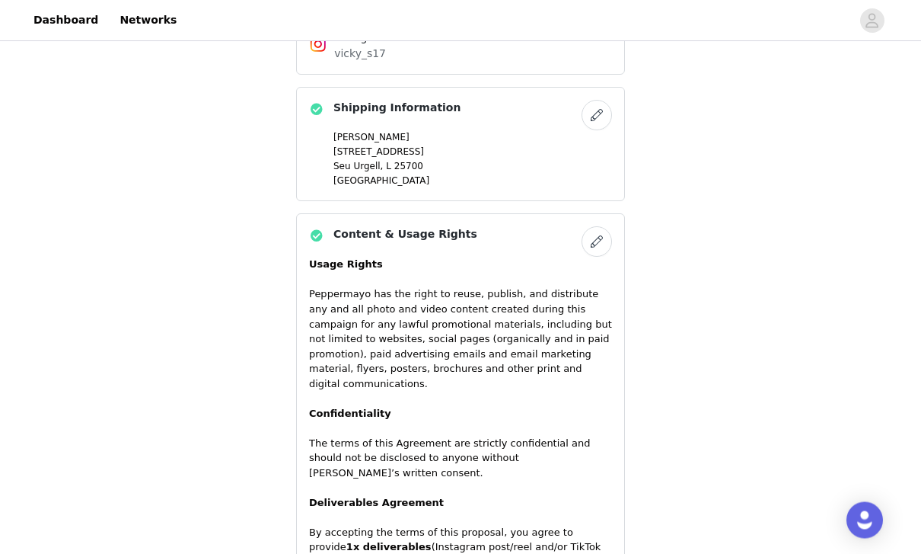
scroll to position [1324, 0]
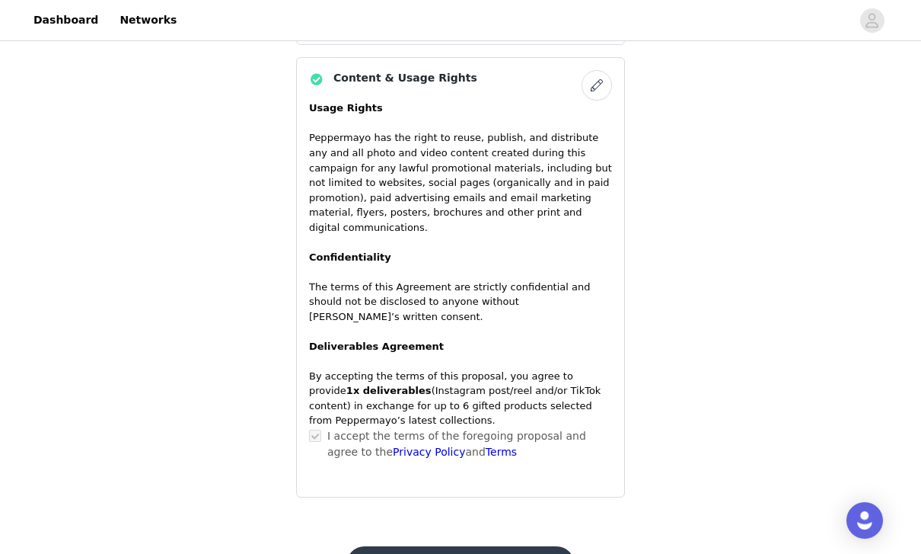
click at [501, 546] on button "Submit Proposal" at bounding box center [460, 564] width 228 height 37
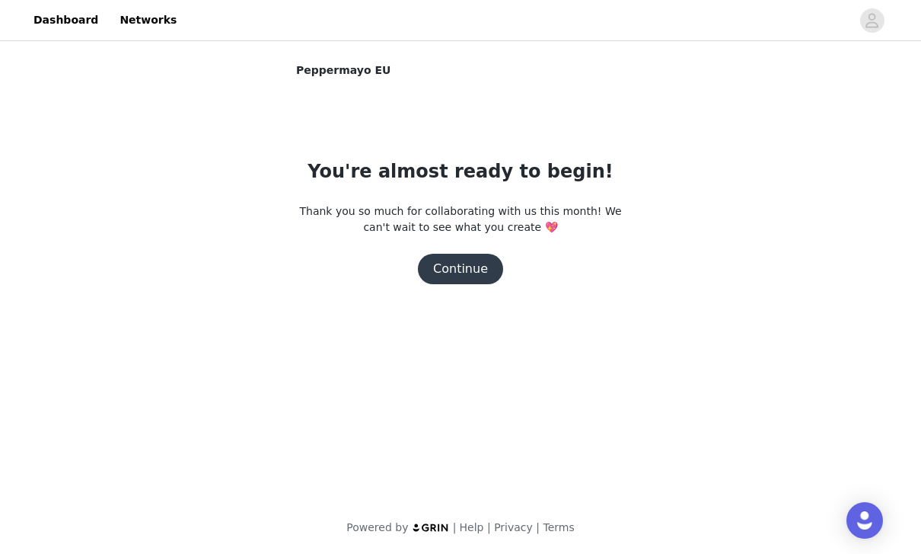
click at [476, 267] on button "Continue" at bounding box center [460, 269] width 85 height 30
